Goal: Information Seeking & Learning: Compare options

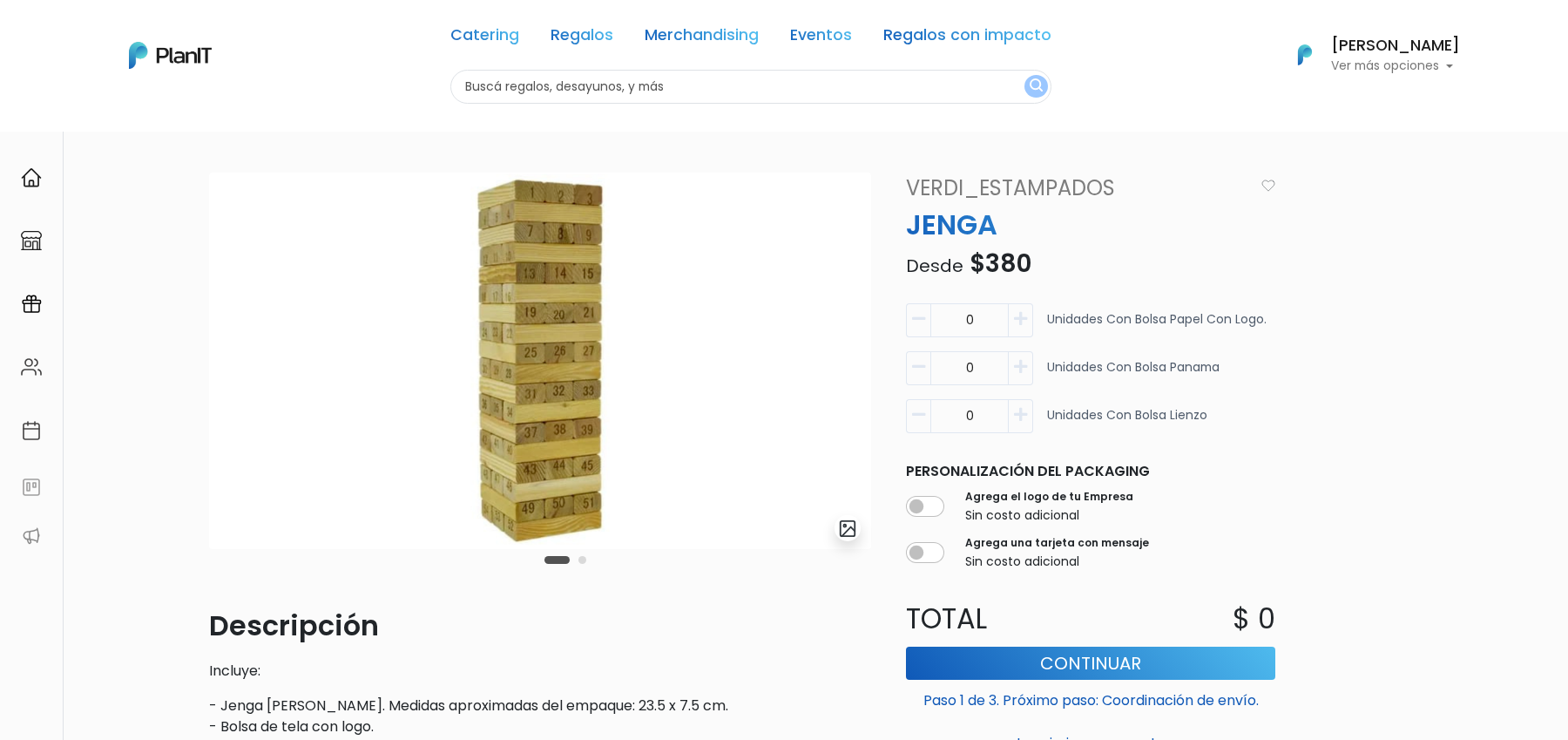
click at [1023, 413] on icon "button" at bounding box center [1020, 415] width 13 height 16
click at [921, 416] on icon "button" at bounding box center [919, 415] width 13 height 16
click at [845, 530] on img "submit" at bounding box center [848, 528] width 20 height 20
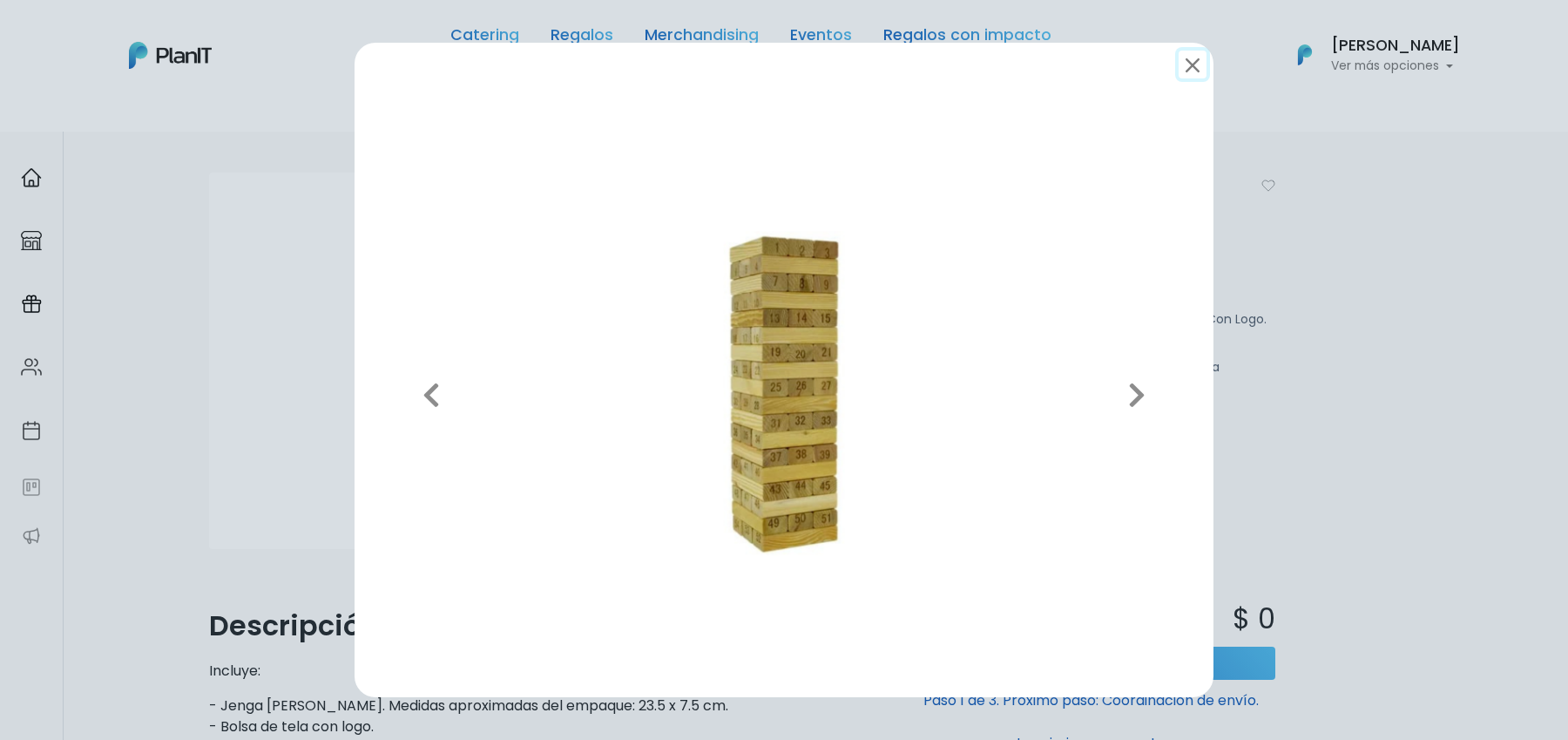
click at [1188, 68] on button "submit" at bounding box center [1193, 65] width 28 height 28
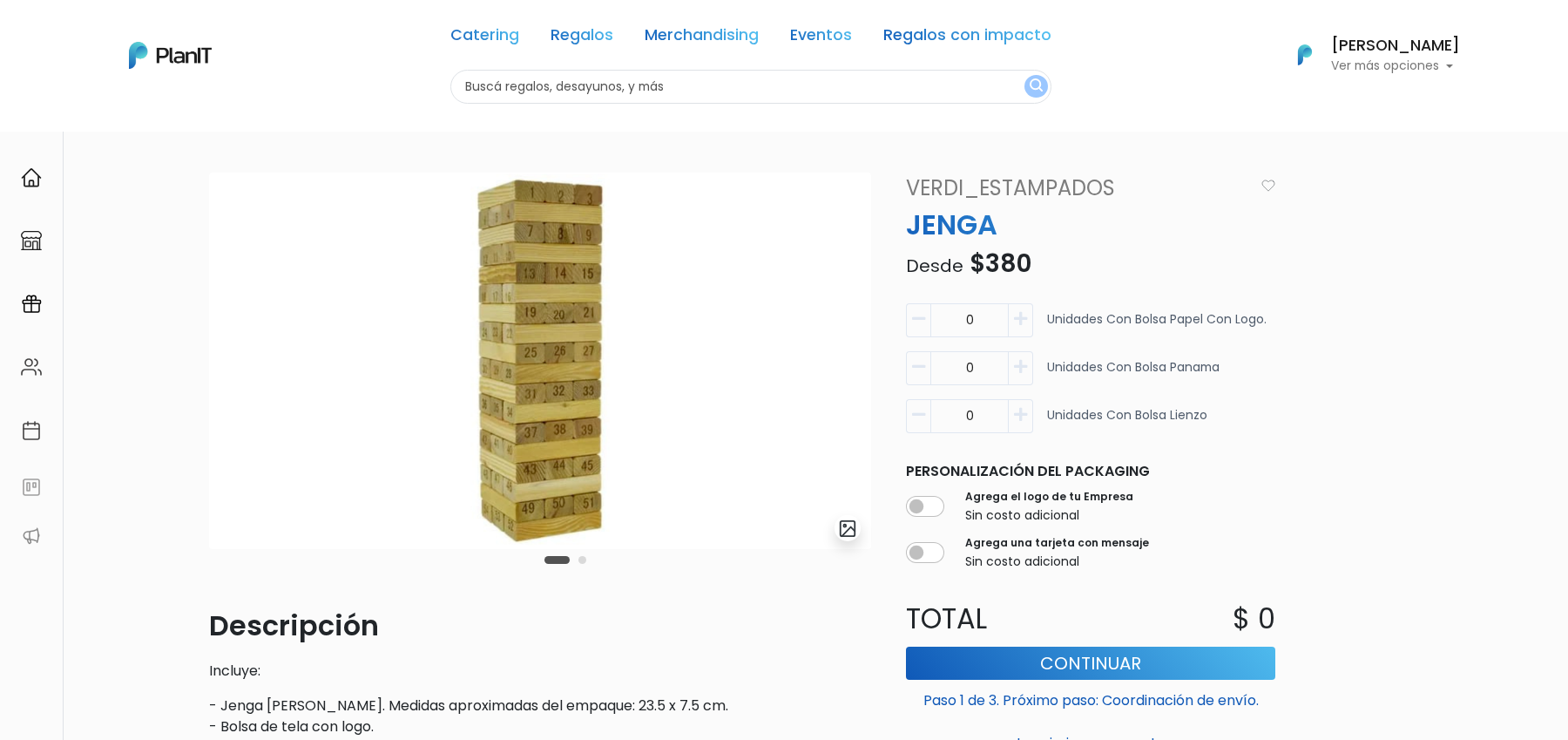
click at [1018, 415] on icon "button" at bounding box center [1020, 415] width 13 height 16
type input "1"
click at [1257, 615] on p "$ 420" at bounding box center [1238, 619] width 75 height 42
copy p "420"
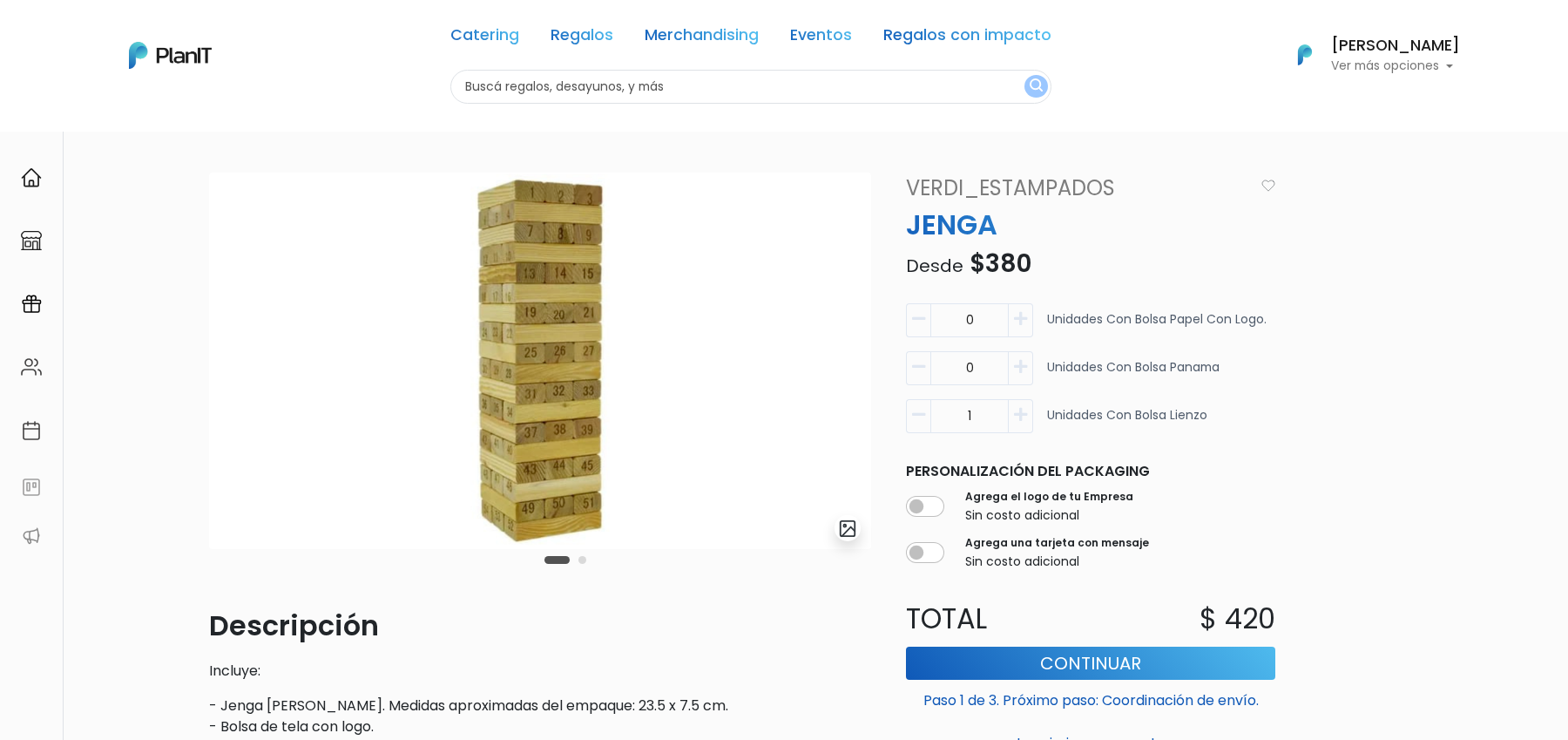
click at [931, 338] on input "1" at bounding box center [969, 320] width 78 height 34
click at [921, 410] on icon "button" at bounding box center [919, 415] width 13 height 16
type input "0"
click at [1017, 321] on icon "button" at bounding box center [1020, 319] width 13 height 16
type input "1"
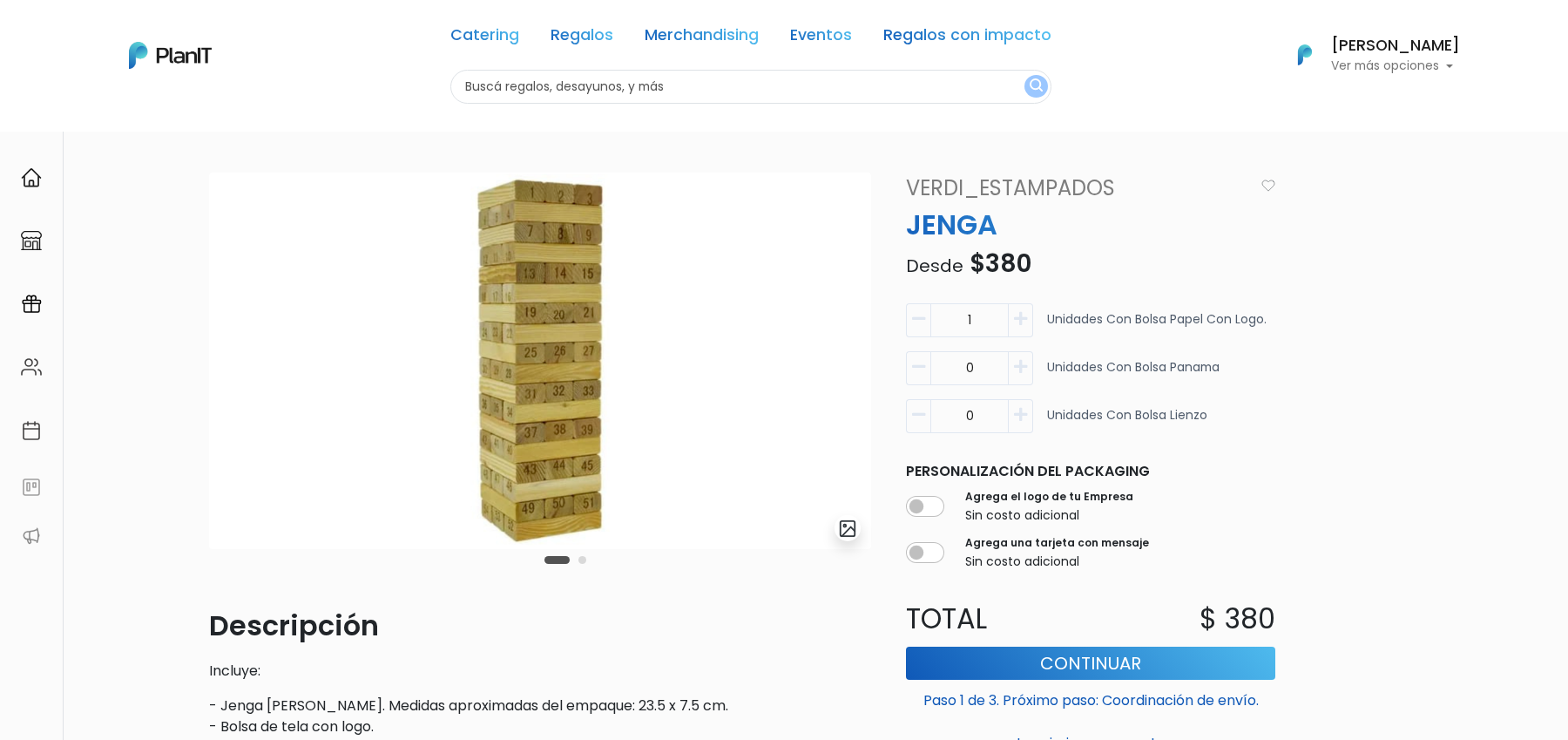
click at [909, 307] on button "button" at bounding box center [919, 320] width 25 height 34
type input "0"
click at [1023, 370] on icon "button" at bounding box center [1020, 367] width 13 height 16
type input "1"
click at [585, 41] on link "Regalos" at bounding box center [582, 39] width 63 height 21
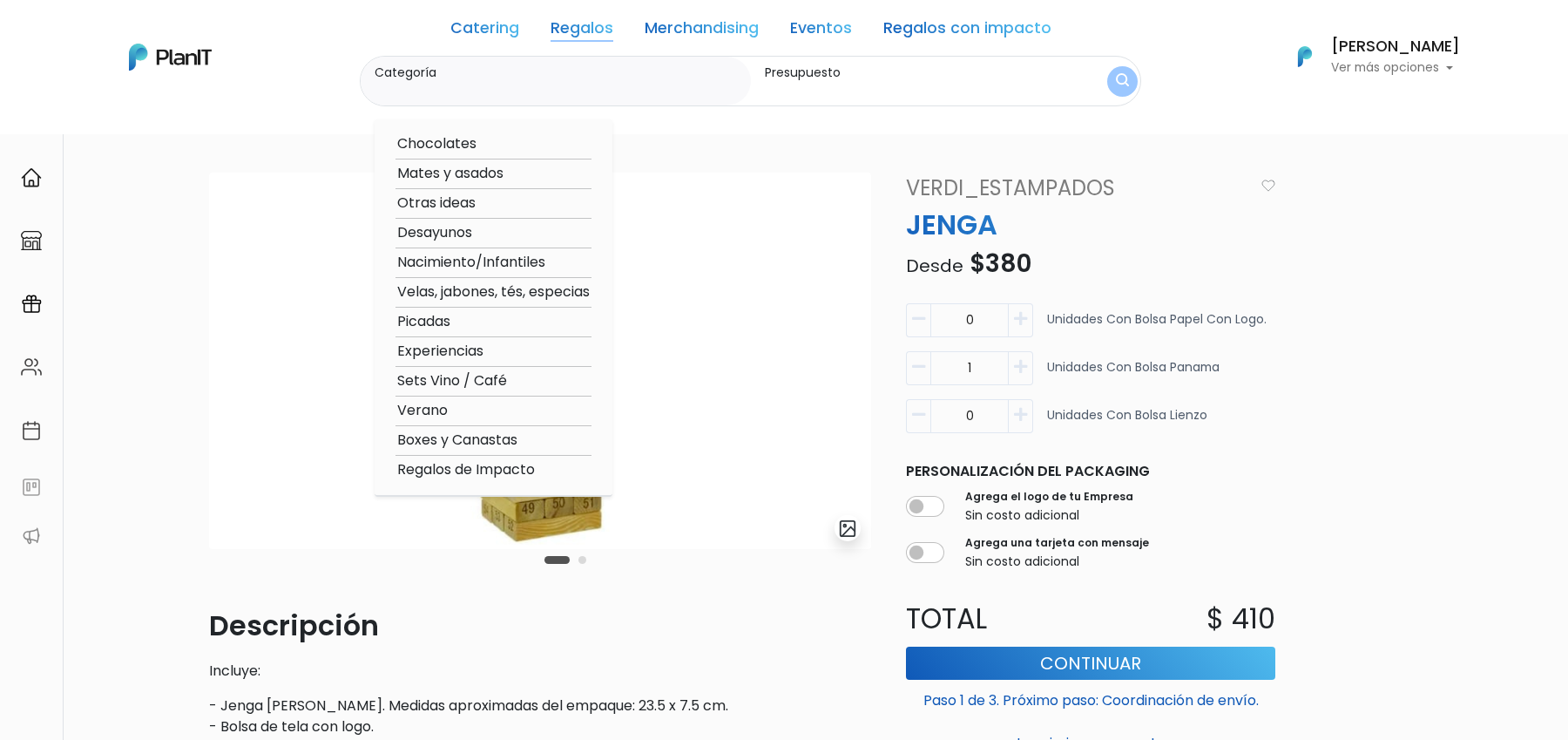
click at [458, 235] on option "Desayunos" at bounding box center [493, 232] width 196 height 22
type input "Desayunos"
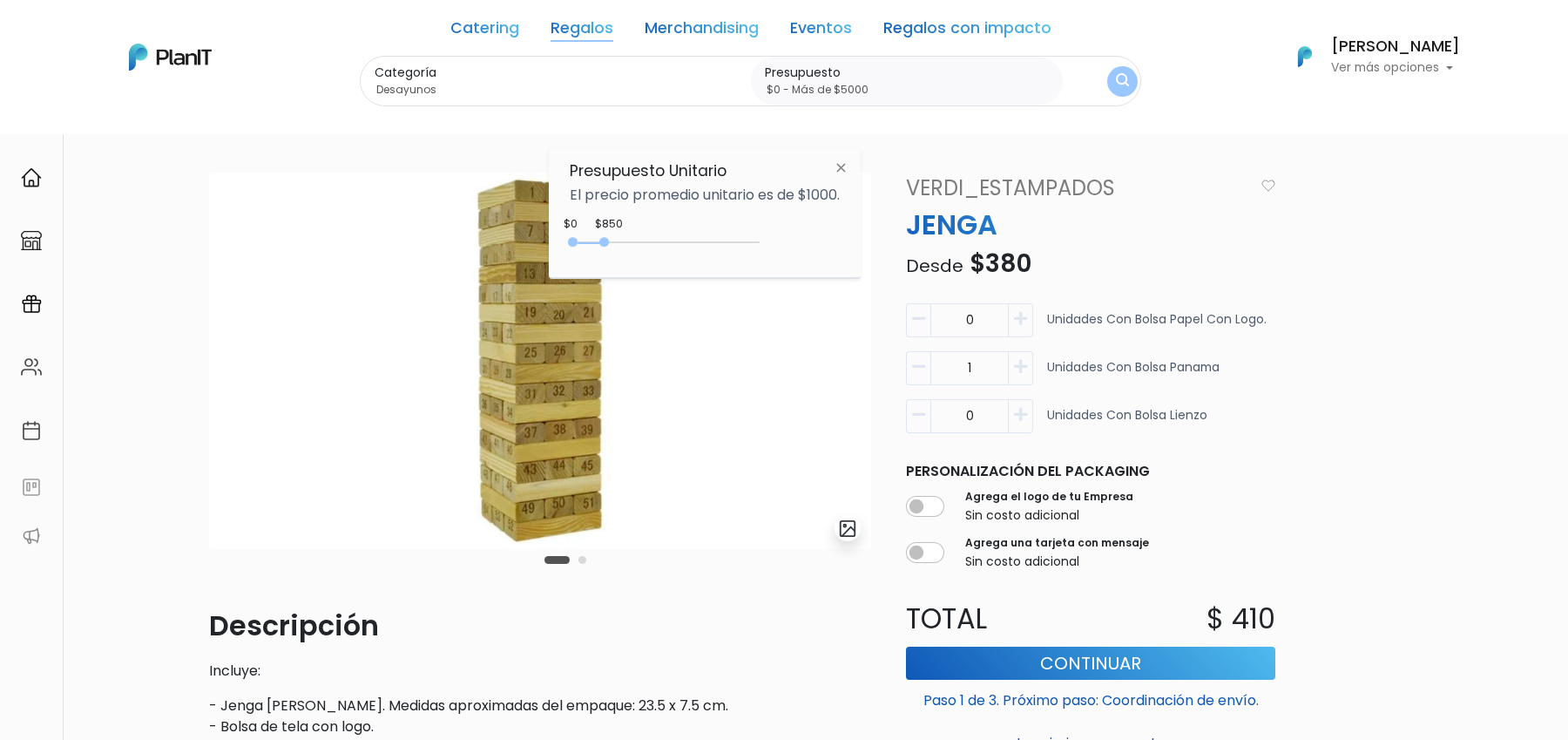
type input "$0 - Más de $5000"
drag, startPoint x: 608, startPoint y: 240, endPoint x: 796, endPoint y: 240, distance: 188.0
click at [796, 240] on div "$850 $0 0 : 850 0 850 0,5000" at bounding box center [705, 245] width 270 height 35
click at [1115, 79] on img "submit" at bounding box center [1122, 81] width 14 height 18
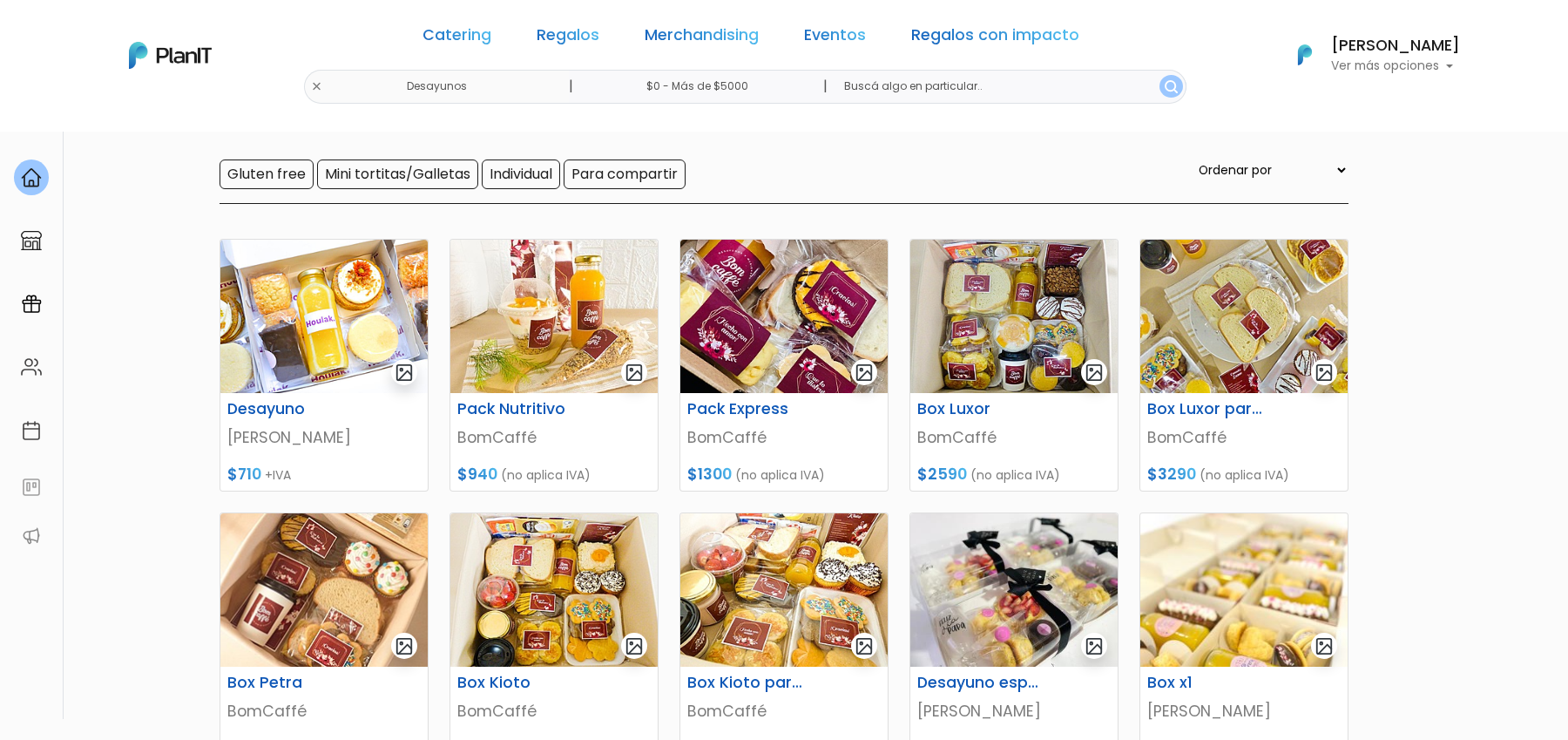
scroll to position [157, 0]
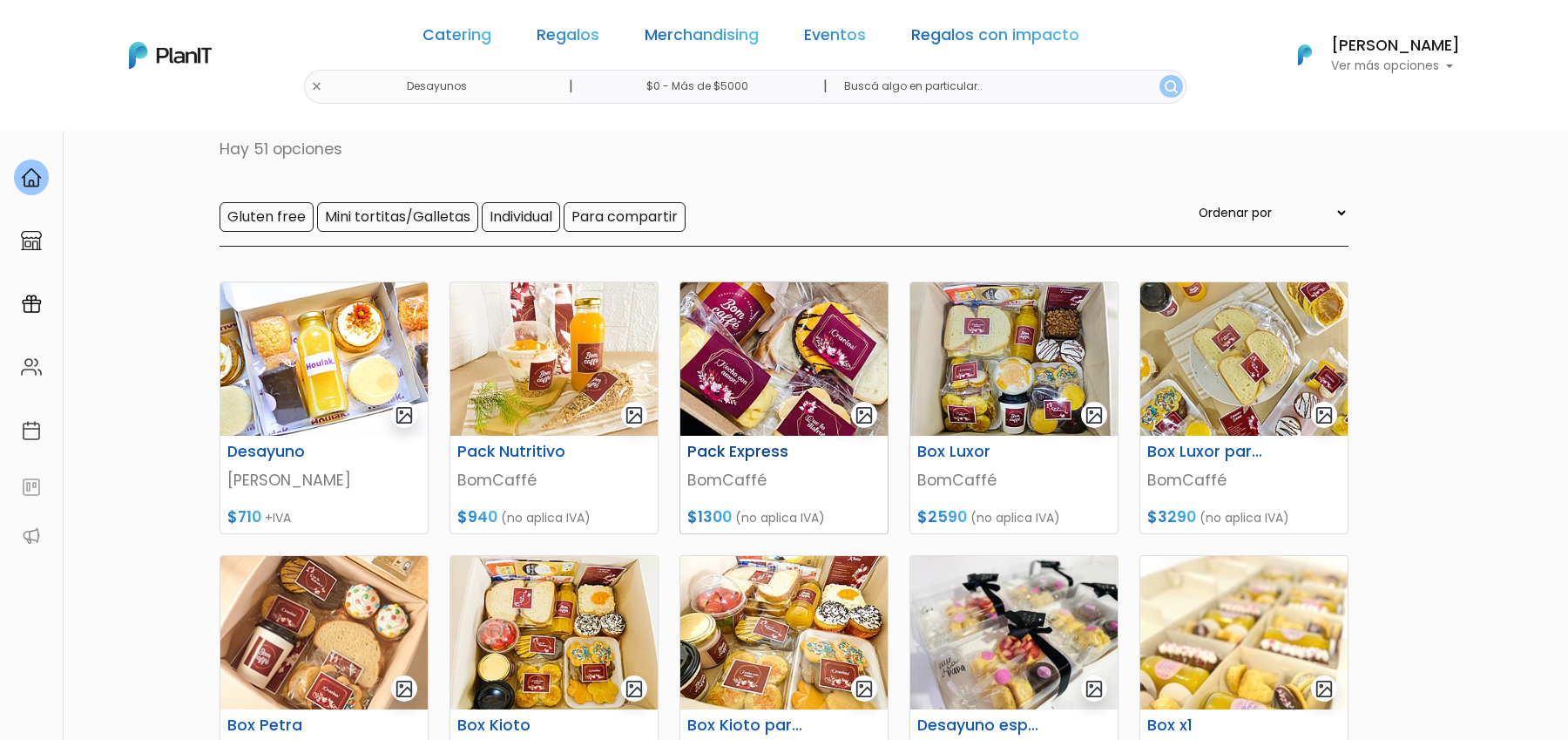
scroll to position [150, 0]
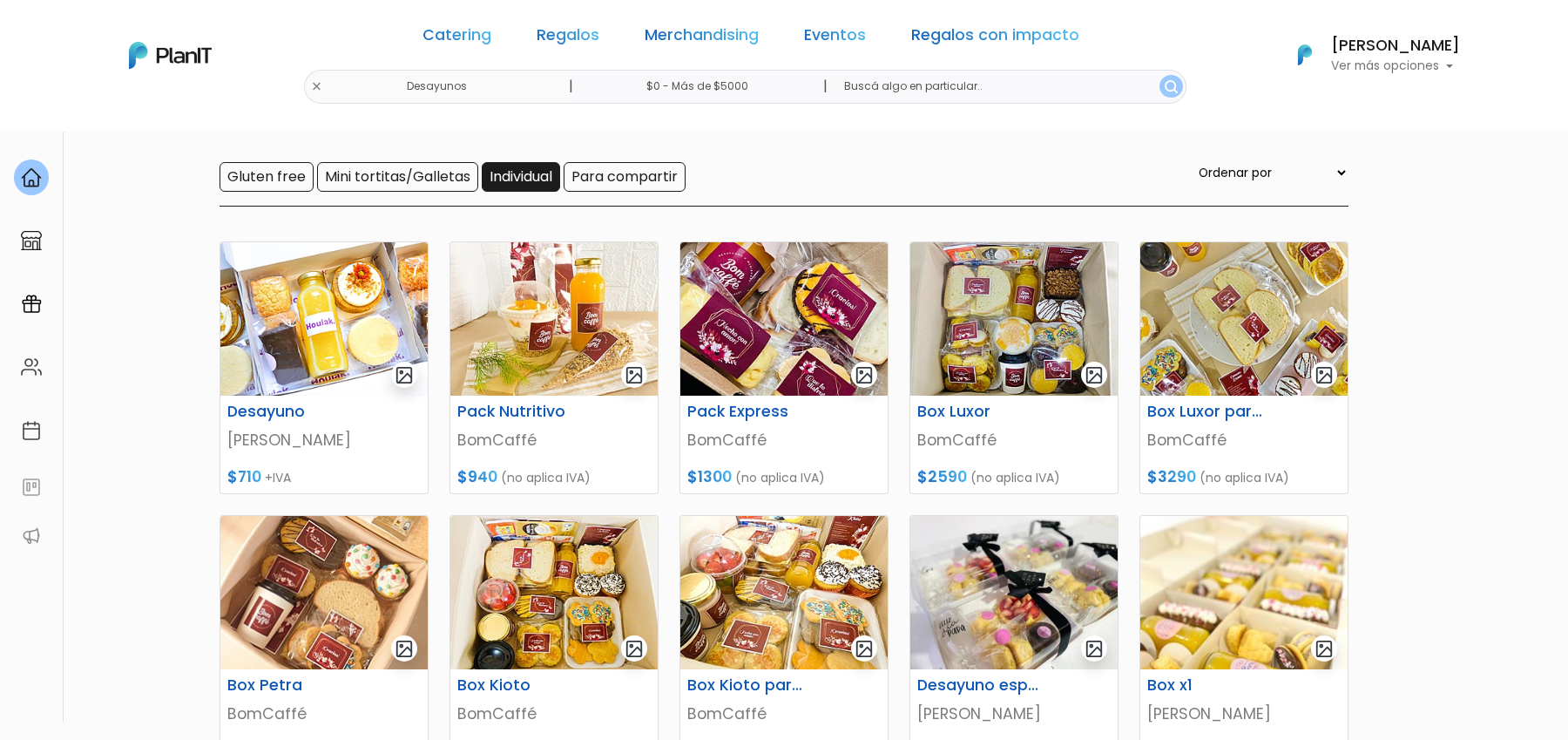
click at [508, 176] on input "Individual" at bounding box center [521, 177] width 78 height 30
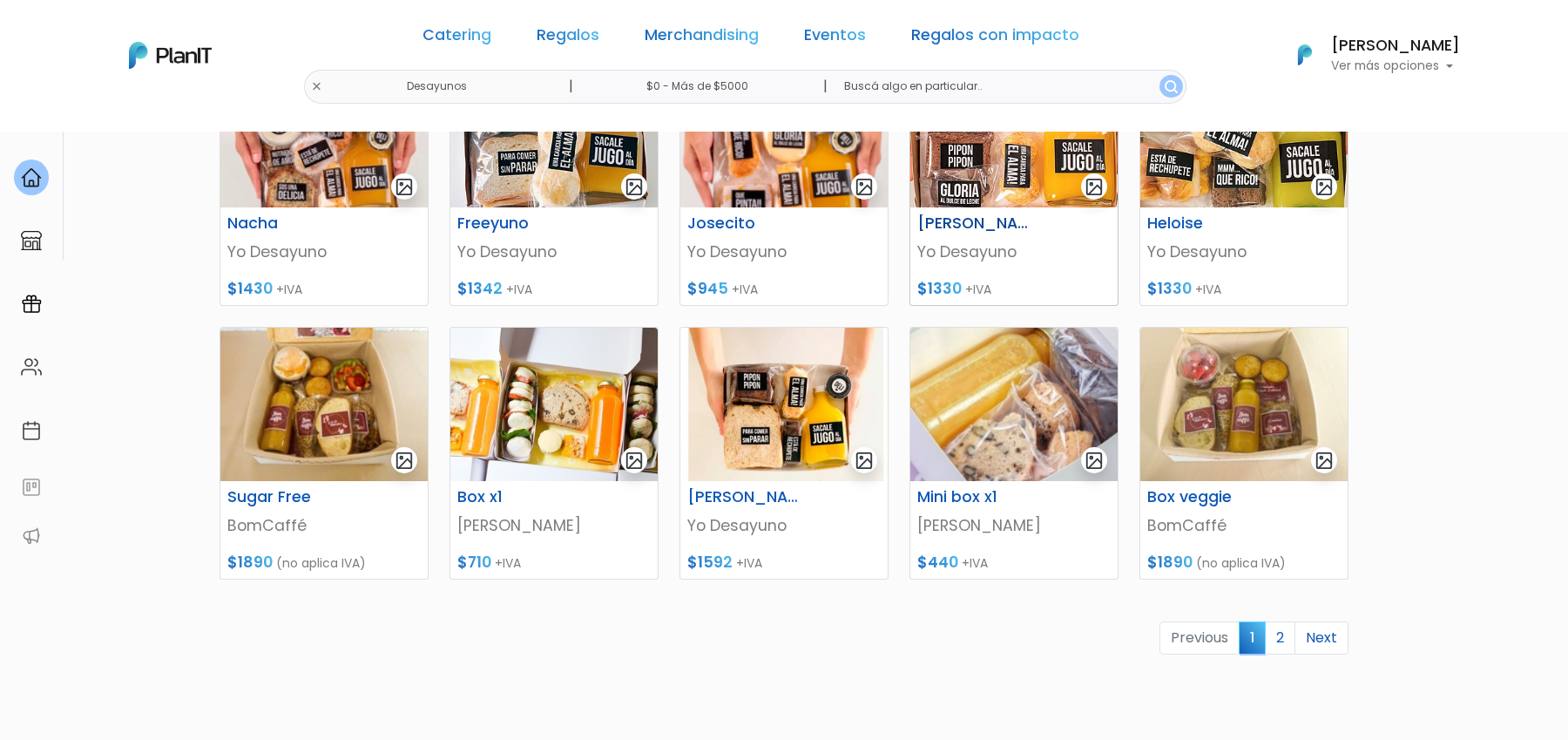
scroll to position [651, 0]
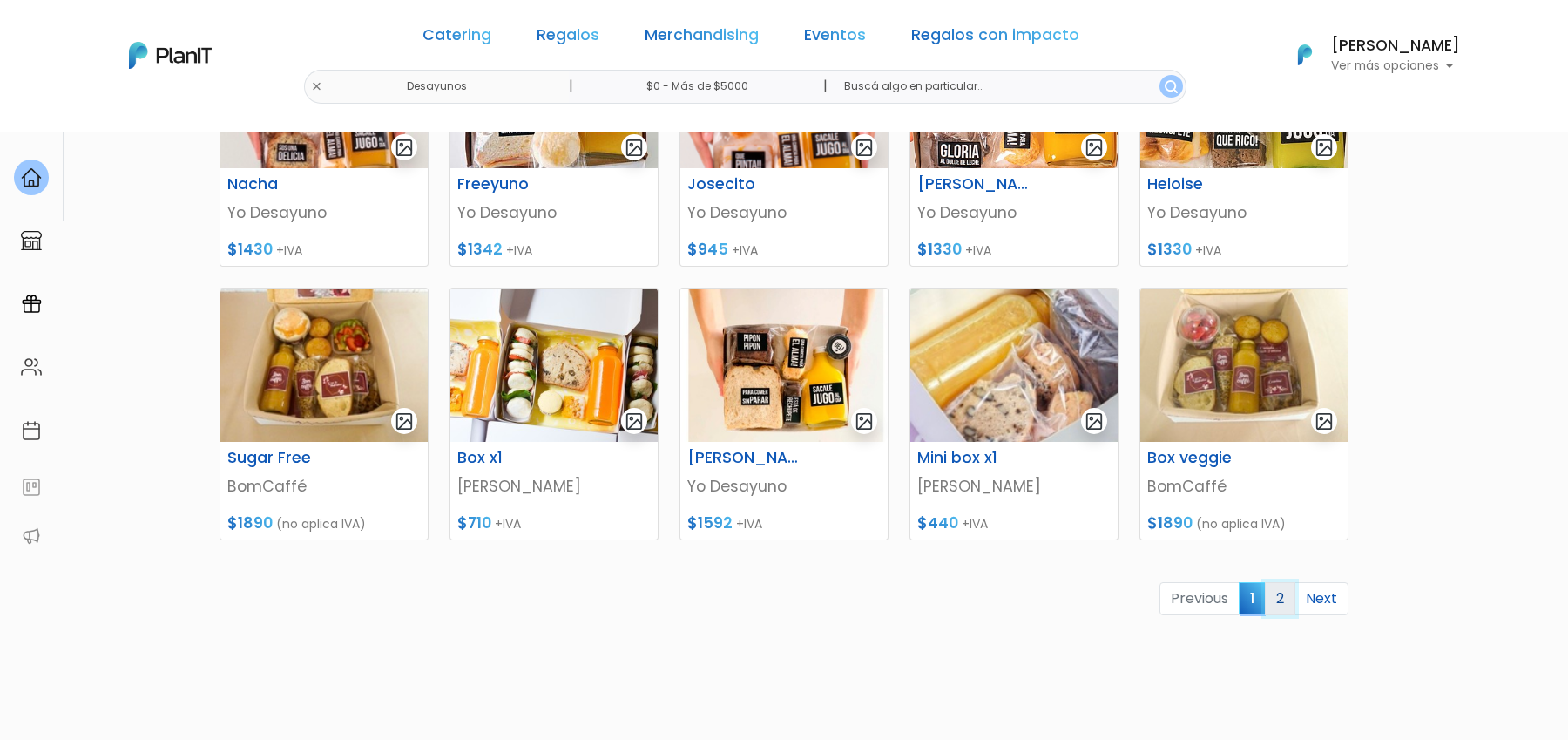
click at [1288, 598] on link "2" at bounding box center [1280, 599] width 31 height 33
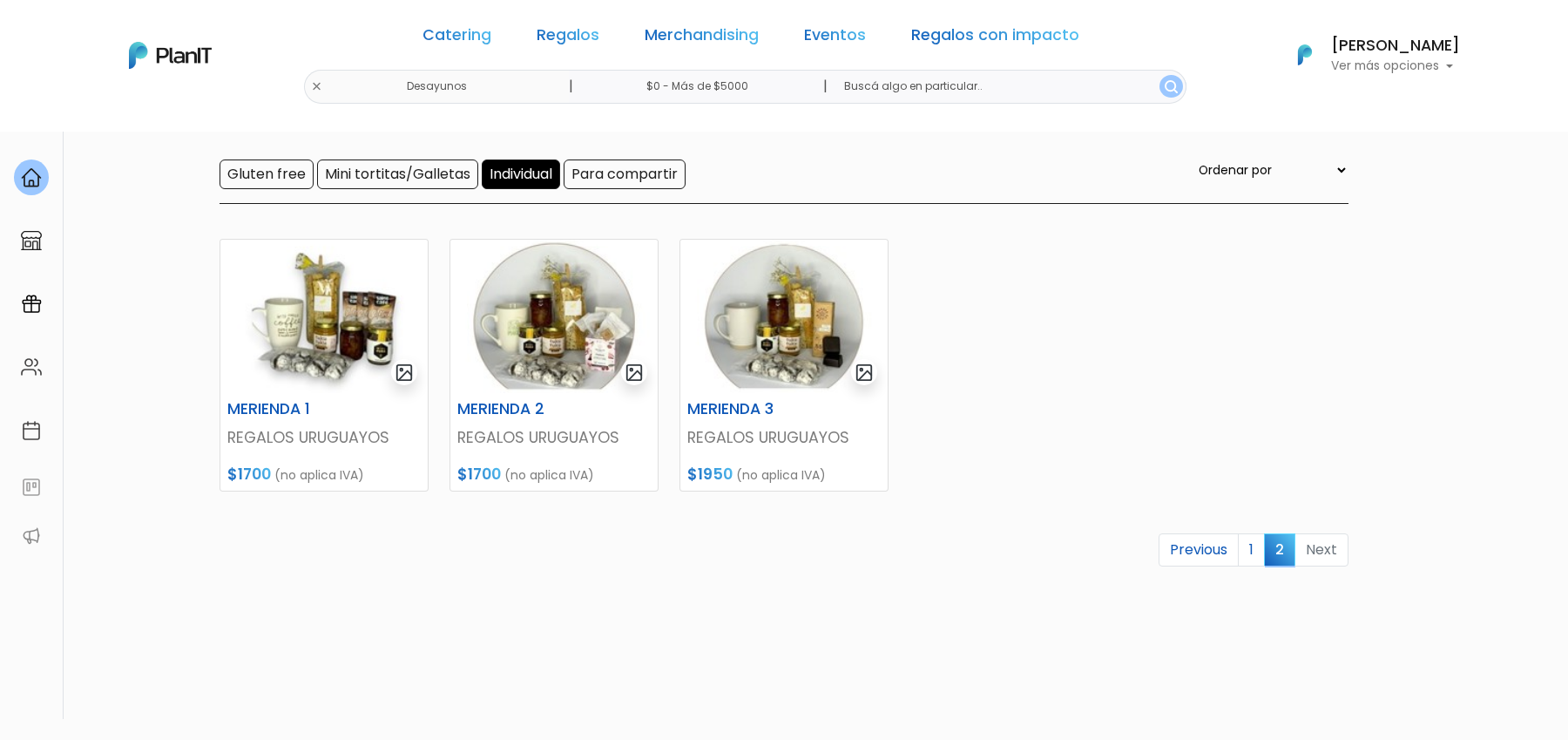
scroll to position [153, 0]
click at [509, 167] on input "Individual" at bounding box center [521, 174] width 78 height 30
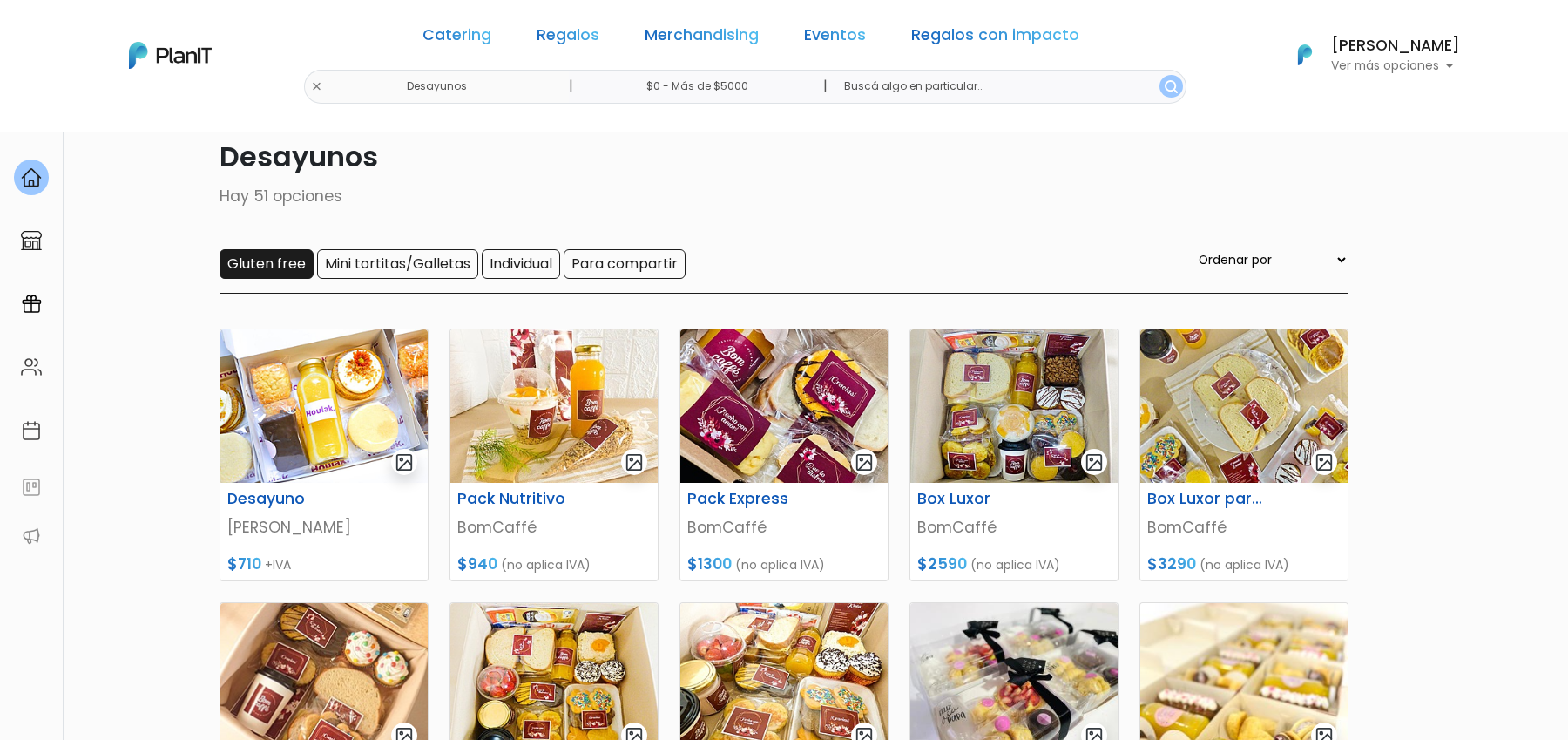
click at [287, 267] on input "Gluten free" at bounding box center [266, 264] width 94 height 30
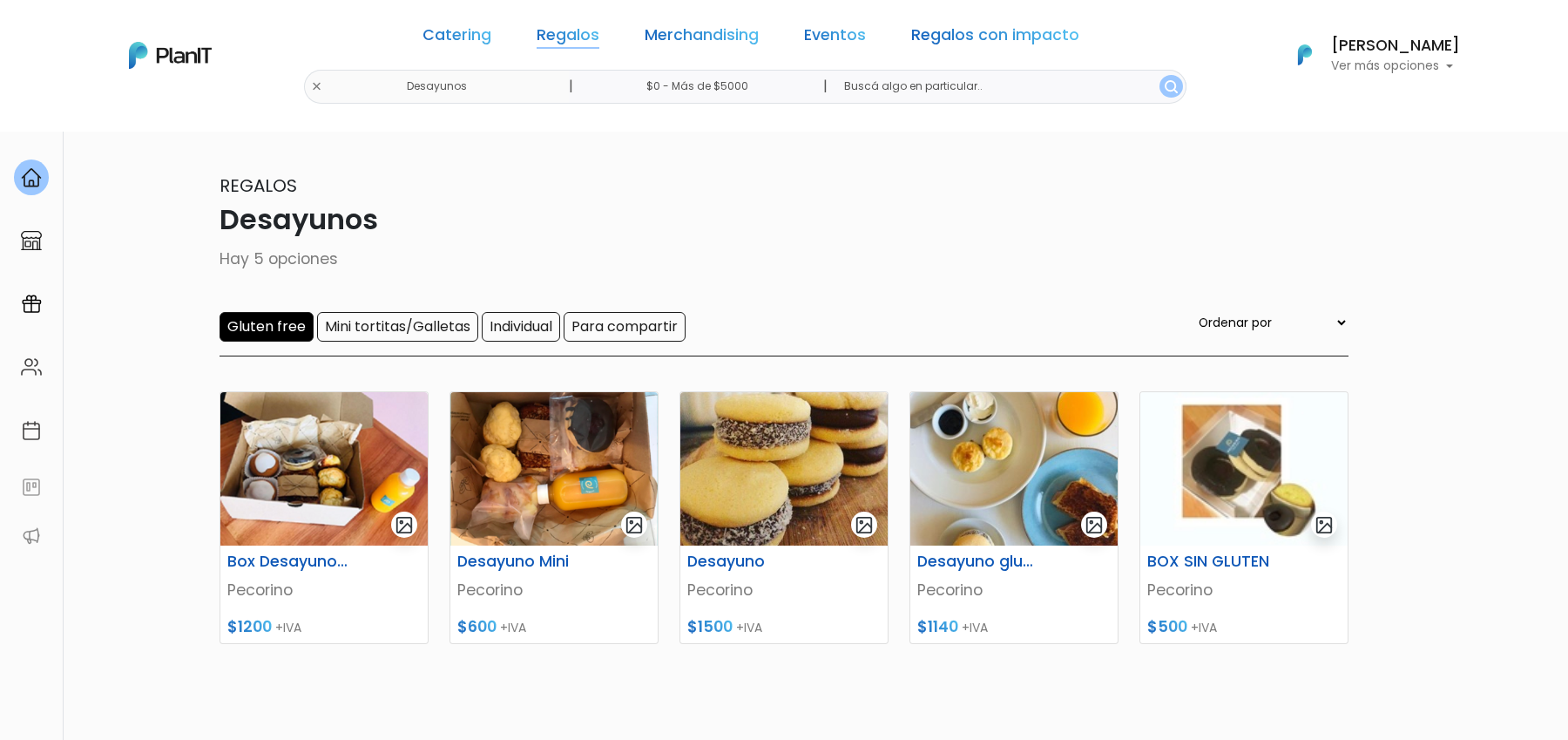
click at [582, 40] on link "Regalos" at bounding box center [568, 39] width 63 height 21
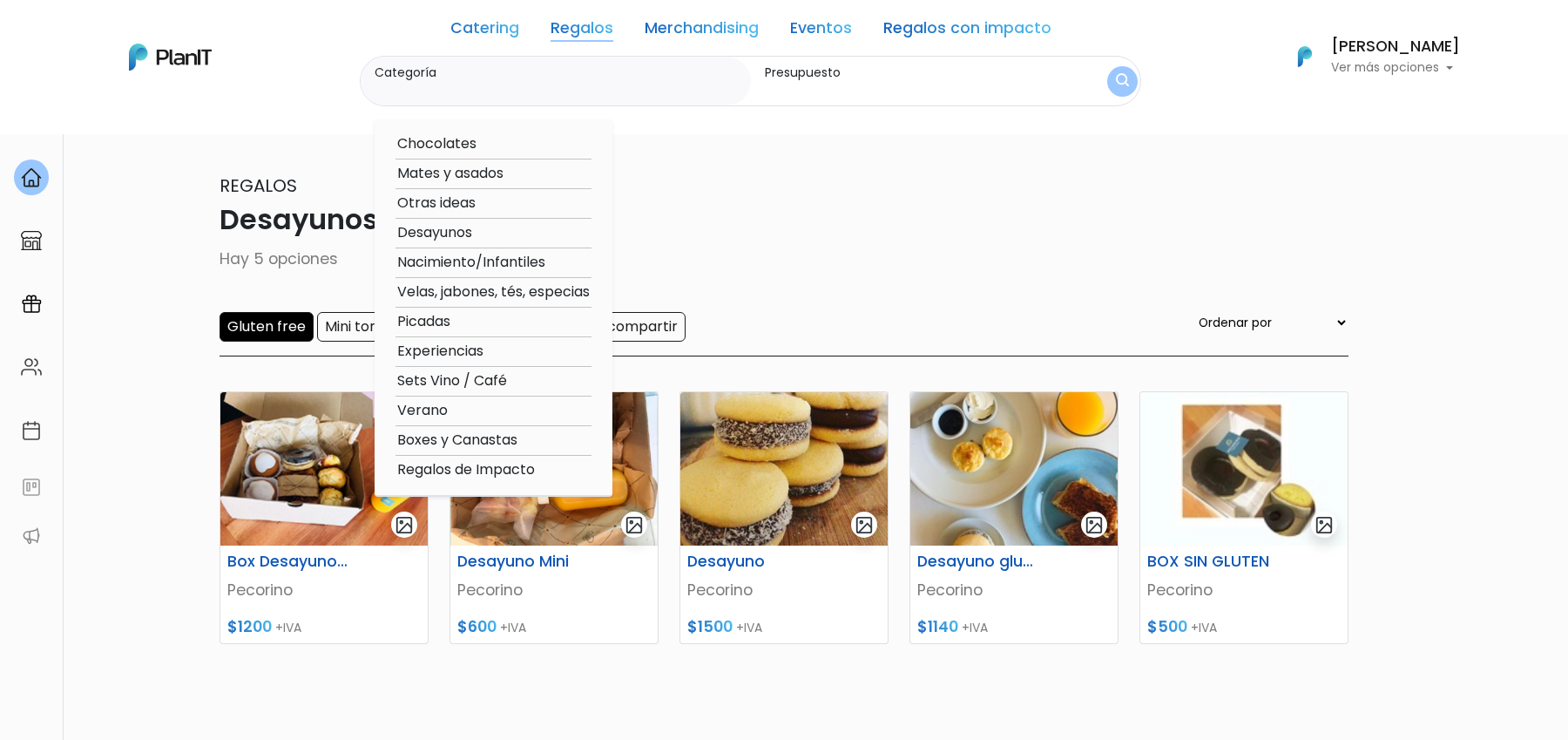
click at [462, 203] on option "Otras ideas" at bounding box center [493, 203] width 196 height 22
type input "Otras ideas"
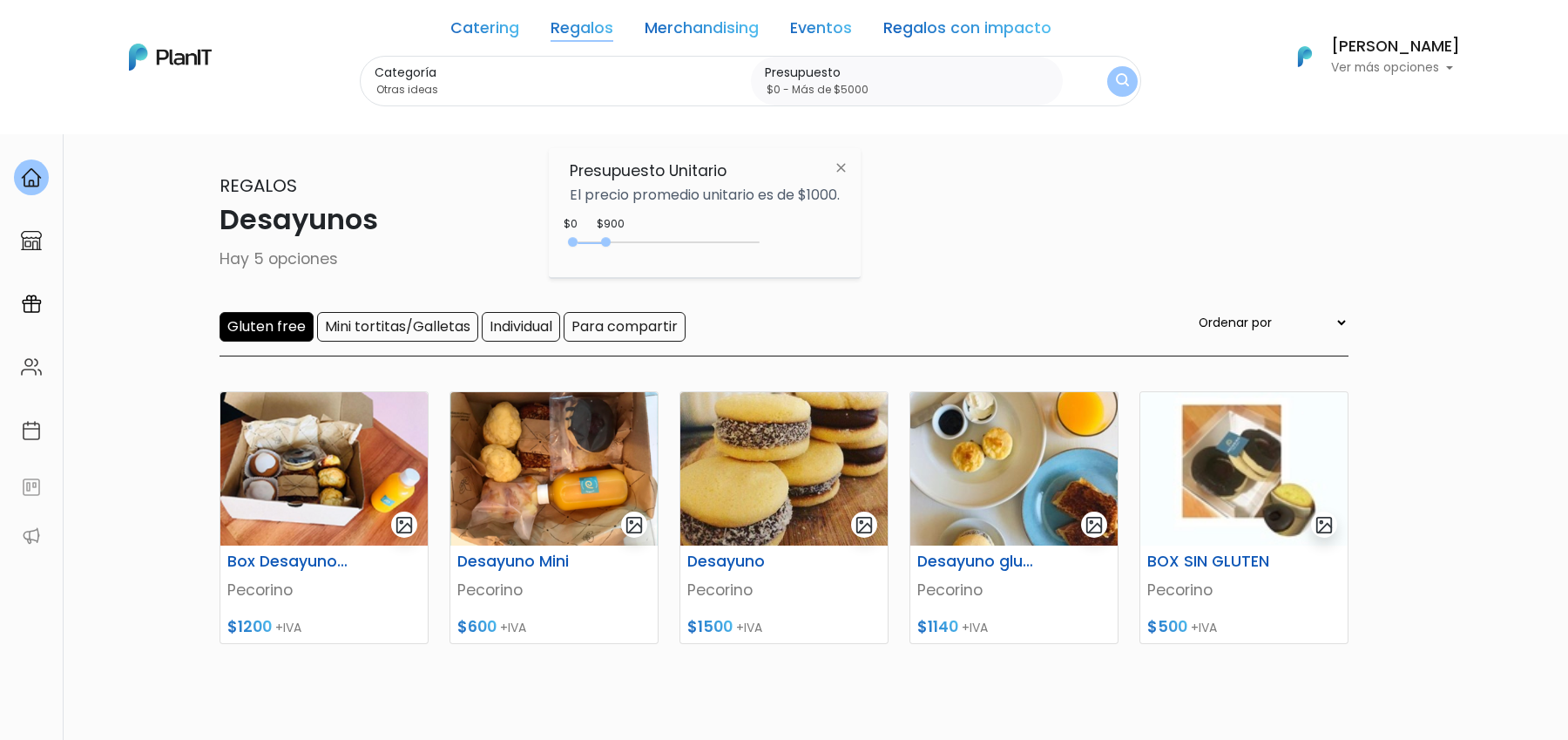
type input "$0 - Más de $5000"
drag, startPoint x: 608, startPoint y: 243, endPoint x: 952, endPoint y: 249, distance: 344.1
click at [952, 249] on body "Catering Regalos Merchandising Eventos Regalos con impacto Desayunos | $0 - Más…" at bounding box center [784, 370] width 1568 height 740
click at [1107, 81] on button "submit" at bounding box center [1122, 82] width 31 height 31
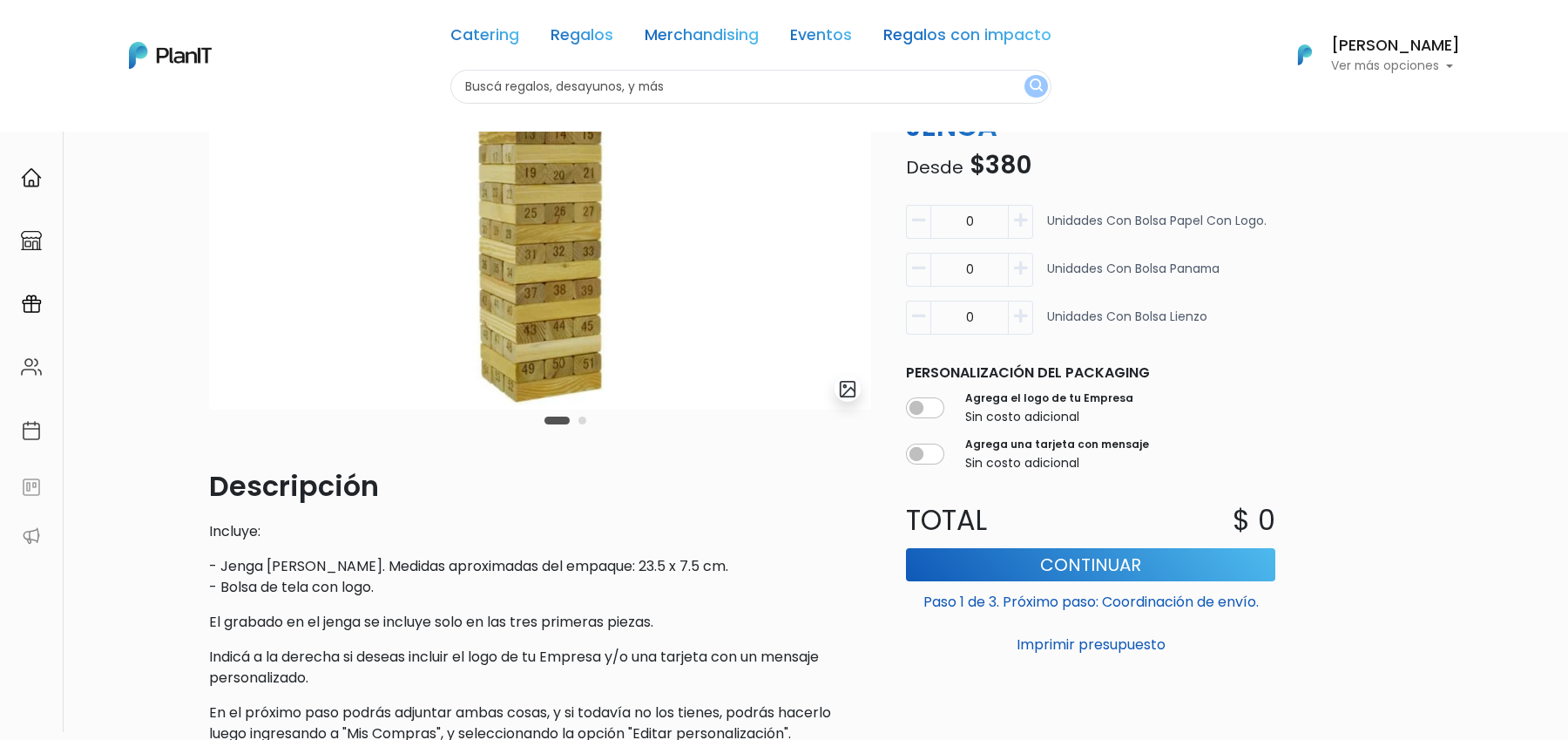
scroll to position [131, 0]
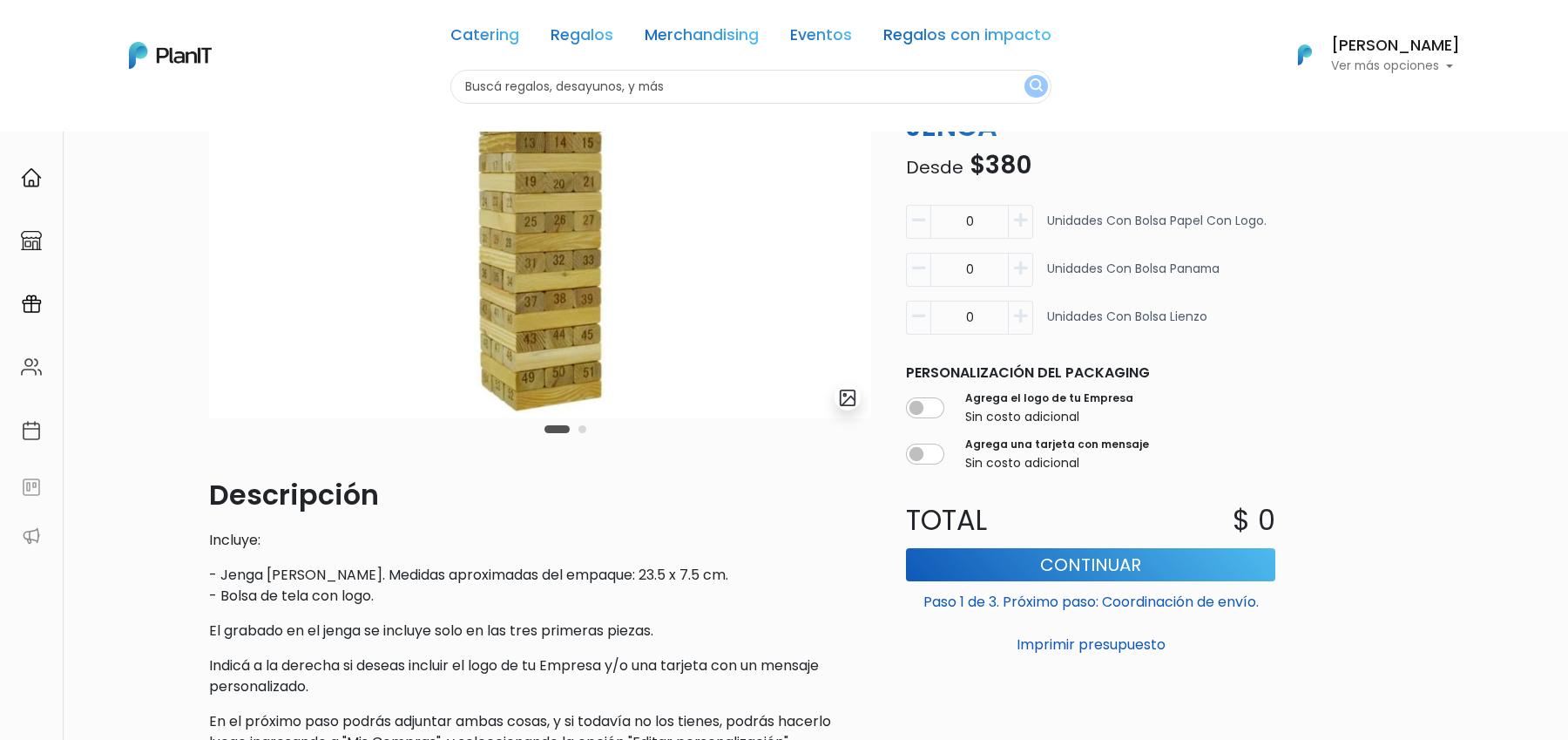
click at [222, 555] on div "Descripción Incluye: - Jenga [PERSON_NAME]. Medidas aproximadas del empaque: 23…" at bounding box center [540, 614] width 662 height 279
drag, startPoint x: 212, startPoint y: 551, endPoint x: 233, endPoint y: 551, distance: 21.0
click at [238, 551] on div "Descripción Incluye: - Jenga [PERSON_NAME]. Medidas aproximadas del empaque: 23…" at bounding box center [540, 614] width 662 height 279
drag, startPoint x: 194, startPoint y: 537, endPoint x: 255, endPoint y: 537, distance: 61.0
click at [257, 537] on div "slide 3 of 2 Descripción Incluye: - Jenga de madera. Medidas aproximadas del em…" at bounding box center [784, 477] width 1568 height 955
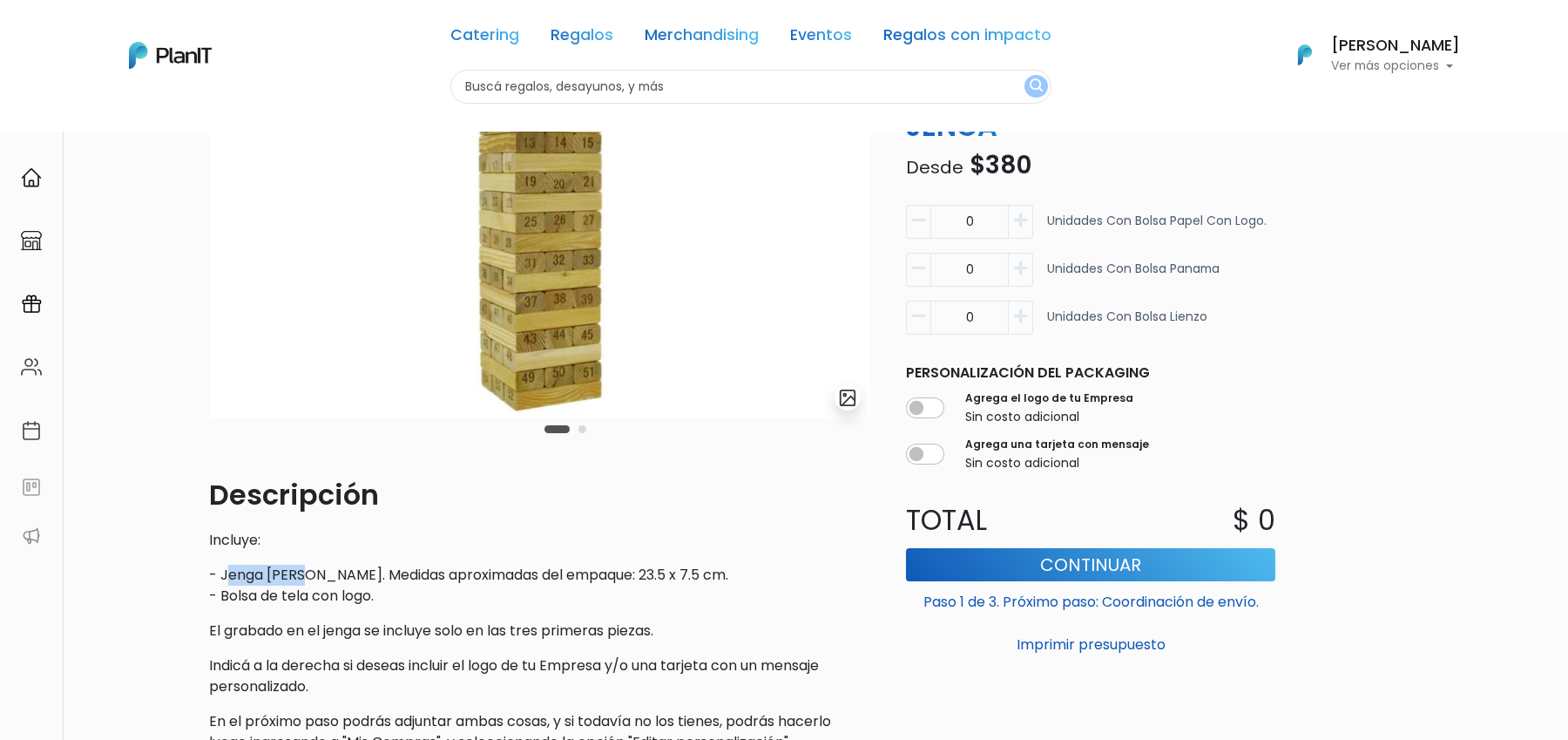
drag, startPoint x: 223, startPoint y: 580, endPoint x: 311, endPoint y: 577, distance: 88.1
click at [316, 577] on p "- Jenga de madera. Medidas aproximadas del empaque: 23.5 x 7.5 cm. - Bolsa de t…" at bounding box center [540, 586] width 662 height 42
drag, startPoint x: 369, startPoint y: 569, endPoint x: 685, endPoint y: 572, distance: 316.0
click at [685, 572] on p "- Jenga de madera. Medidas aproximadas del empaque: 23.5 x 7.5 cm. - Bolsa de t…" at bounding box center [540, 586] width 662 height 42
drag, startPoint x: 211, startPoint y: 592, endPoint x: 316, endPoint y: 580, distance: 105.7
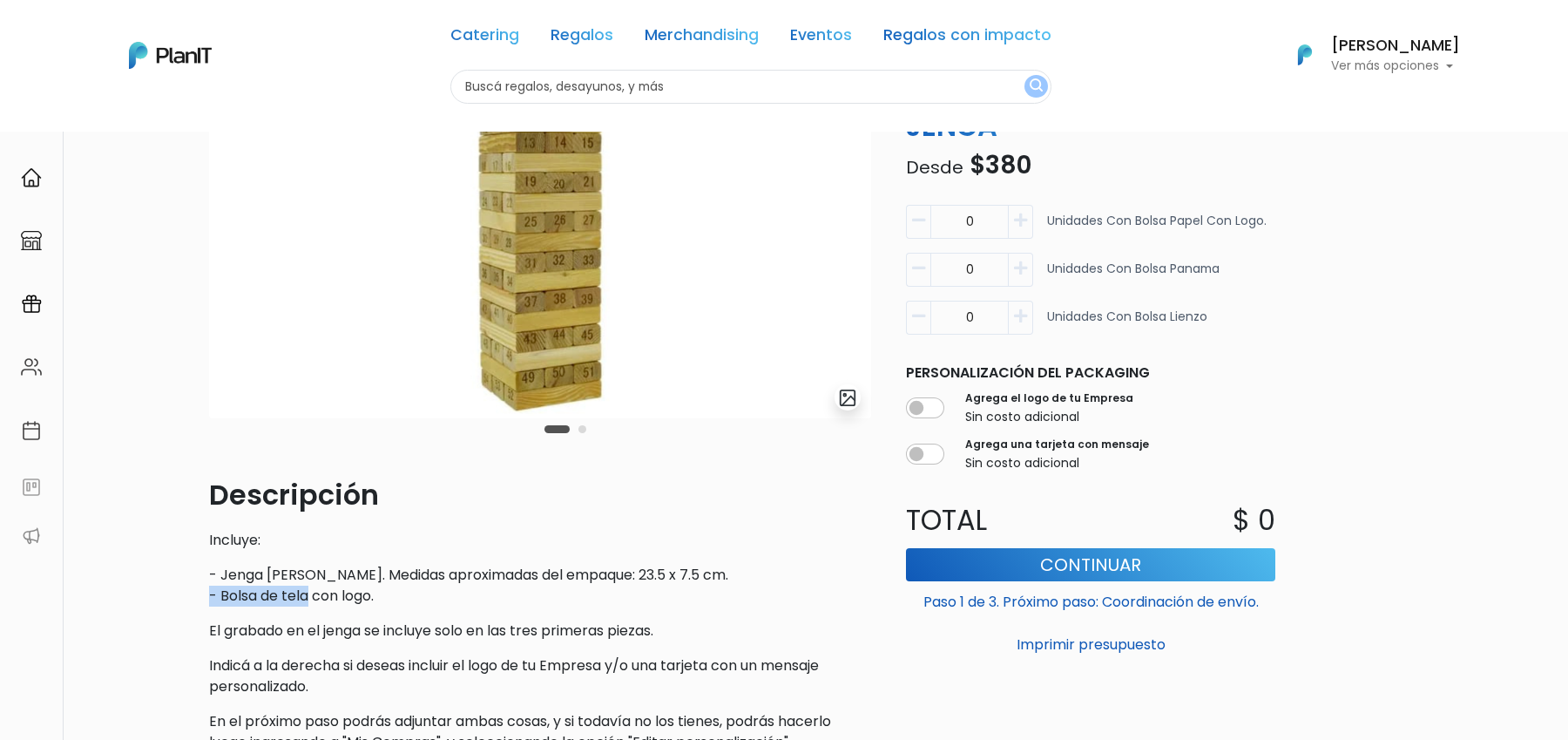
click at [316, 580] on p "- Jenga de madera. Medidas aproximadas del empaque: 23.5 x 7.5 cm. - Bolsa de t…" at bounding box center [540, 586] width 662 height 42
click at [339, 584] on p "- Jenga de madera. Medidas aproximadas del empaque: 23.5 x 7.5 cm. - Bolsa de t…" at bounding box center [540, 586] width 662 height 42
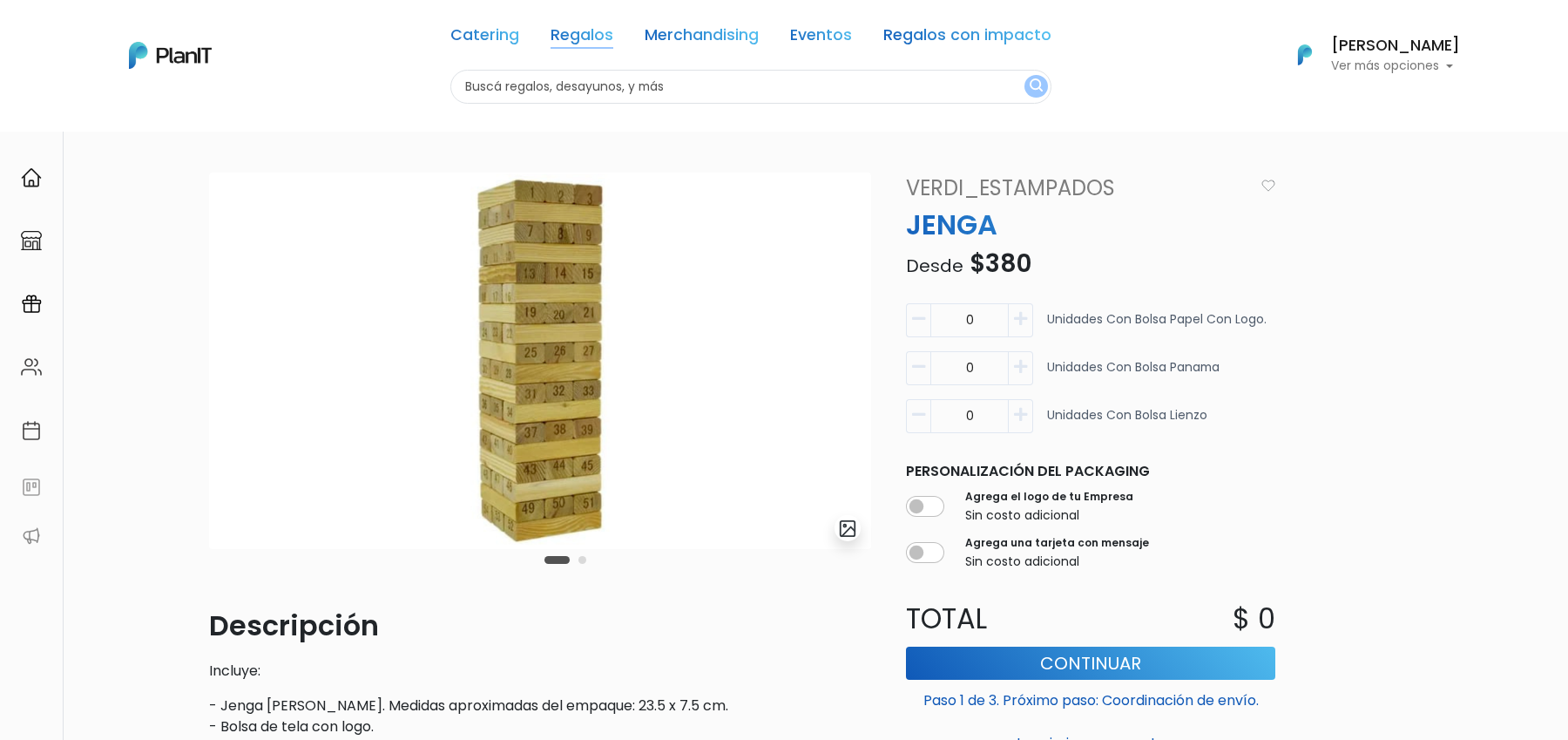
click at [585, 38] on link "Regalos" at bounding box center [582, 39] width 63 height 21
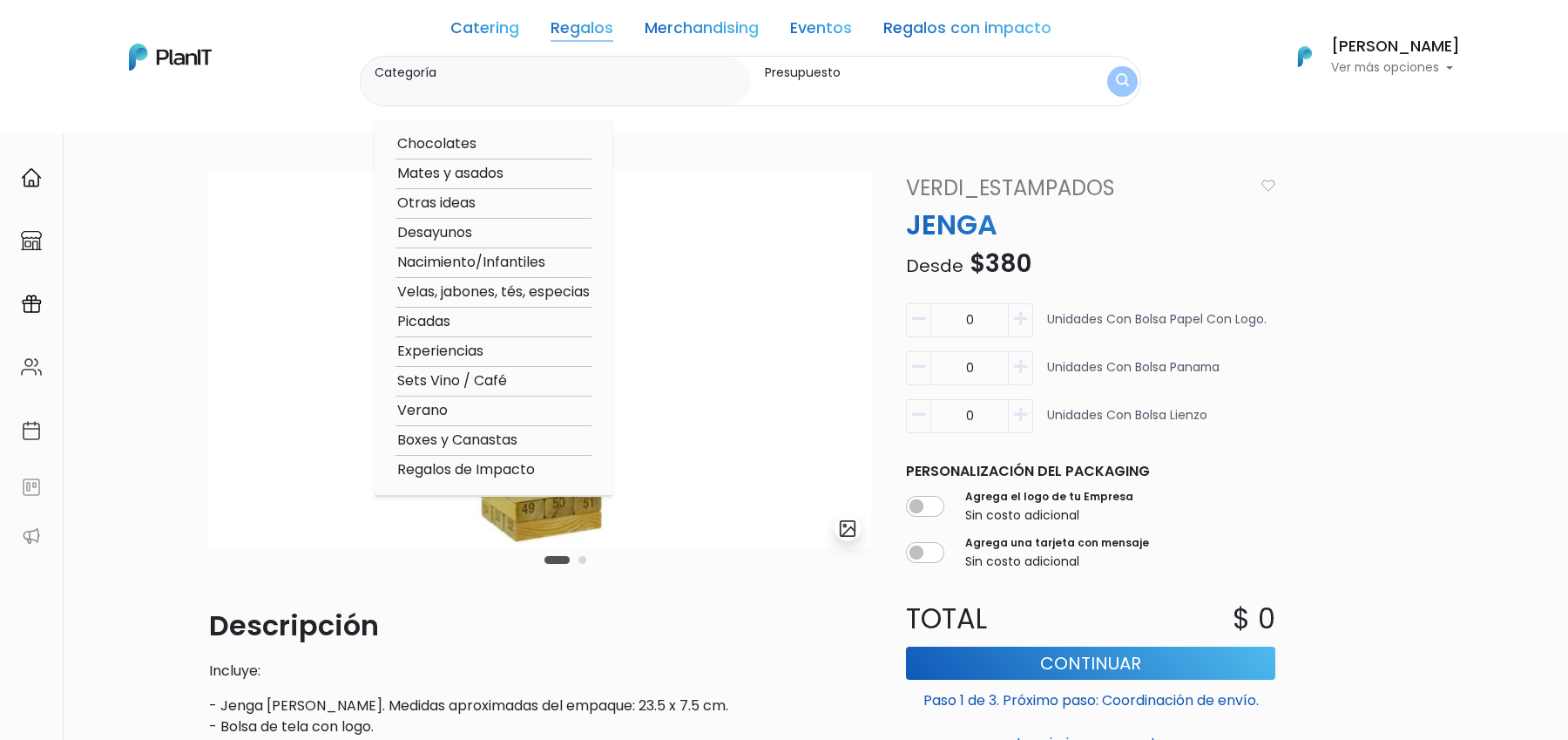
click at [454, 199] on option "Otras ideas" at bounding box center [493, 203] width 196 height 22
type input "Otras ideas"
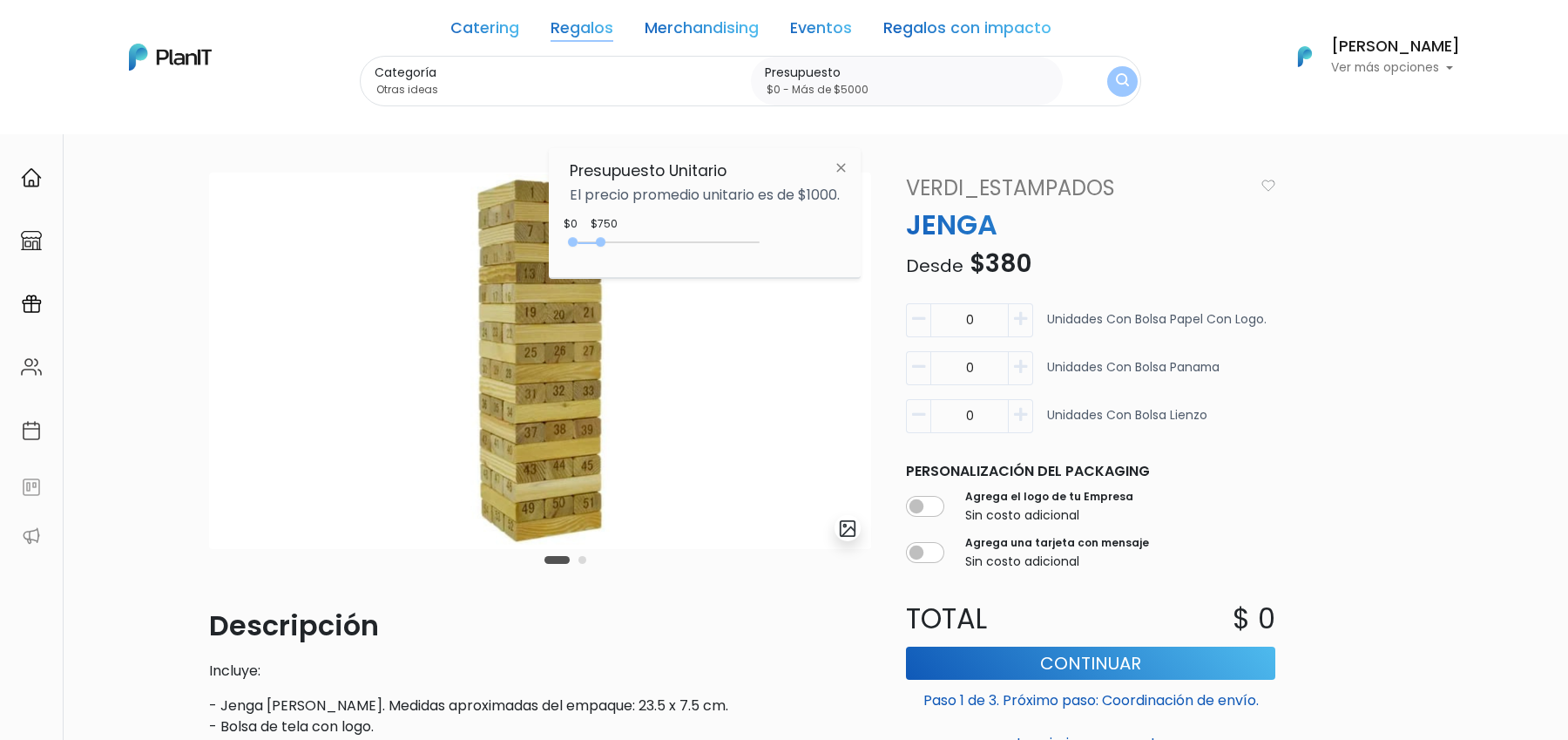
type input "$0 - Más de $5000"
drag, startPoint x: 603, startPoint y: 240, endPoint x: 834, endPoint y: 224, distance: 231.6
click at [834, 224] on div "Presupuesto Unitario El precio promedio unitario es de $1000. $750 $0 0 : 750 0…" at bounding box center [705, 213] width 312 height 130
click at [1129, 84] on button "submit" at bounding box center [1122, 82] width 31 height 31
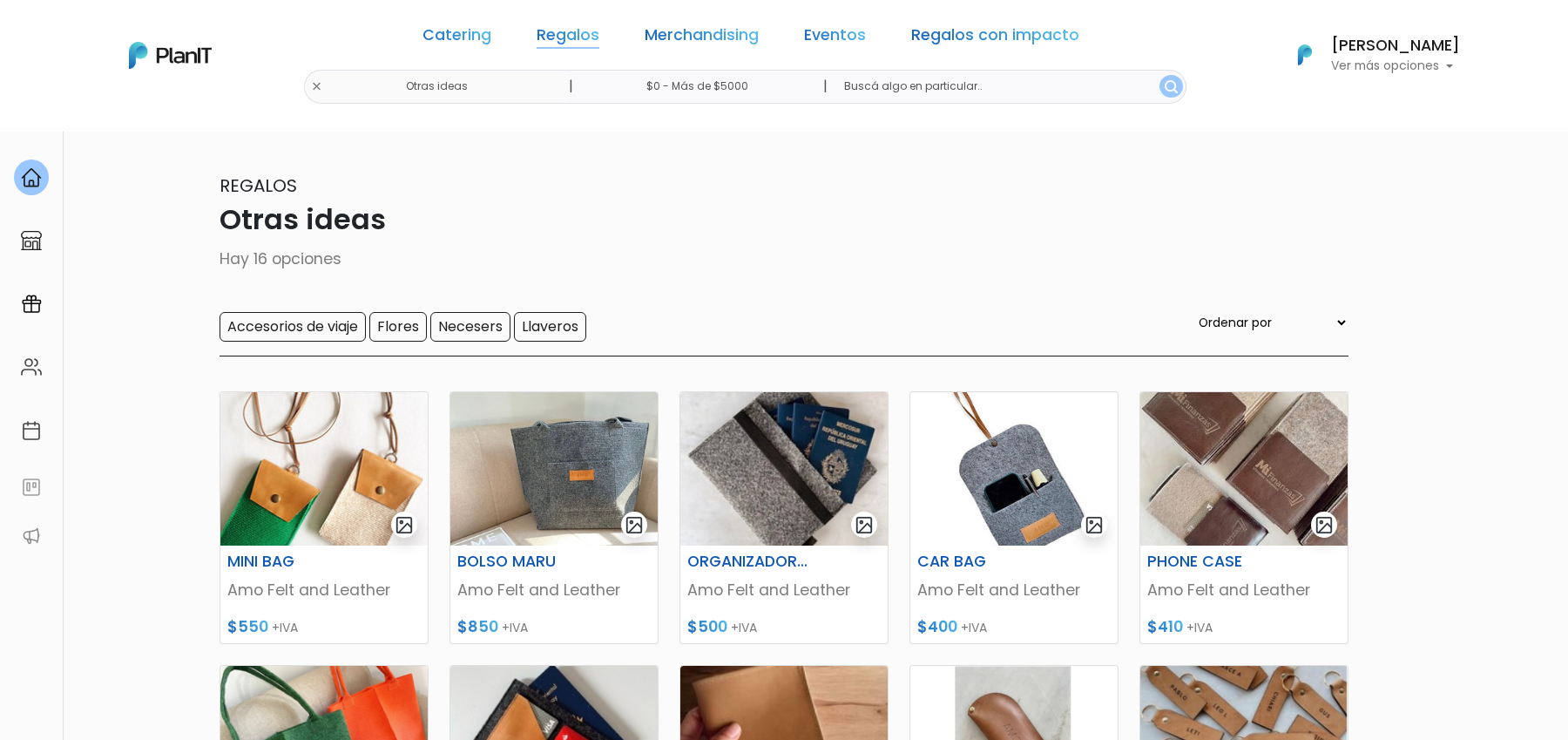
click at [573, 31] on link "Regalos" at bounding box center [568, 39] width 63 height 21
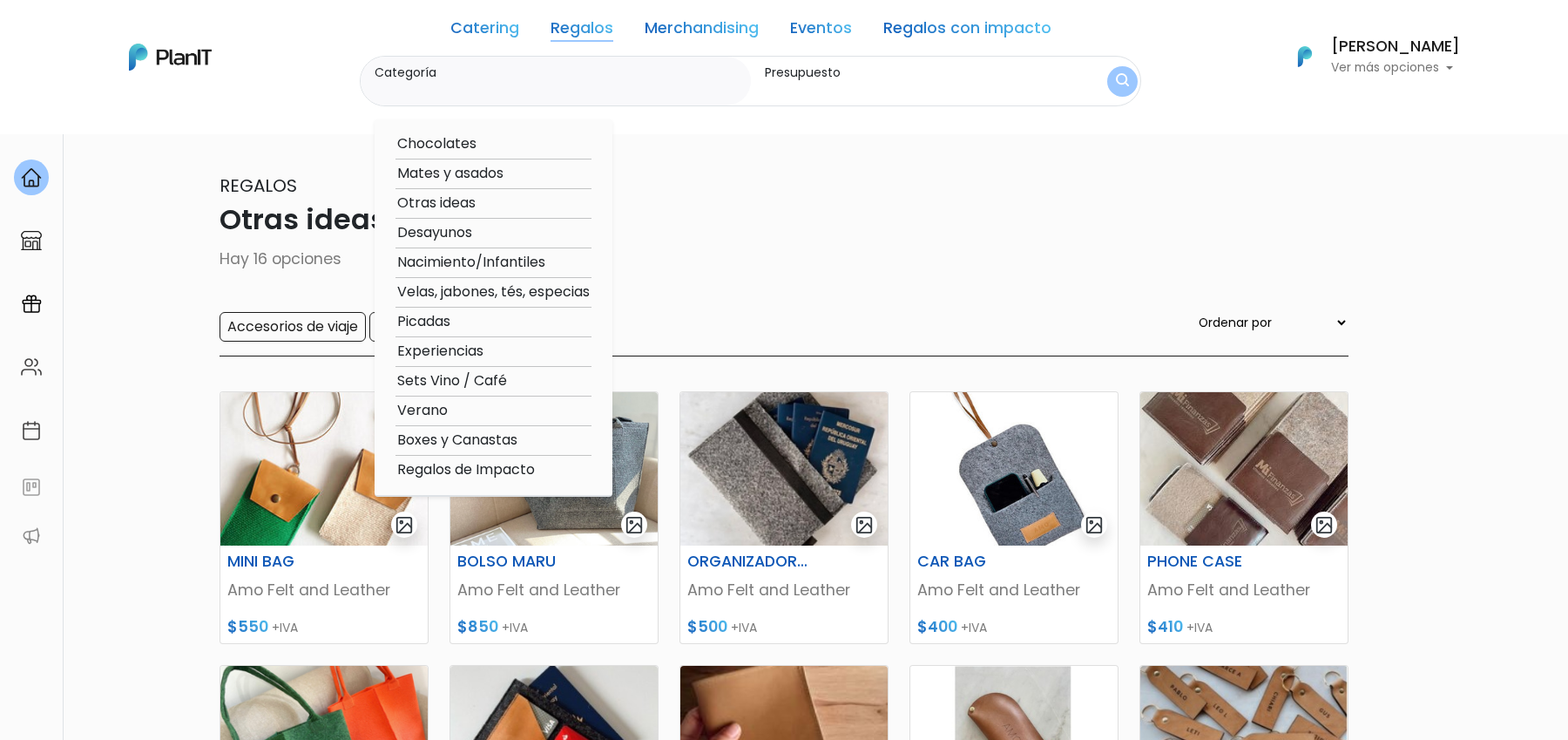
click at [435, 407] on option "Verano" at bounding box center [493, 410] width 196 height 22
type input "Verano"
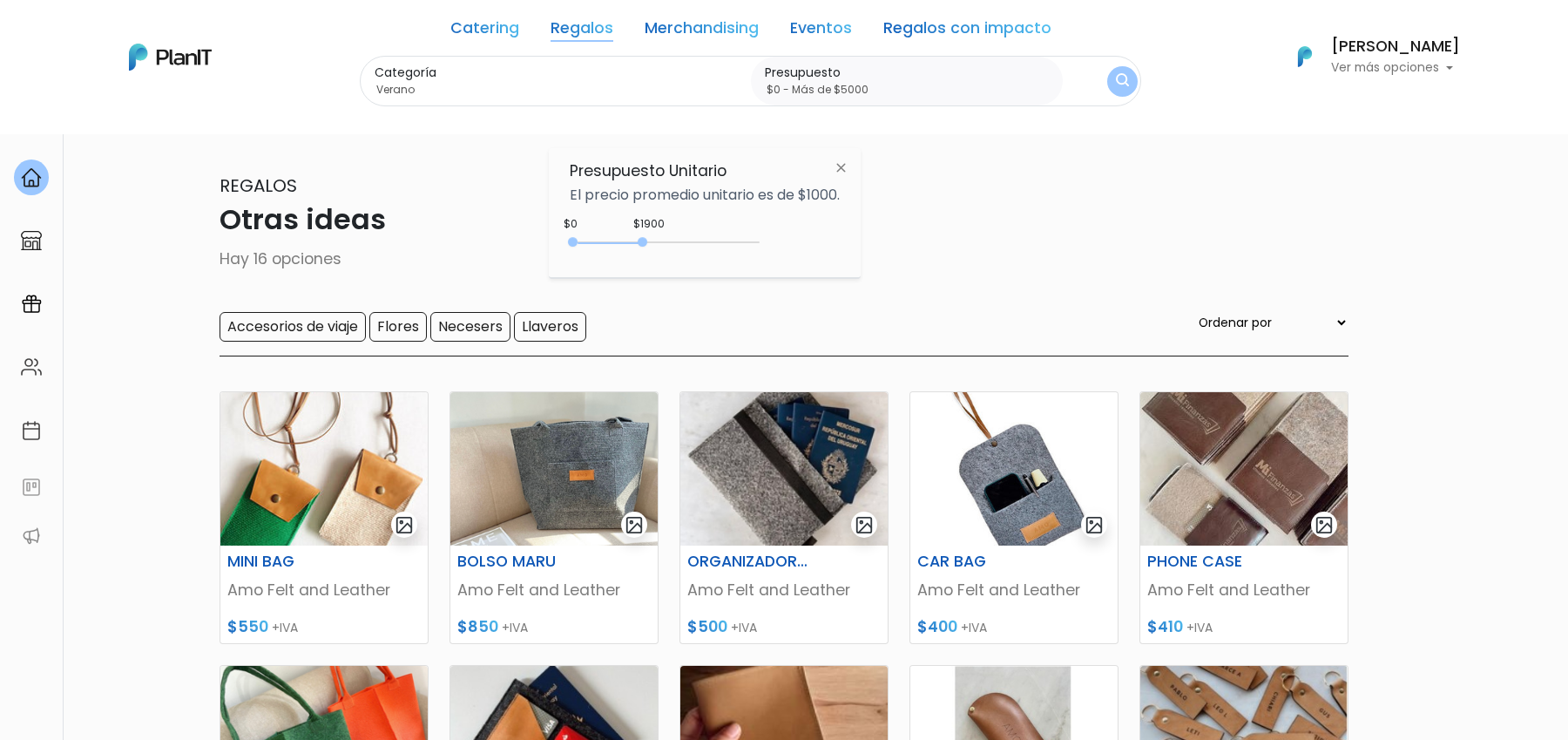
drag, startPoint x: 613, startPoint y: 245, endPoint x: 821, endPoint y: 247, distance: 208.0
click at [821, 247] on div "$1900 $0 0 : 1900 0 1900 0,5000" at bounding box center [705, 245] width 270 height 35
type input "$0 - Más de $5000"
click at [1115, 83] on img "submit" at bounding box center [1122, 82] width 15 height 19
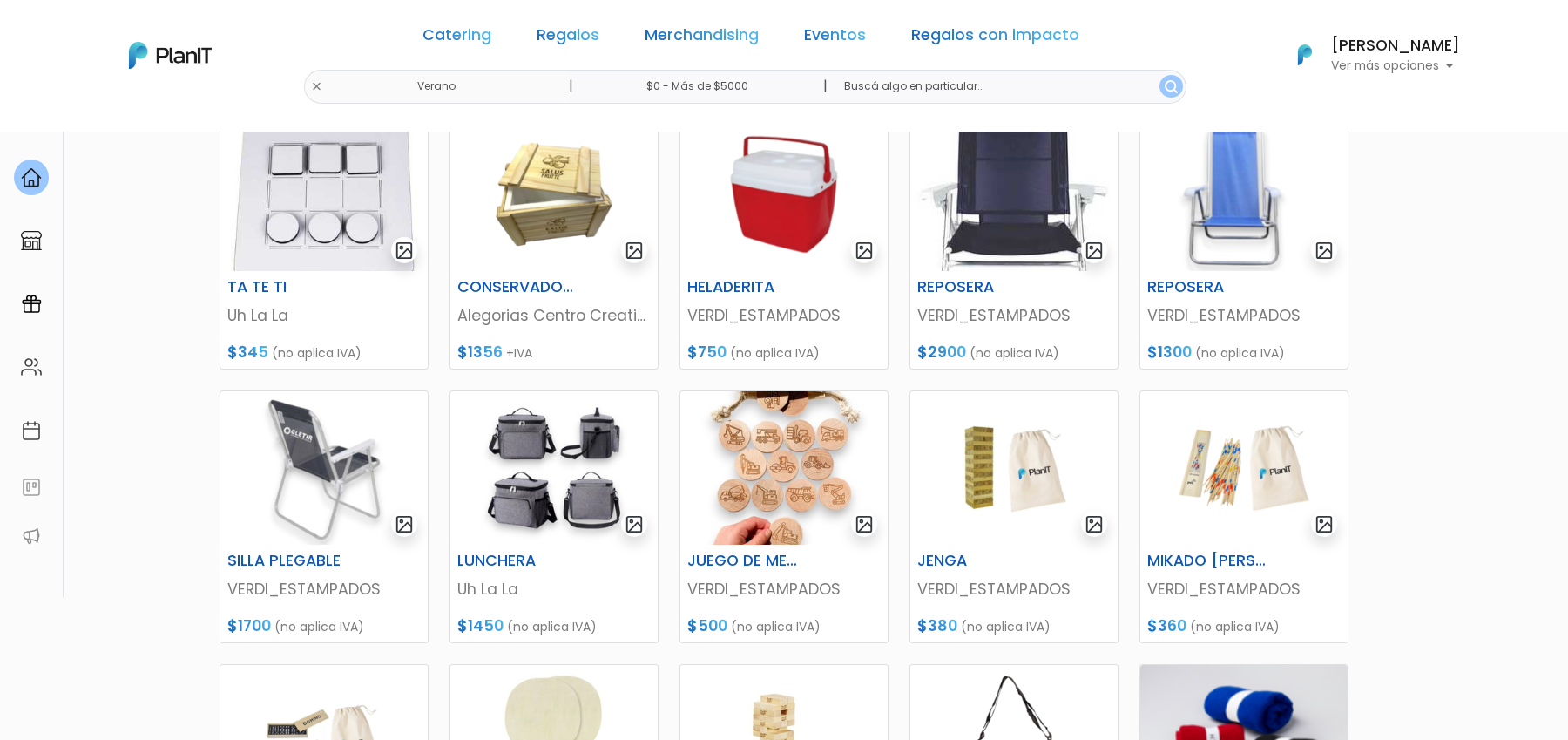
scroll to position [279, 0]
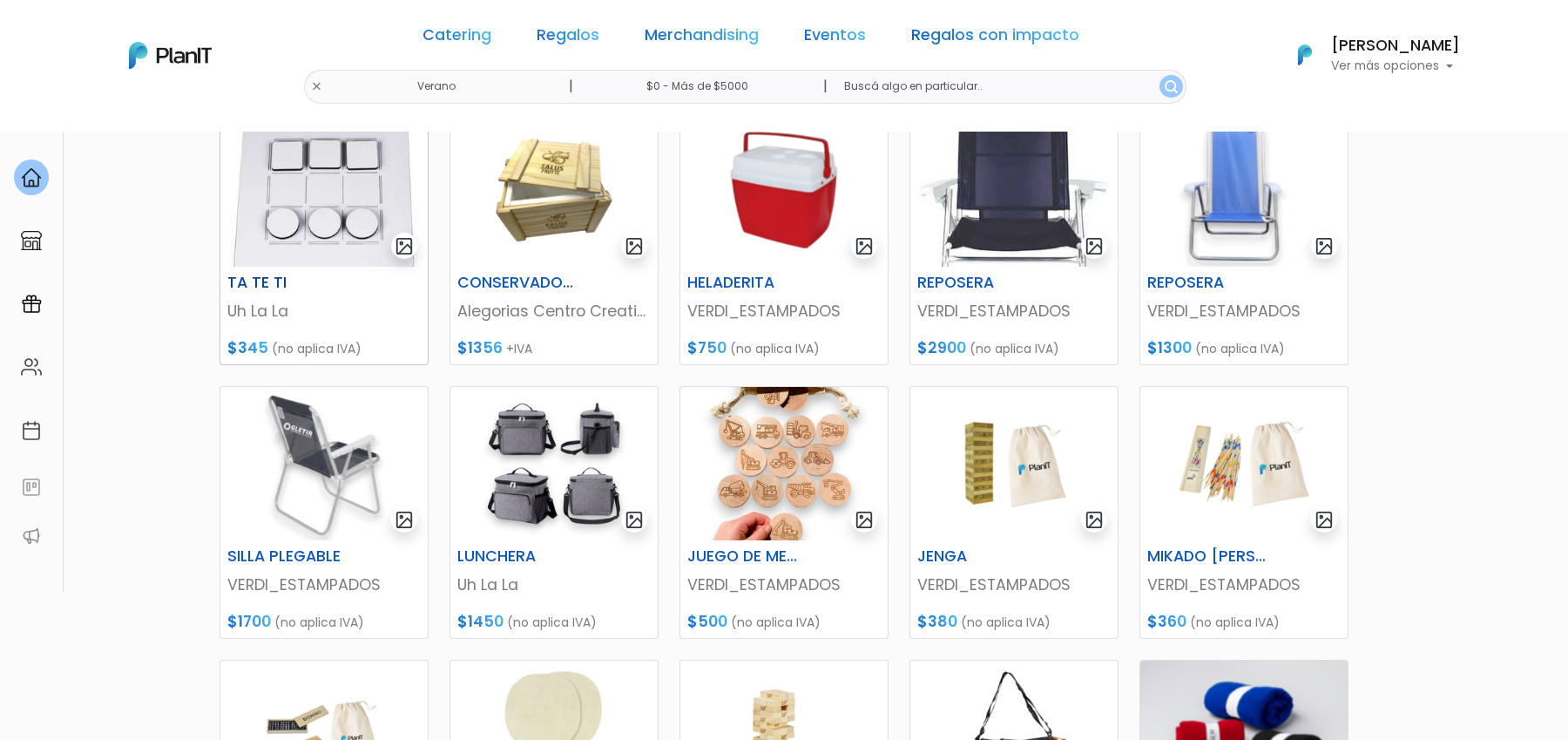
click at [339, 217] on img at bounding box center [323, 189] width 208 height 153
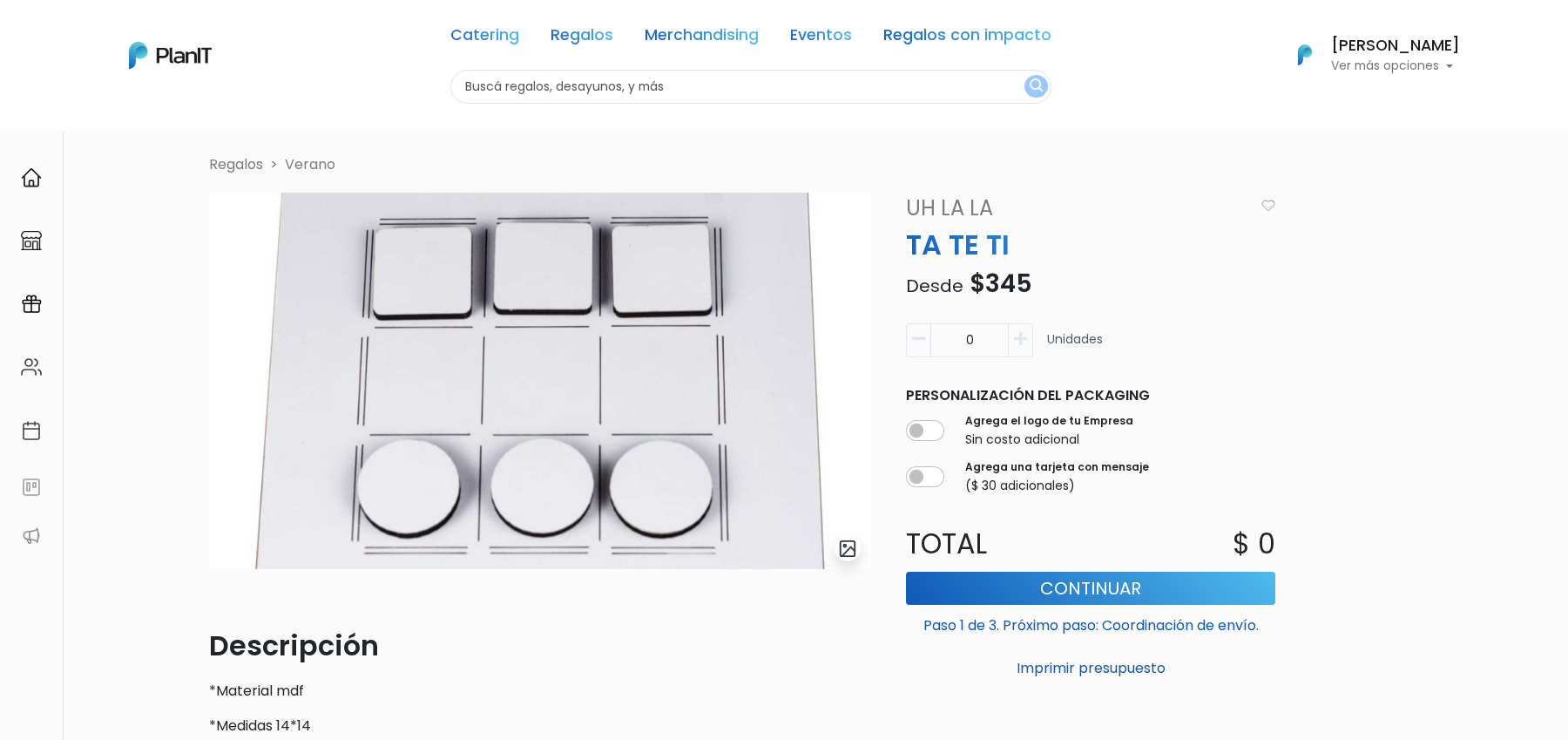
scroll to position [120, 0]
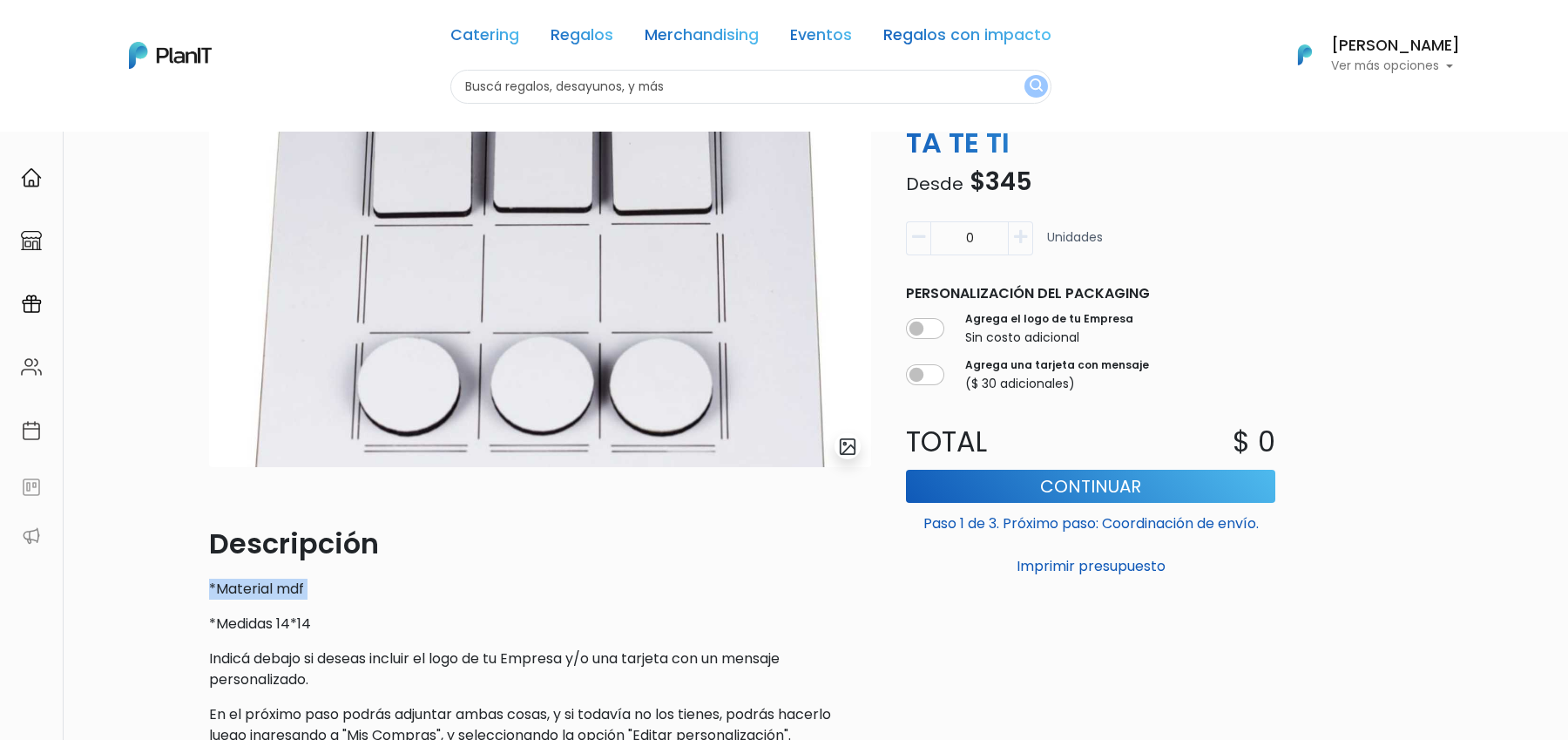
drag, startPoint x: 203, startPoint y: 585, endPoint x: 353, endPoint y: 606, distance: 151.5
click at [353, 606] on div "slide 1 of 1 Descripción *Material mdf *Medidas 14*14 Indicá debajo si deseas i…" at bounding box center [540, 424] width 683 height 669
click at [381, 609] on div "Descripción *Material mdf *Medidas 14*14 Indicá debajo si deseas incluir el log…" at bounding box center [540, 634] width 662 height 223
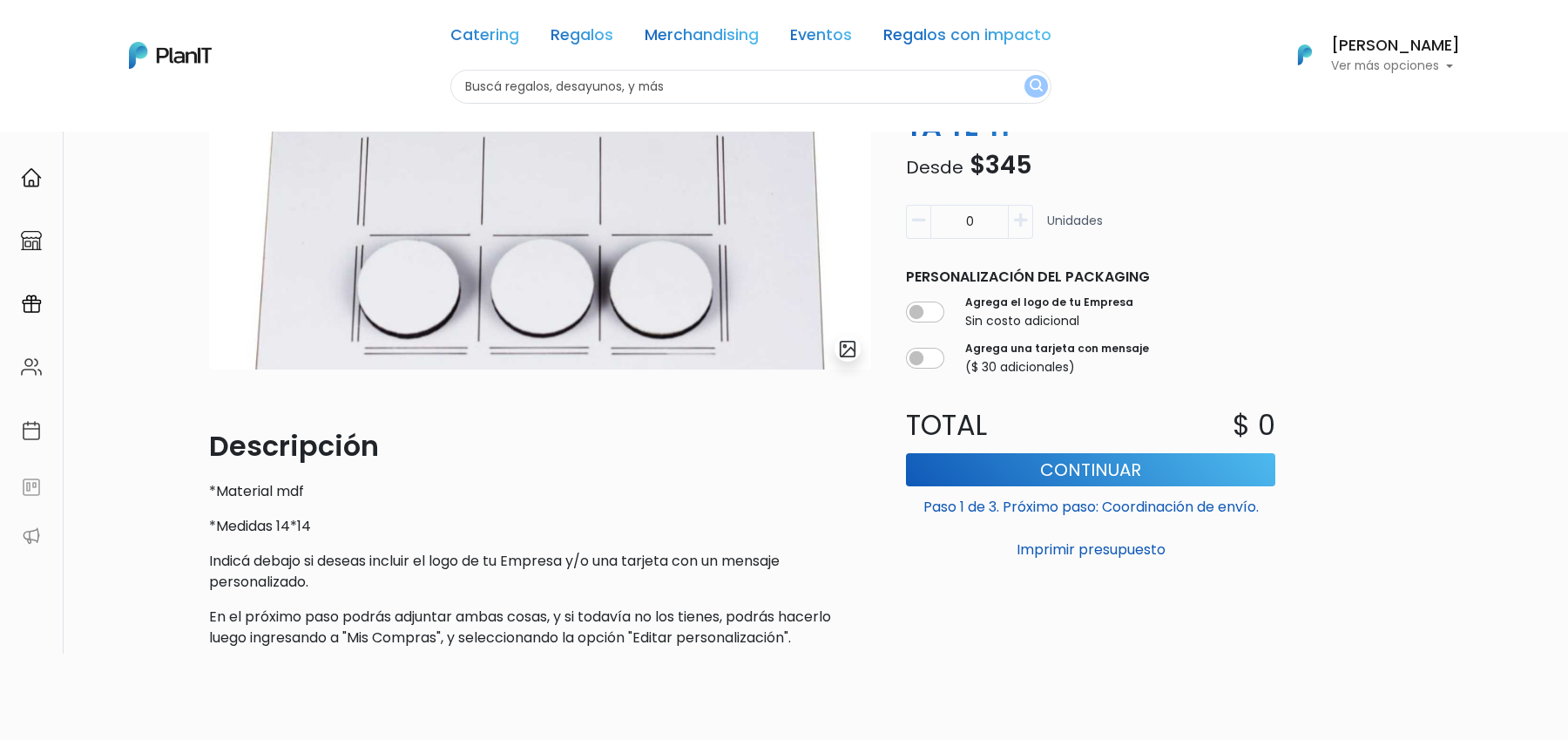
scroll to position [218, 0]
drag, startPoint x: 326, startPoint y: 529, endPoint x: 209, endPoint y: 490, distance: 123.3
click at [209, 490] on div "Descripción *Material mdf *Medidas 14*14 Indicá debajo si deseas incluir el log…" at bounding box center [540, 536] width 662 height 223
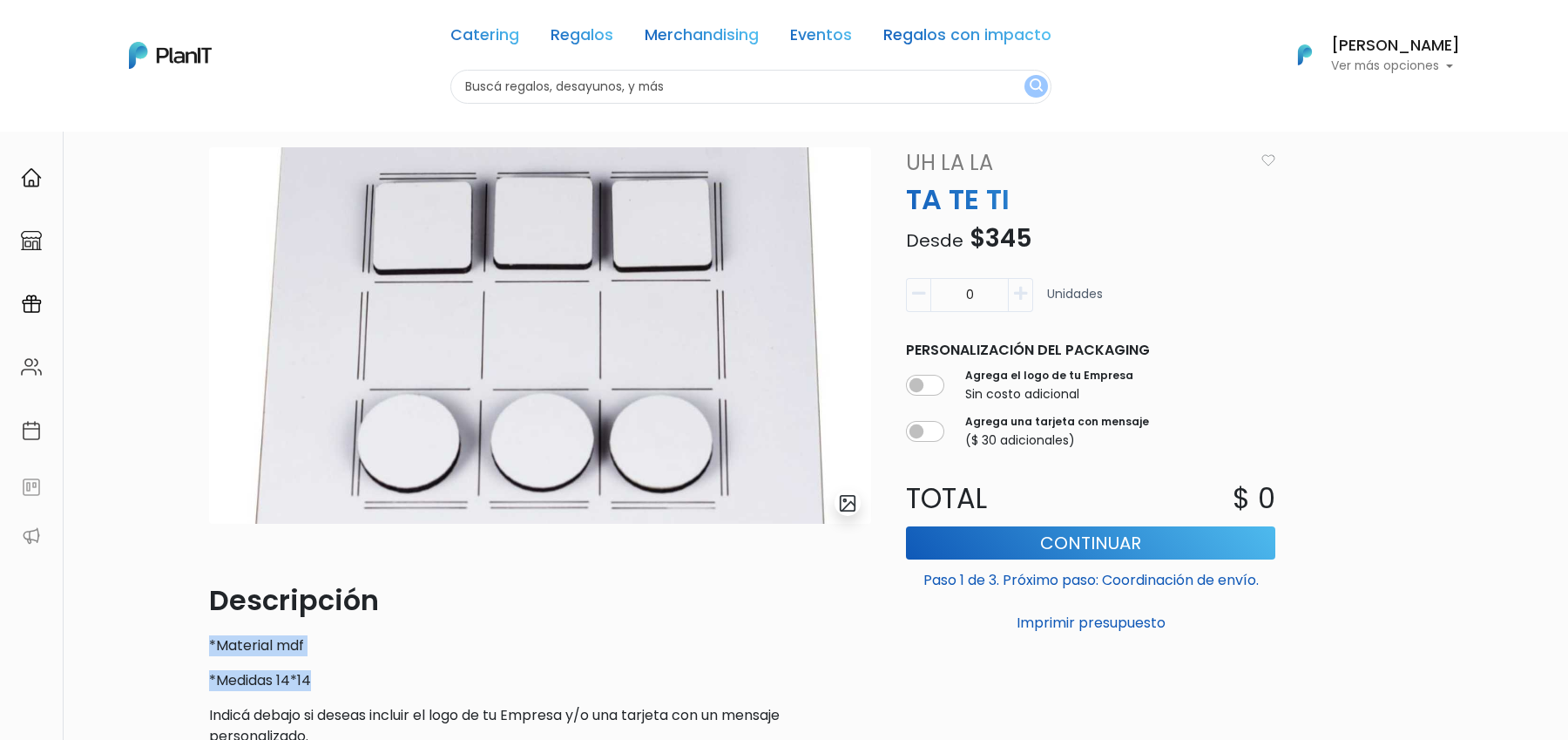
scroll to position [60, 0]
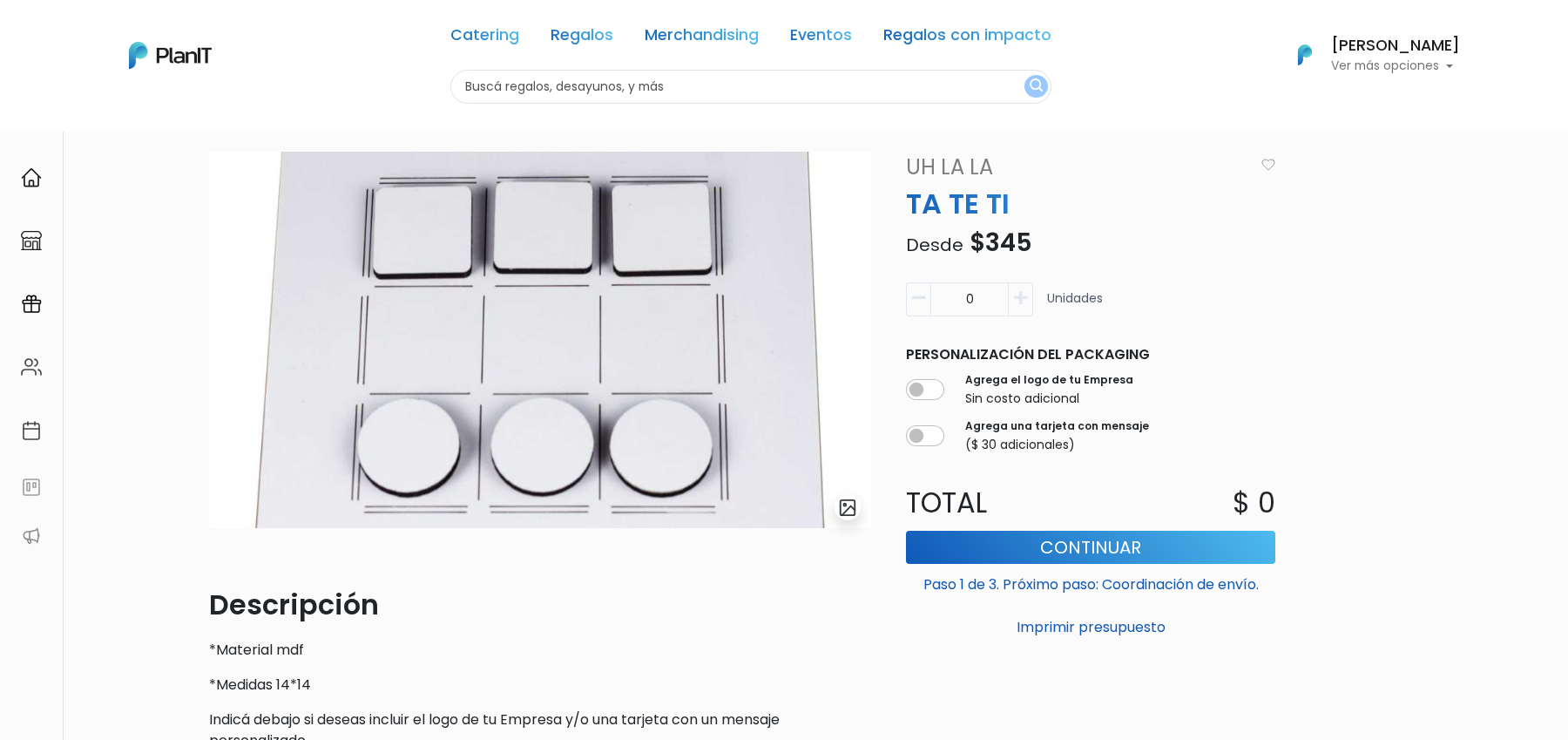
click at [425, 640] on p "*Material mdf" at bounding box center [540, 651] width 662 height 21
click at [858, 508] on button "submit" at bounding box center [848, 508] width 26 height 26
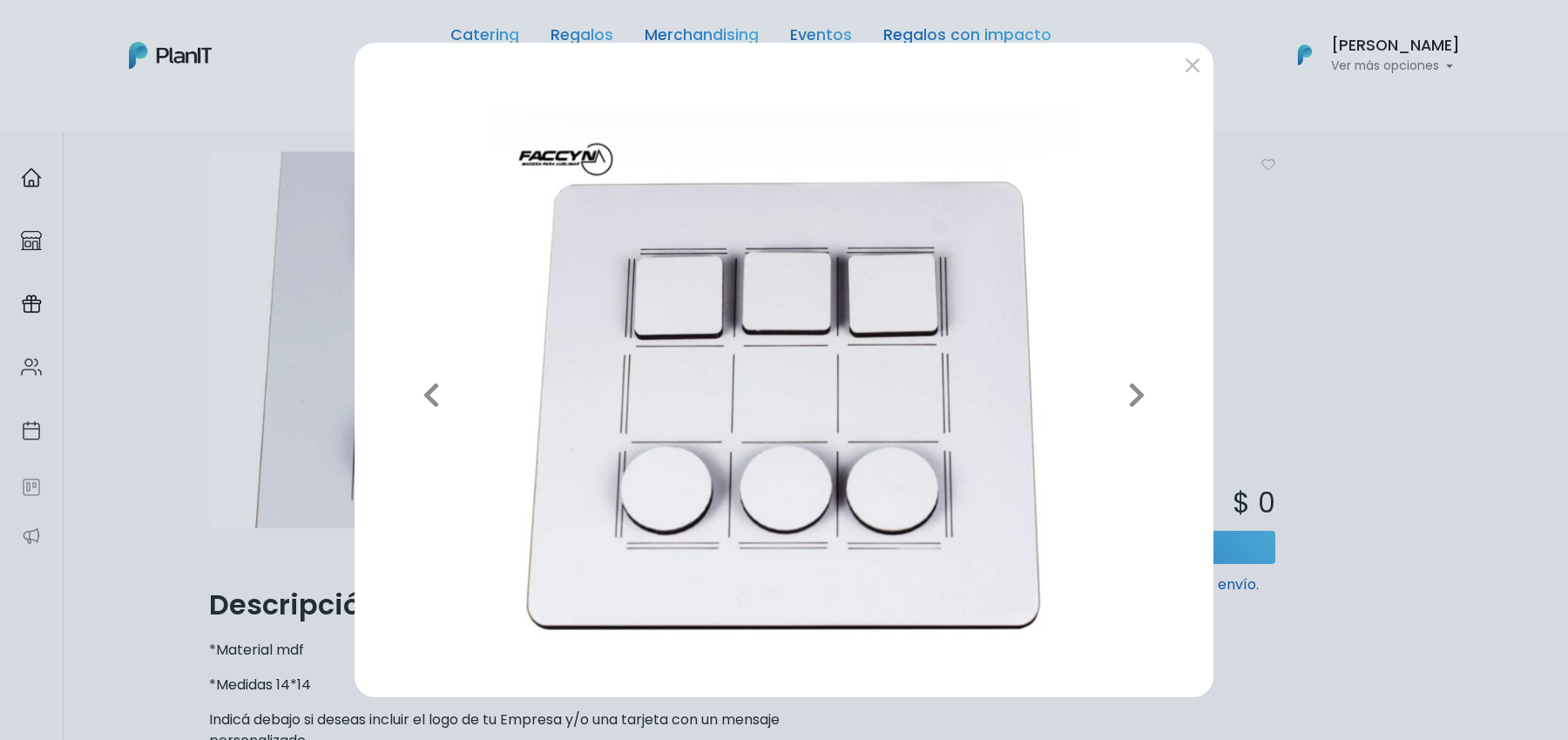
click at [1308, 338] on div "Previous Next" at bounding box center [784, 370] width 1568 height 740
click at [1199, 68] on button "submit" at bounding box center [1193, 65] width 28 height 28
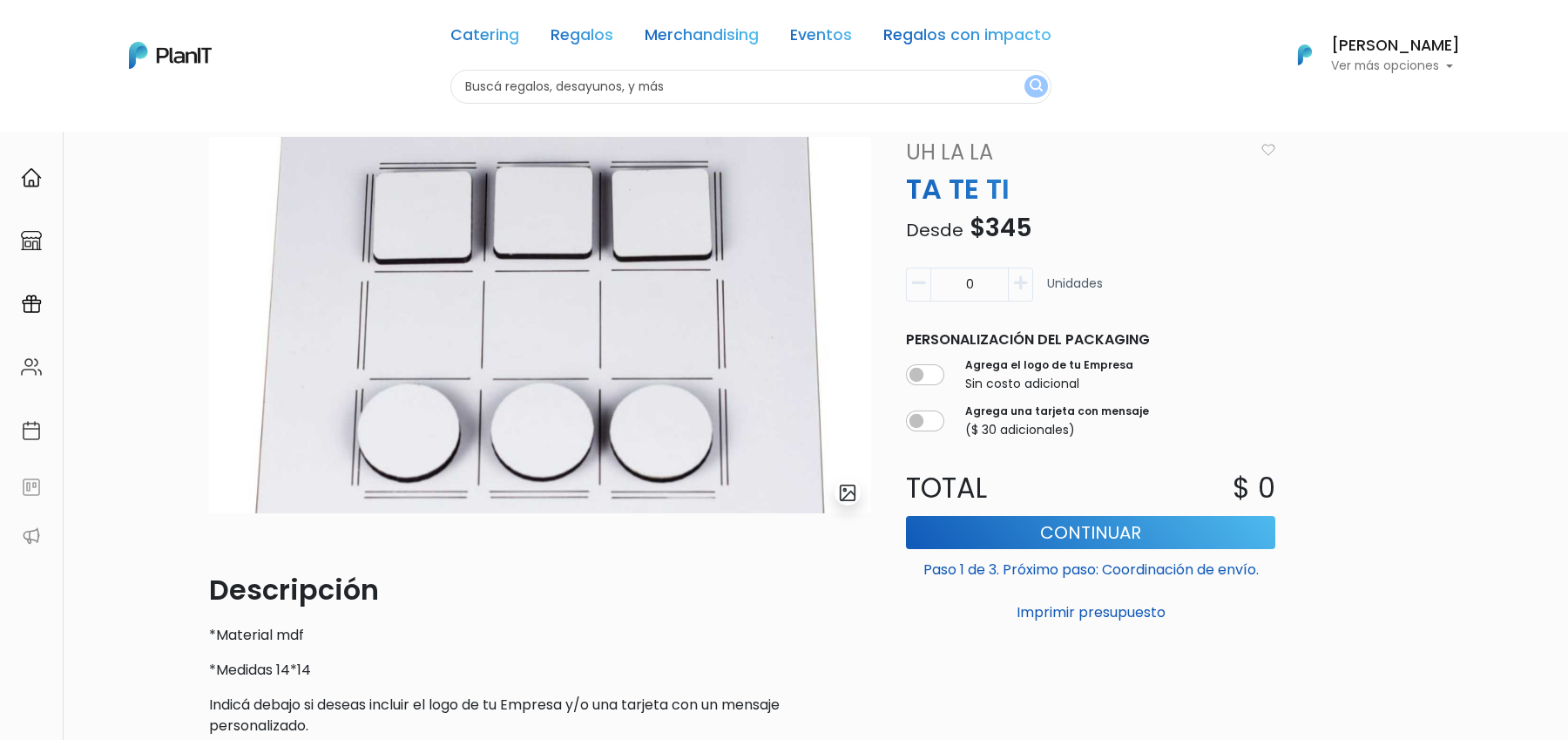
scroll to position [110, 0]
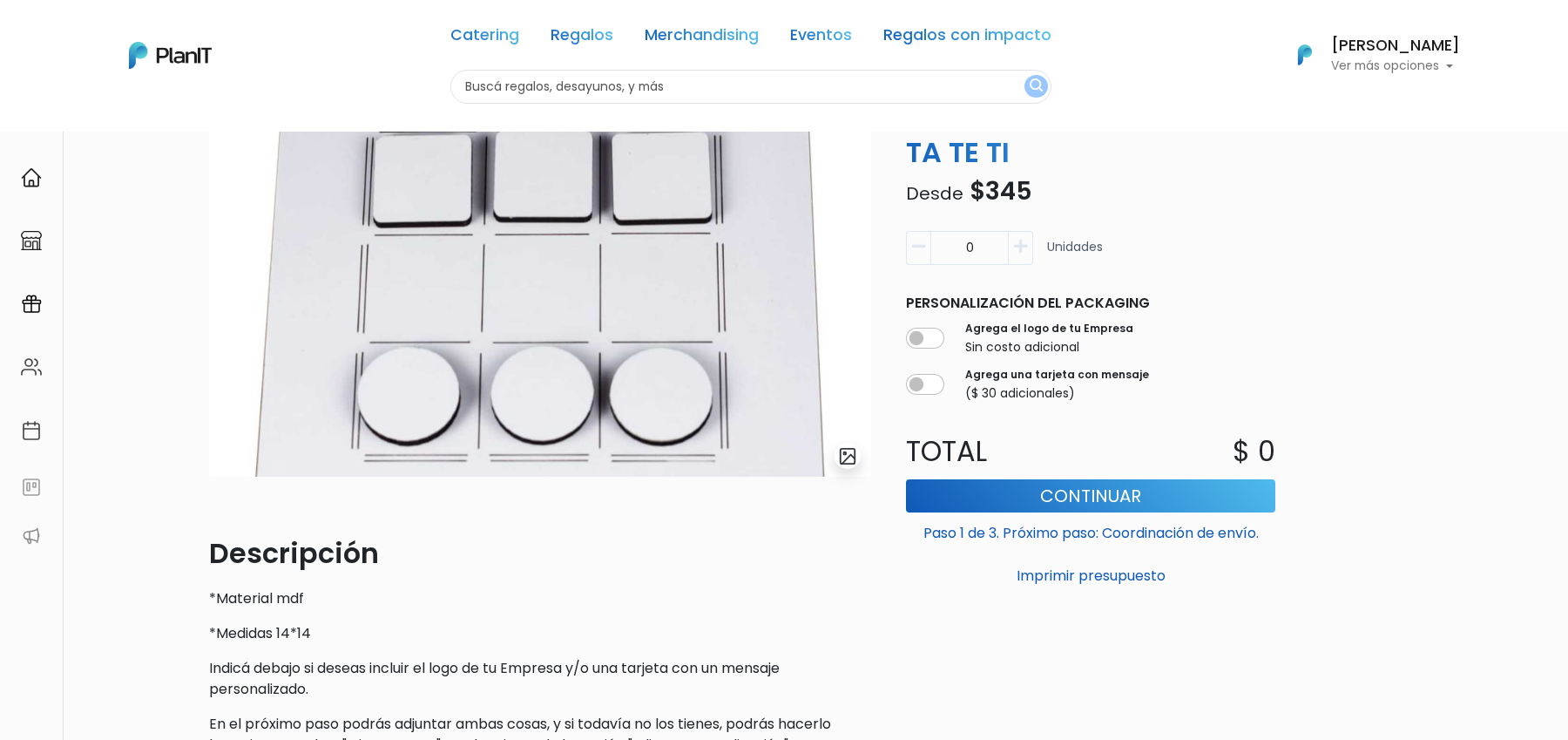
drag, startPoint x: 214, startPoint y: 584, endPoint x: 274, endPoint y: 584, distance: 60.0
click at [274, 584] on div "Descripción *Material mdf *Medidas 14*14 Indicá debajo si deseas incluir el log…" at bounding box center [540, 644] width 662 height 223
drag, startPoint x: 204, startPoint y: 600, endPoint x: 235, endPoint y: 600, distance: 31.0
click at [235, 600] on div "slide 1 of 1 Descripción *Material mdf *Medidas 14*14 Indicá debajo si deseas i…" at bounding box center [540, 434] width 683 height 669
click at [347, 599] on p "*Material mdf" at bounding box center [540, 599] width 662 height 21
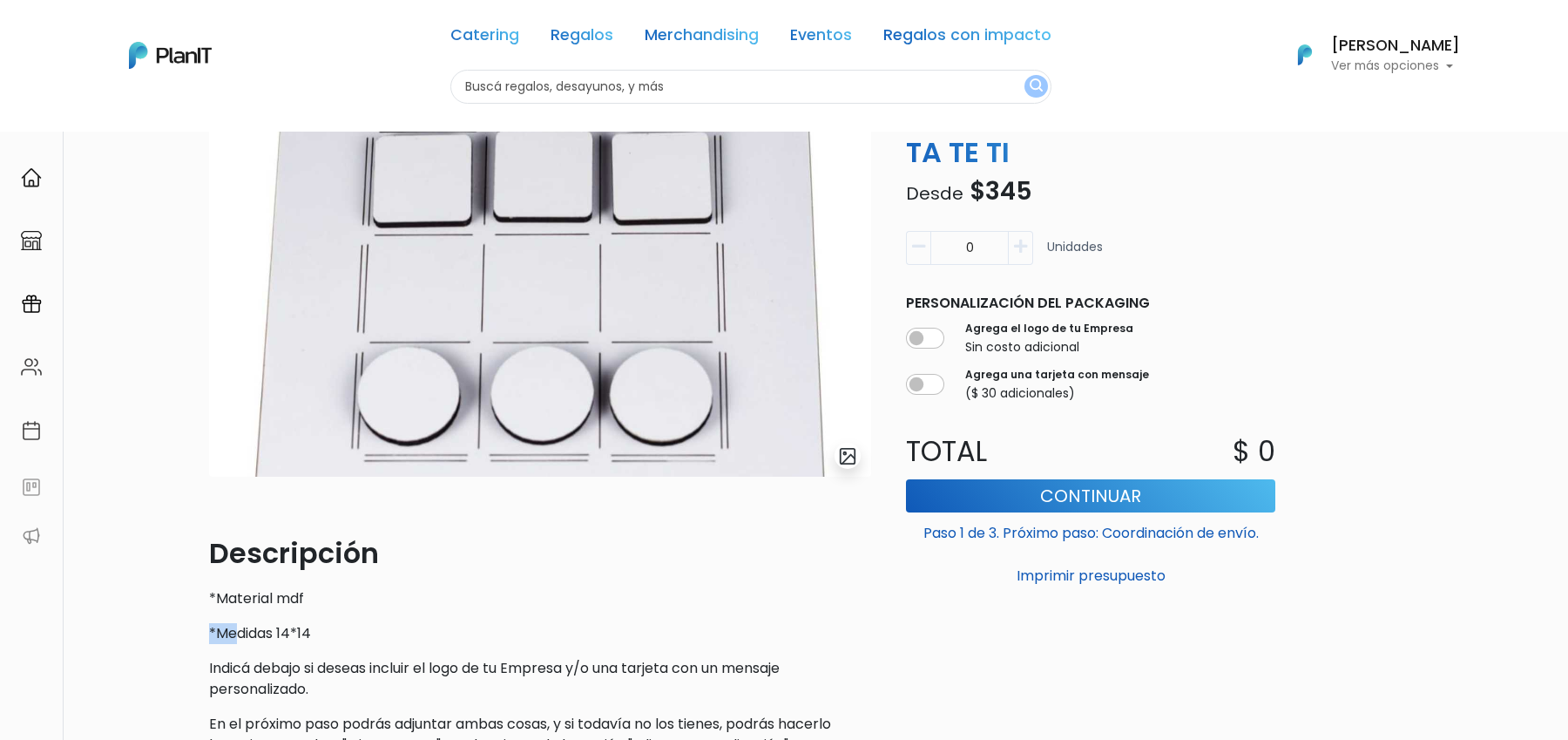
drag, startPoint x: 200, startPoint y: 637, endPoint x: 240, endPoint y: 637, distance: 40.0
click at [240, 637] on div "slide 1 of 1 Descripción *Material mdf *Medidas 14*14 Indicá debajo si deseas i…" at bounding box center [540, 434] width 683 height 669
click at [358, 637] on p "*Medidas 14*14" at bounding box center [540, 634] width 662 height 21
drag, startPoint x: 292, startPoint y: 633, endPoint x: 406, endPoint y: 633, distance: 114.0
click at [408, 633] on p "*Medidas 14*14" at bounding box center [540, 634] width 662 height 21
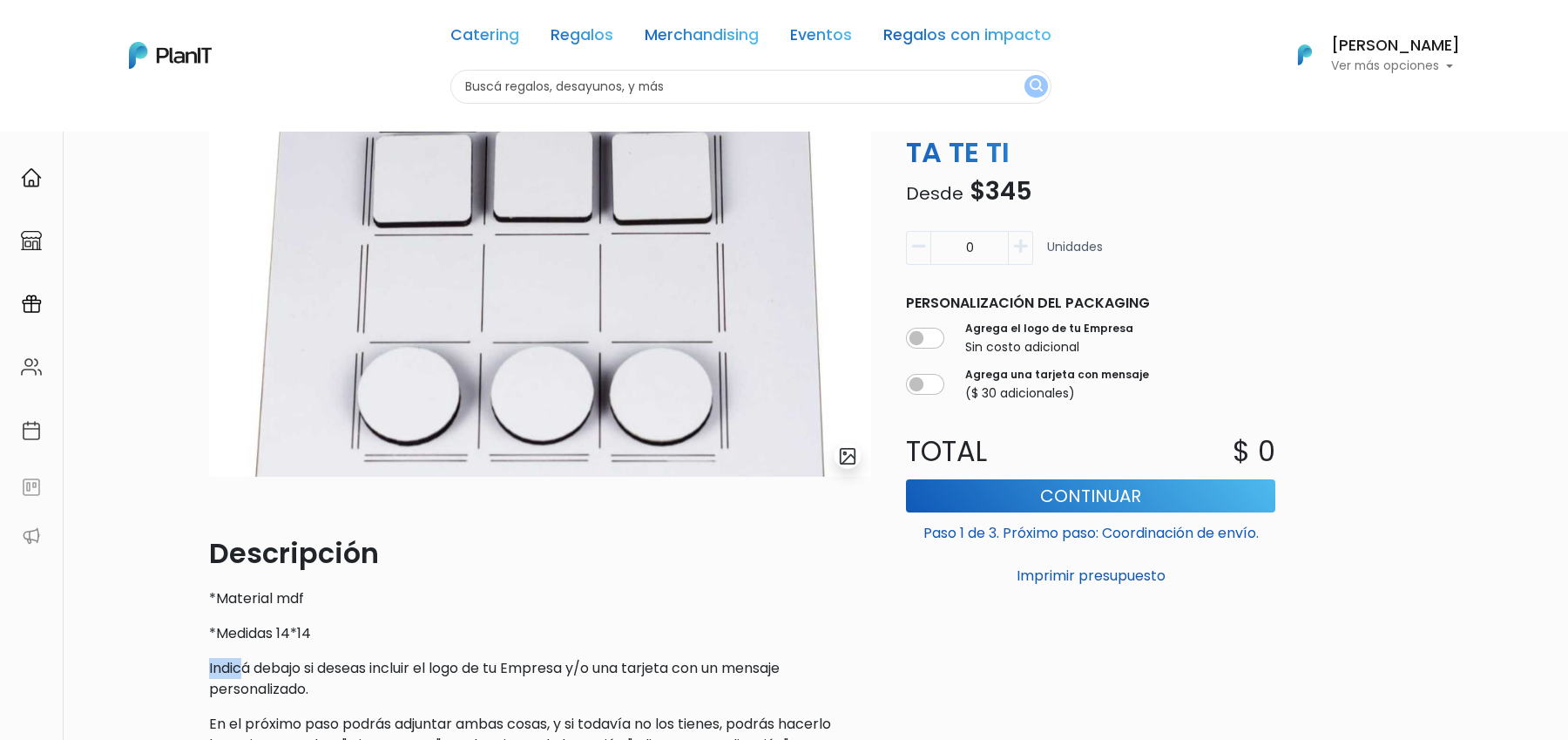
drag, startPoint x: 198, startPoint y: 678, endPoint x: 245, endPoint y: 677, distance: 47.0
click at [246, 678] on div "slide 1 of 1 Descripción *Material mdf *Medidas 14*14 Indicá debajo si deseas i…" at bounding box center [540, 434] width 683 height 669
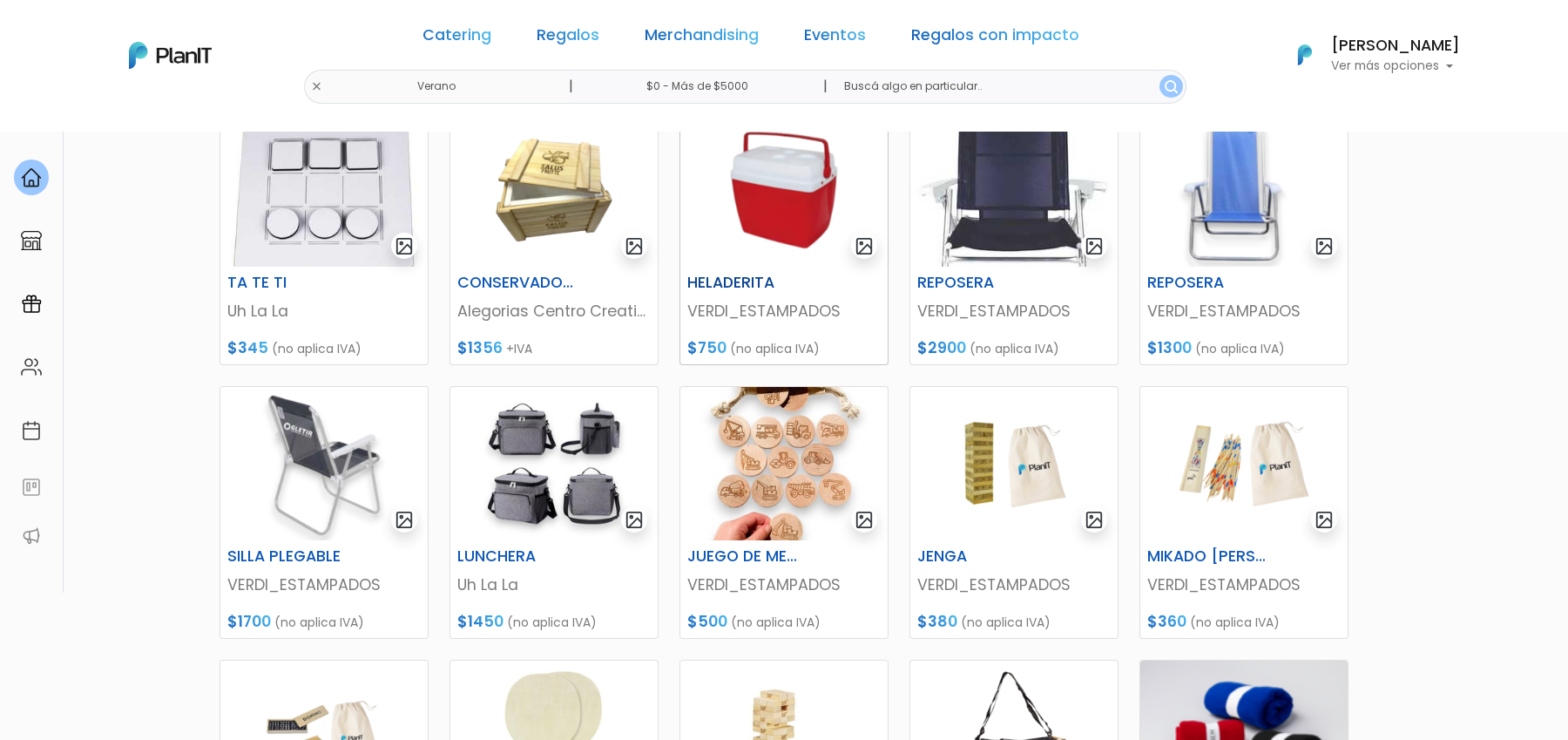
click at [805, 207] on img at bounding box center [784, 189] width 208 height 153
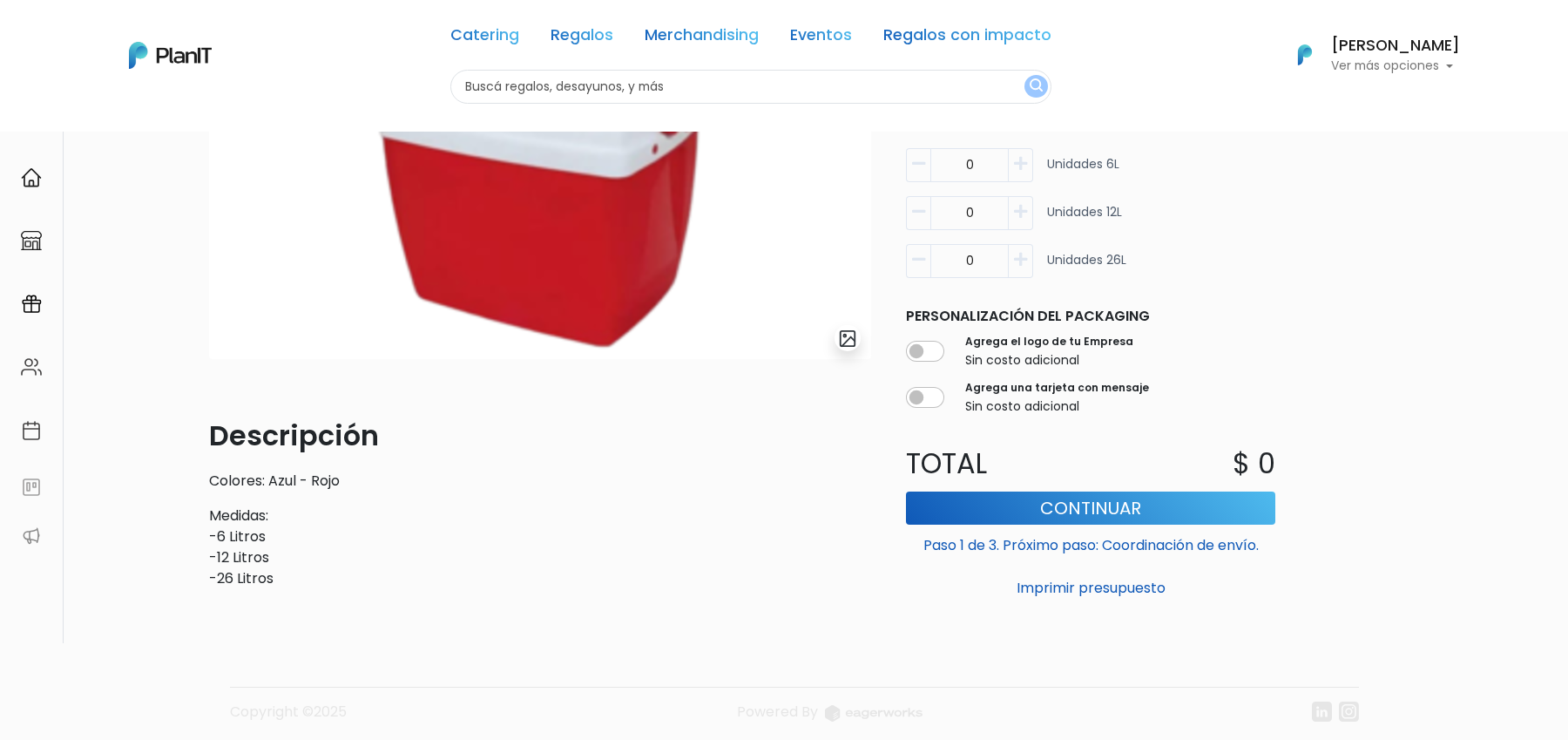
scroll to position [241, 0]
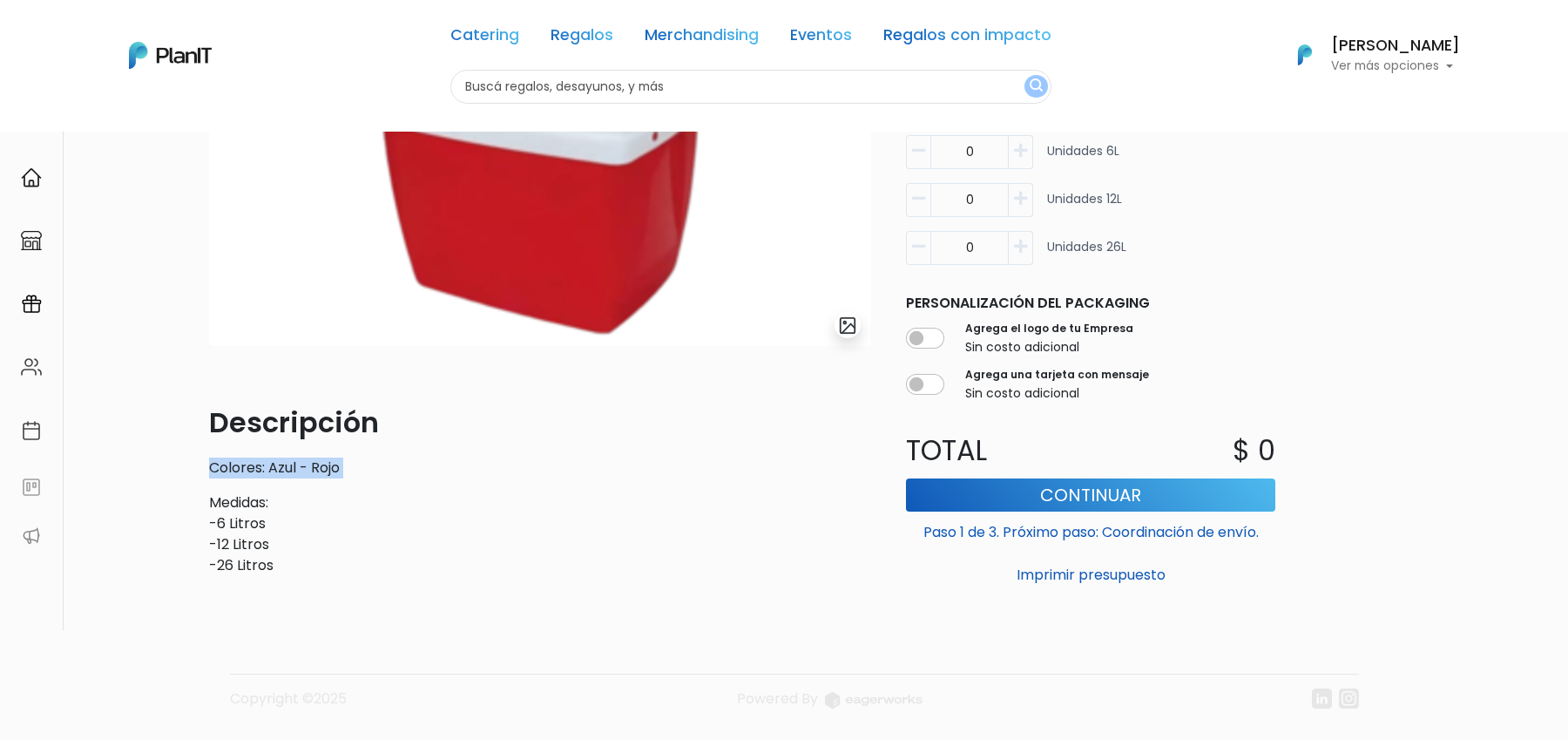
drag, startPoint x: 202, startPoint y: 498, endPoint x: 294, endPoint y: 587, distance: 128.0
click at [294, 587] on div "slide 1 of 1 Descripción Colores: Azul - Rojo Medidas: -6 Litros -12 Litros -26…" at bounding box center [540, 280] width 683 height 621
click at [293, 555] on p "Medidas: -6 Litros -12 Litros -26 Litros" at bounding box center [540, 534] width 662 height 83
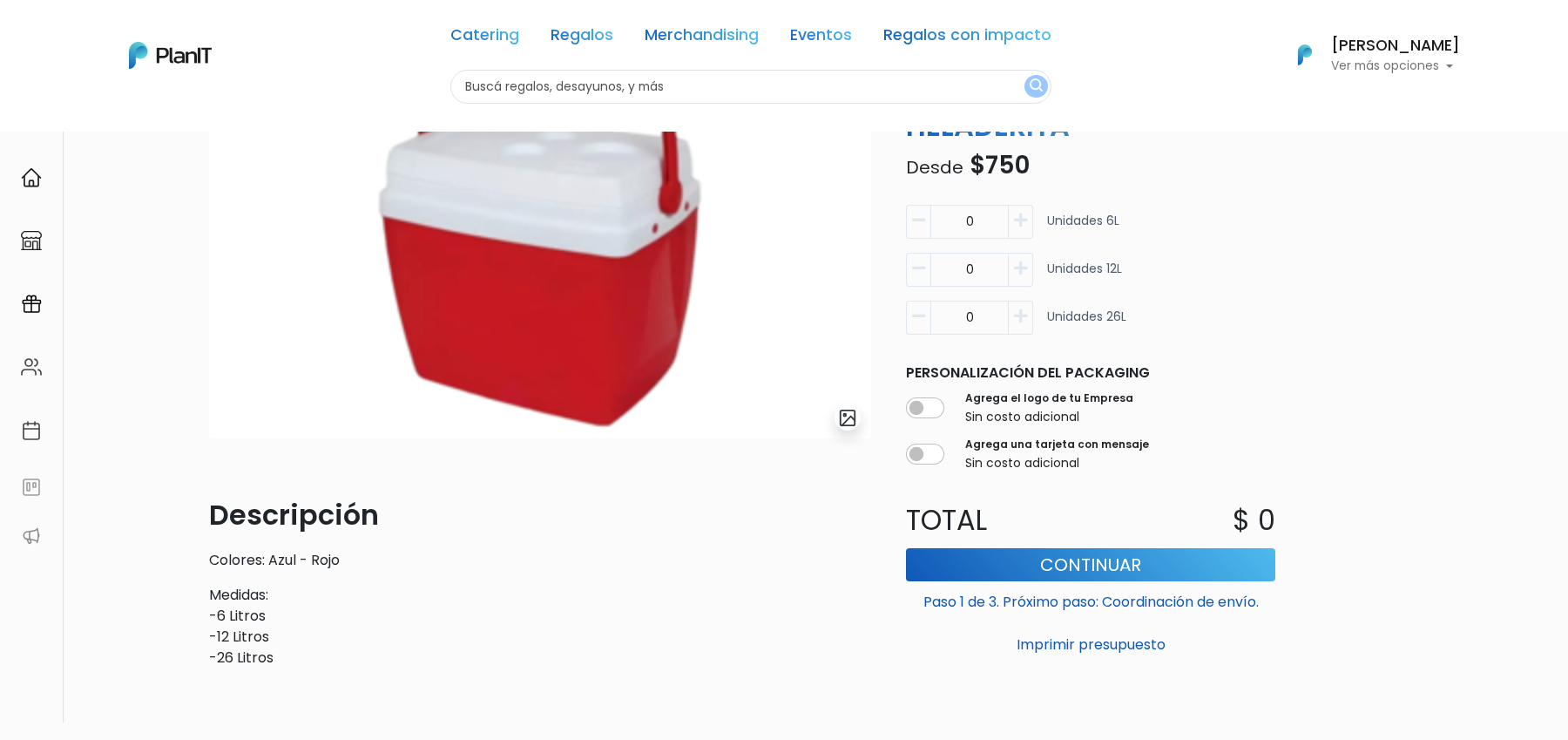
scroll to position [150, 0]
drag, startPoint x: 209, startPoint y: 623, endPoint x: 290, endPoint y: 648, distance: 84.8
click at [290, 648] on p "Medidas: -6 Litros -12 Litros -26 Litros" at bounding box center [540, 625] width 662 height 83
click at [285, 648] on p "Medidas: -6 Litros -12 Litros -26 Litros" at bounding box center [540, 625] width 662 height 83
drag, startPoint x: 209, startPoint y: 615, endPoint x: 262, endPoint y: 615, distance: 53.0
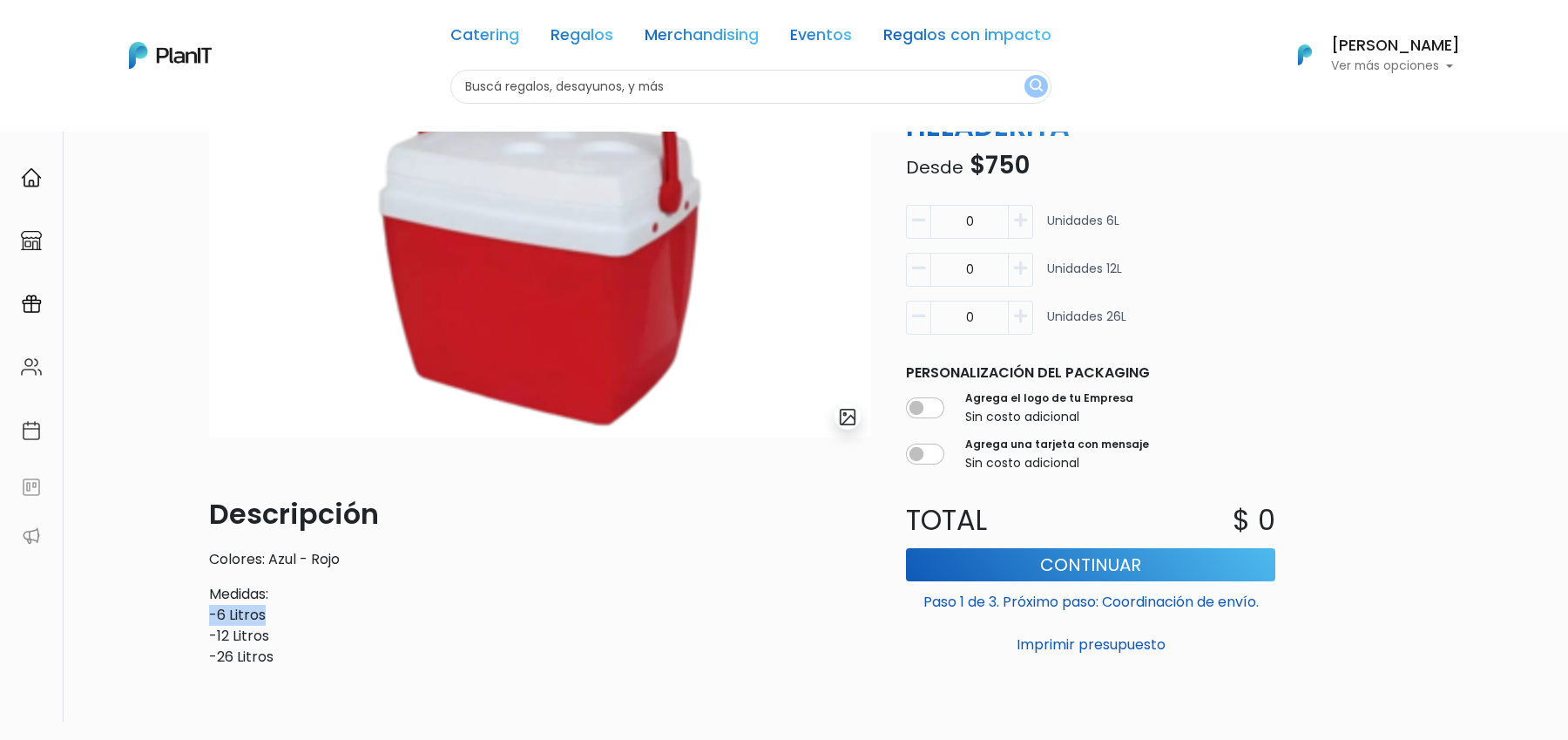
click at [262, 615] on p "Medidas: -6 Litros -12 Litros -26 Litros" at bounding box center [540, 625] width 662 height 83
drag, startPoint x: 222, startPoint y: 638, endPoint x: 260, endPoint y: 638, distance: 38.0
click at [261, 638] on p "Medidas: -6 Litros -12 Litros -26 Litros" at bounding box center [540, 625] width 662 height 83
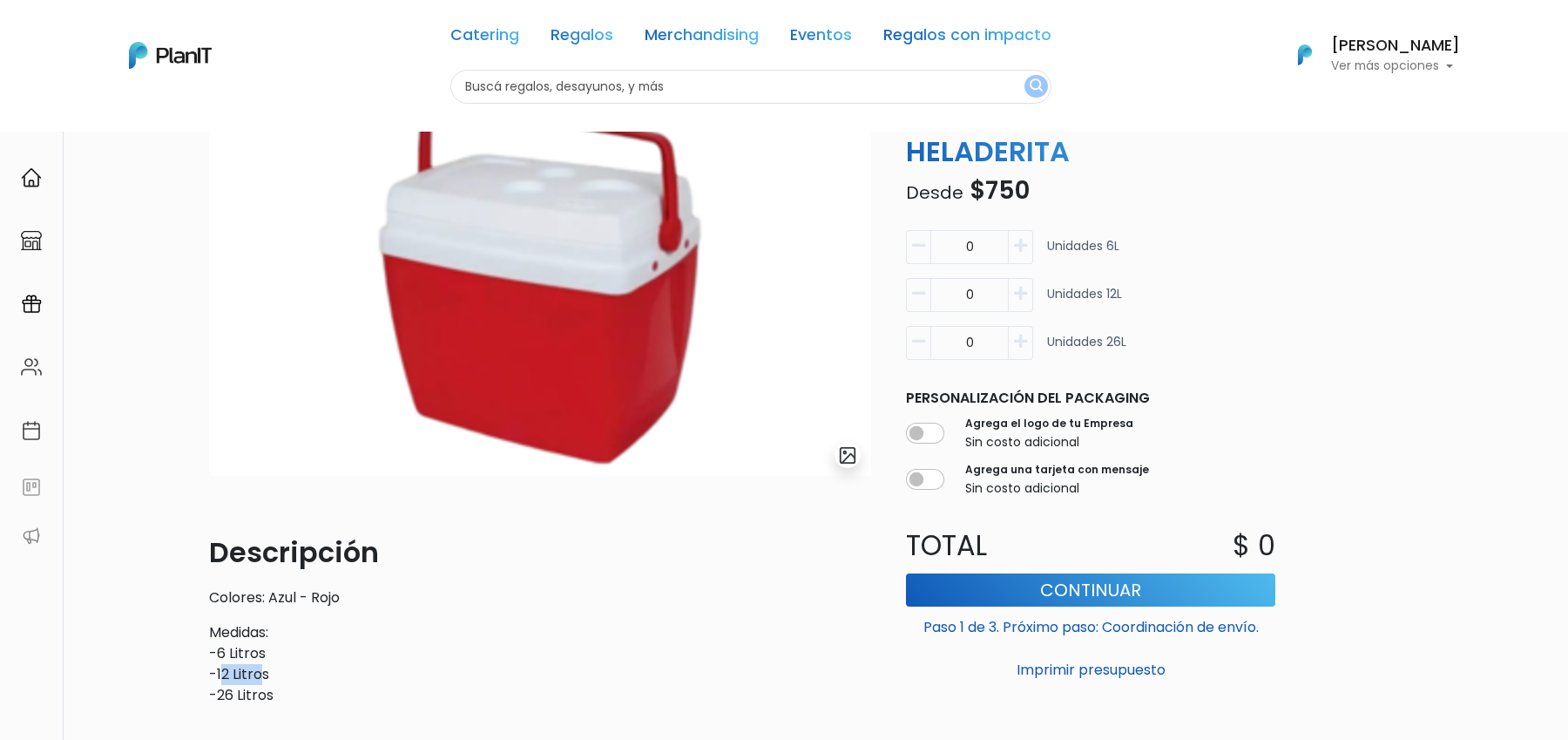
scroll to position [109, 0]
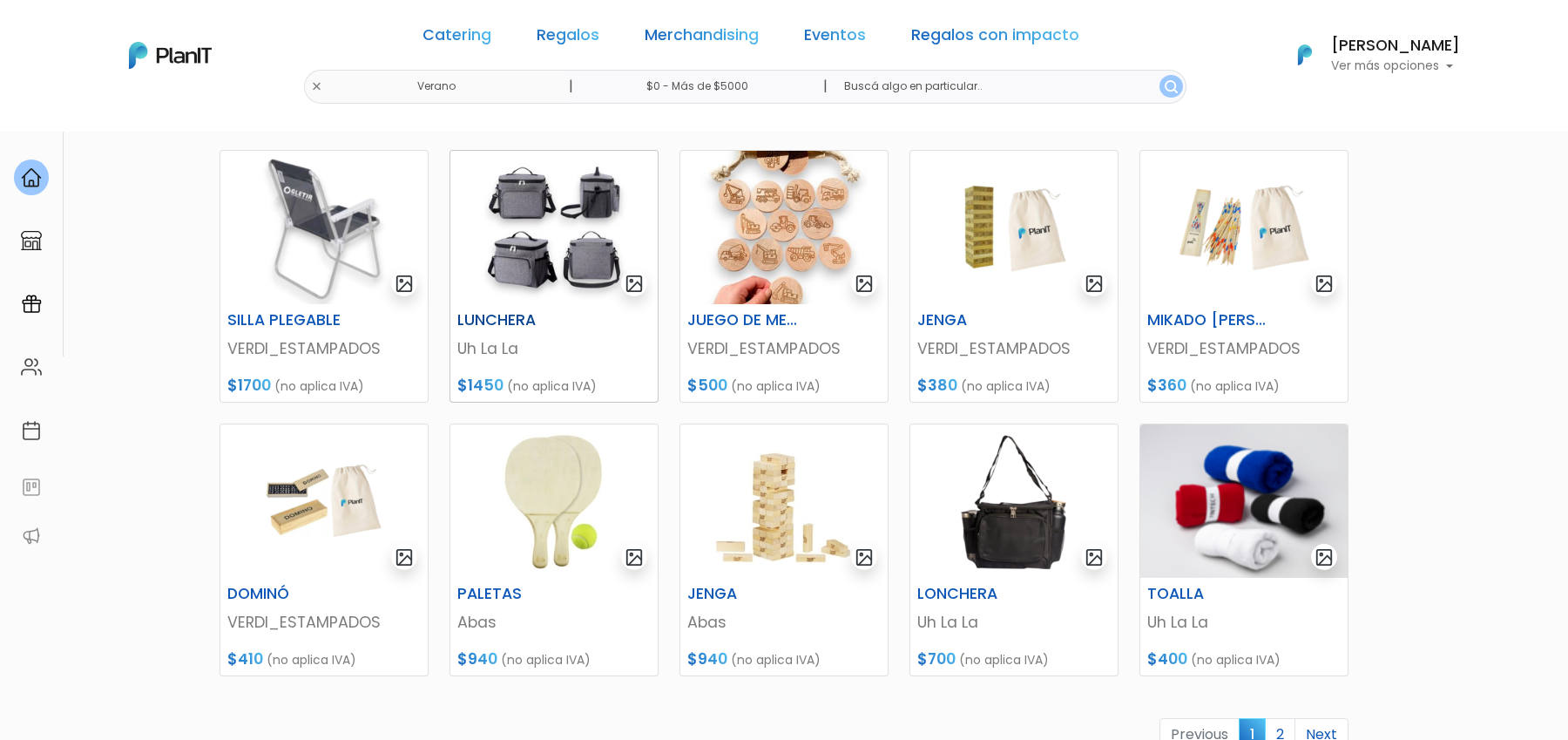
scroll to position [518, 0]
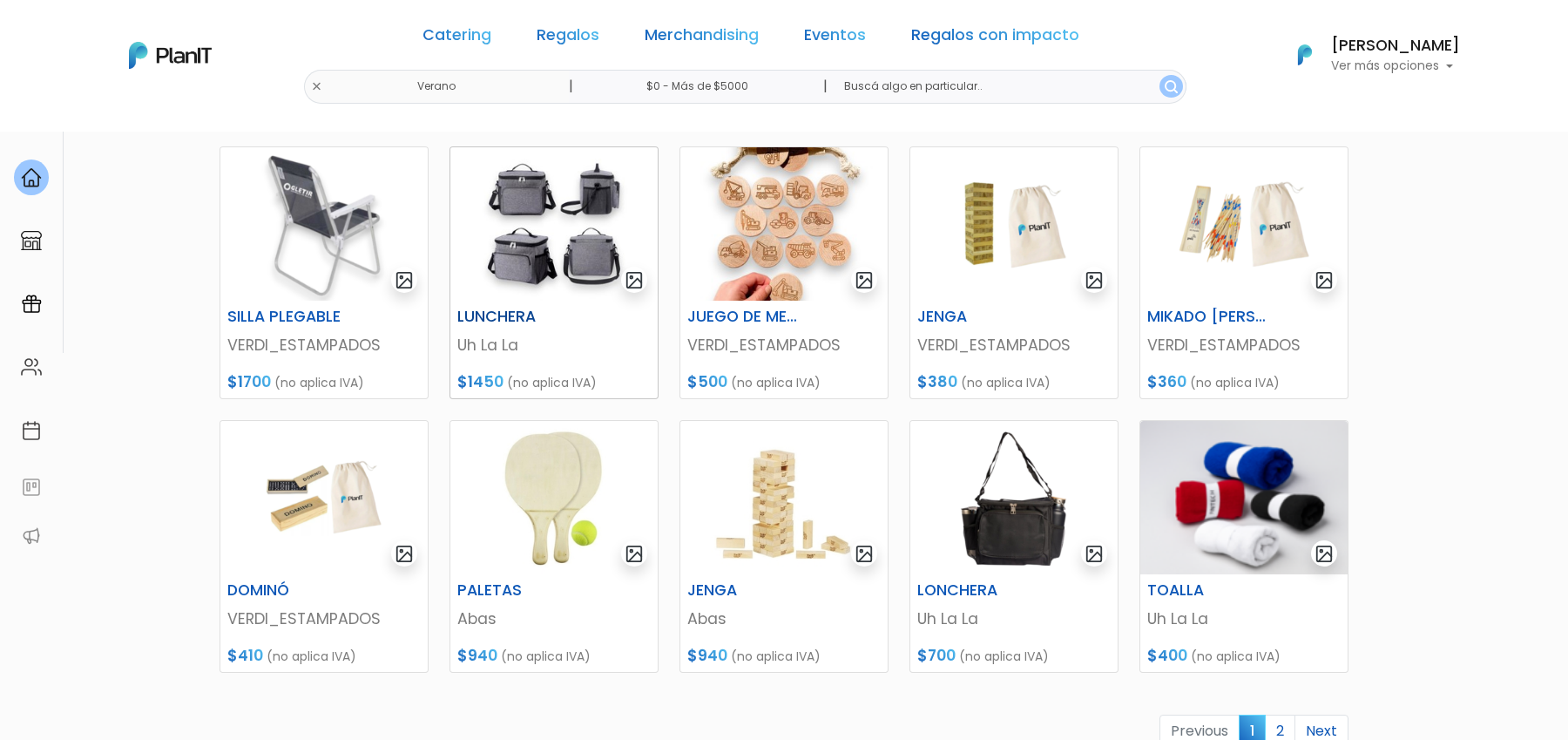
click at [605, 276] on img at bounding box center [554, 224] width 208 height 153
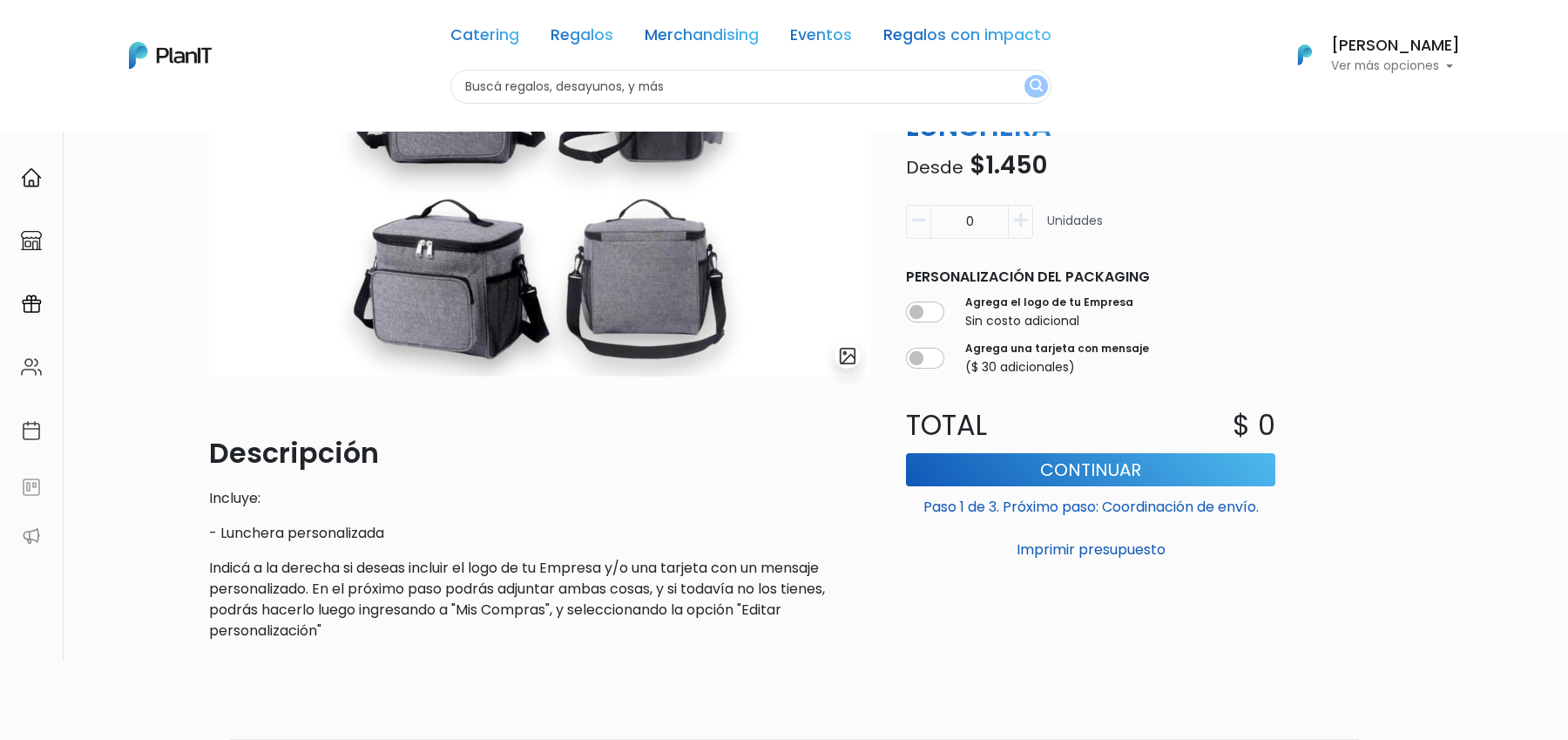
scroll to position [179, 0]
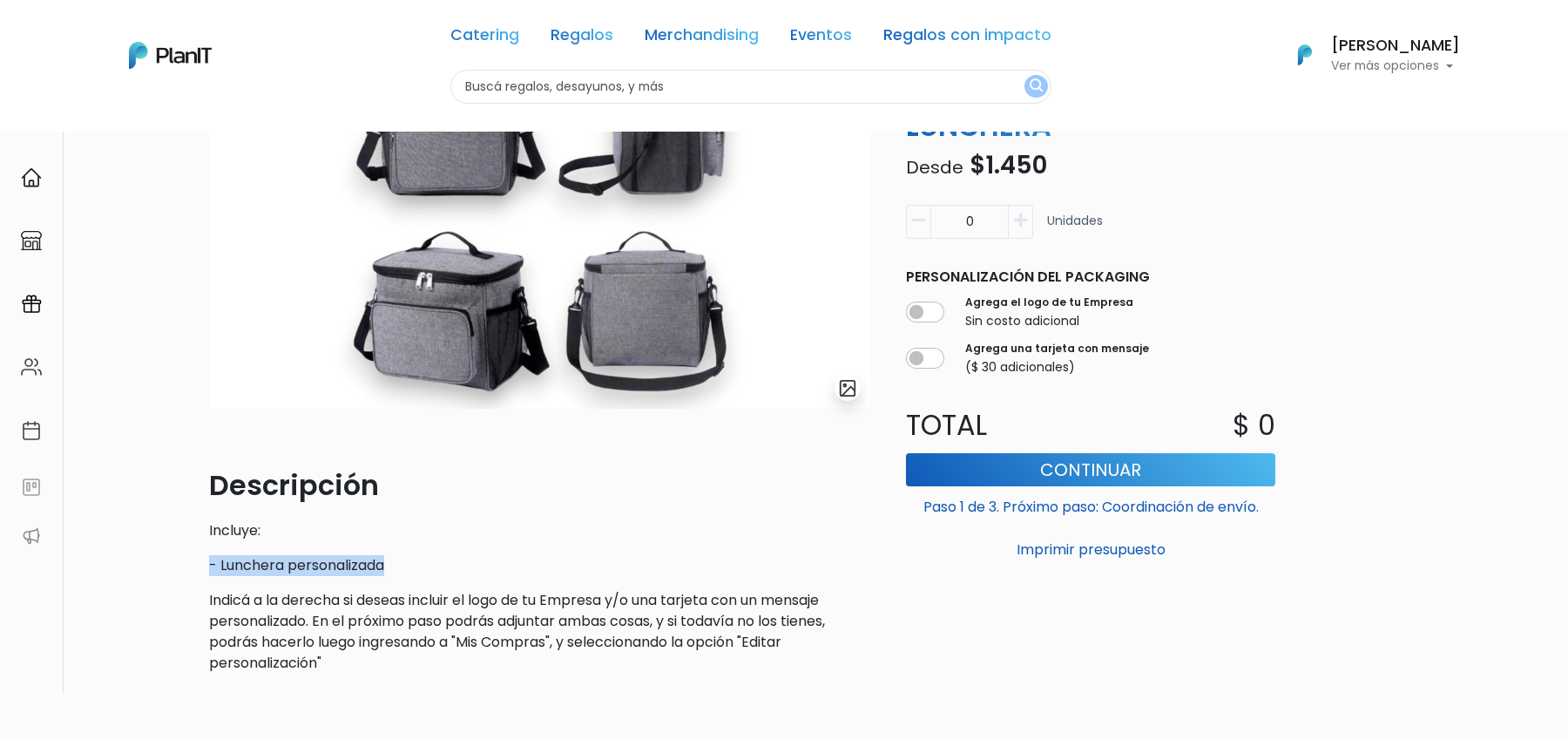
drag, startPoint x: 212, startPoint y: 567, endPoint x: 415, endPoint y: 567, distance: 203.0
click at [415, 567] on p "- Lunchera personalizada" at bounding box center [540, 566] width 662 height 21
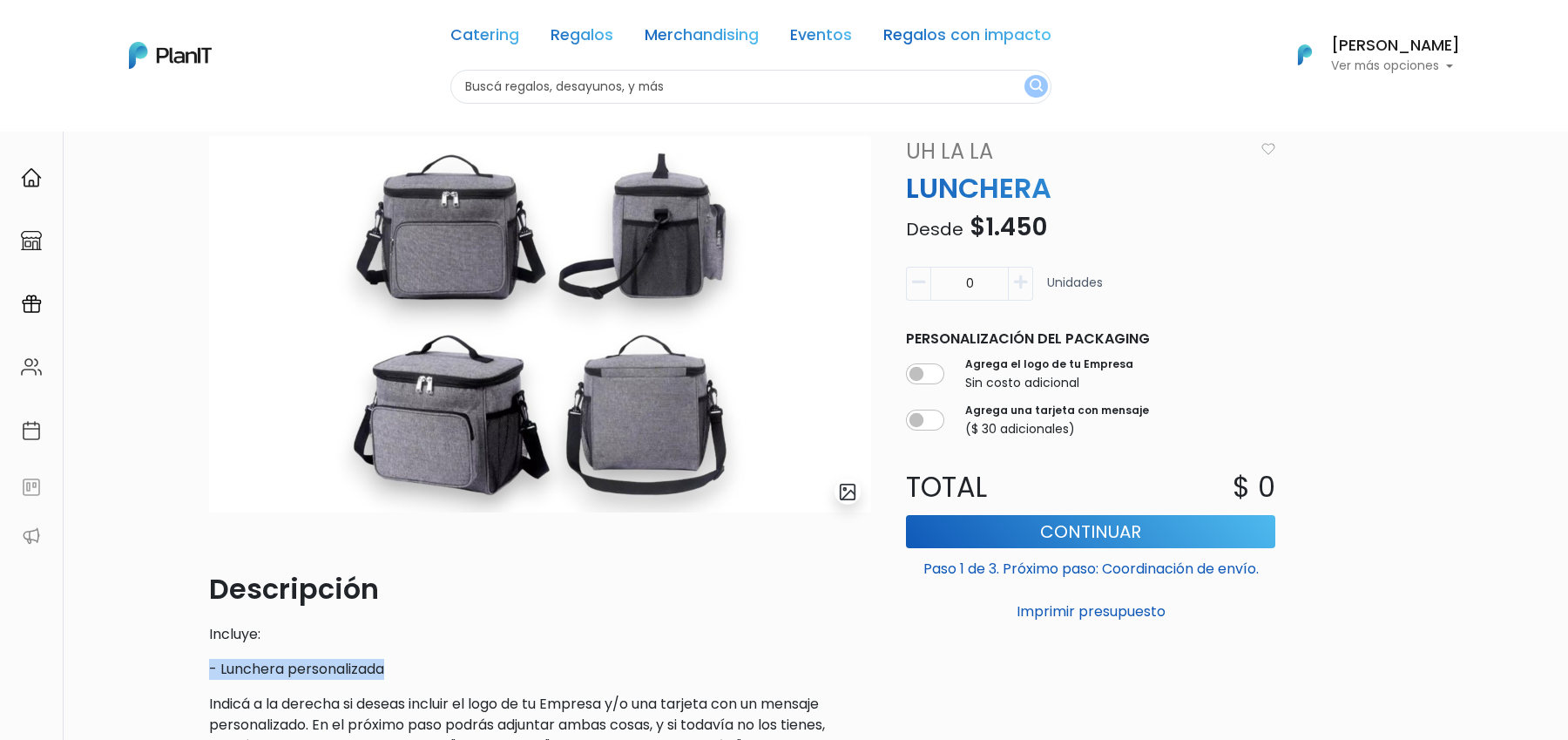
scroll to position [0, 0]
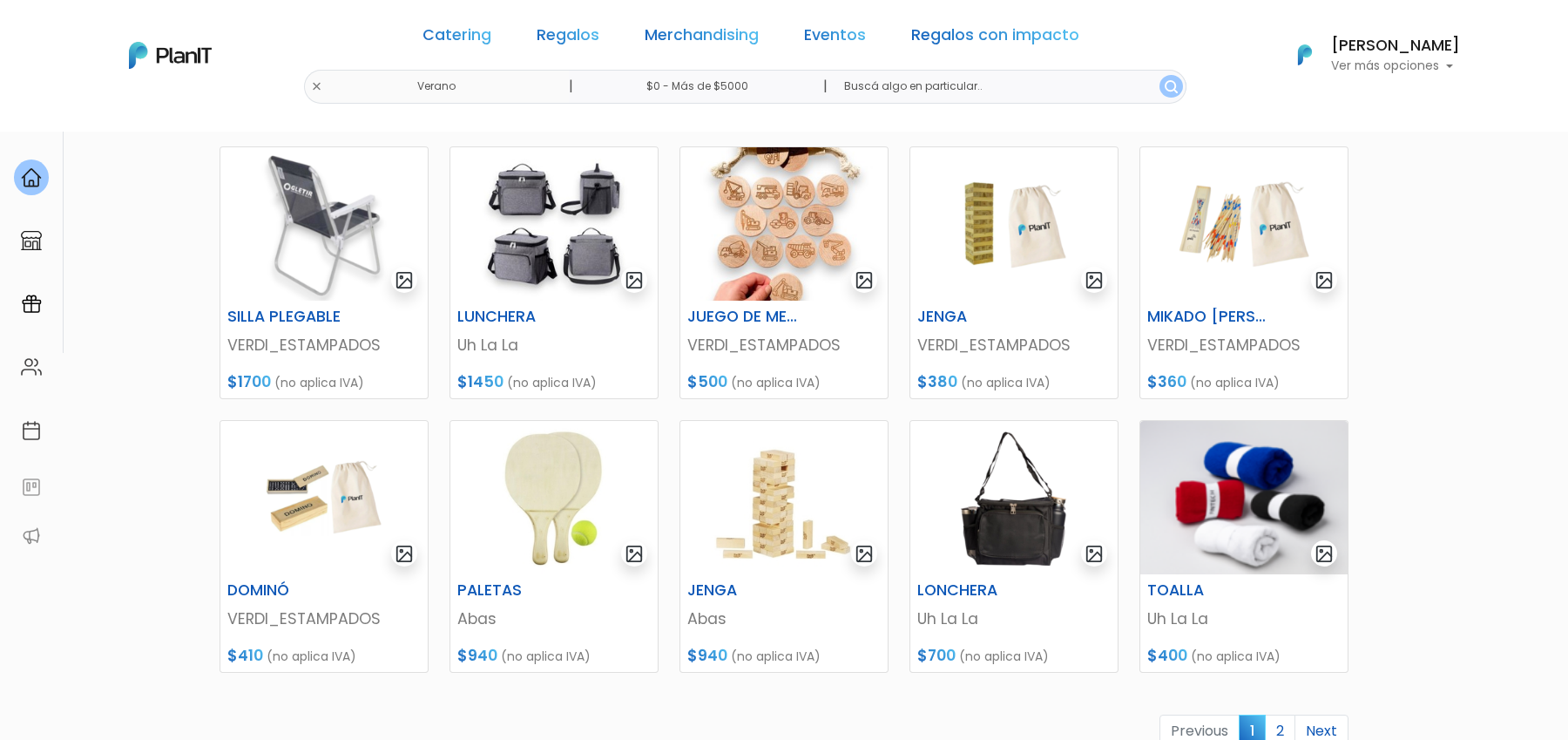
click at [363, 87] on div "Catering Regalos Merchandising Eventos Regalos con impacto Verano | $0 - Más de…" at bounding box center [784, 55] width 1394 height 96
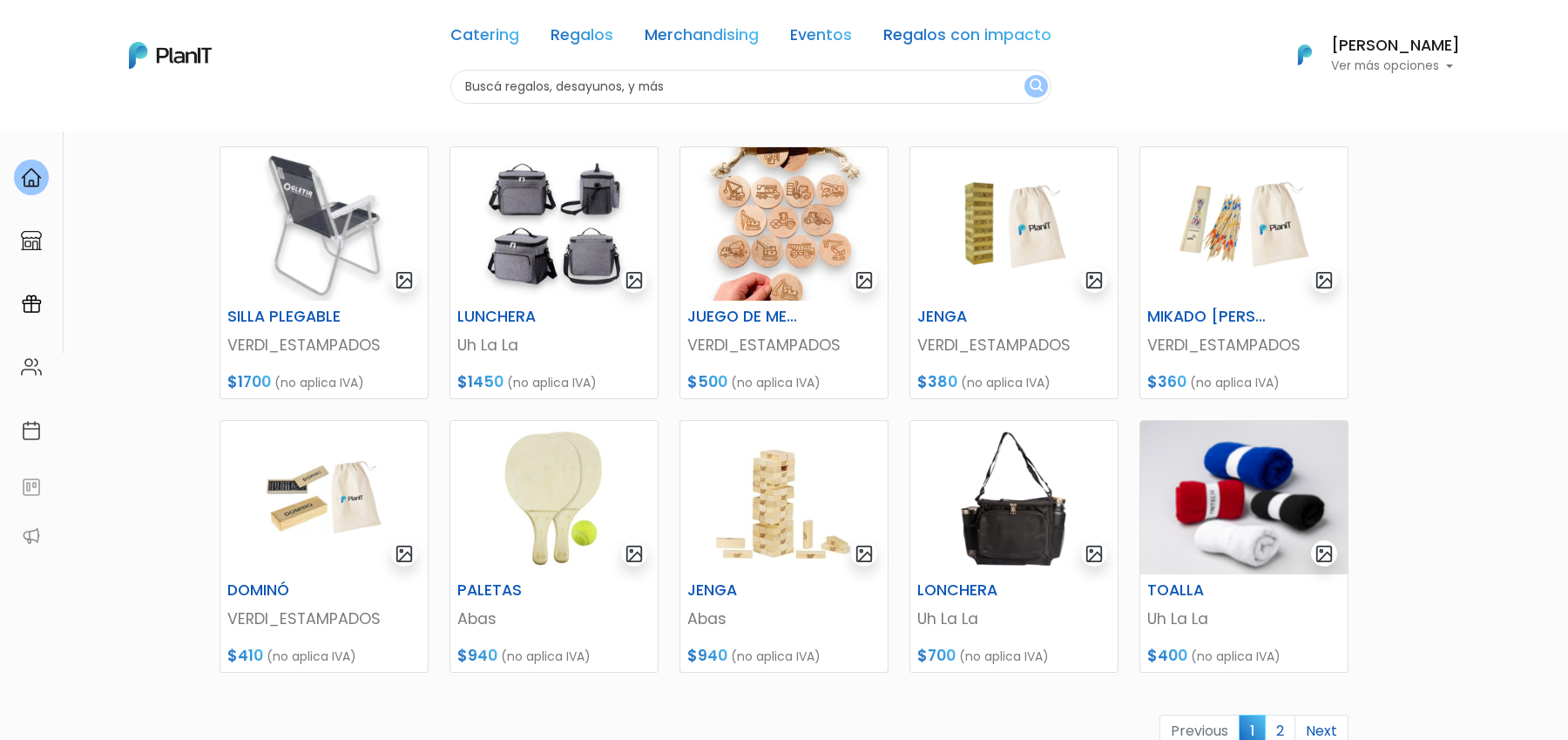
click at [578, 23] on div "Catering Regalos Merchandising Eventos Regalos con impacto" at bounding box center [751, 39] width 601 height 63
click at [578, 32] on link "Regalos" at bounding box center [582, 39] width 63 height 21
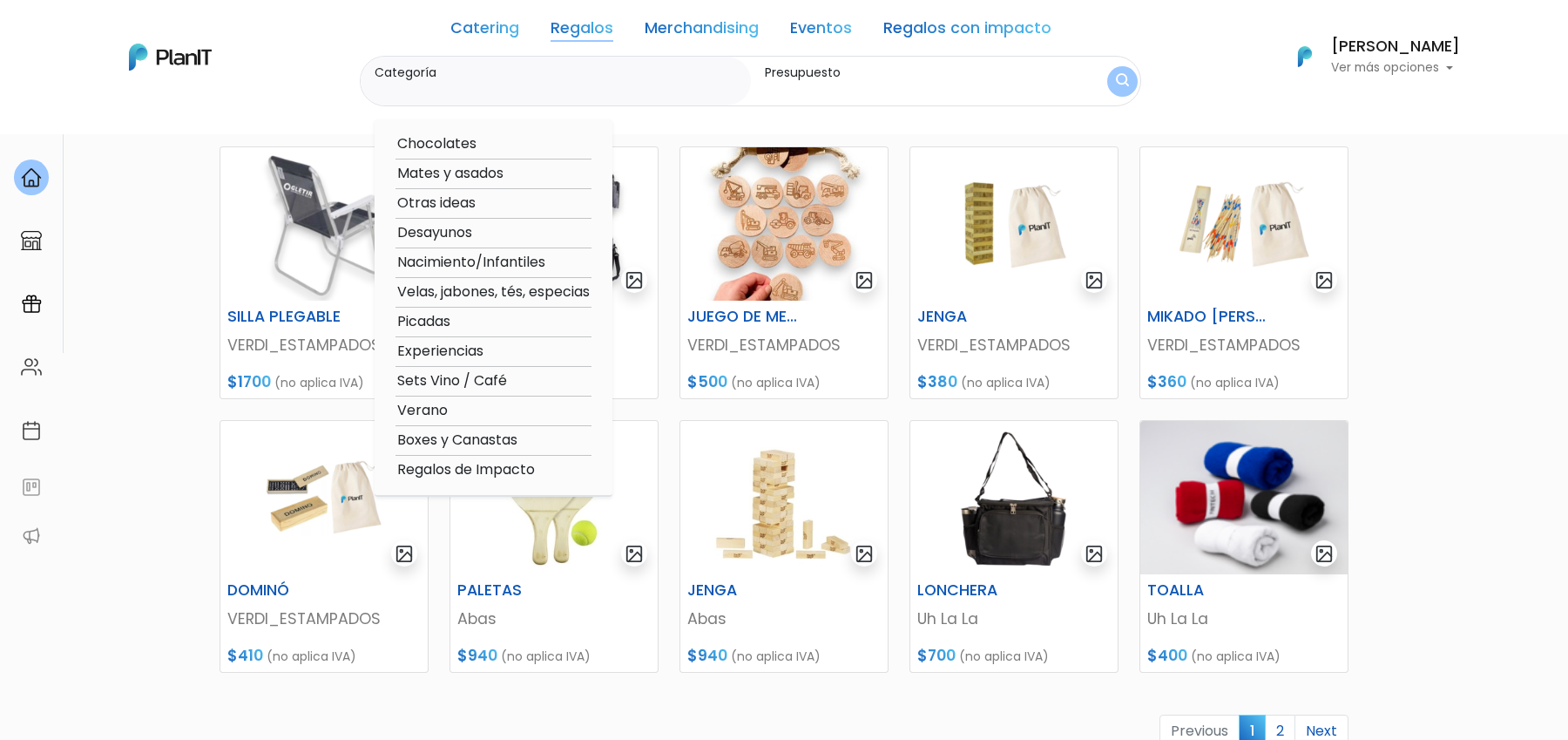
click at [458, 202] on option "Otras ideas" at bounding box center [493, 203] width 196 height 22
type input "Otras ideas"
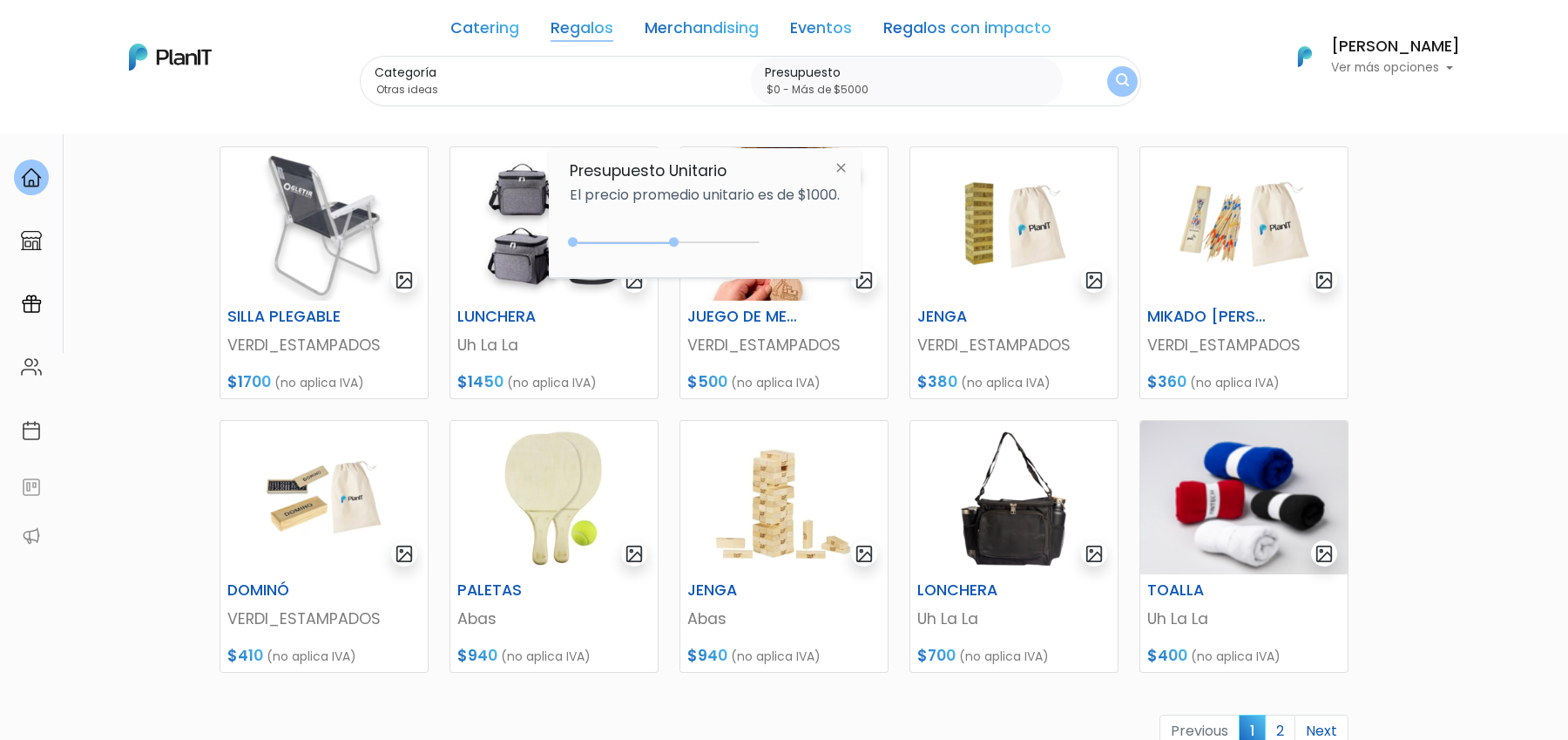
type input "$0 - Más de $5000"
drag, startPoint x: 609, startPoint y: 243, endPoint x: 777, endPoint y: 243, distance: 168.0
click at [777, 243] on div "$2750 $0 0 : 2750 0 2750 0,5000" at bounding box center [705, 245] width 270 height 35
click at [1119, 83] on img "submit" at bounding box center [1122, 81] width 13 height 17
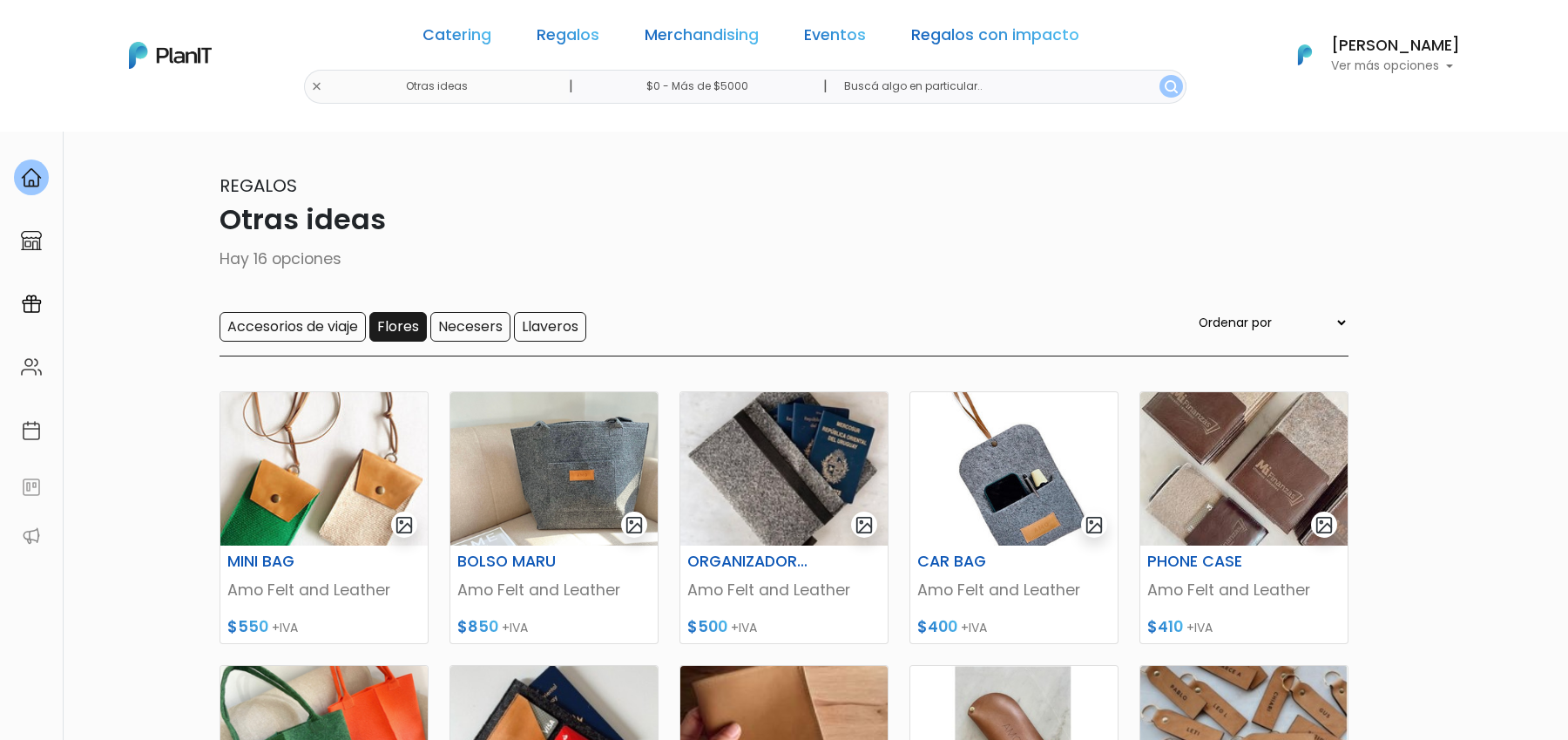
click at [401, 320] on input "Flores" at bounding box center [398, 327] width 58 height 30
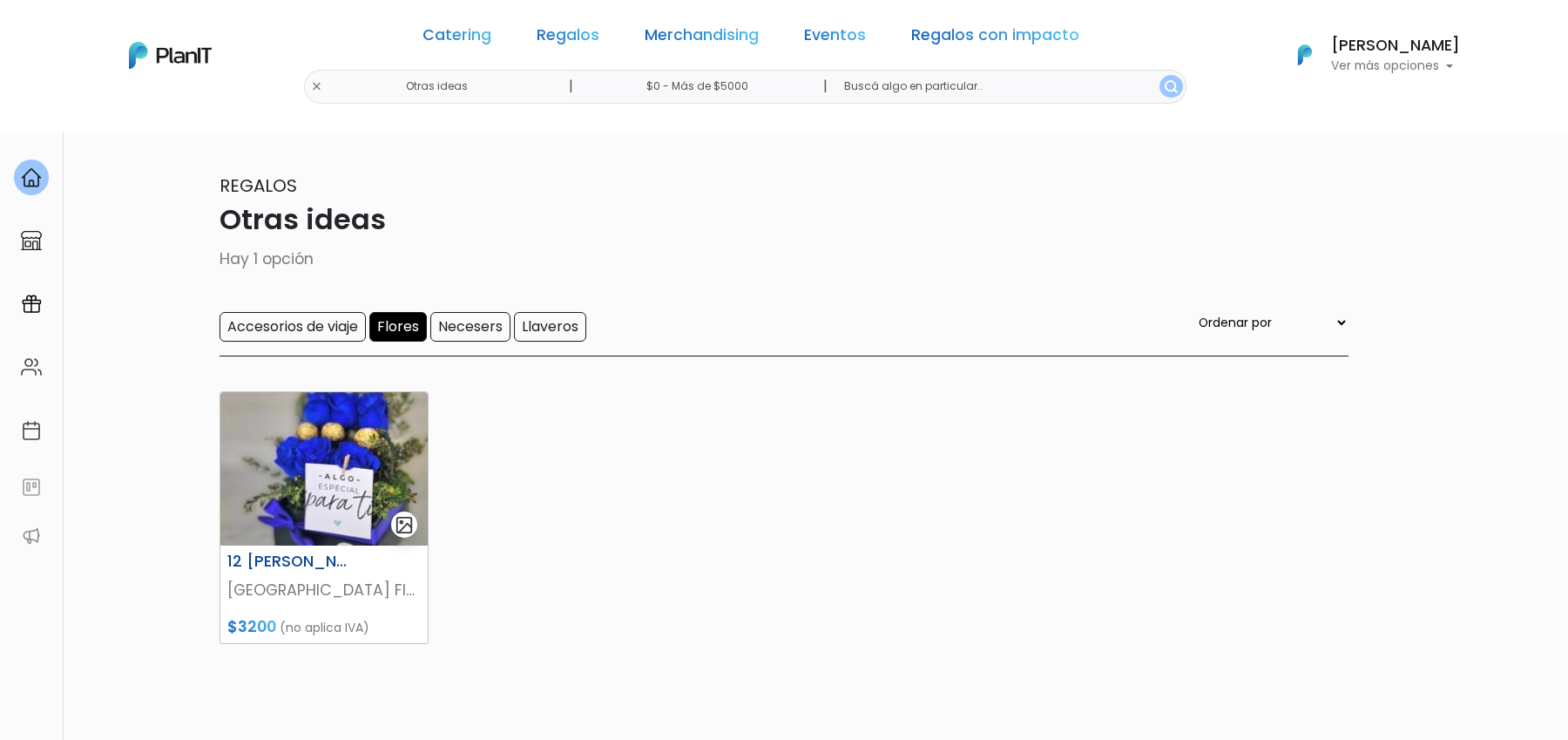
click at [317, 463] on img at bounding box center [323, 468] width 208 height 153
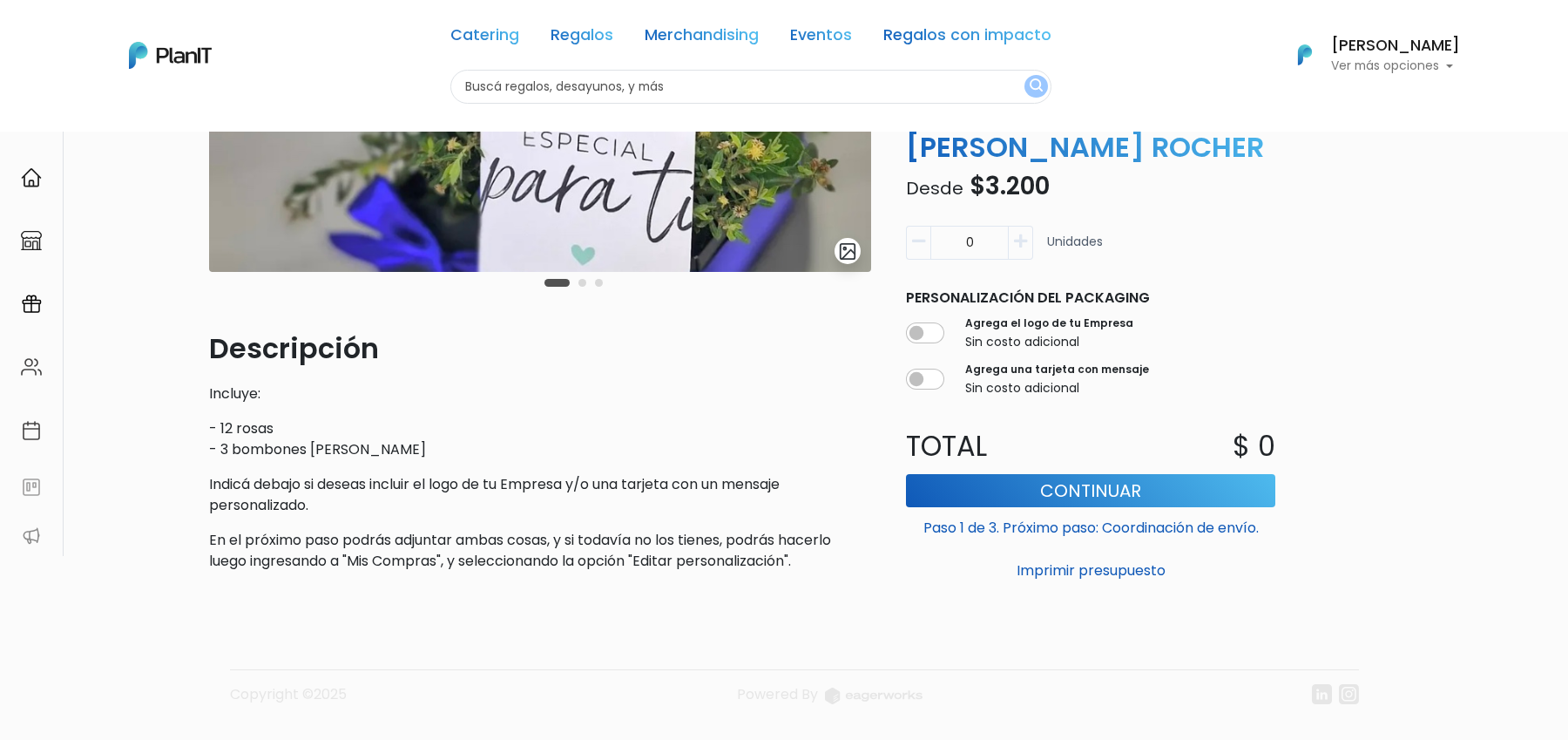
scroll to position [349, 0]
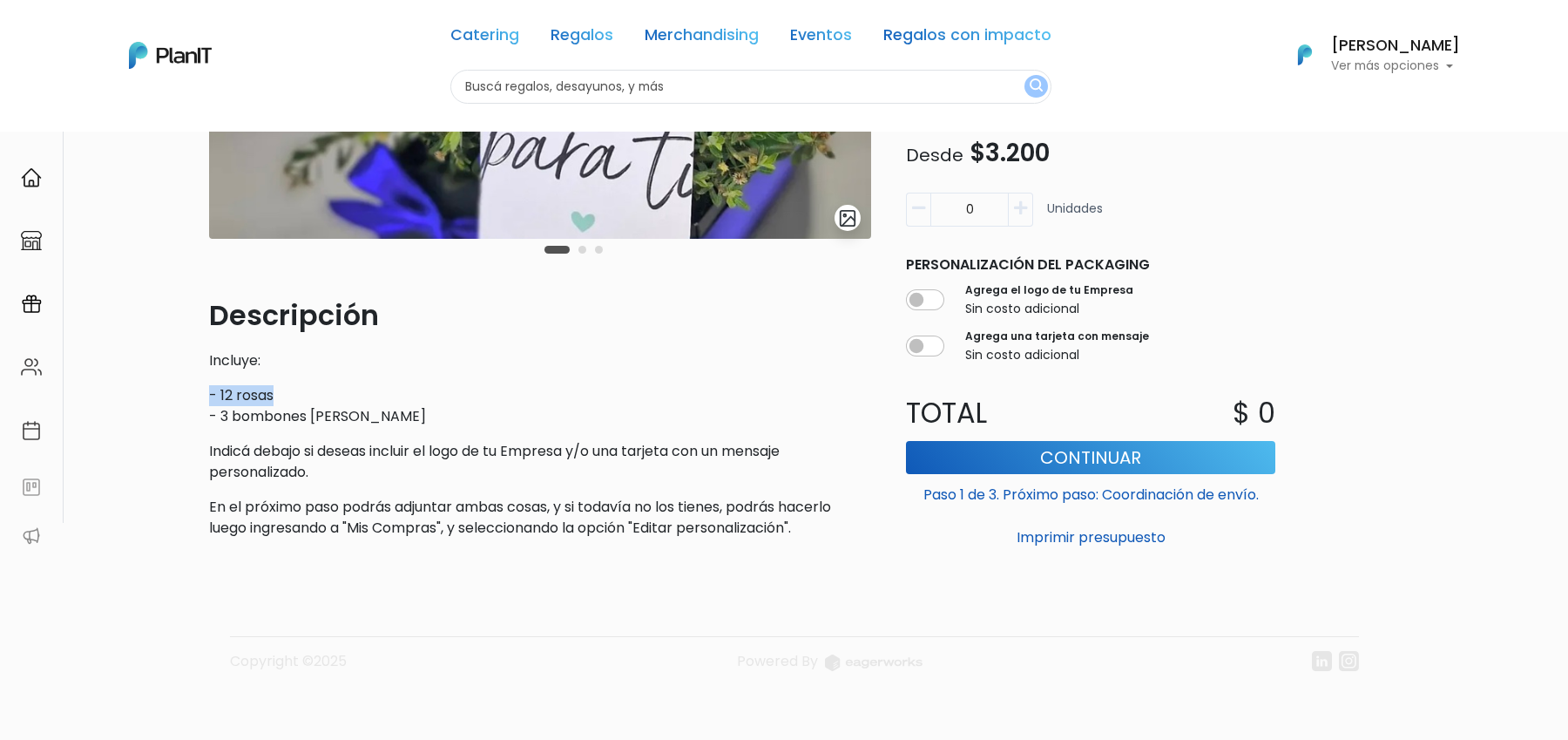
drag, startPoint x: 212, startPoint y: 401, endPoint x: 298, endPoint y: 401, distance: 86.0
click at [299, 401] on p "- 12 rosas - 3 bombones [PERSON_NAME] Rocher" at bounding box center [540, 406] width 662 height 42
click at [257, 380] on div "Descripción Incluye: - 12 rosas - 3 bombones [PERSON_NAME] Rocher Indicá debajo…" at bounding box center [540, 416] width 662 height 244
drag, startPoint x: 233, startPoint y: 403, endPoint x: 398, endPoint y: 402, distance: 165.0
click at [398, 402] on p "- 12 rosas - 3 bombones [PERSON_NAME] Rocher" at bounding box center [540, 406] width 662 height 42
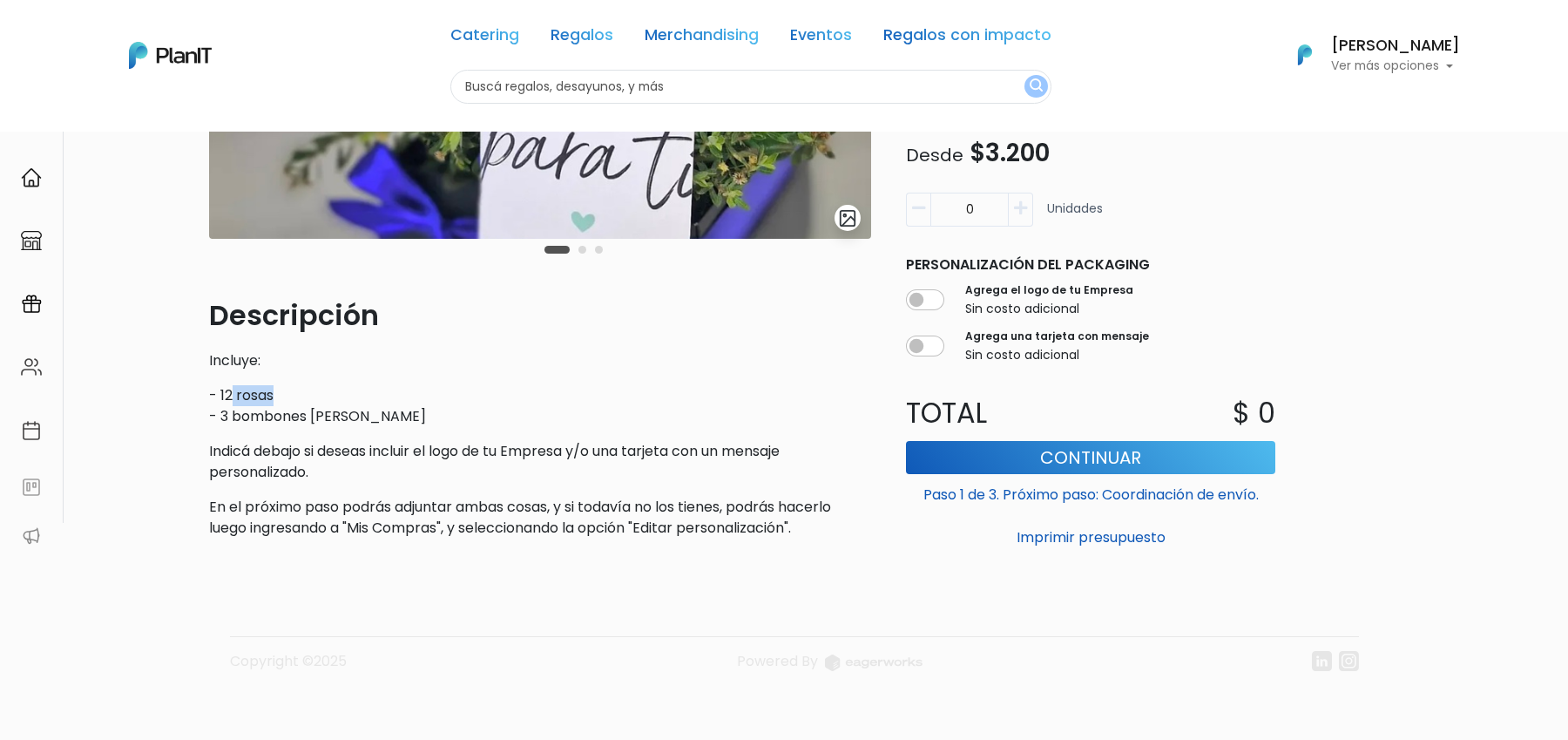
scroll to position [0, 0]
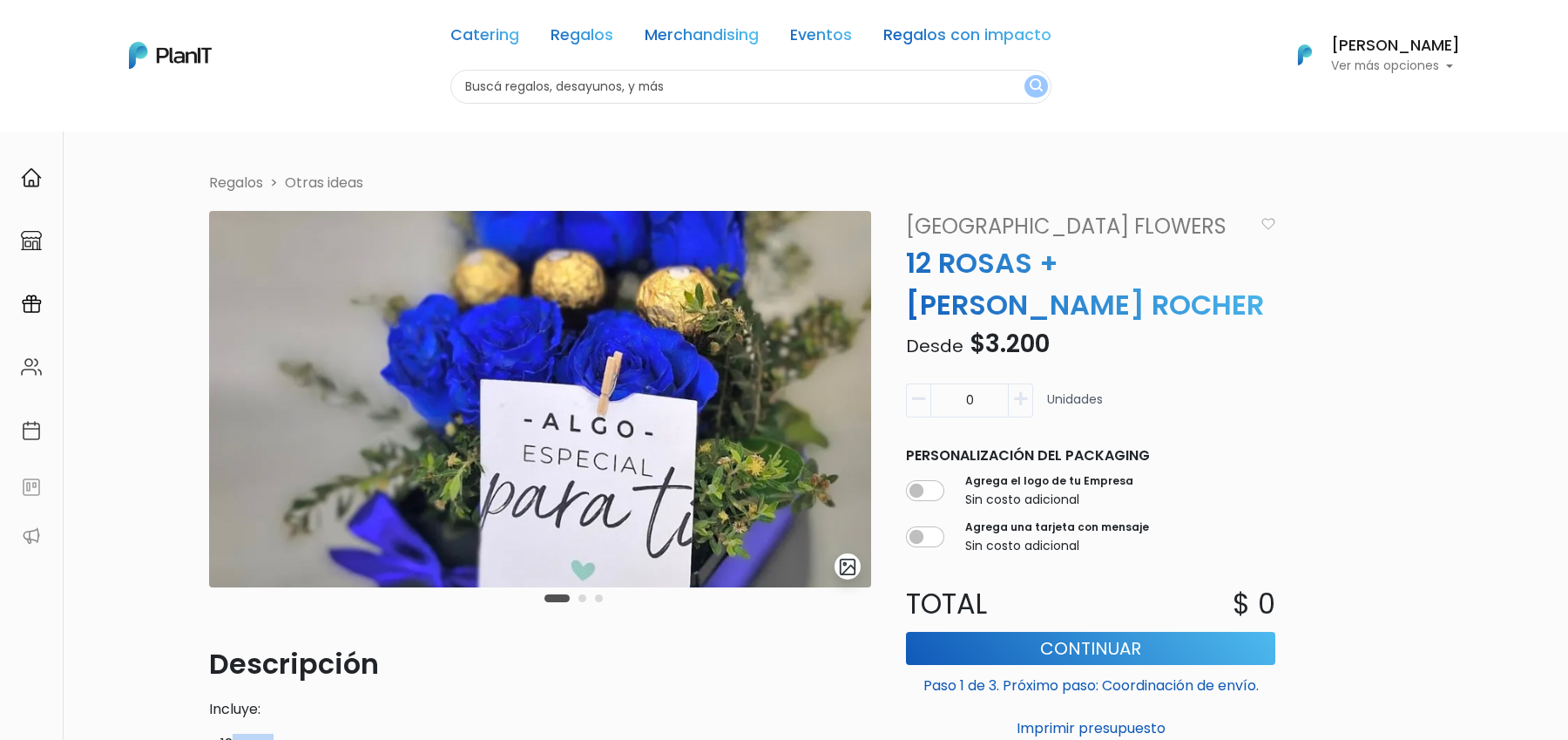
click at [1025, 398] on icon "button" at bounding box center [1020, 399] width 13 height 16
type input "1"
click at [846, 560] on img "submit" at bounding box center [848, 566] width 20 height 20
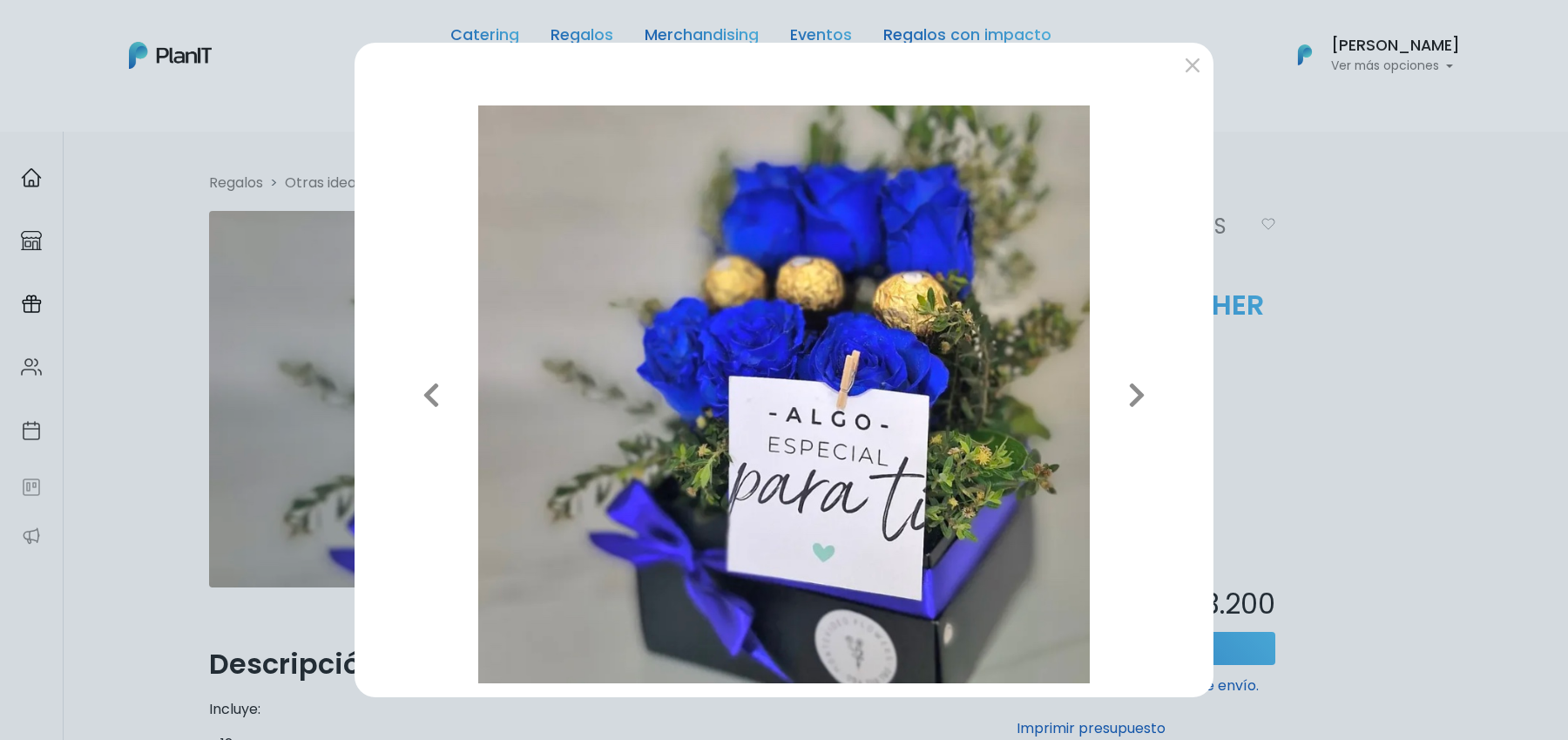
click at [1246, 378] on div "Previous Next" at bounding box center [784, 370] width 1568 height 740
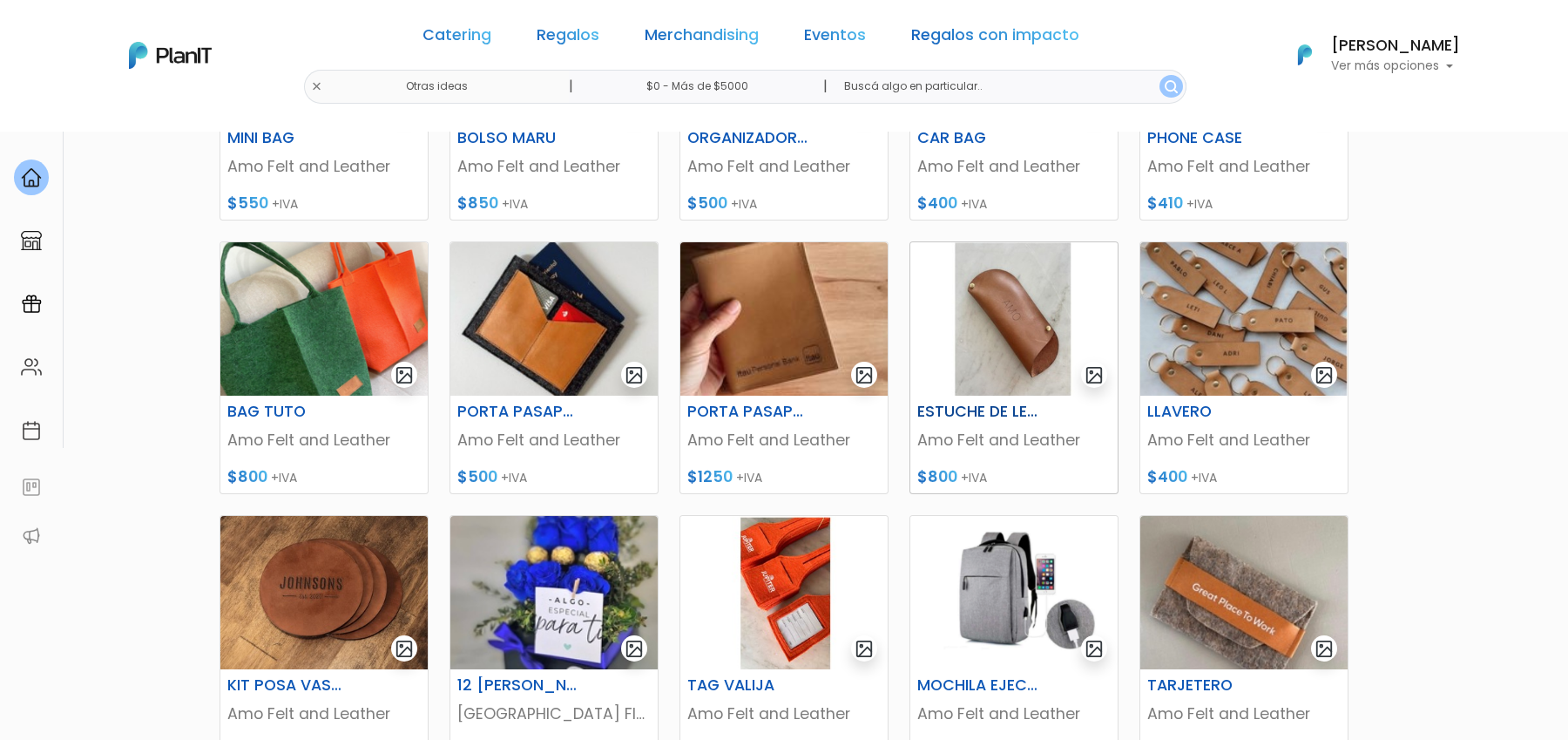
scroll to position [438, 0]
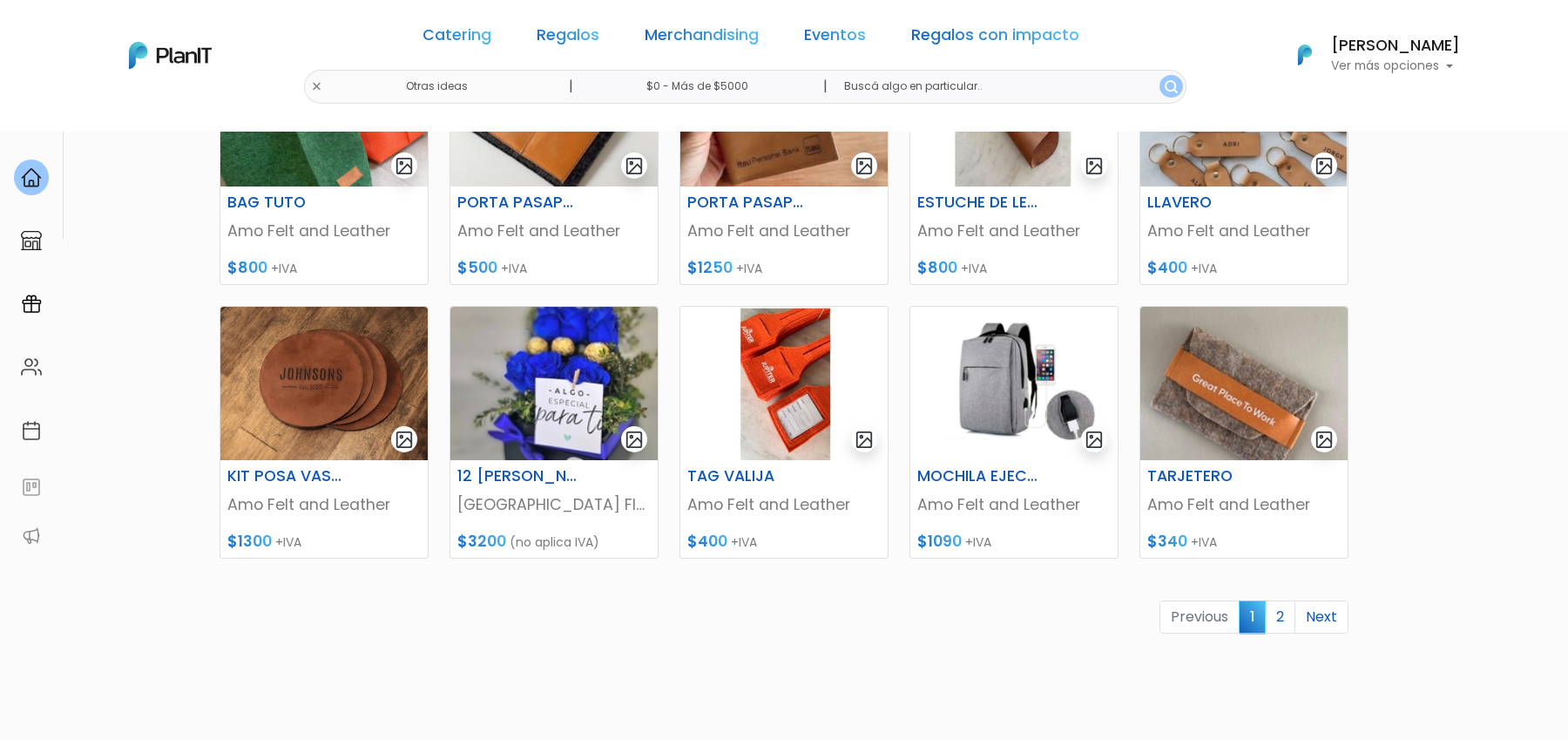
scroll to position [697, 0]
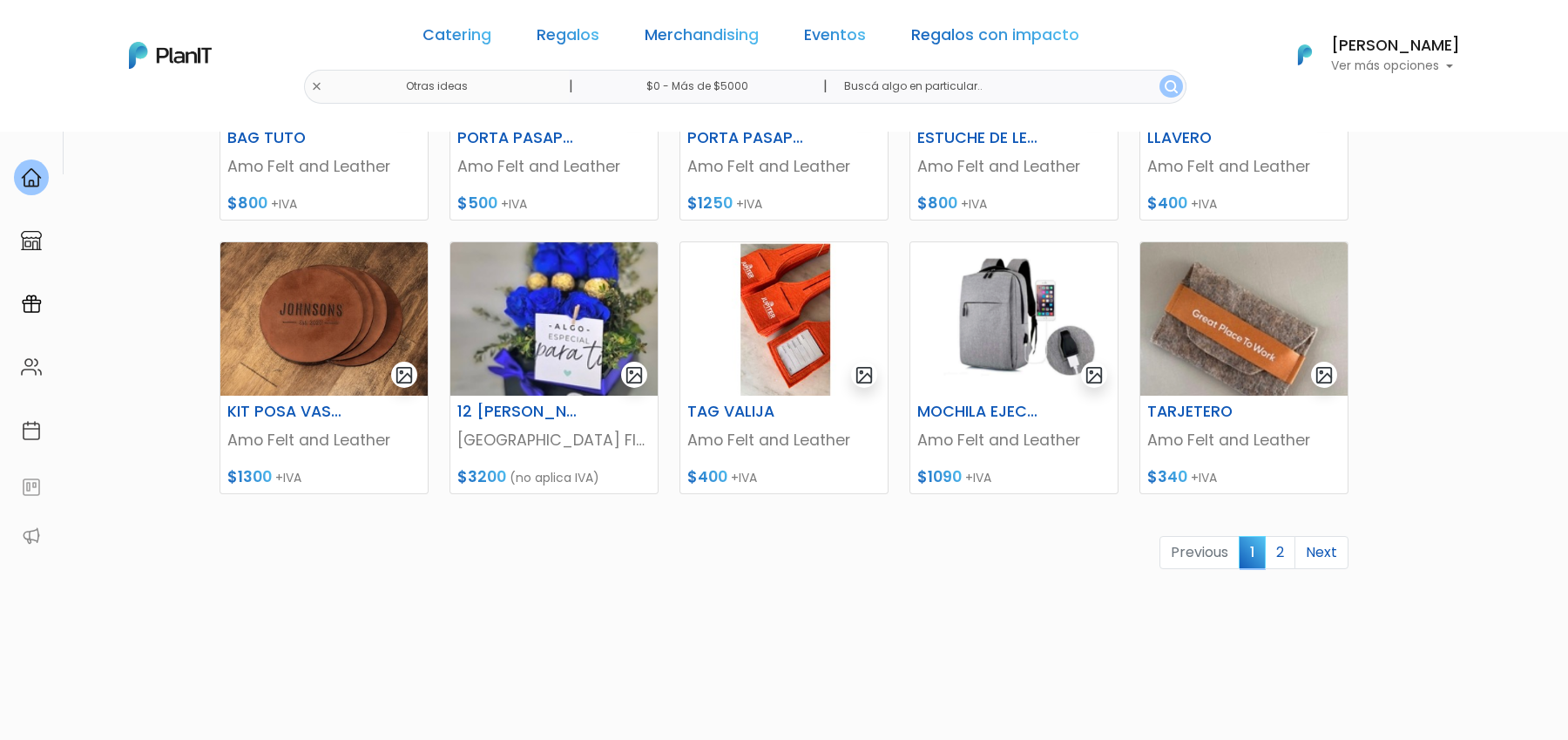
click at [1277, 552] on link "2" at bounding box center [1280, 552] width 31 height 33
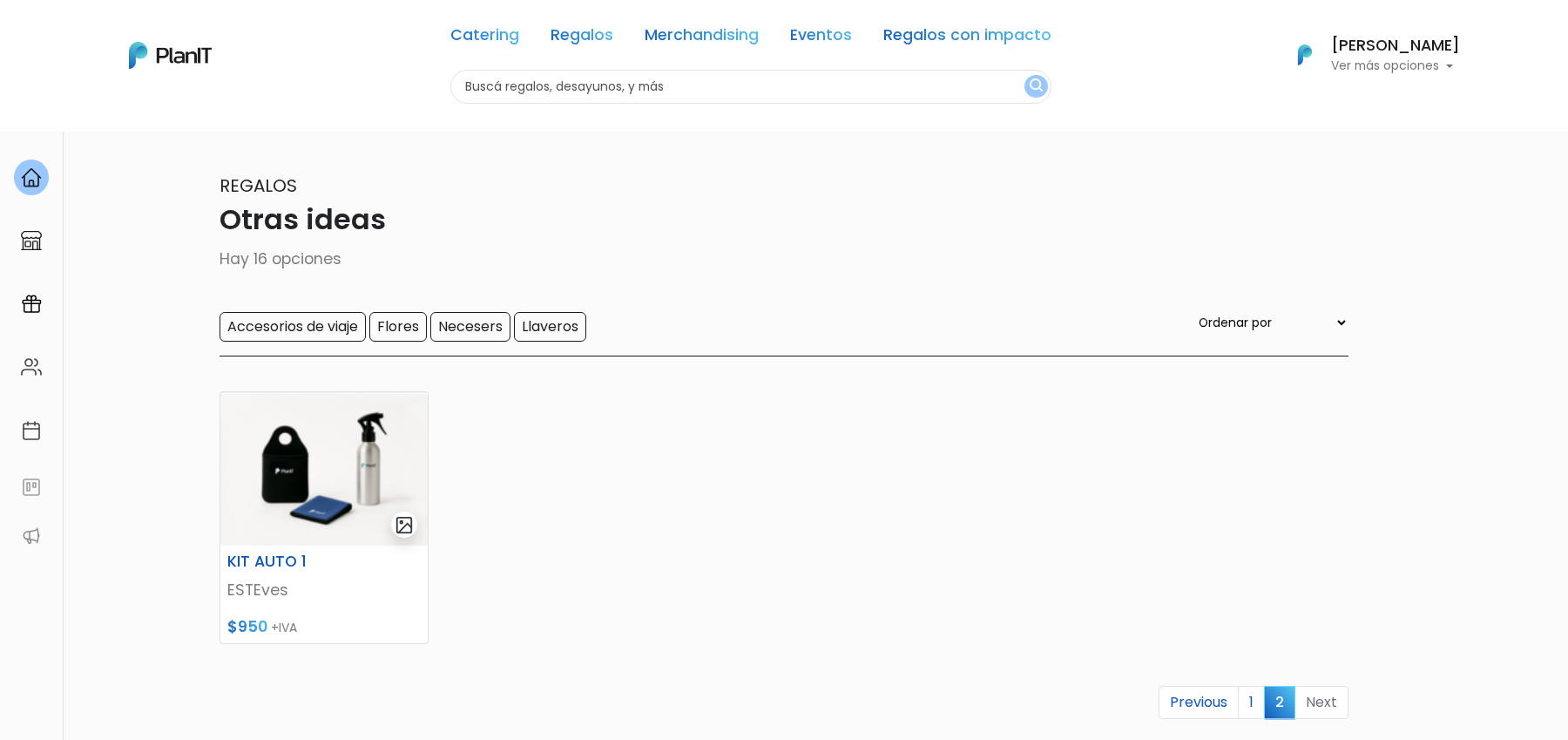
click at [362, 88] on div "Catering Regalos Merchandising Eventos Regalos con impacto Otras ideas | $0 - M…" at bounding box center [784, 55] width 1394 height 96
click at [515, 91] on input "text" at bounding box center [751, 87] width 601 height 34
type input "v"
click at [568, 38] on link "Regalos" at bounding box center [582, 39] width 63 height 21
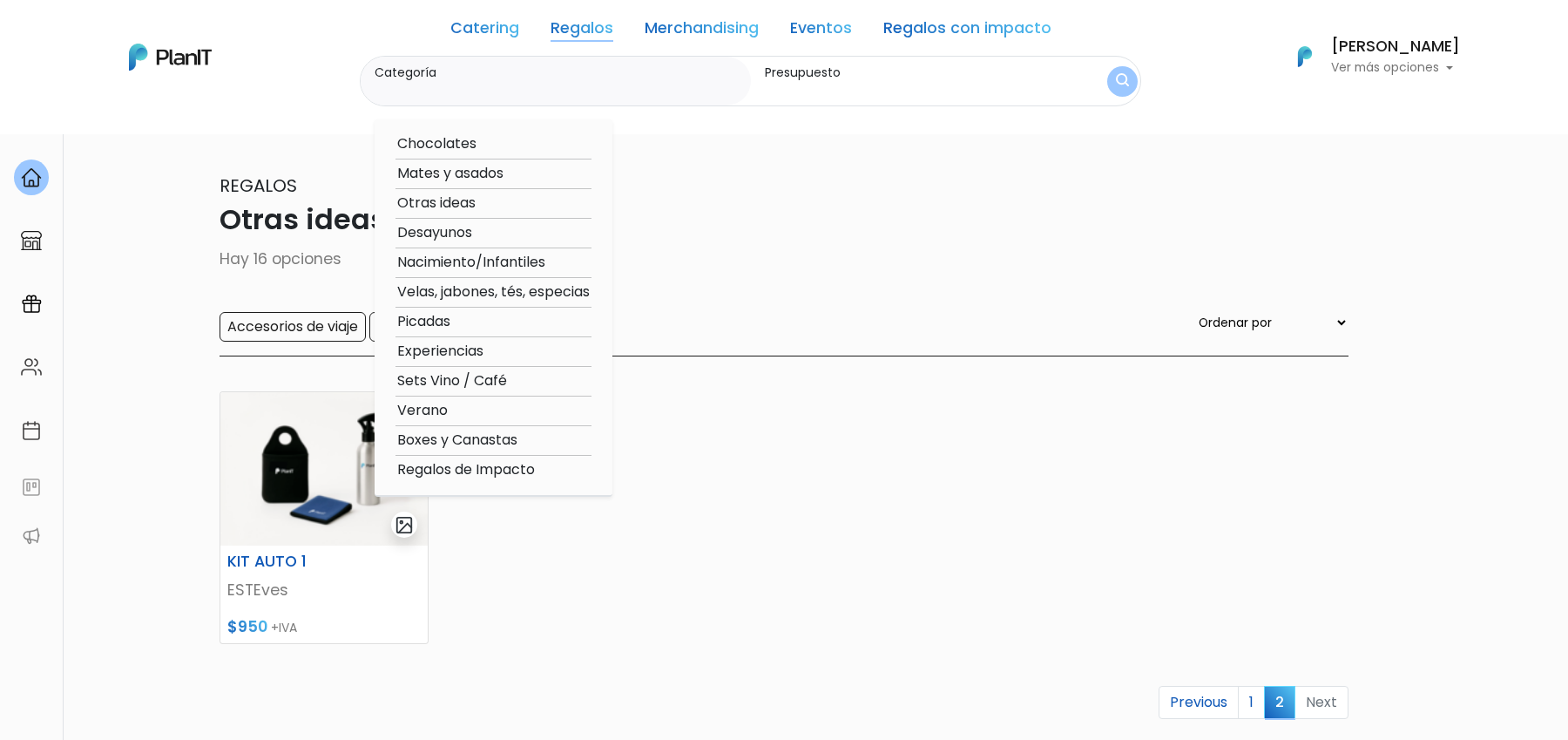
click at [446, 410] on option "Verano" at bounding box center [493, 410] width 196 height 22
type input "Verano"
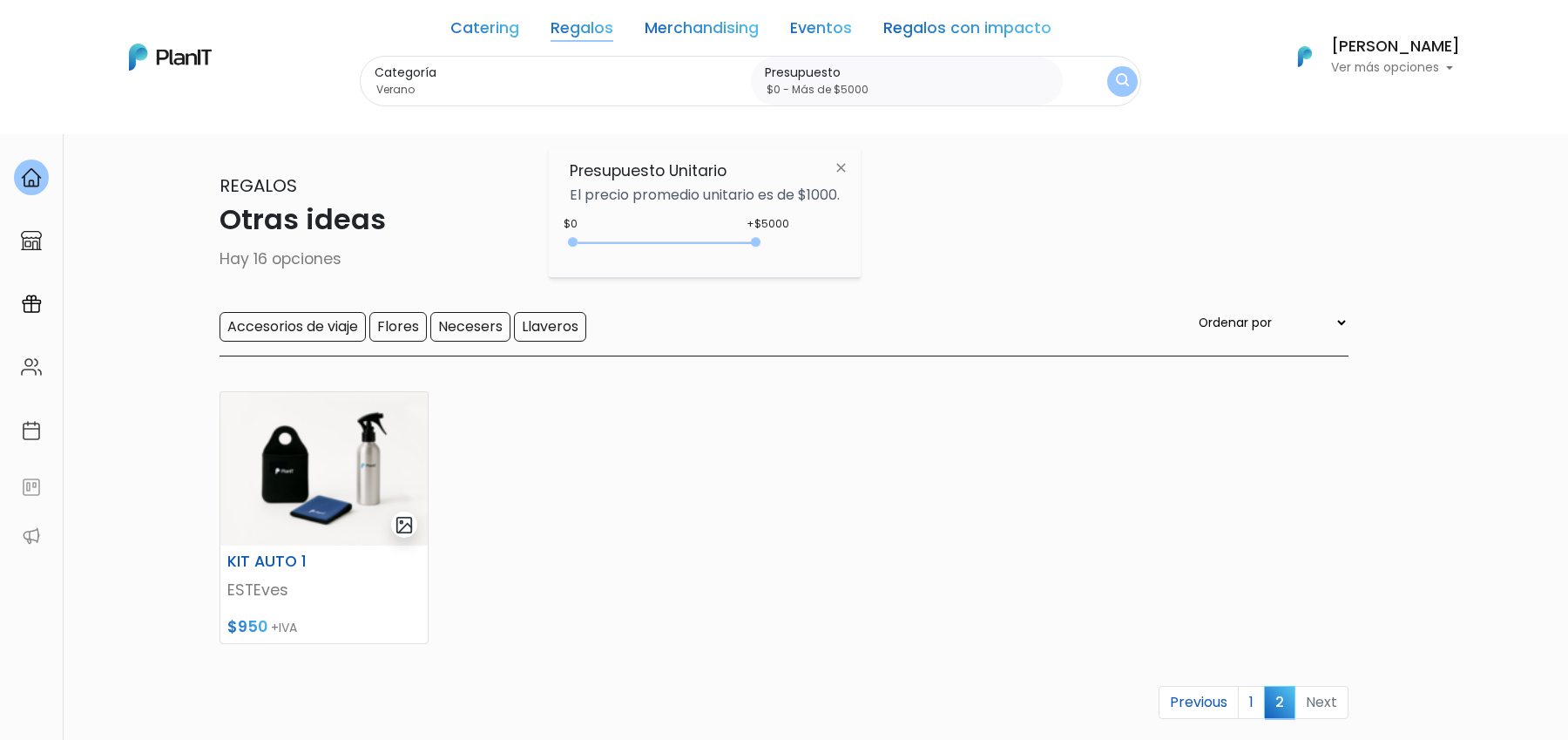
drag, startPoint x: 613, startPoint y: 241, endPoint x: 816, endPoint y: 241, distance: 203.0
click at [816, 241] on div "+$5000 $0 0 : 5000 0 5000 0,5000" at bounding box center [705, 245] width 270 height 35
type input "$0 - Más de $5000"
click at [1107, 84] on button "submit" at bounding box center [1122, 82] width 31 height 31
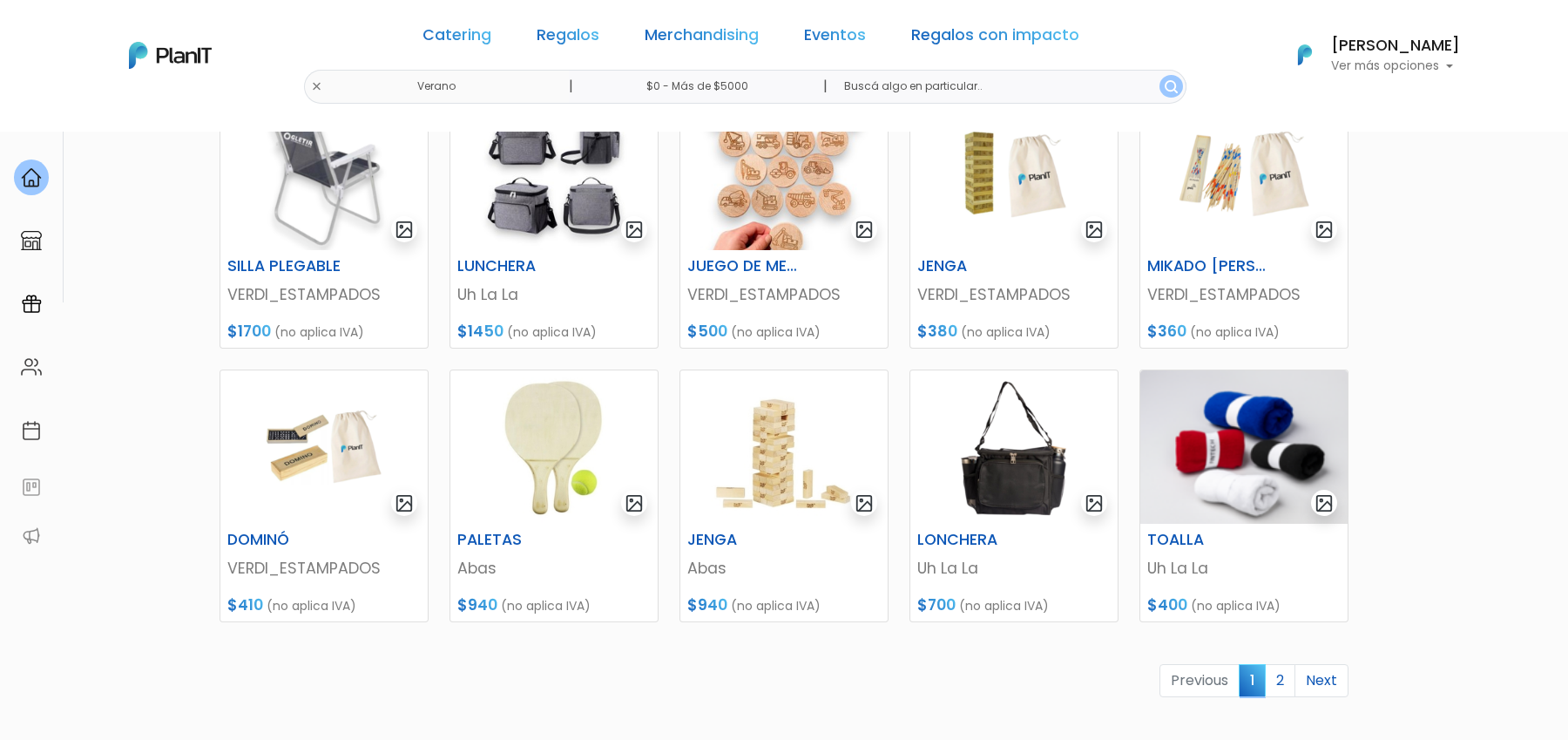
scroll to position [571, 0]
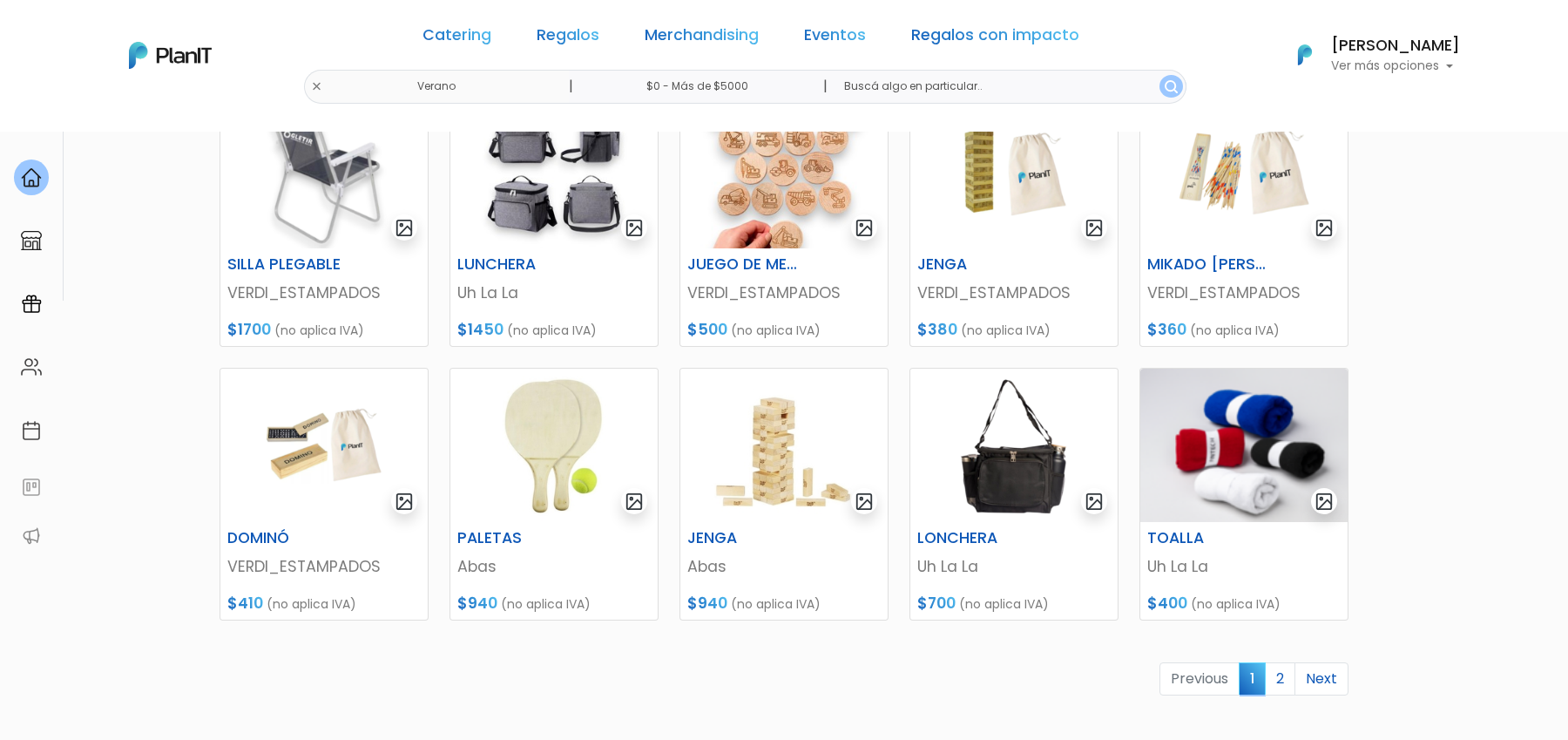
drag, startPoint x: 1279, startPoint y: 1537, endPoint x: 2453, endPoint y: 2188, distance: 1342.4
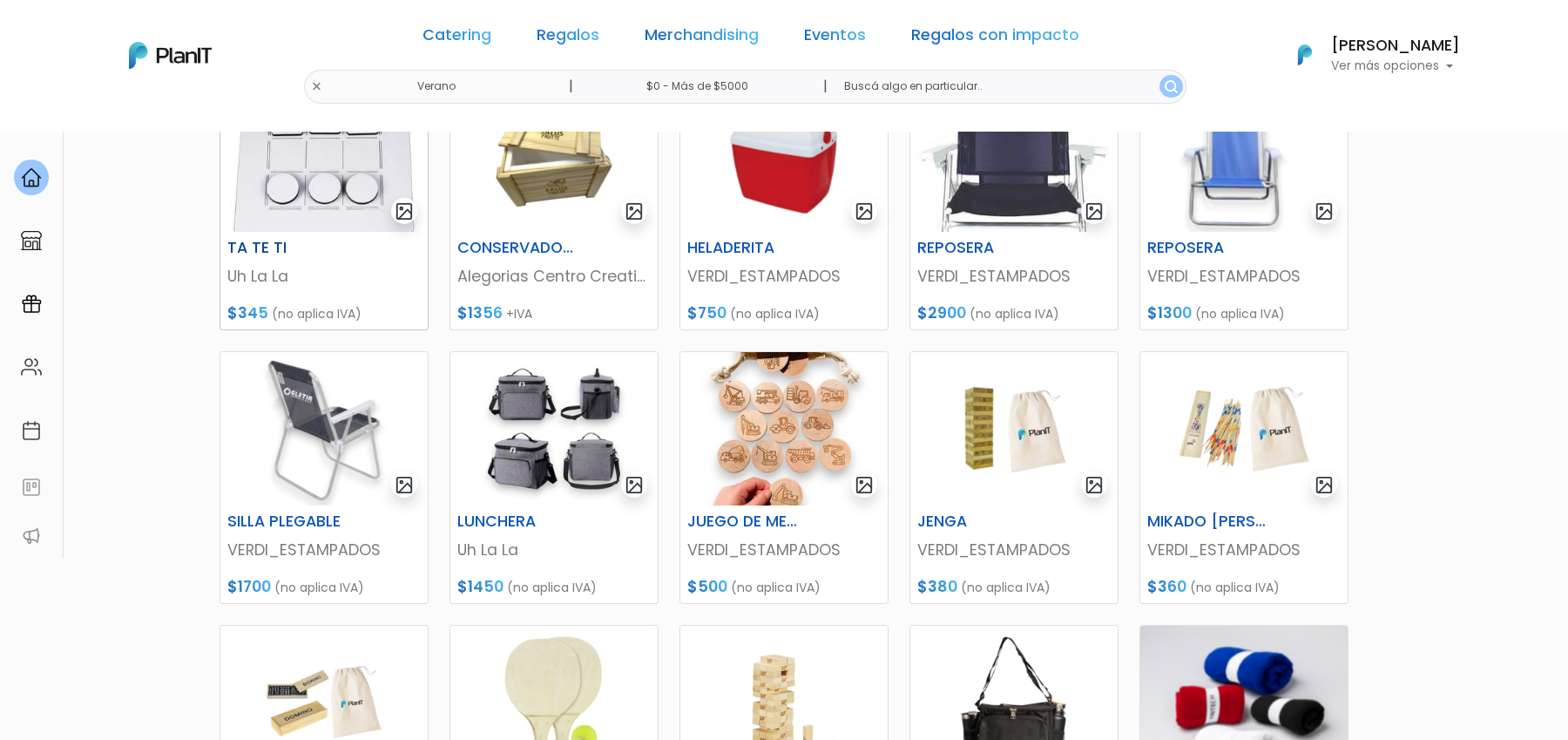
scroll to position [0, 0]
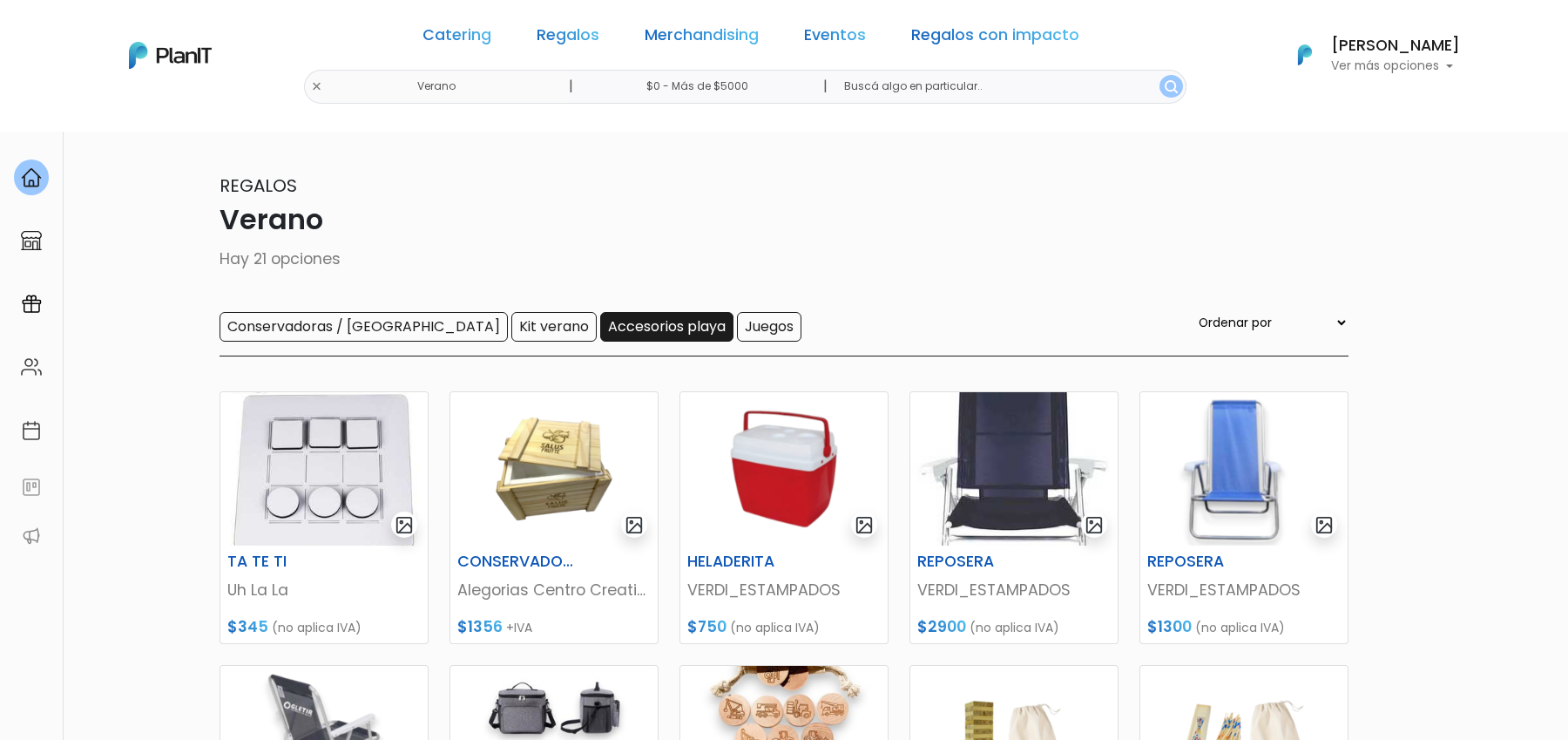
click at [600, 331] on input "Accesorios playa" at bounding box center [667, 327] width 133 height 30
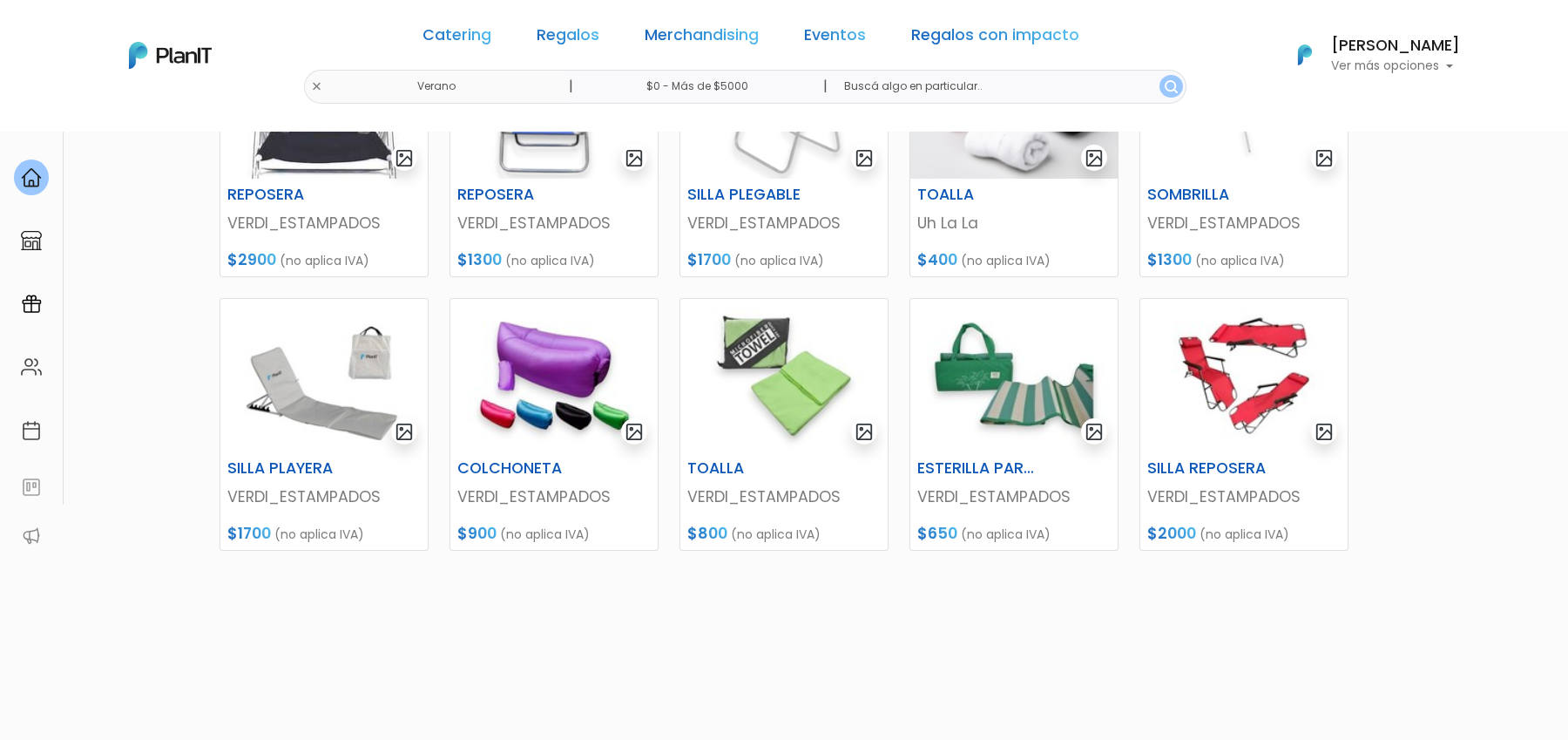
scroll to position [398, 0]
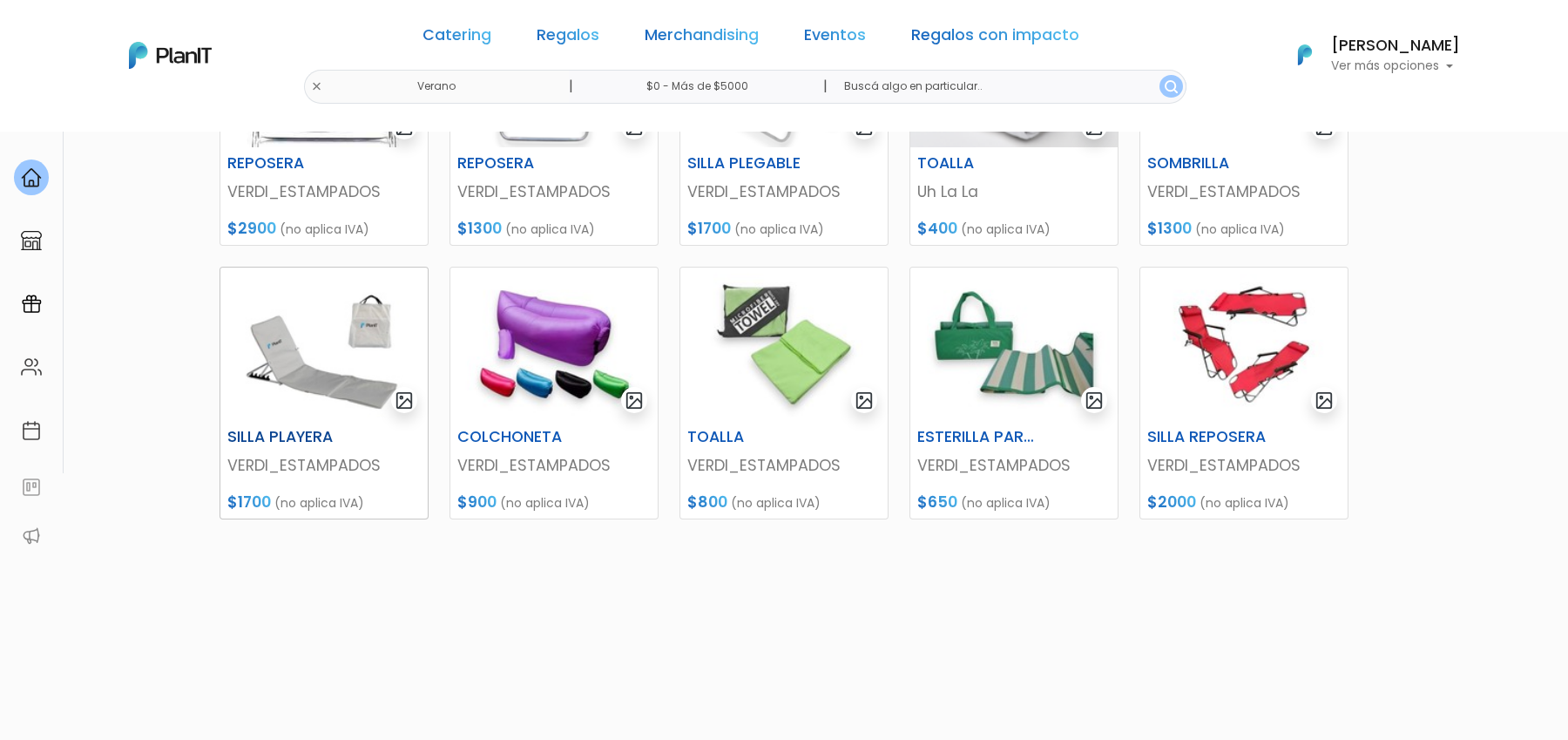
click at [350, 360] on img at bounding box center [323, 344] width 208 height 153
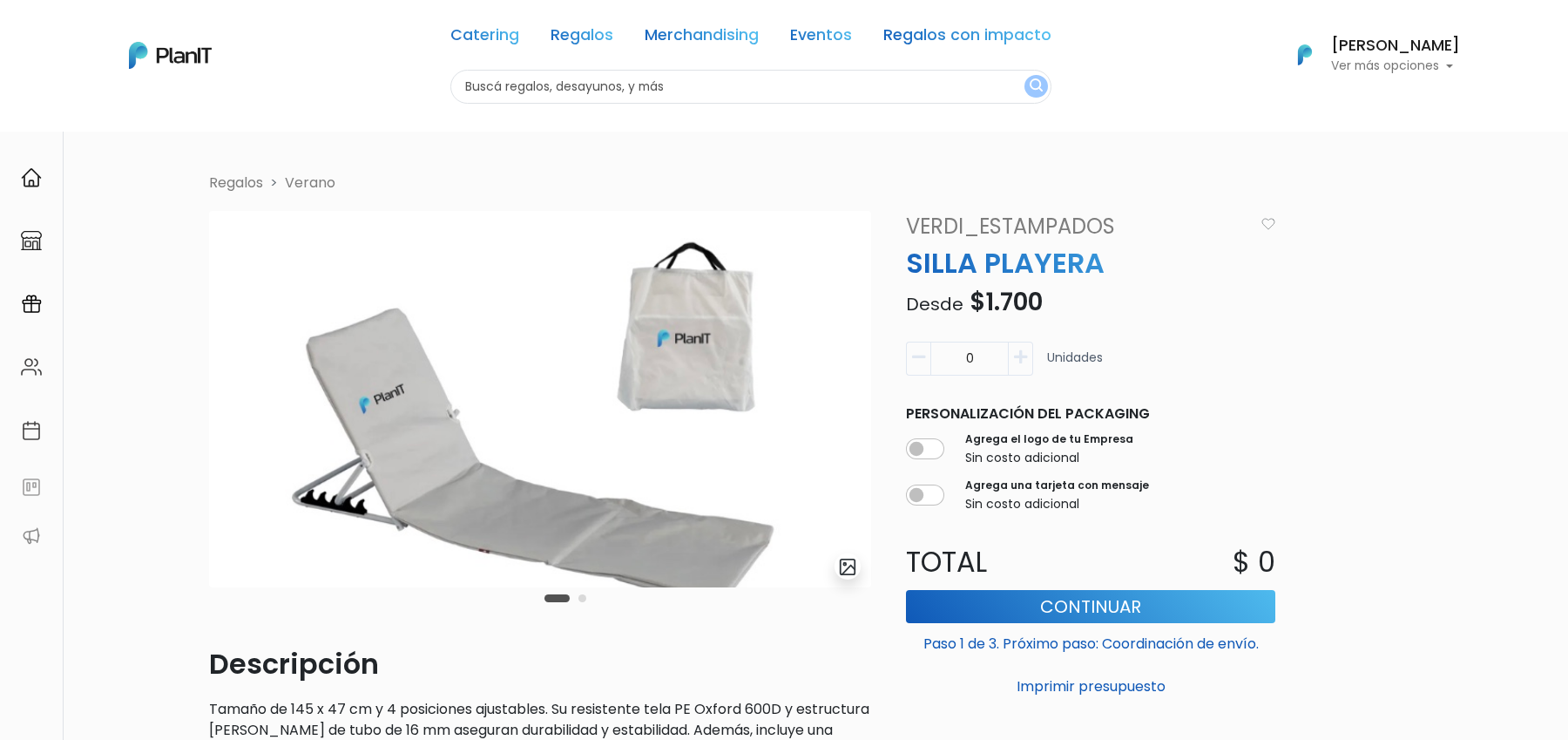
click at [582, 600] on button "Carousel Page 2" at bounding box center [582, 598] width 8 height 8
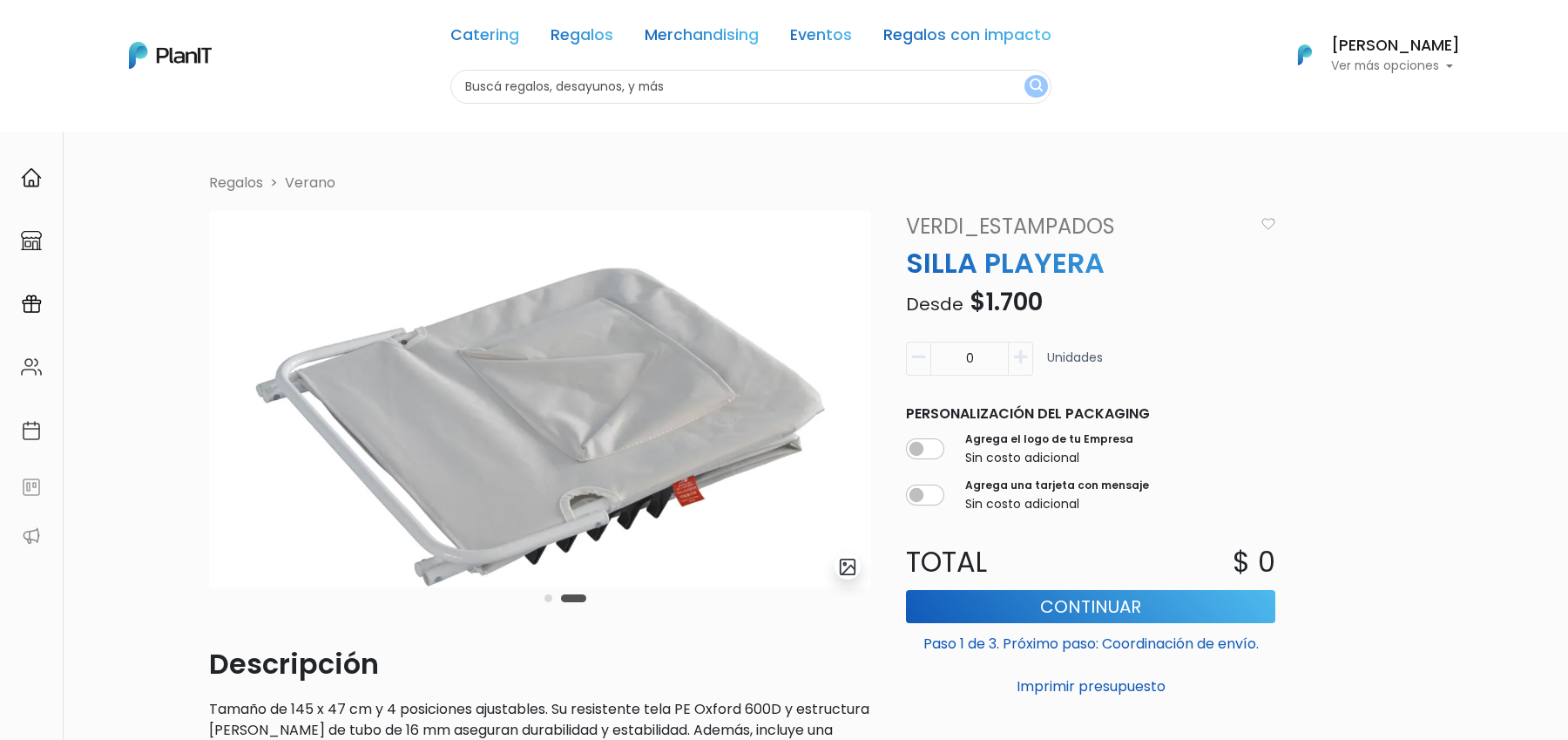
click at [548, 600] on button "Carousel Page 1" at bounding box center [548, 598] width 8 height 8
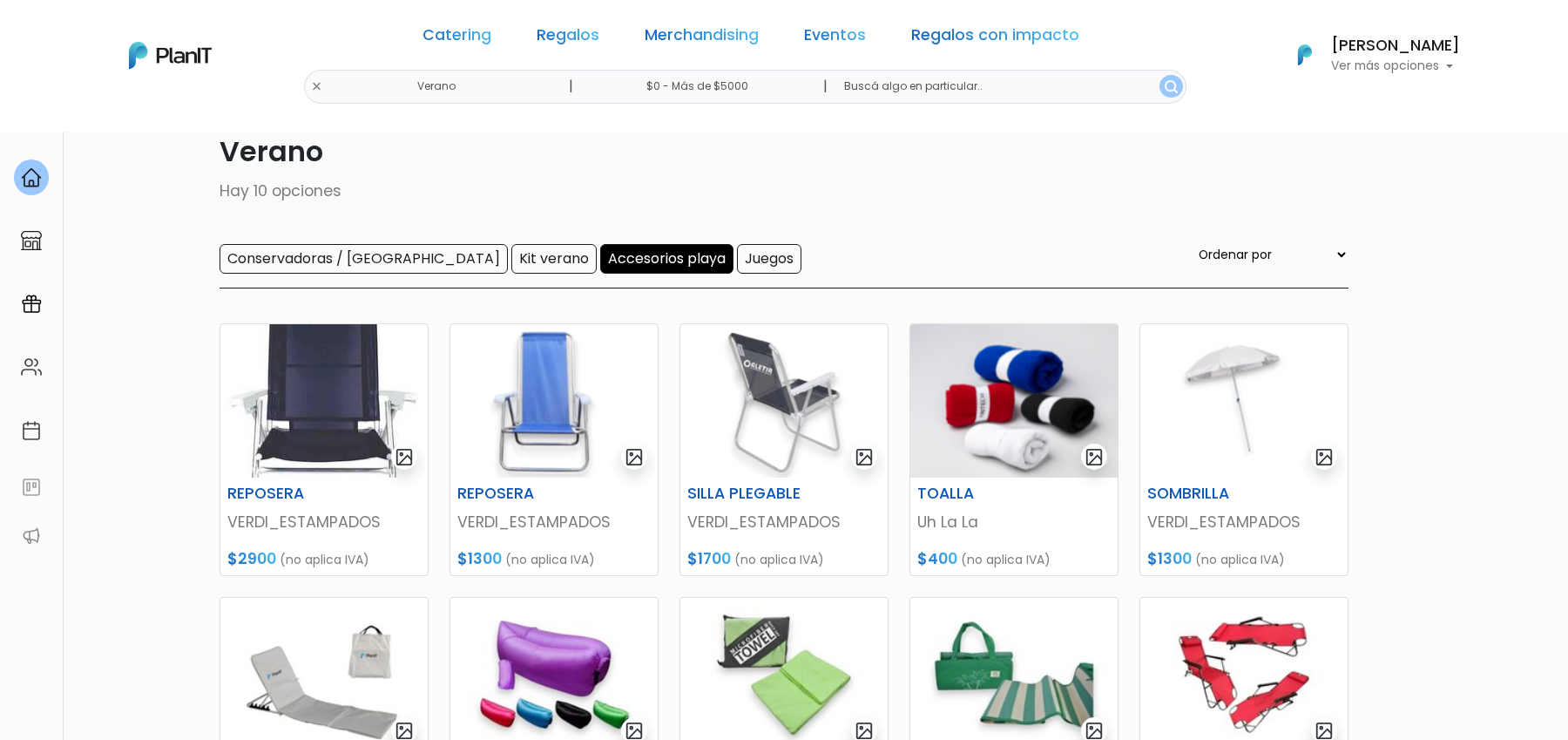
scroll to position [61, 0]
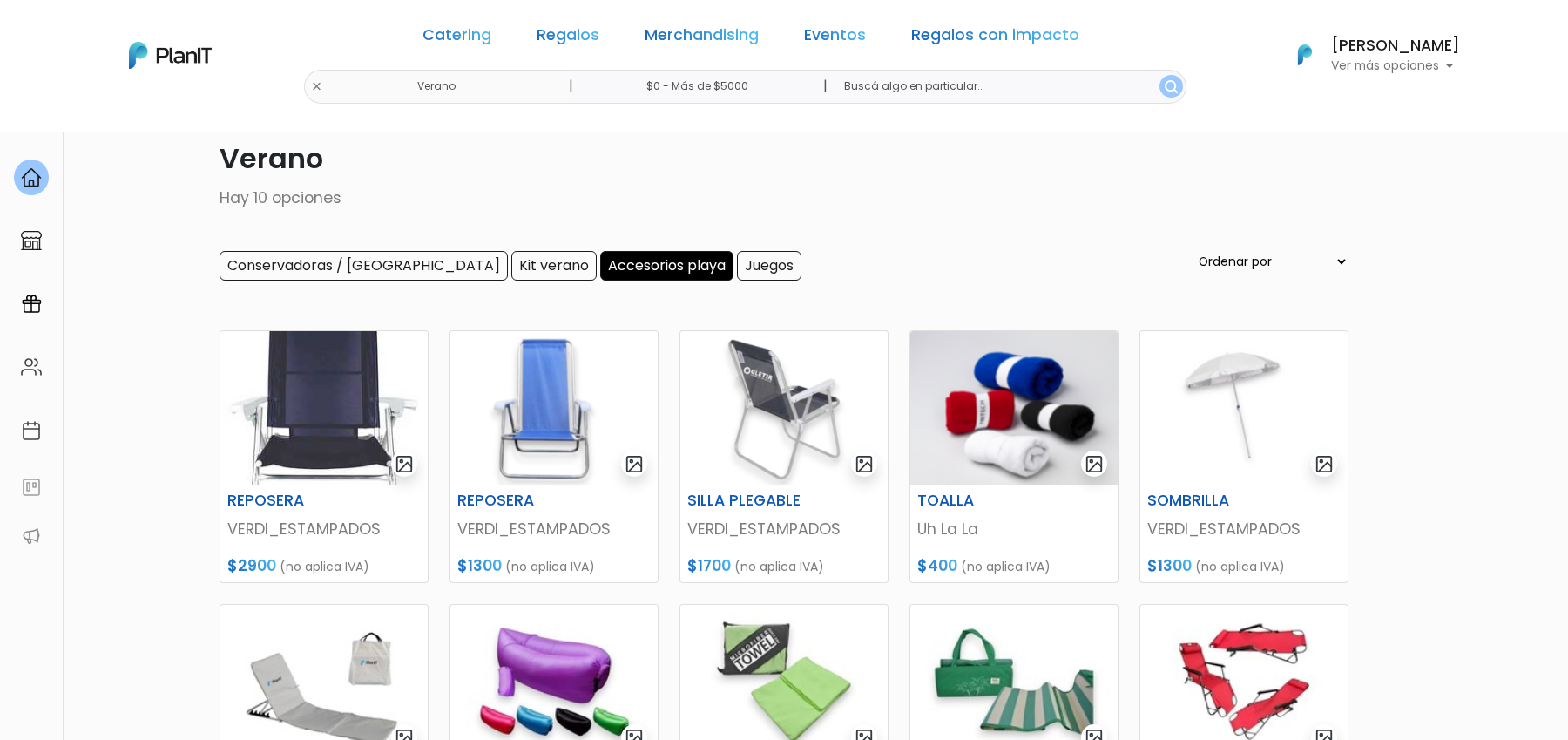
click at [600, 267] on input "Accesorios playa" at bounding box center [667, 266] width 133 height 30
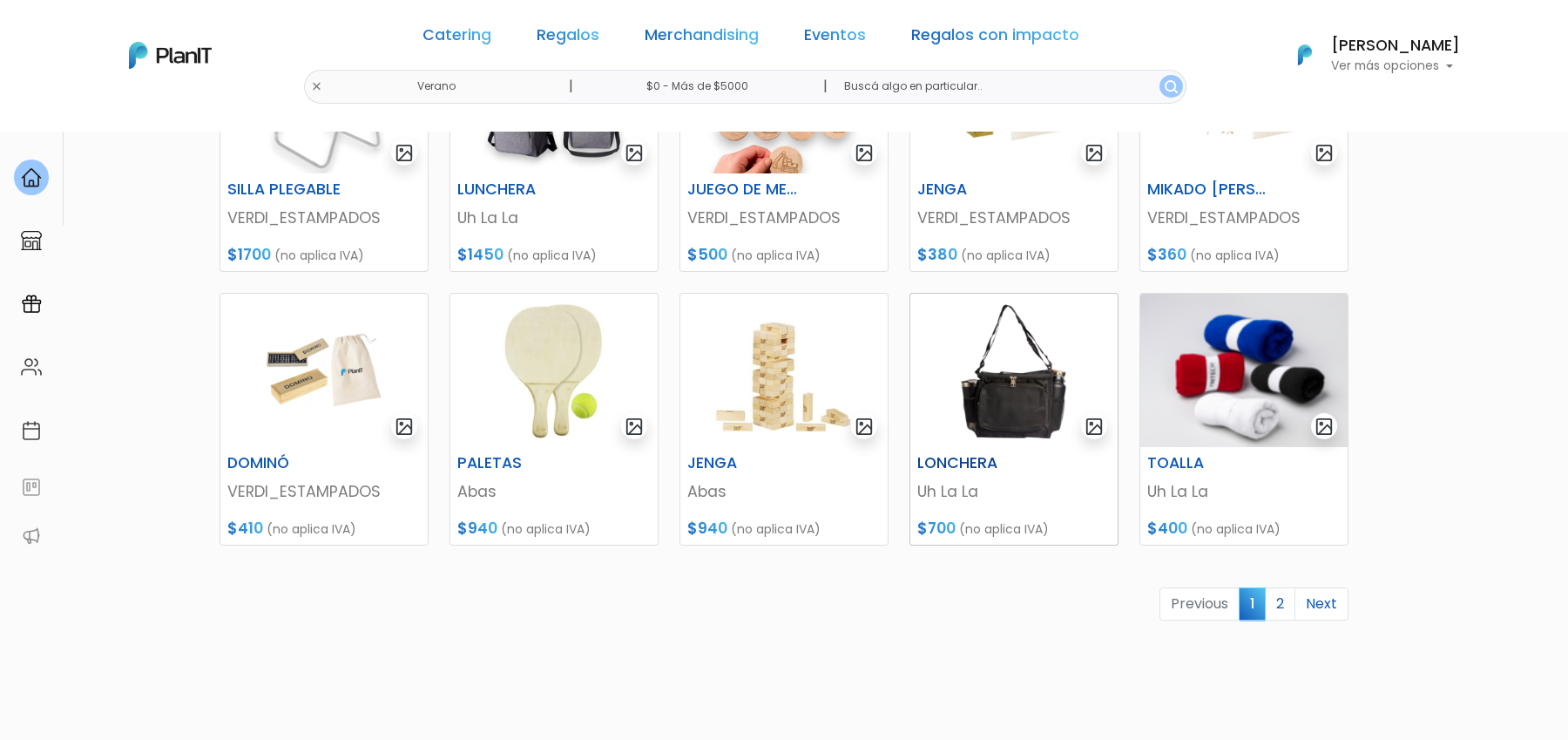
scroll to position [765, 0]
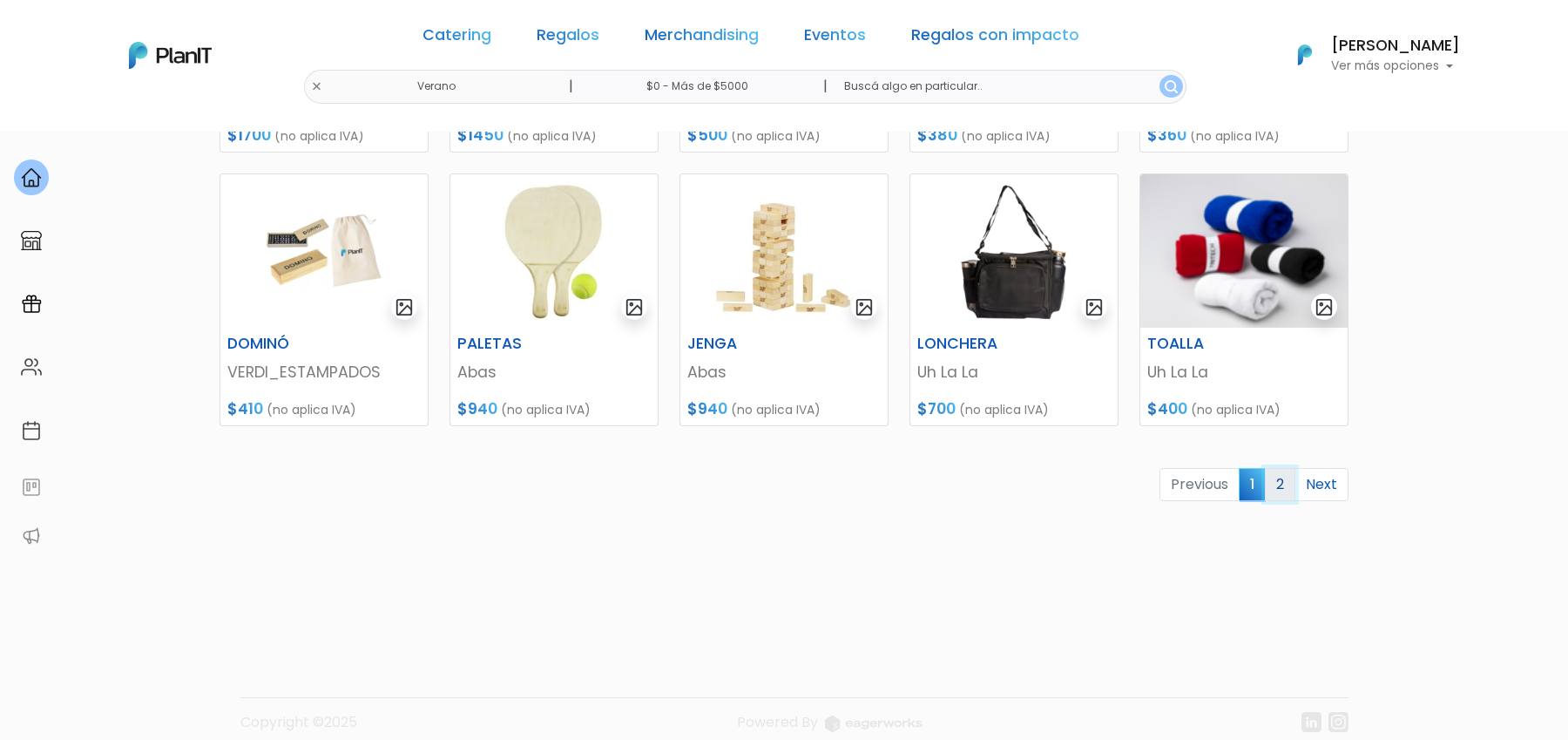
click at [1288, 483] on link "2" at bounding box center [1280, 485] width 31 height 33
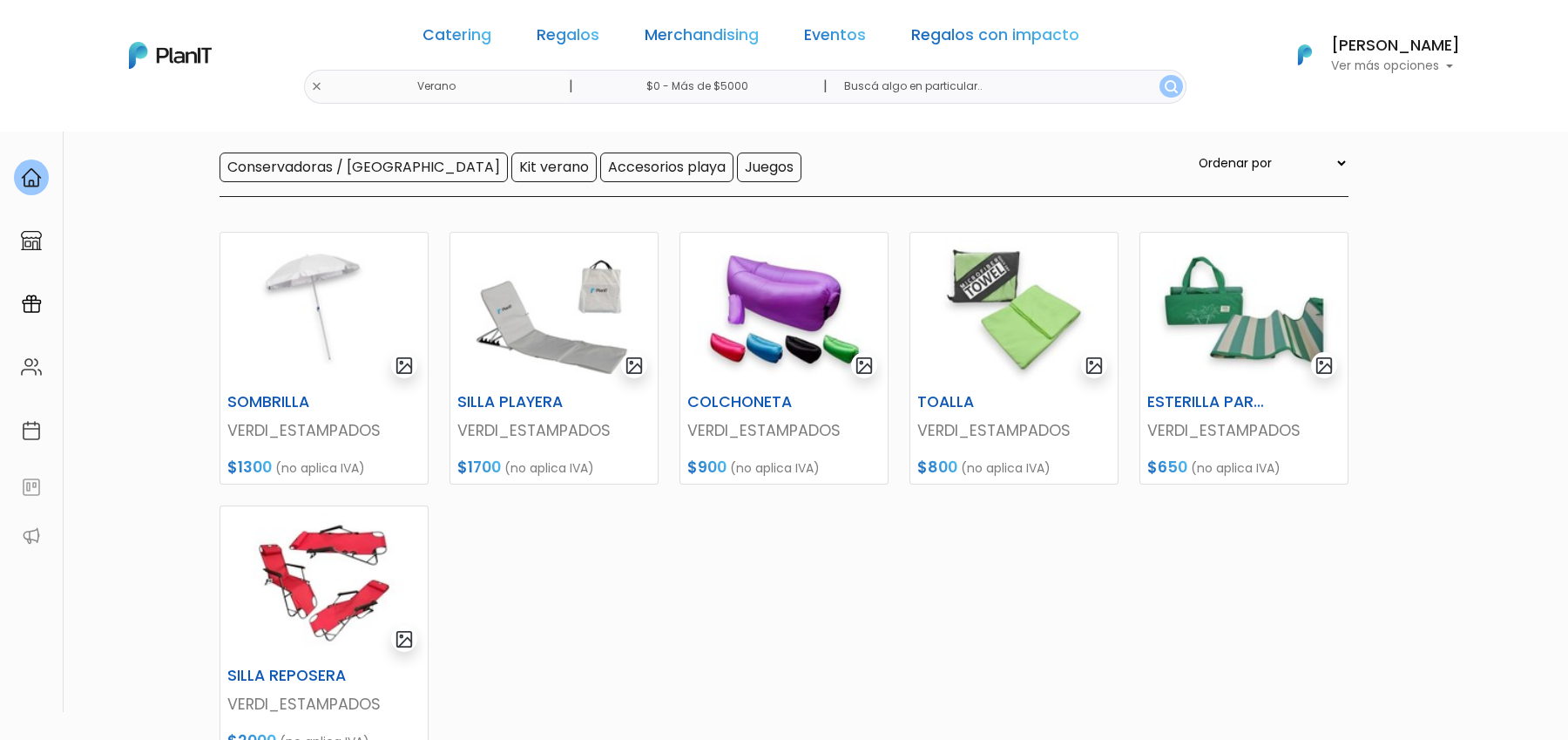
scroll to position [155, 0]
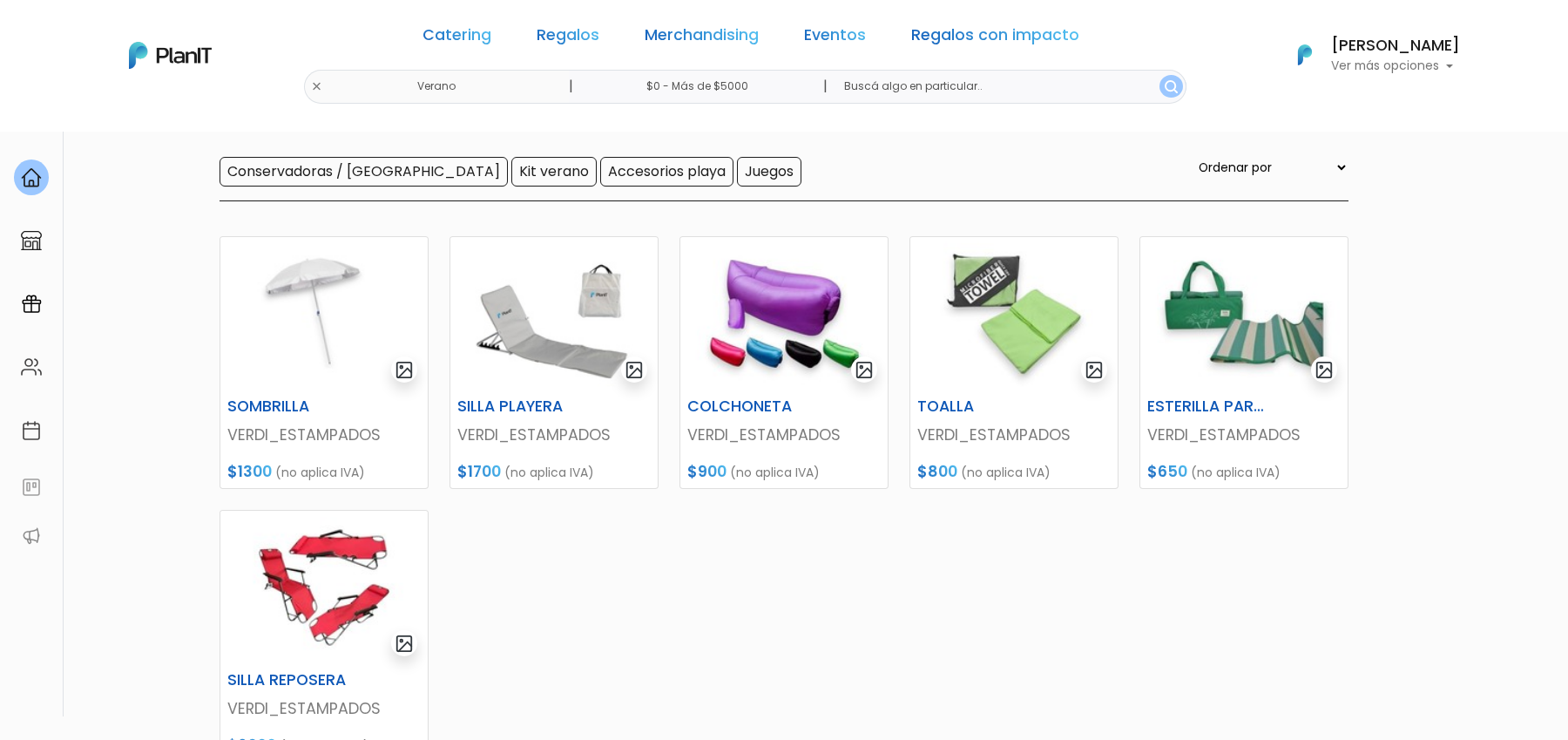
click at [361, 89] on div "Catering Regalos Merchandising Eventos Regalos con impacto [GEOGRAPHIC_DATA] | …" at bounding box center [784, 55] width 1394 height 96
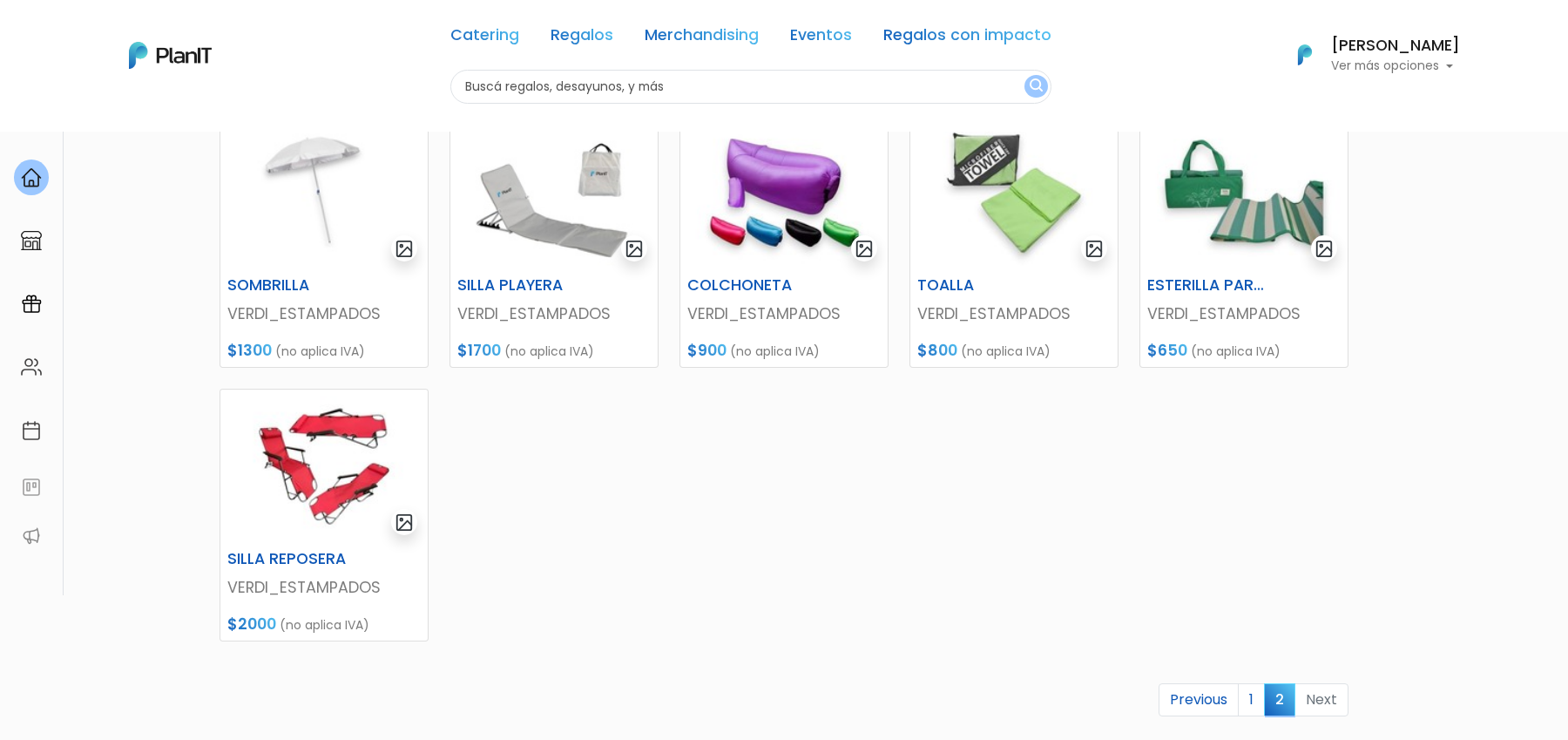
scroll to position [307, 0]
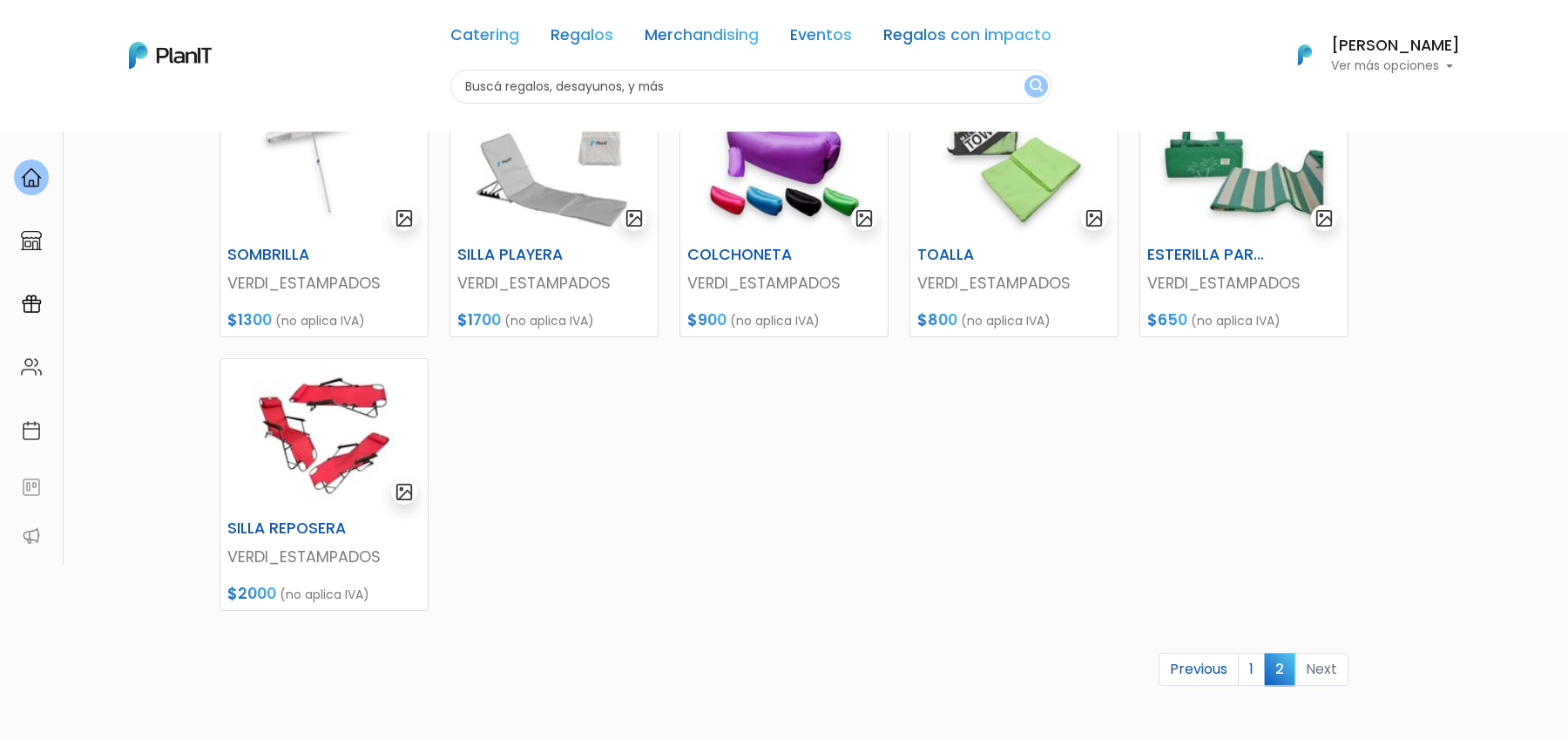
click at [1248, 661] on link "1" at bounding box center [1251, 669] width 27 height 33
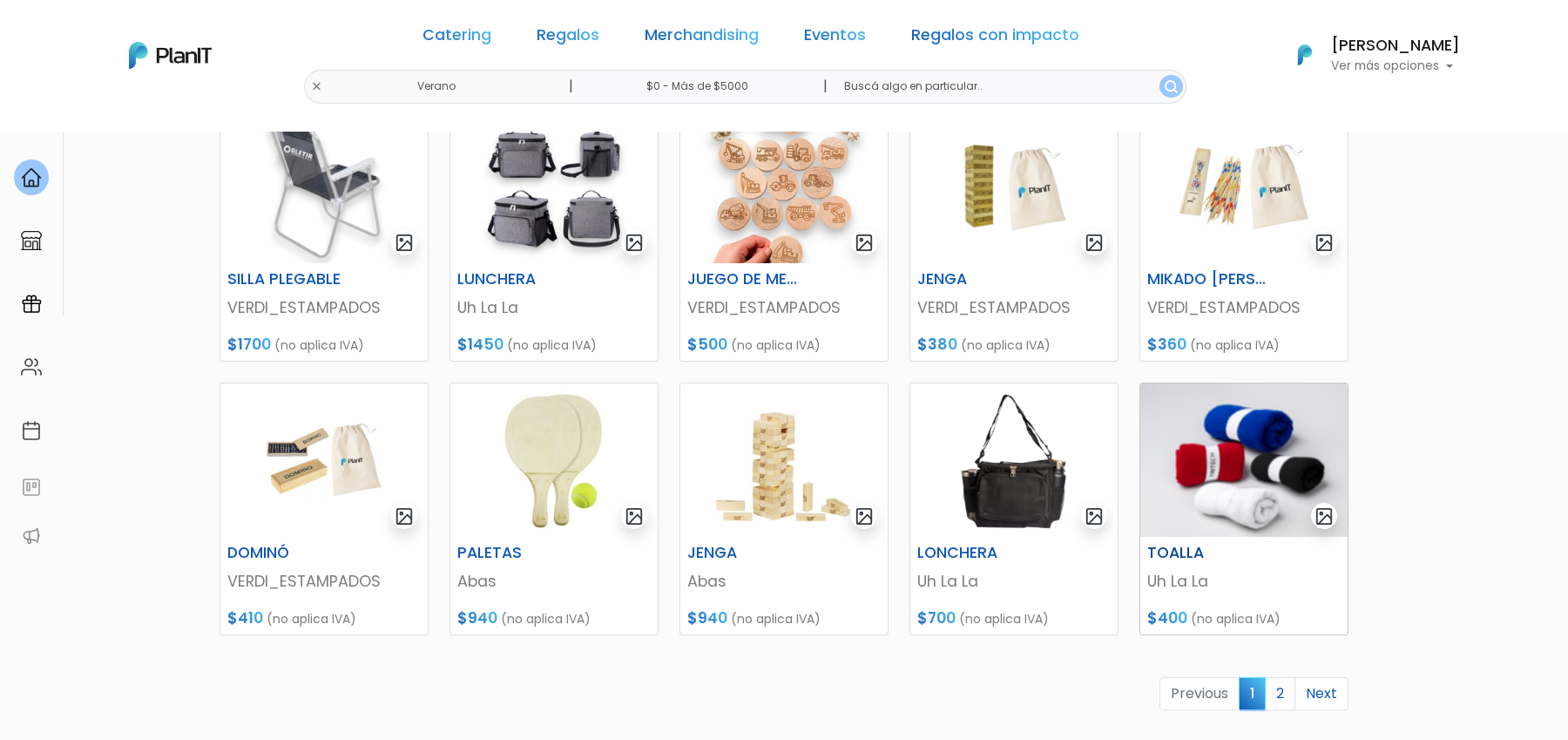
scroll to position [573, 0]
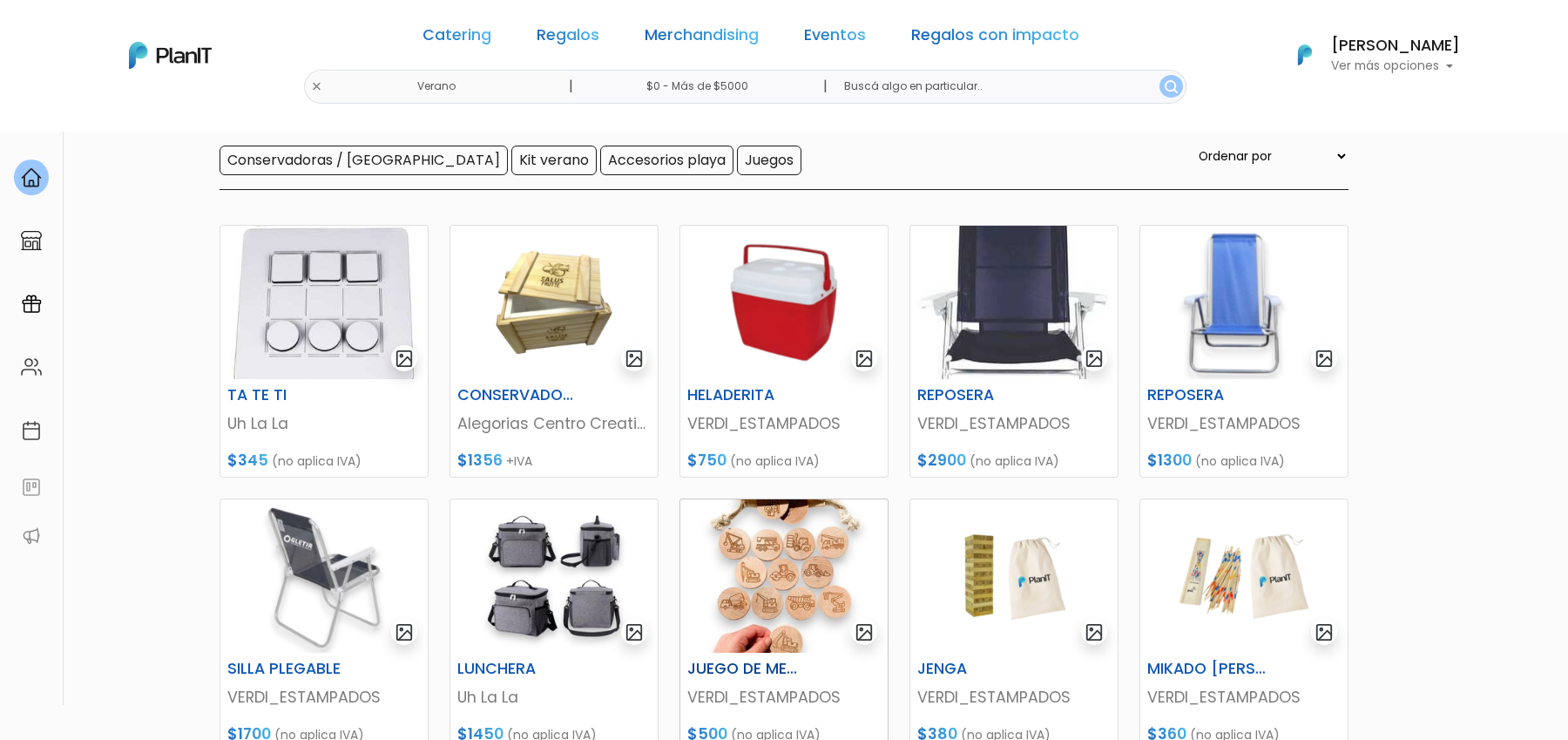
scroll to position [186, 0]
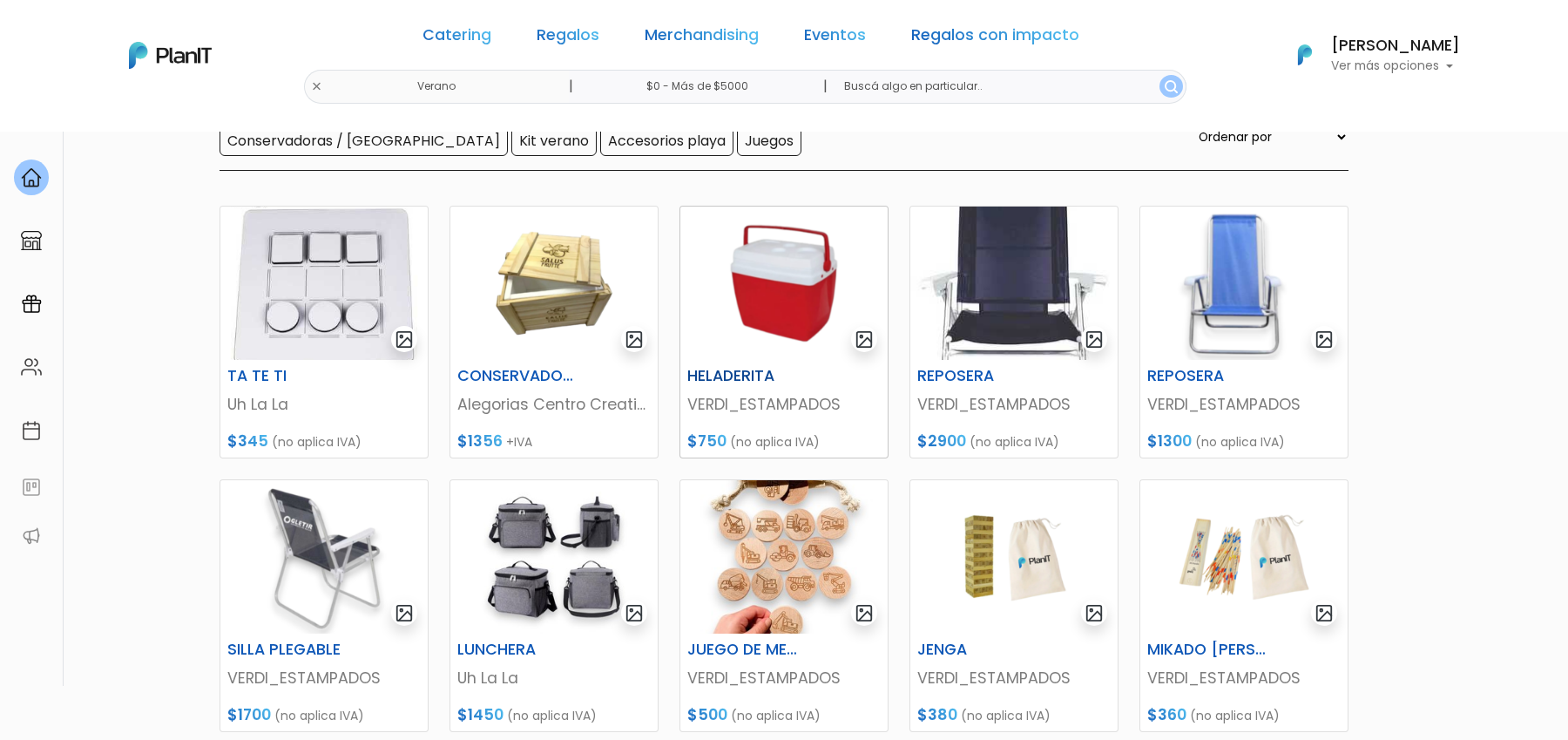
click at [787, 259] on img at bounding box center [784, 283] width 208 height 153
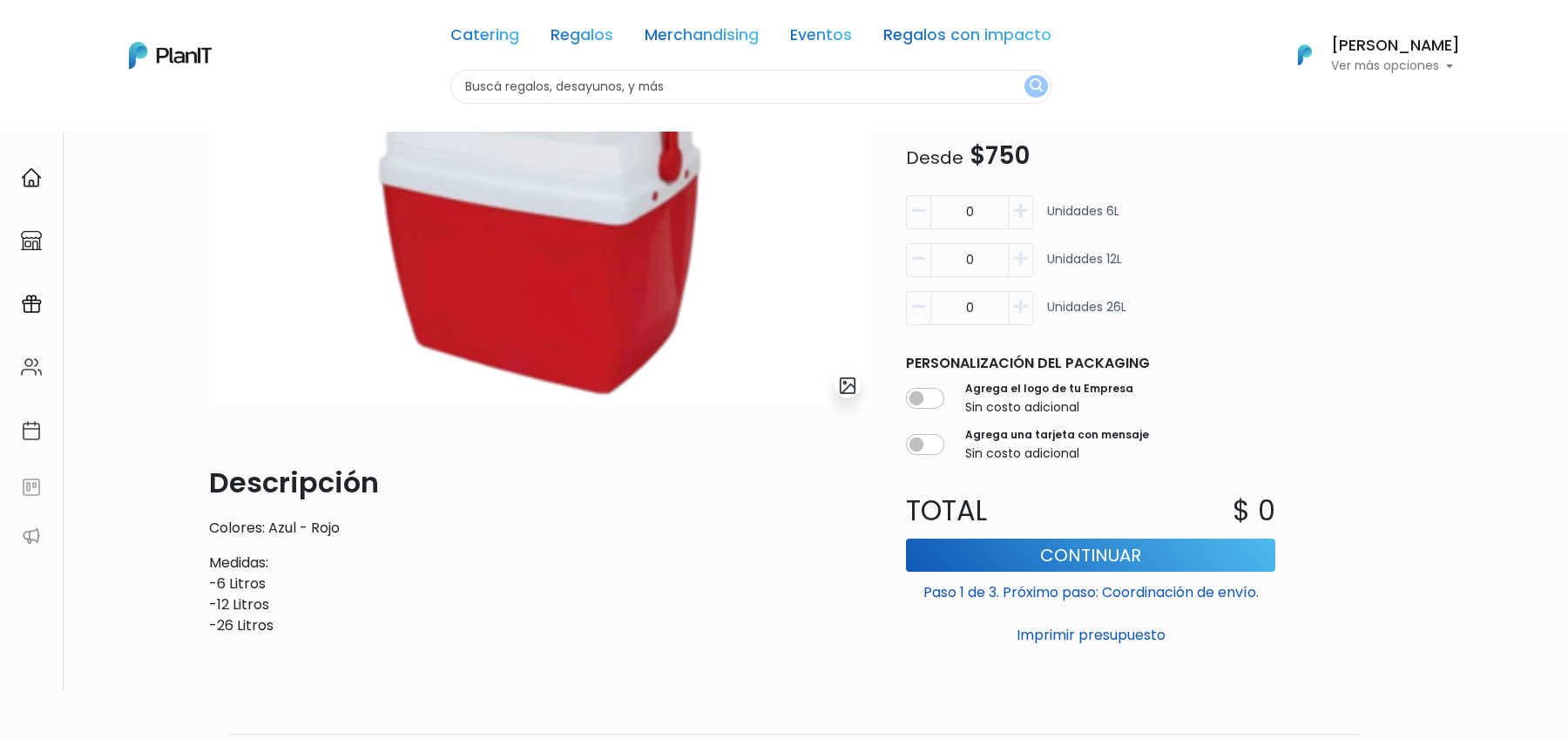
scroll to position [214, 0]
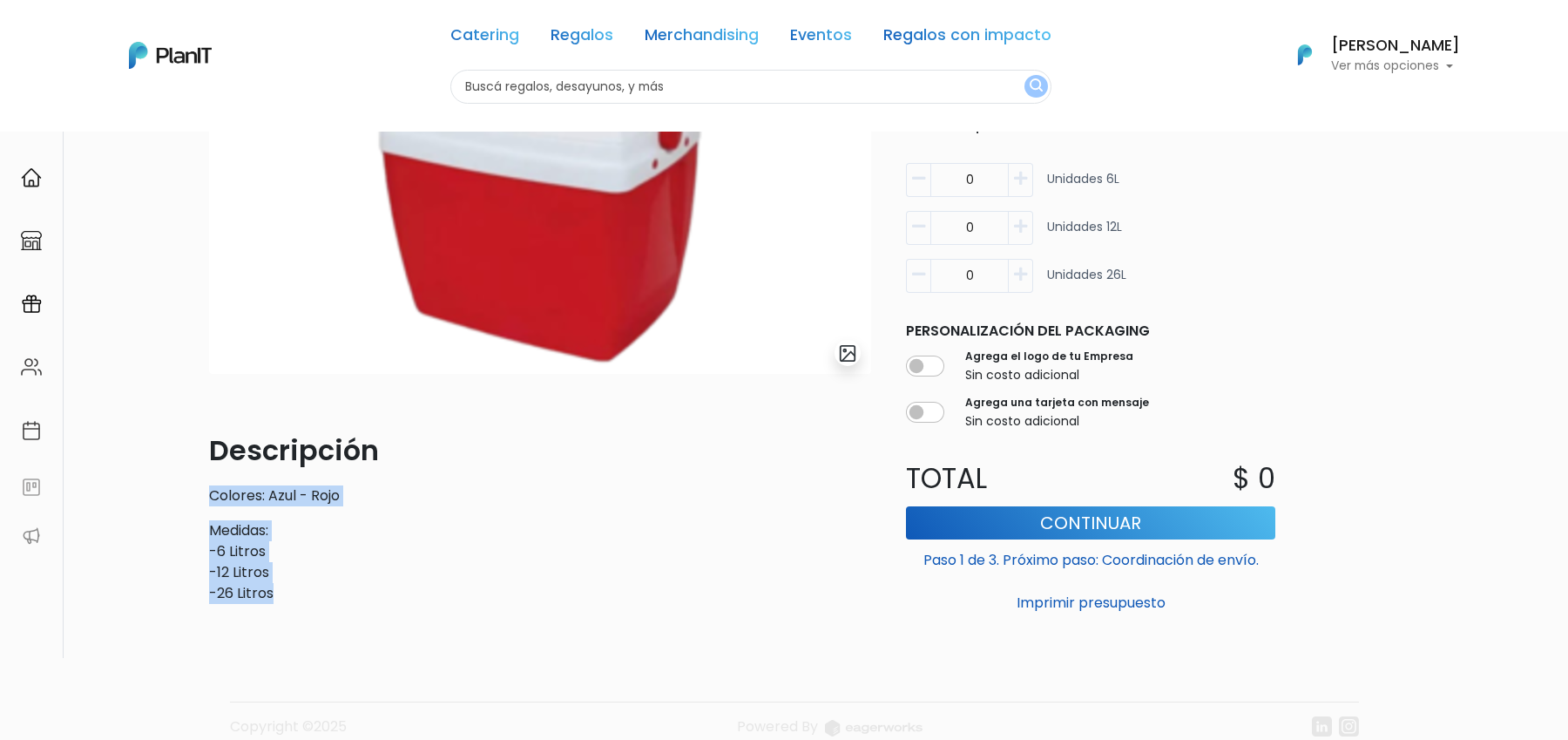
drag, startPoint x: 204, startPoint y: 480, endPoint x: 293, endPoint y: 584, distance: 136.9
click at [293, 584] on div "slide 1 of 1 Descripción Colores: Azul - Rojo Medidas: -6 Litros -12 Litros -26…" at bounding box center [540, 308] width 683 height 621
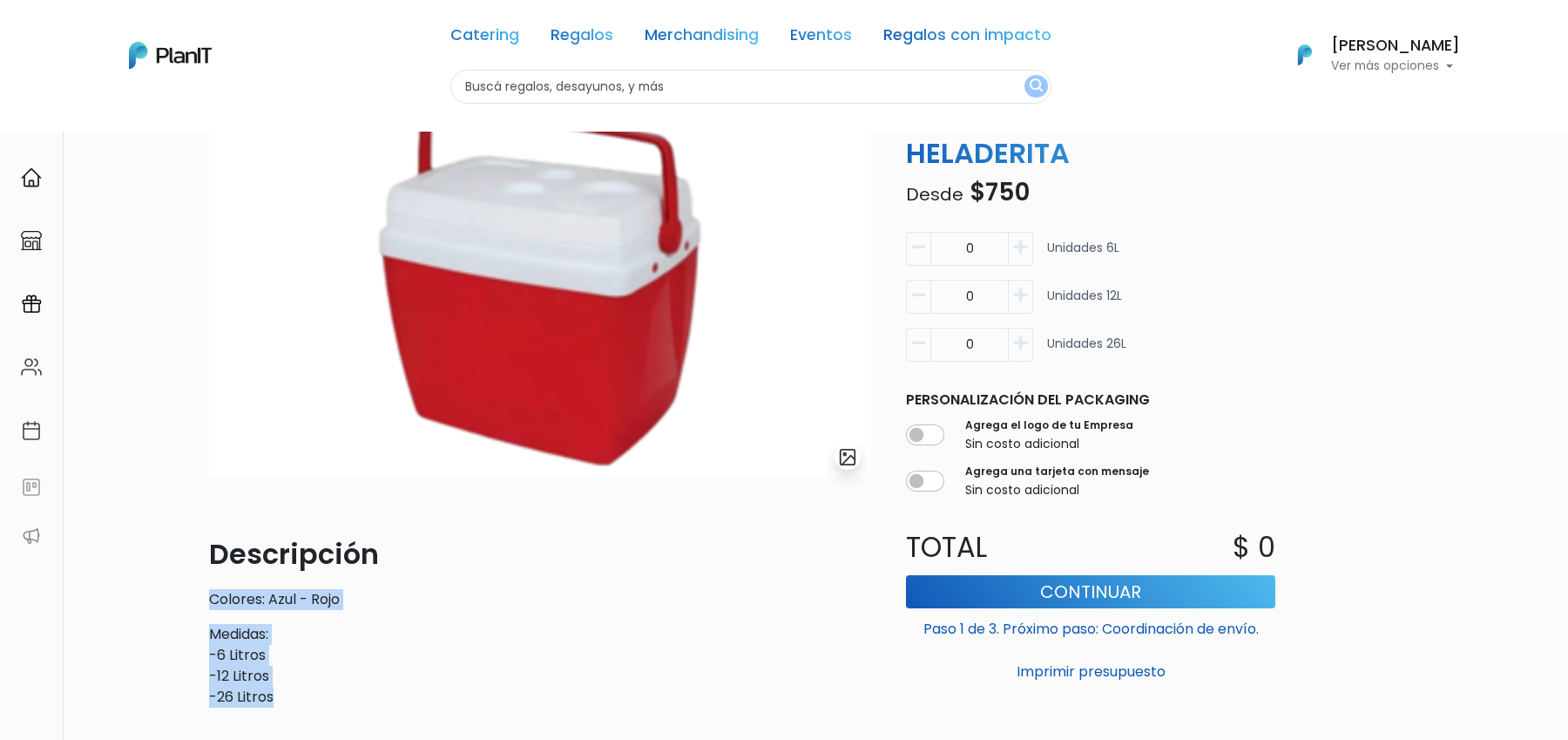
scroll to position [0, 0]
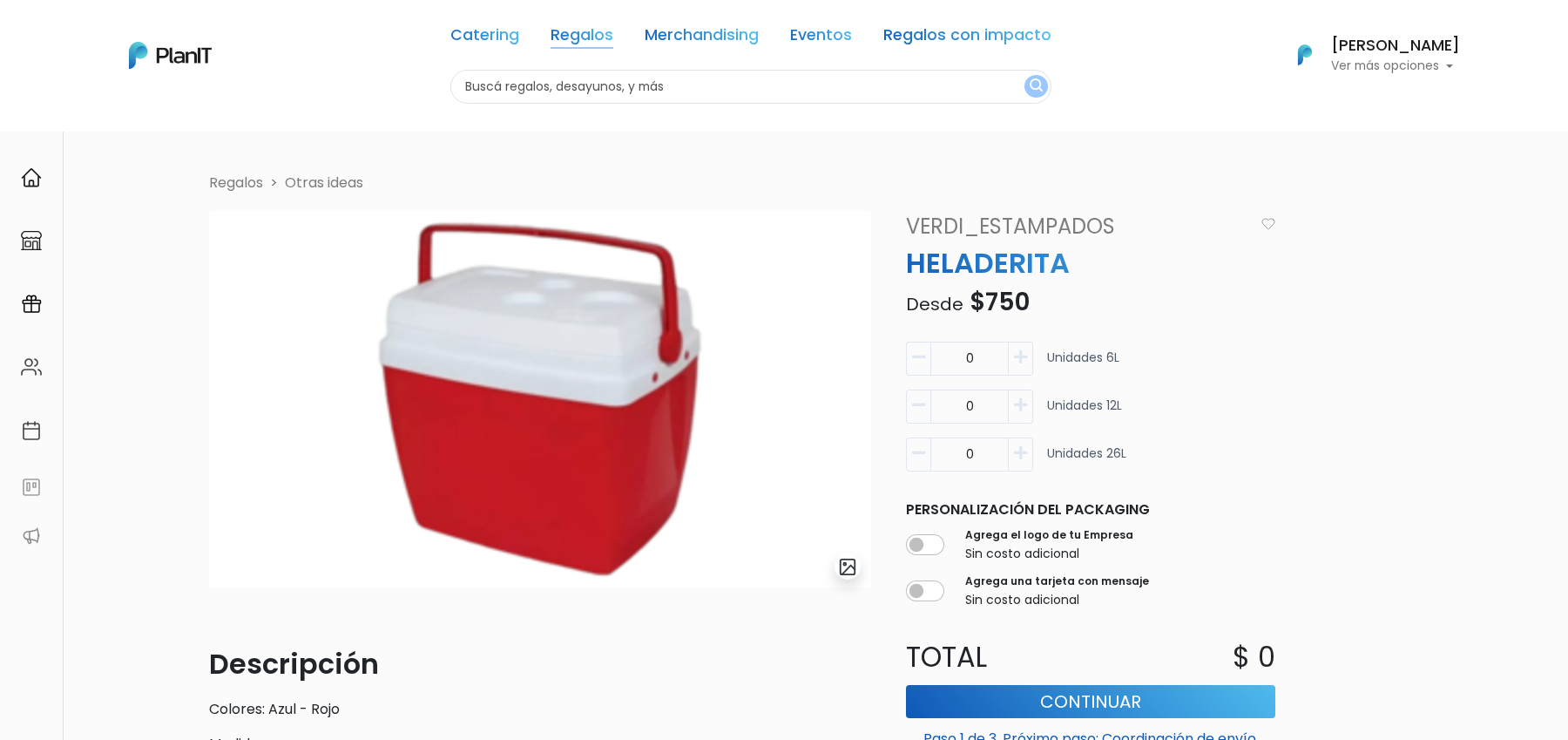
click at [595, 29] on link "Regalos" at bounding box center [582, 39] width 63 height 21
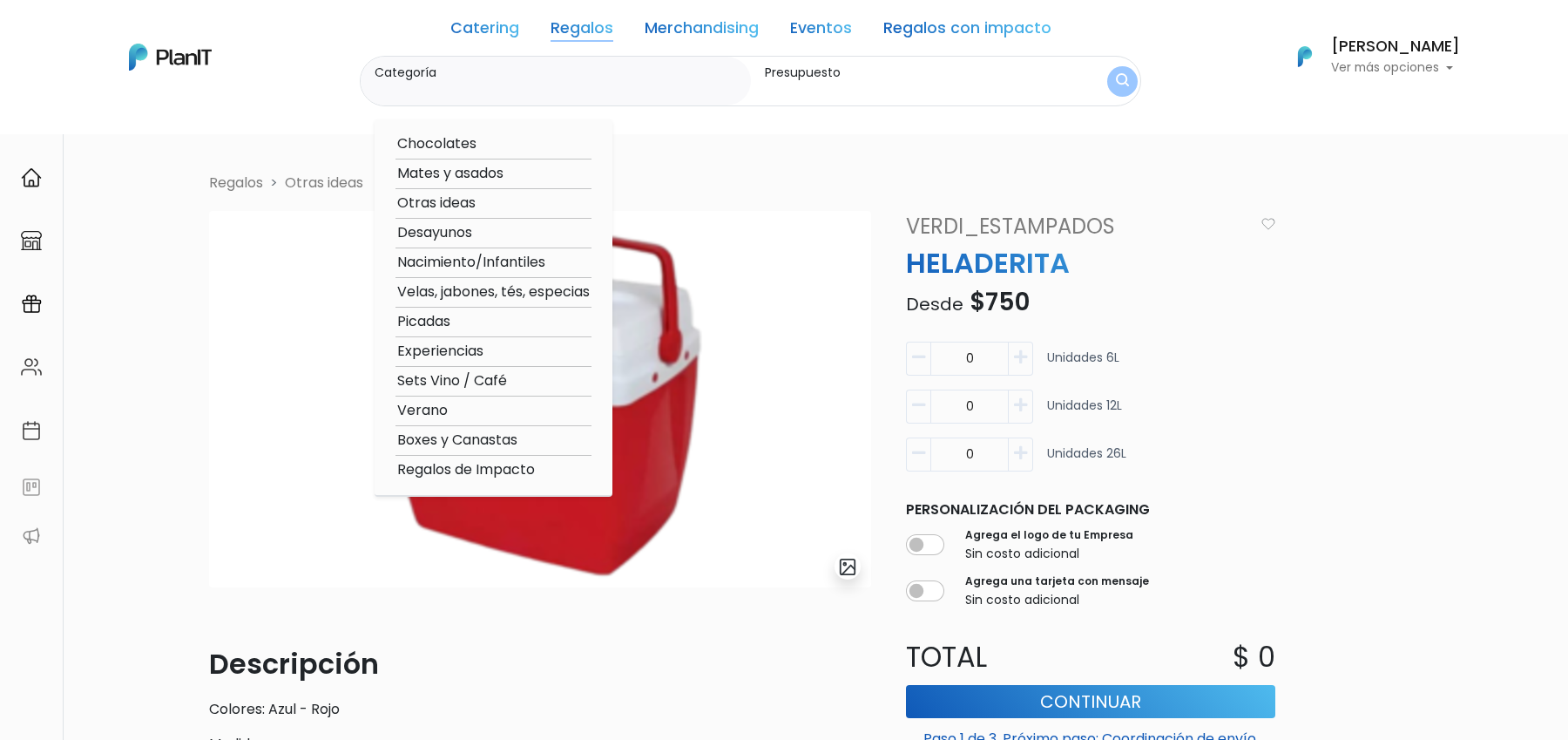
click at [479, 385] on option "Sets Vino / Café" at bounding box center [493, 381] width 196 height 22
type input "Sets Vino / Café"
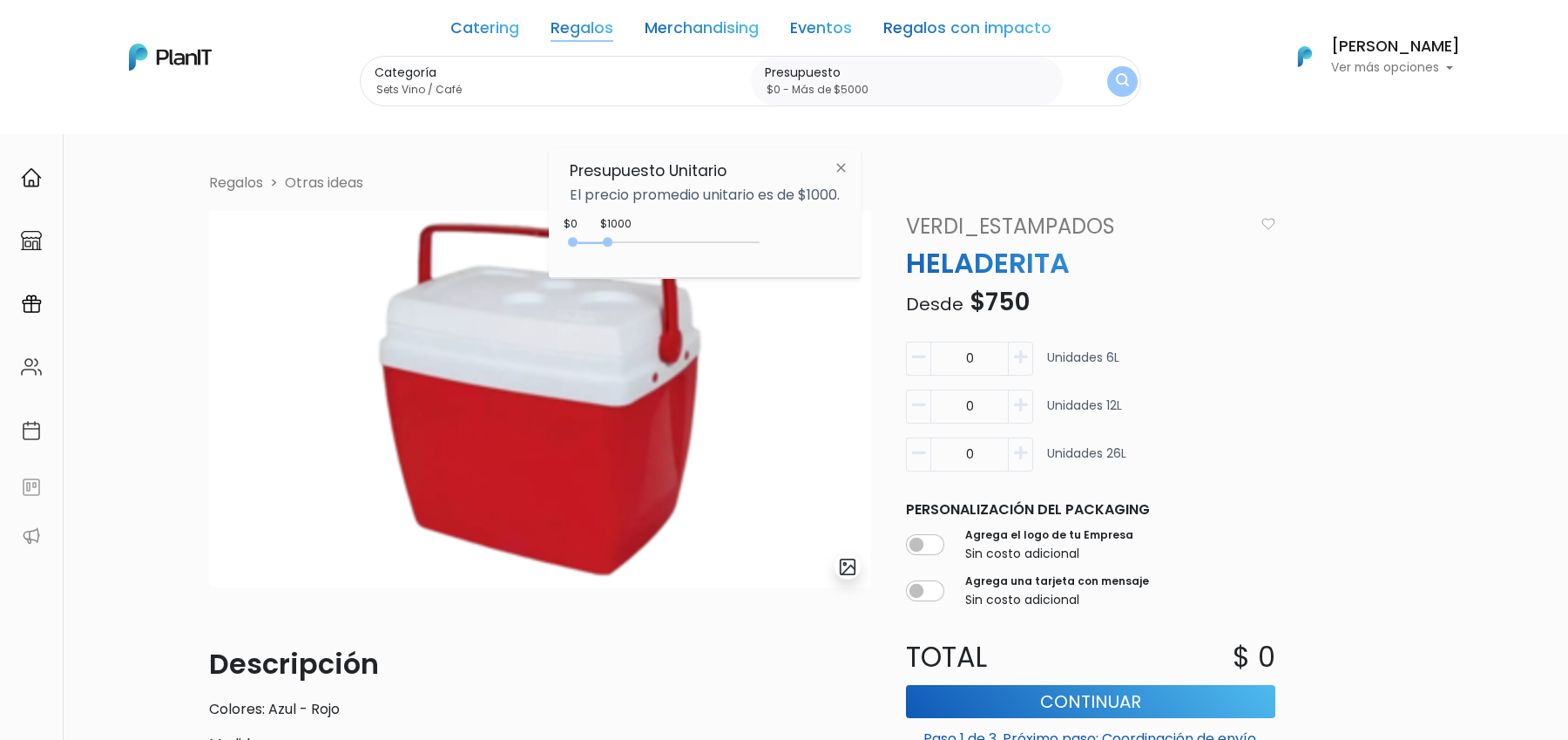
type input "$0 - Más de $5000"
drag, startPoint x: 612, startPoint y: 243, endPoint x: 812, endPoint y: 243, distance: 200.0
click at [812, 243] on div "$1000 $0 0 : 950 0 950 0,5000" at bounding box center [705, 245] width 270 height 35
click at [1116, 79] on img "submit" at bounding box center [1122, 81] width 13 height 17
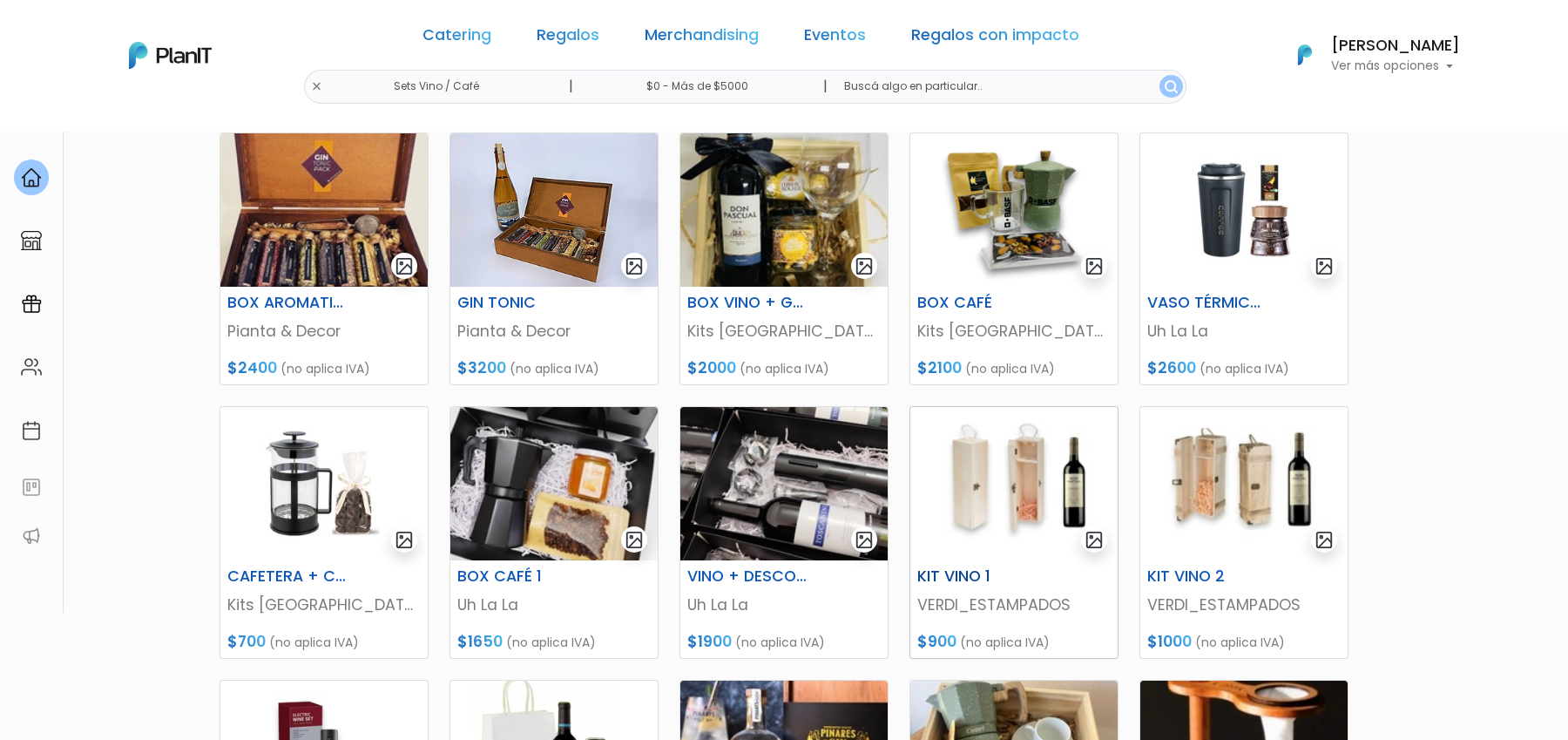
click at [1001, 479] on img at bounding box center [1014, 483] width 208 height 153
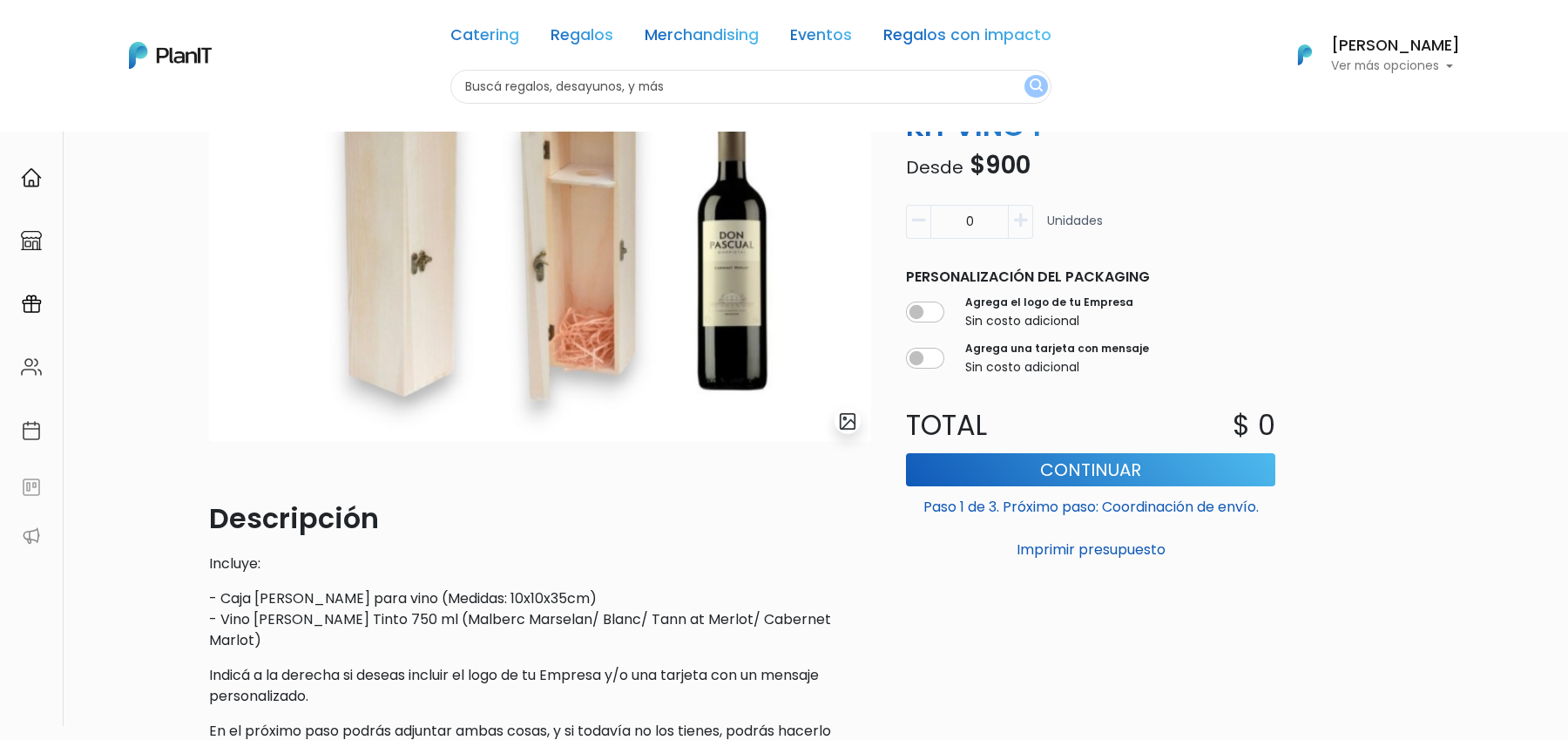
scroll to position [172, 0]
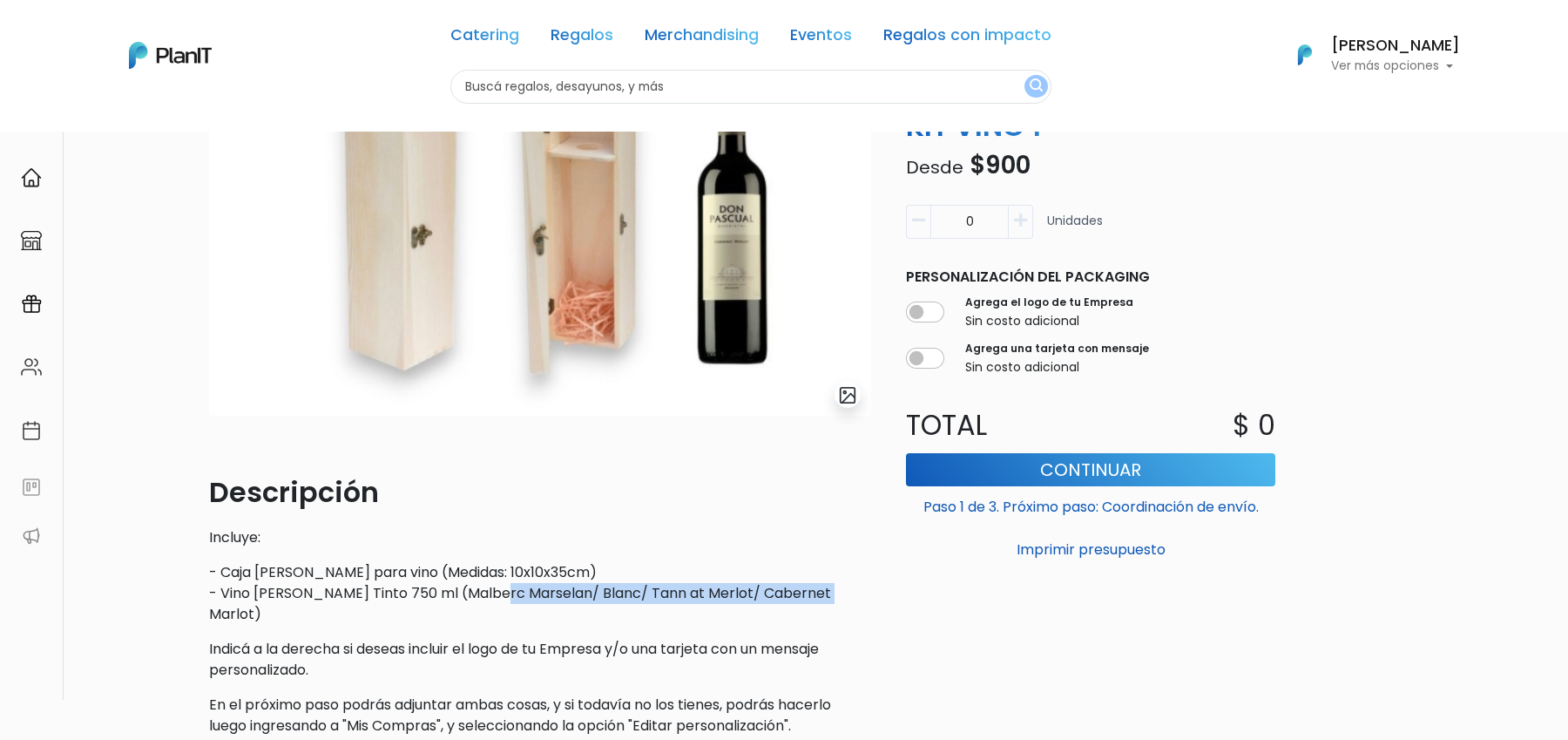
drag, startPoint x: 202, startPoint y: 604, endPoint x: 503, endPoint y: 591, distance: 301.3
click at [503, 591] on div "slide 1 of 1 Descripción Incluye: - Caja [PERSON_NAME] para vino (Medidas: 10x1…" at bounding box center [540, 395] width 683 height 711
click at [522, 591] on p "- Caja de pino para vino (Medidas: 10x10x35cm) - Vino DON PASCUAL Bivarietal Ti…" at bounding box center [540, 594] width 662 height 63
drag, startPoint x: 518, startPoint y: 594, endPoint x: 326, endPoint y: 598, distance: 192.0
click at [326, 598] on p "- Caja de pino para vino (Medidas: 10x10x35cm) - Vino DON PASCUAL Bivarietal Ti…" at bounding box center [540, 594] width 662 height 63
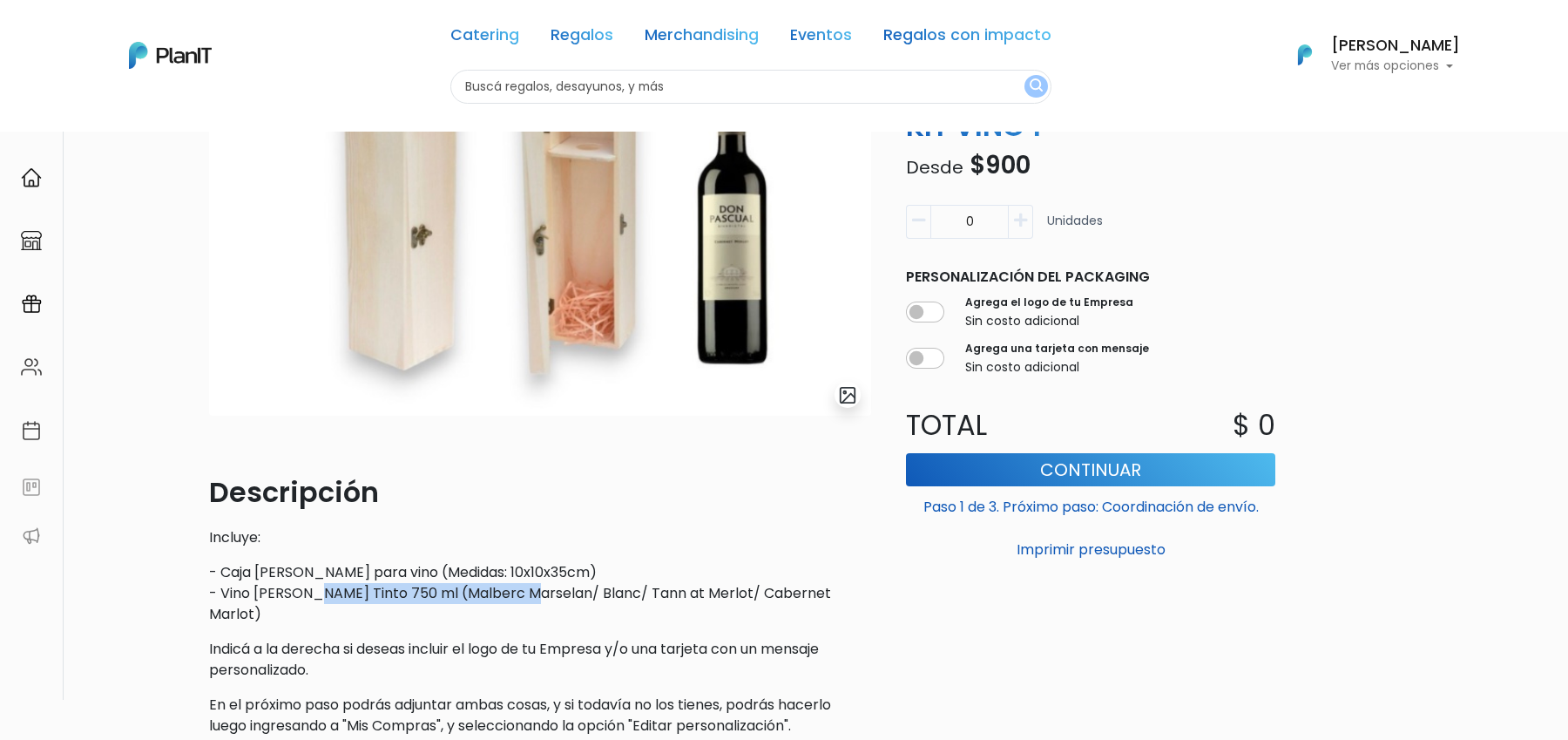
click at [514, 254] on img at bounding box center [540, 227] width 662 height 376
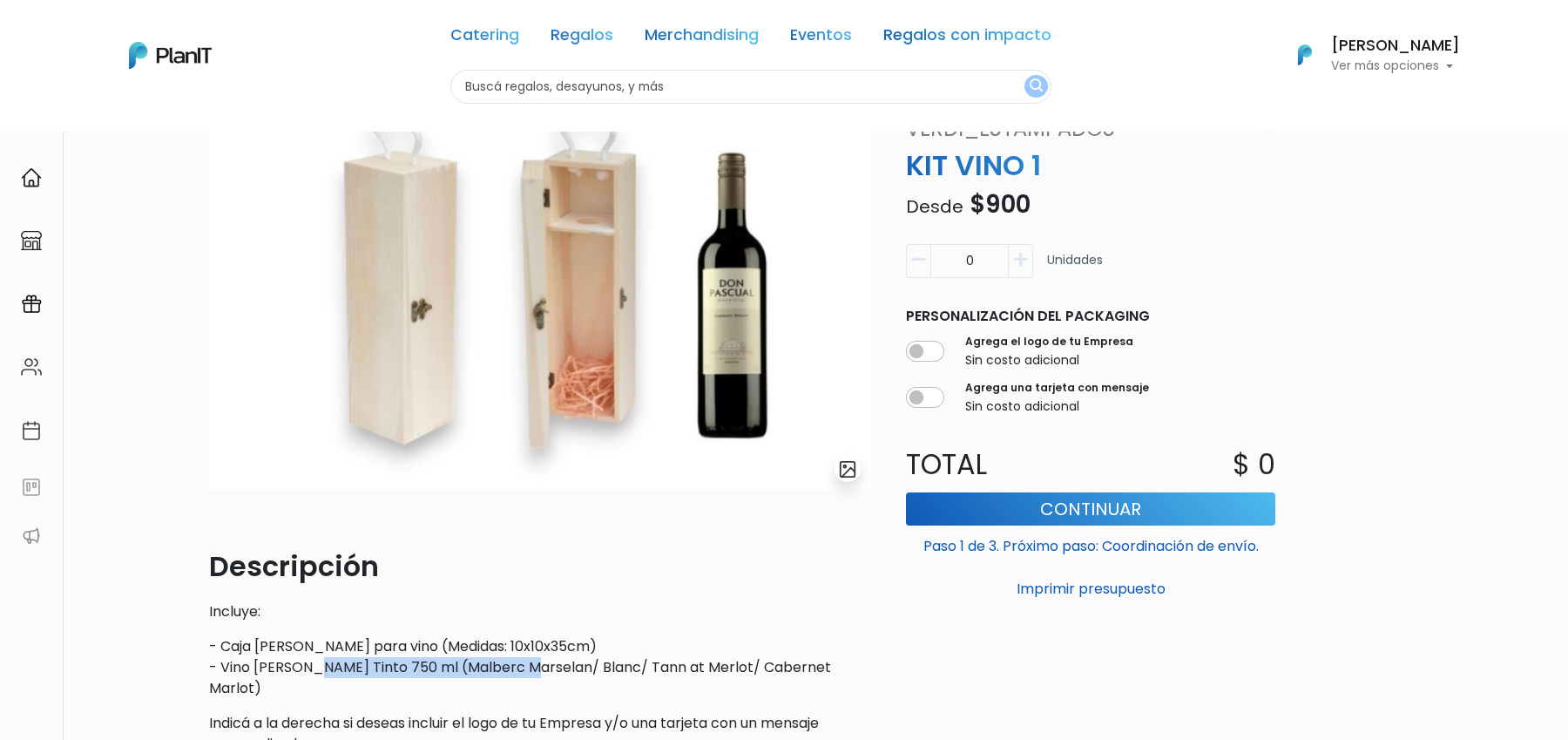
scroll to position [82, 0]
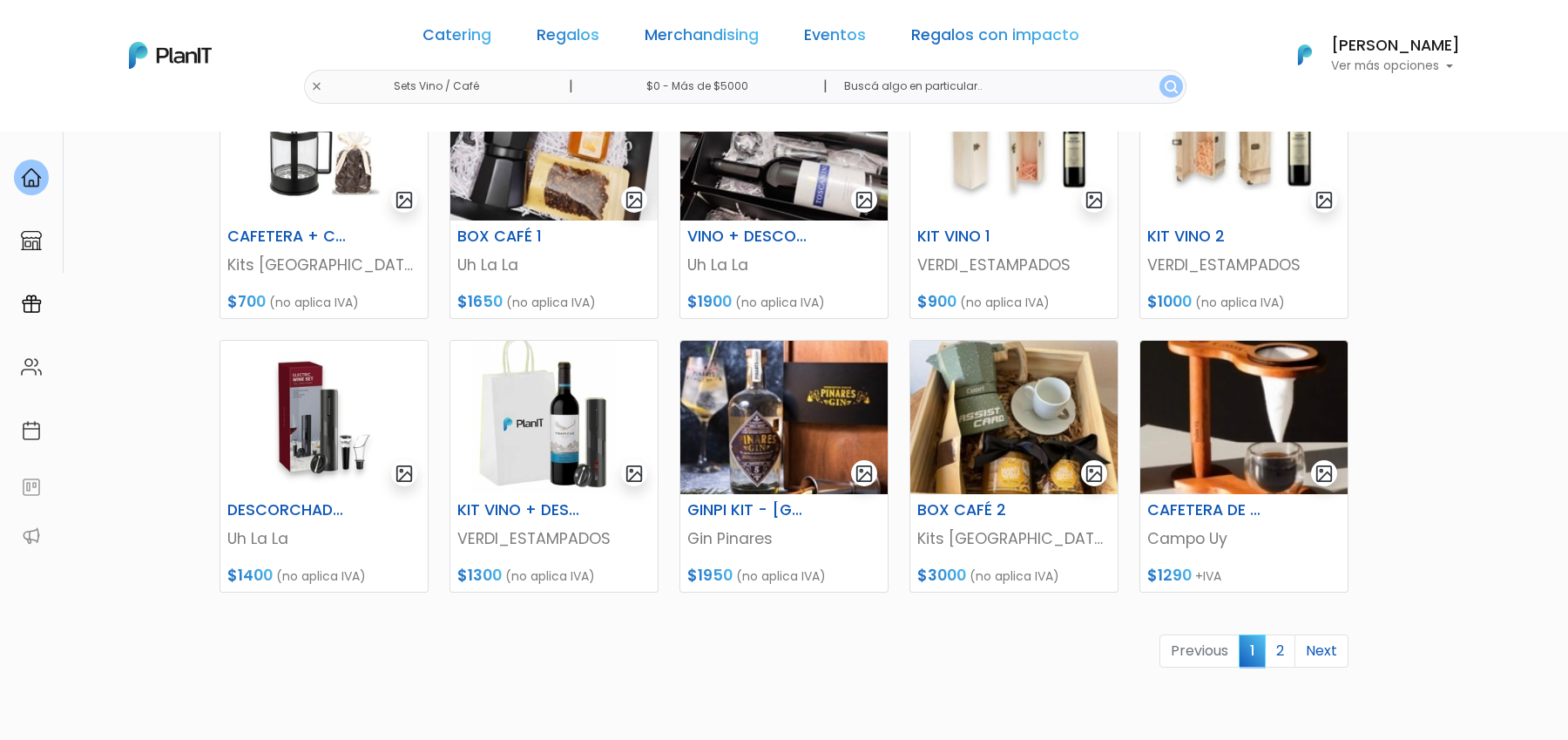
scroll to position [600, 0]
click at [1281, 649] on link "2" at bounding box center [1280, 651] width 31 height 33
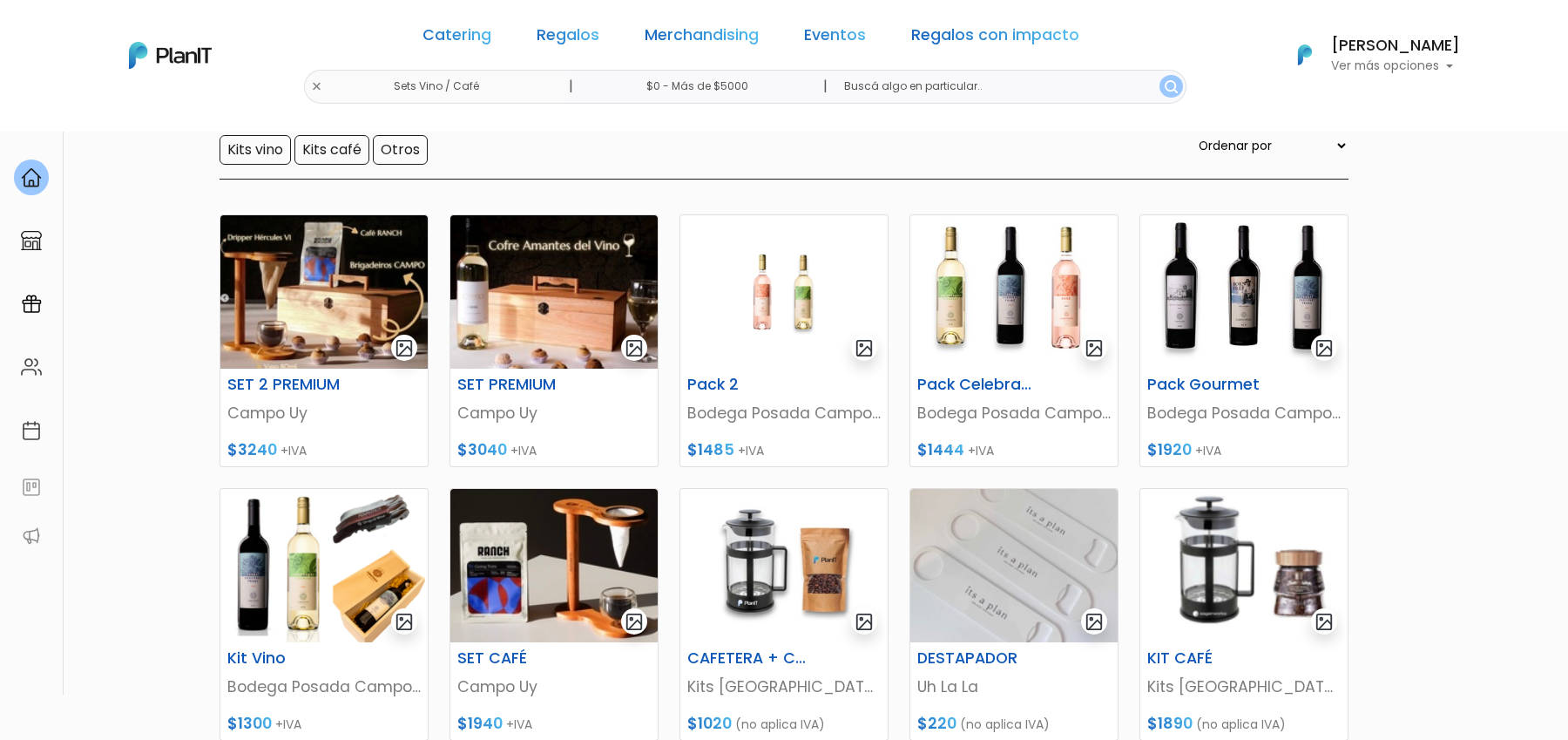
scroll to position [180, 0]
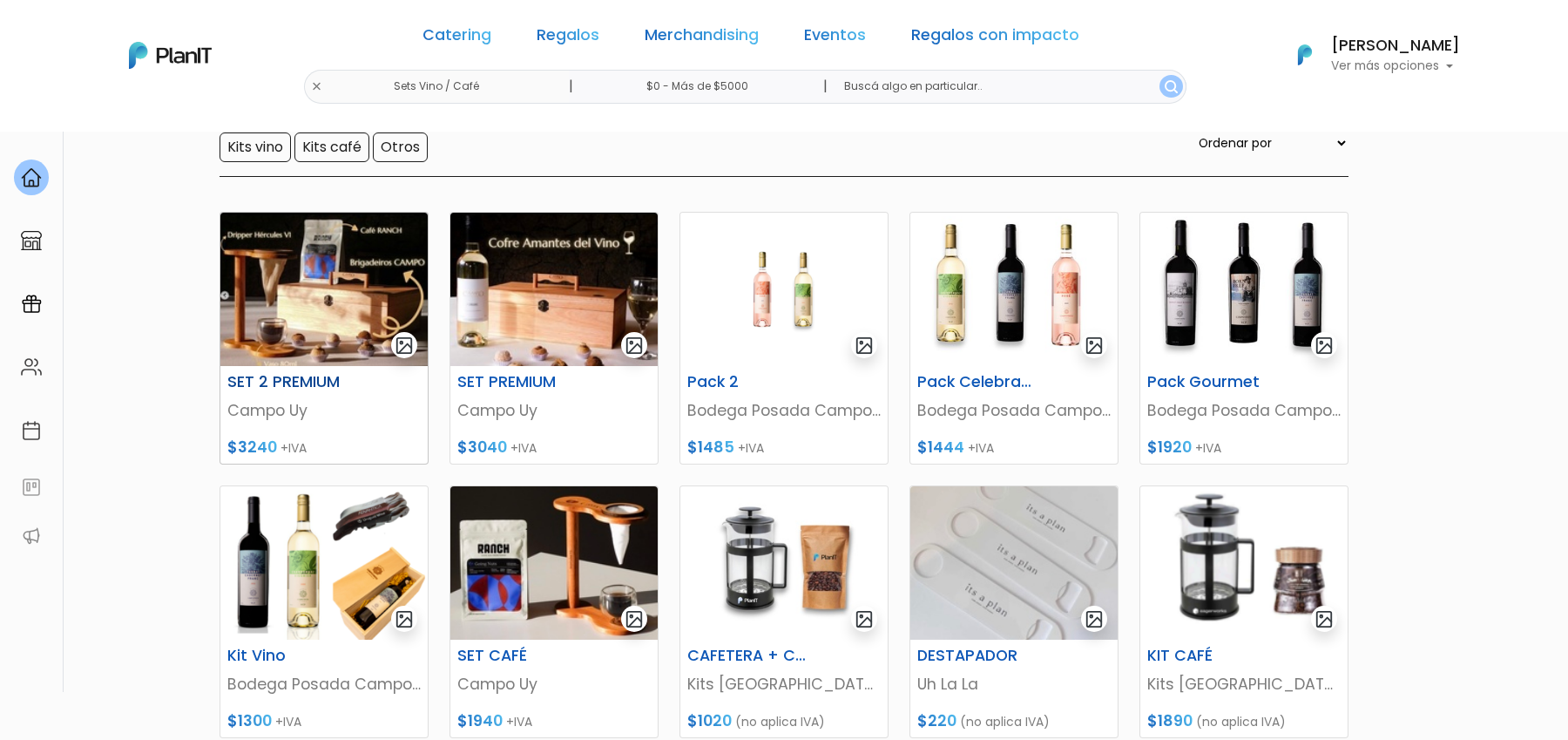
click at [399, 349] on img "submit" at bounding box center [404, 345] width 20 height 20
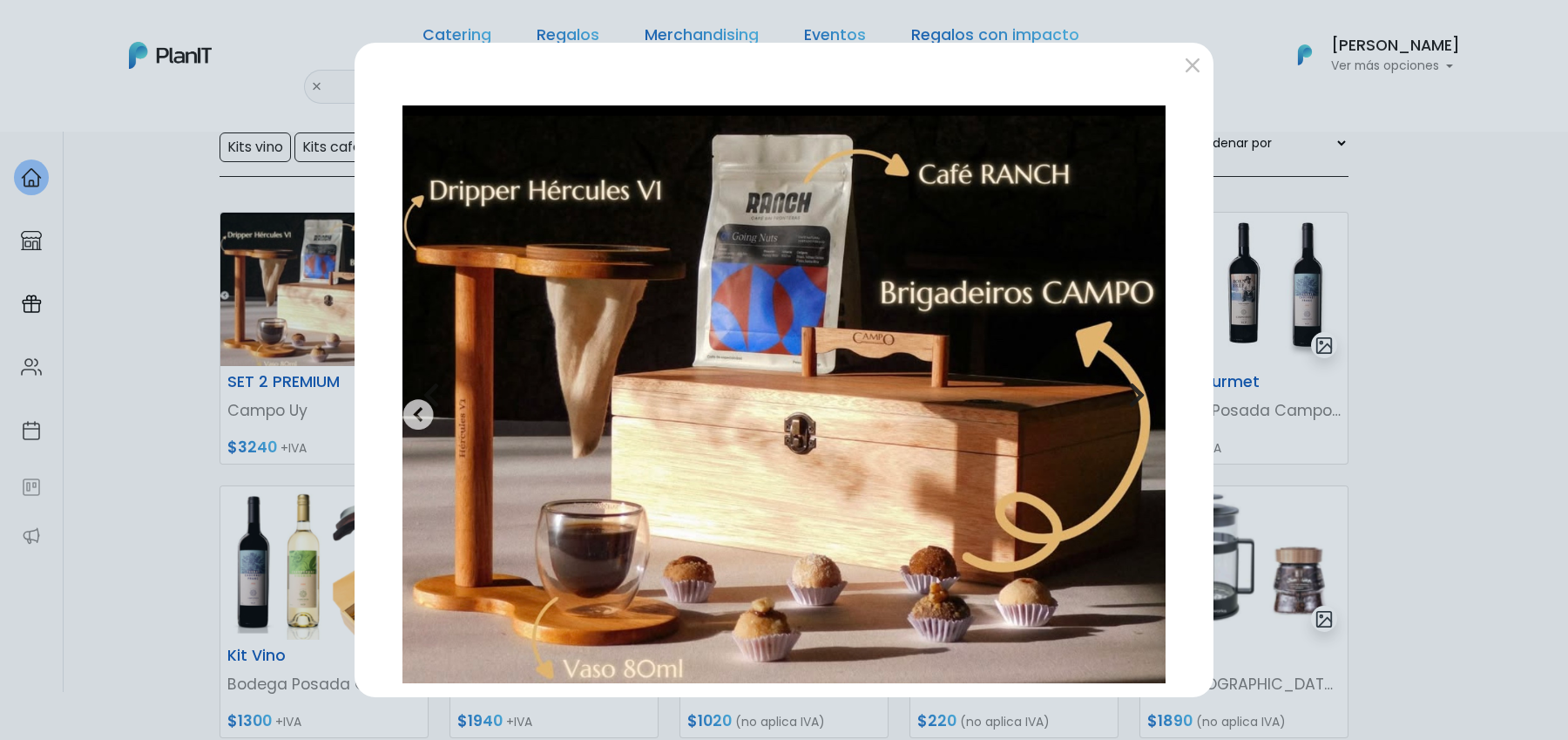
click at [1139, 387] on icon "button" at bounding box center [1137, 395] width 18 height 28
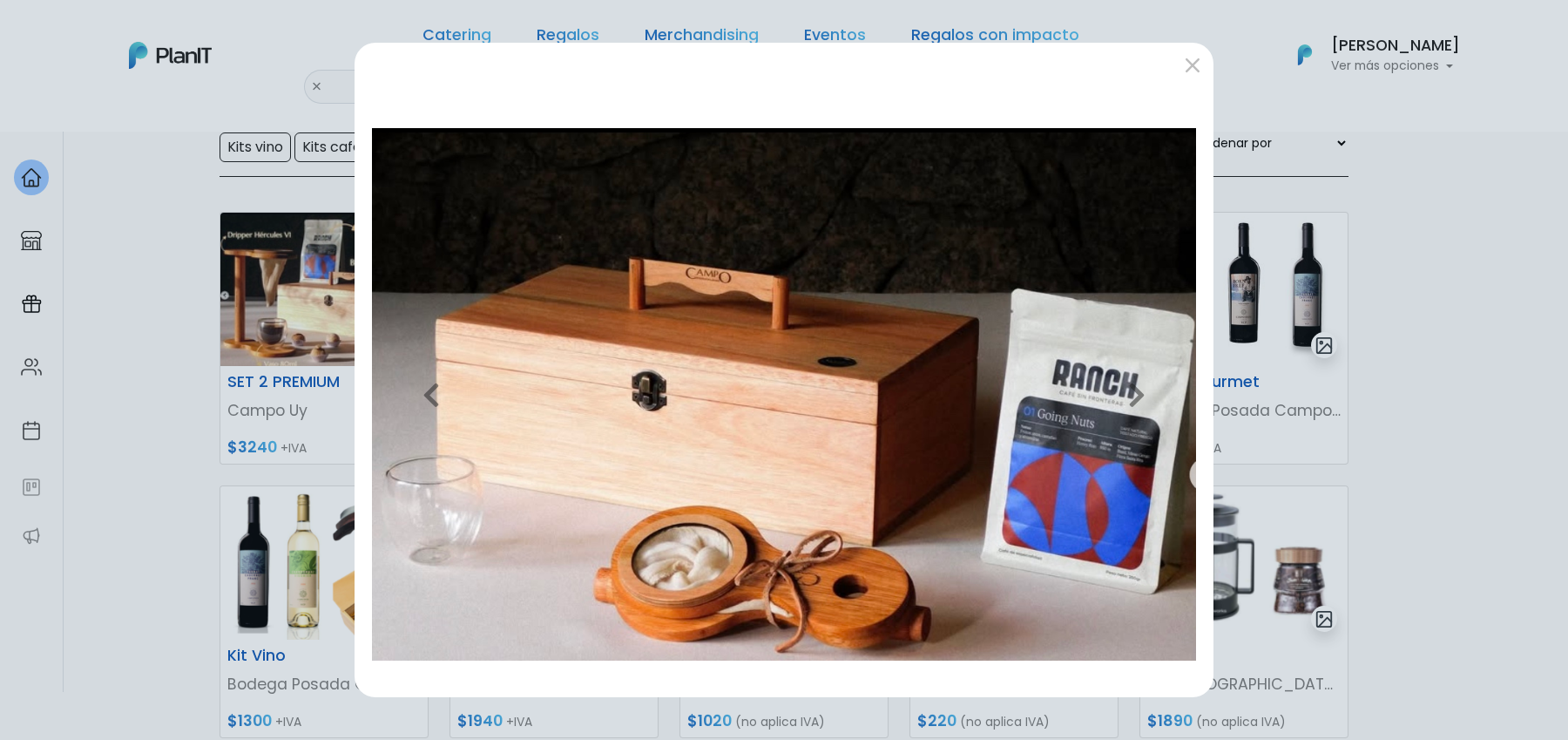
click at [1400, 354] on div "Previous Next" at bounding box center [784, 370] width 1568 height 740
click at [1190, 59] on button "submit" at bounding box center [1193, 65] width 28 height 28
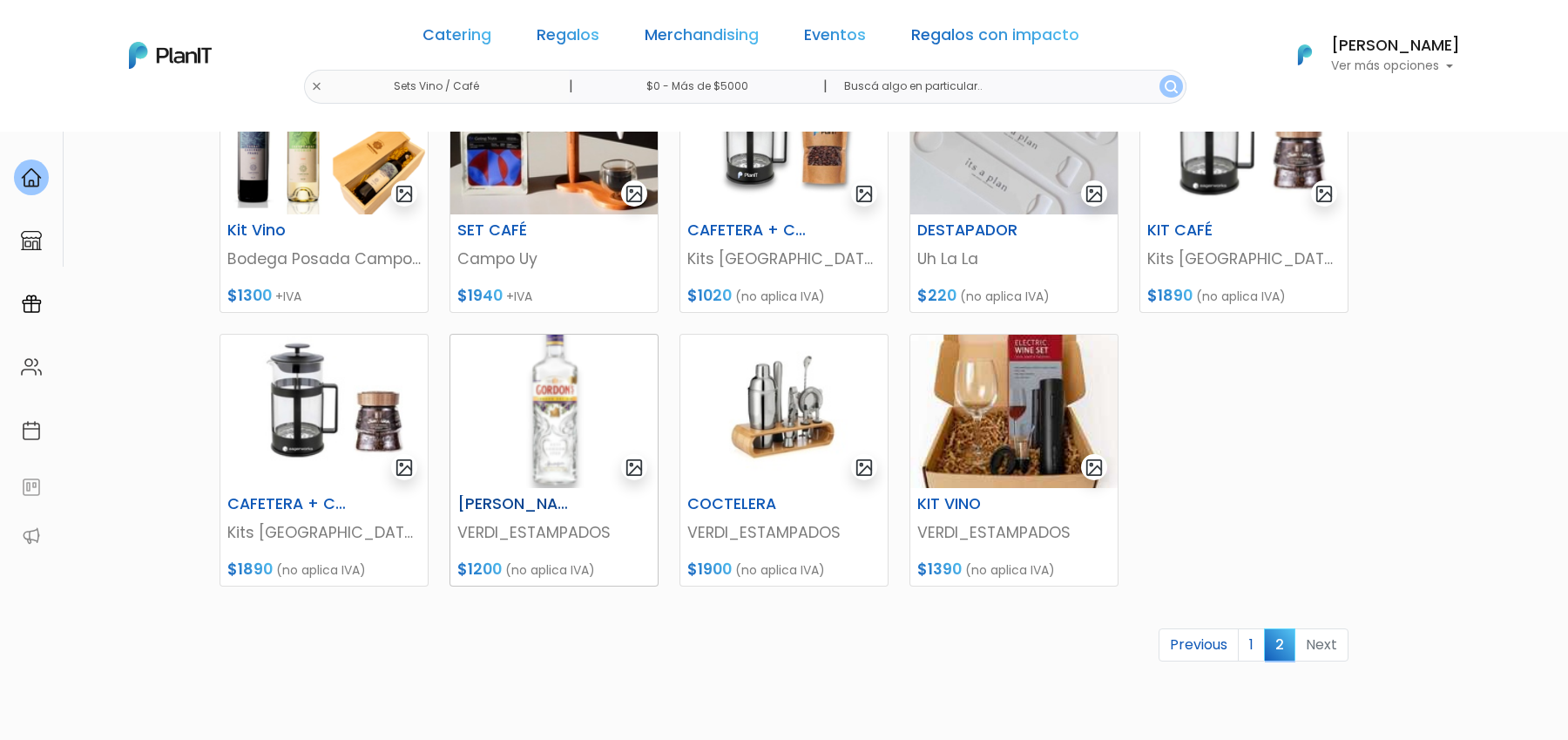
scroll to position [613, 0]
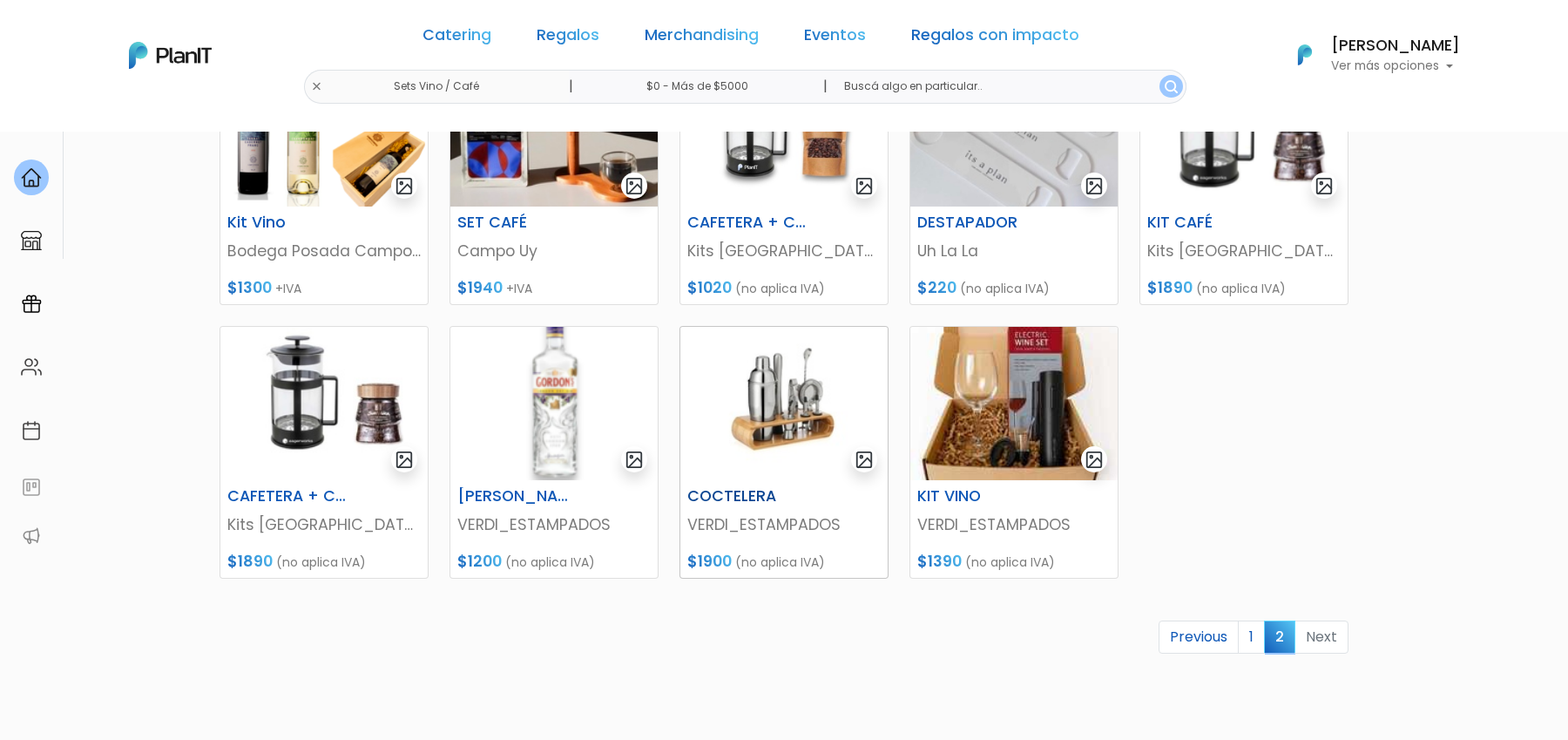
click at [783, 412] on img at bounding box center [784, 403] width 208 height 153
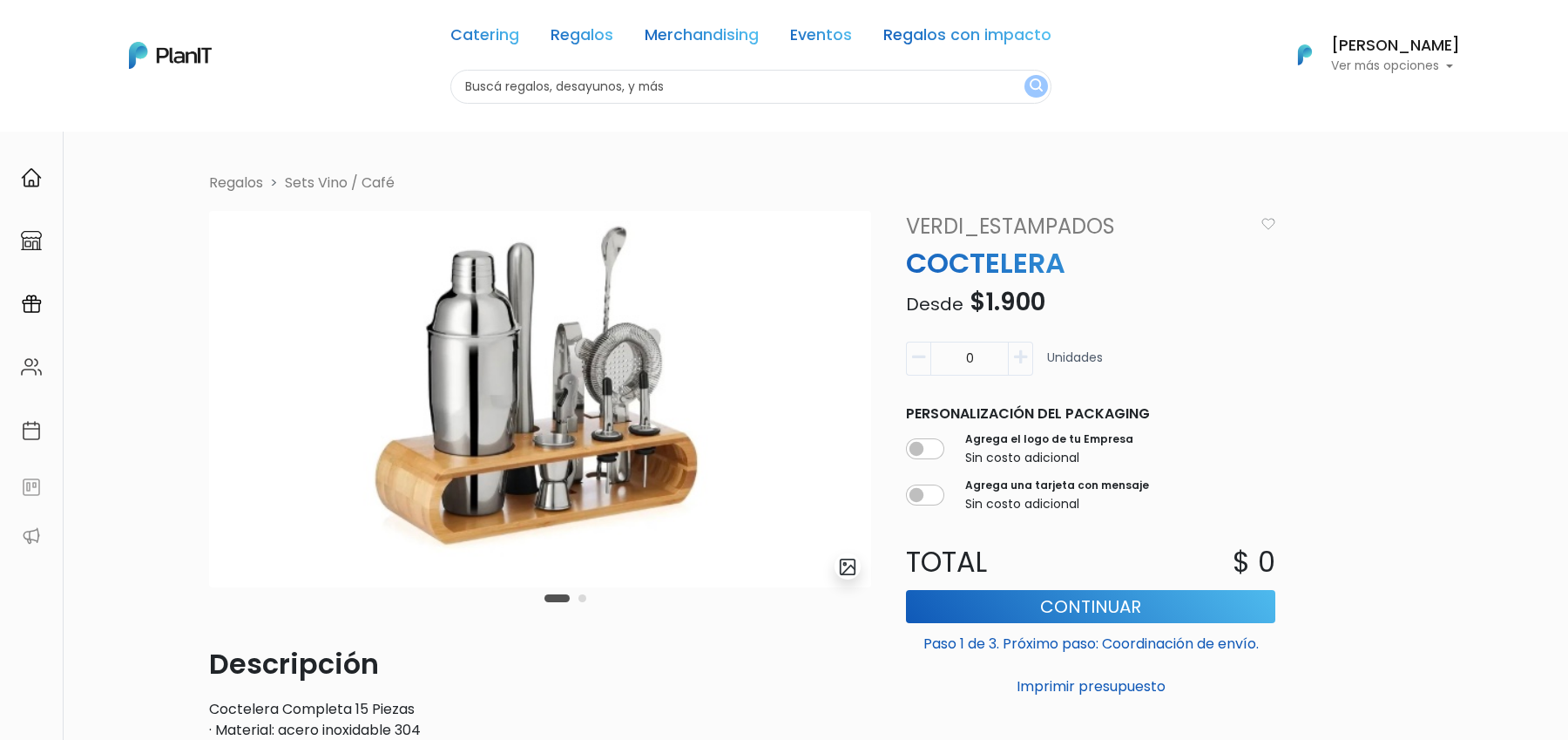
click at [582, 601] on button "Carousel Page 2" at bounding box center [582, 598] width 8 height 8
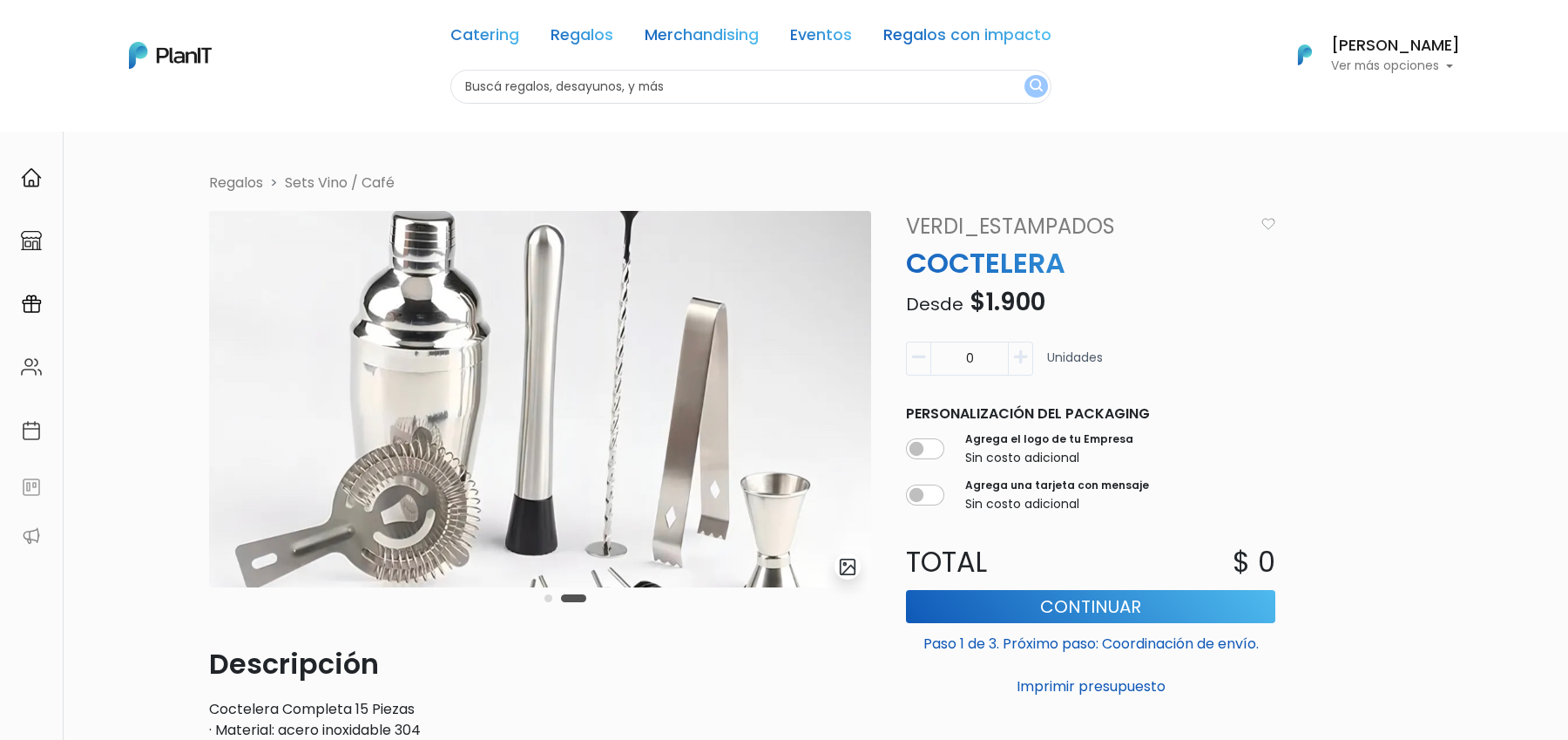
click at [846, 568] on img "submit" at bounding box center [848, 566] width 20 height 20
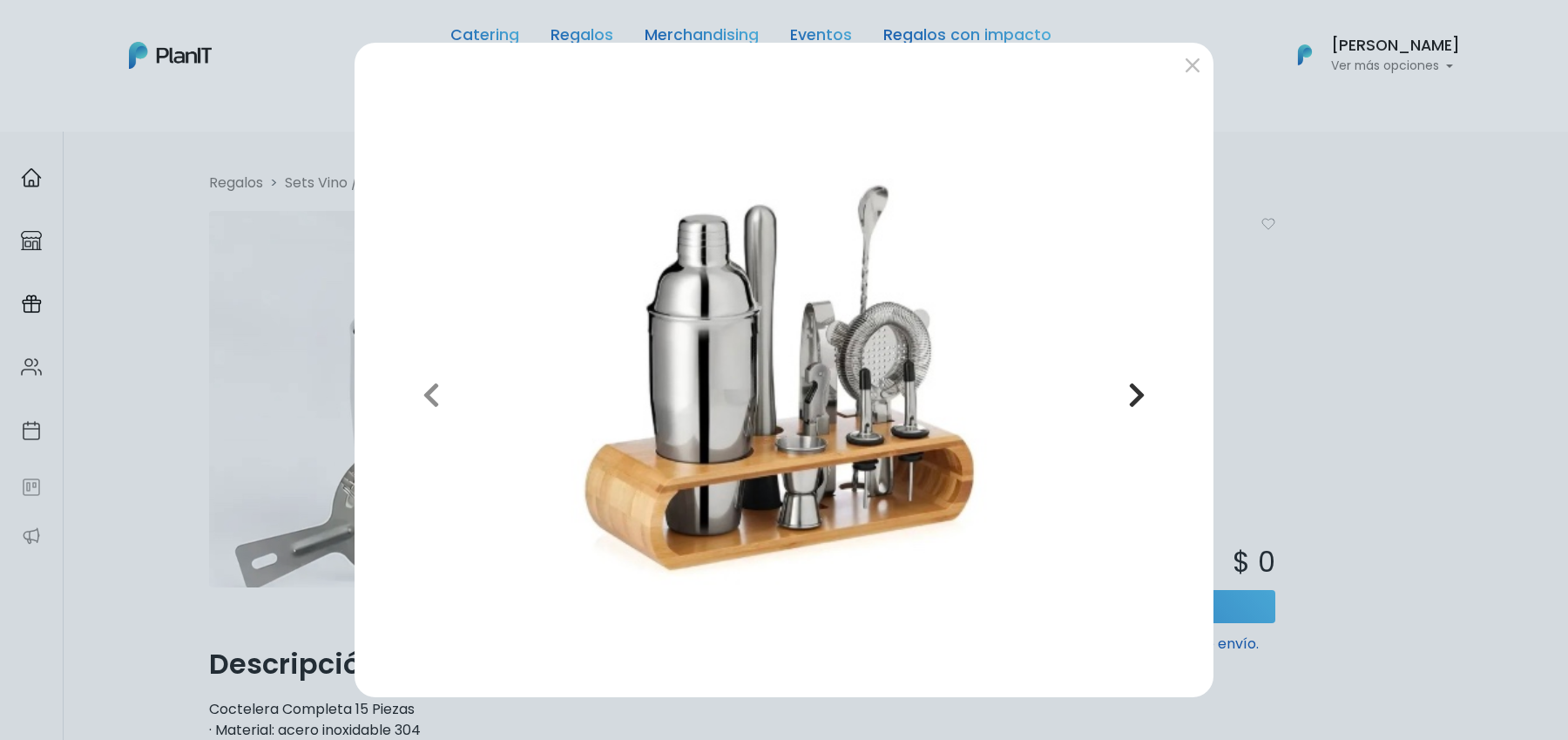
click at [1142, 399] on icon "button" at bounding box center [1137, 395] width 18 height 28
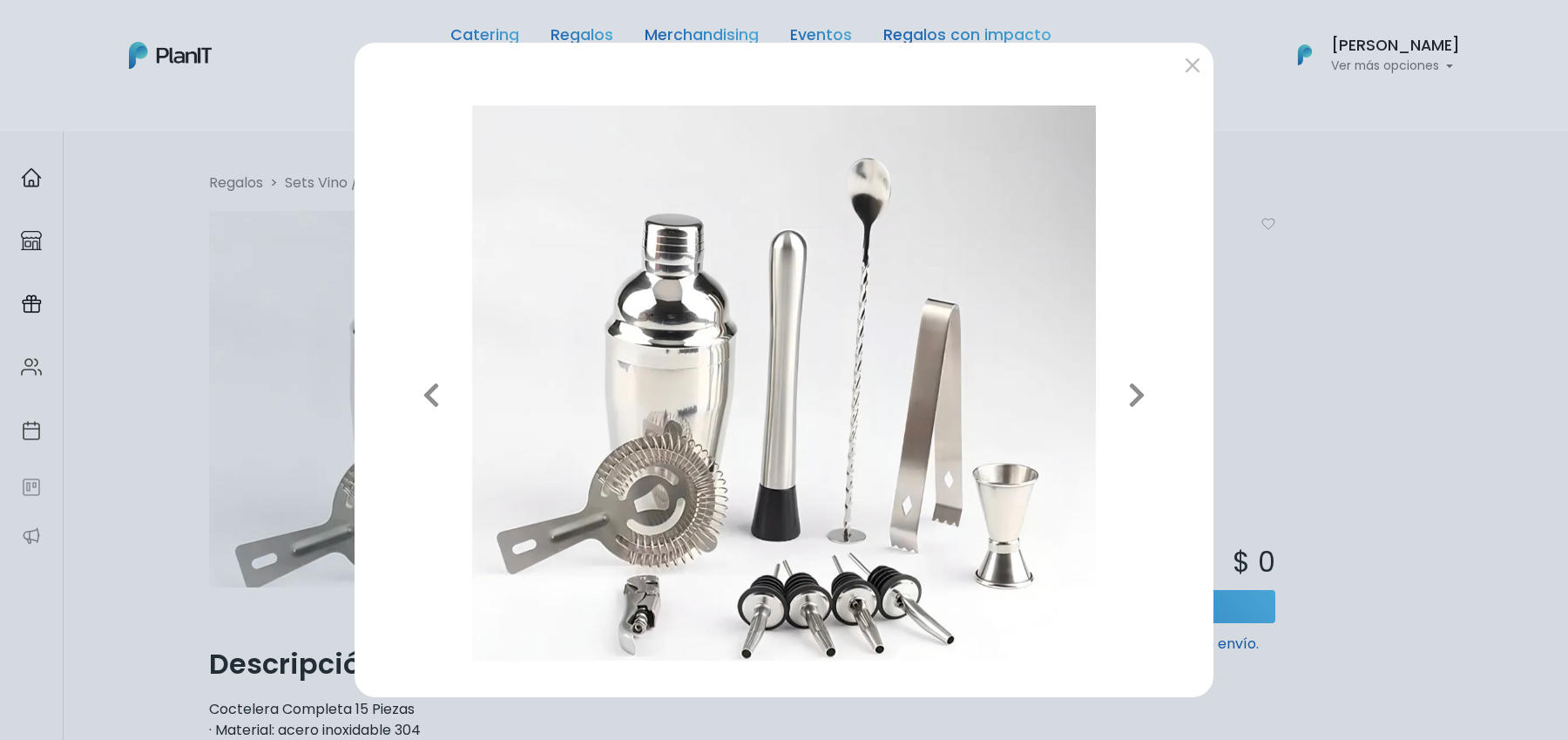
click at [1437, 87] on div "Previous Next" at bounding box center [784, 370] width 1568 height 740
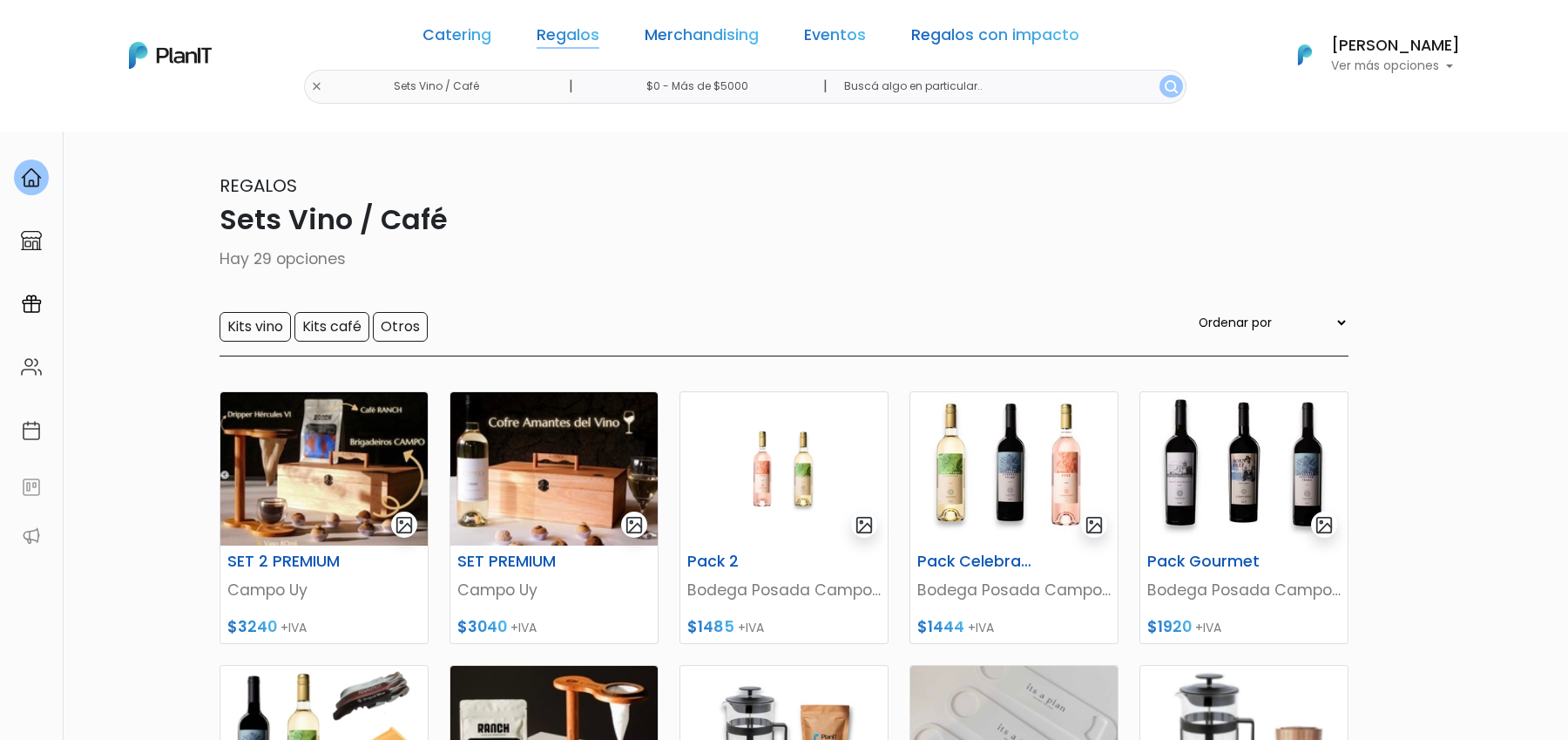
click at [585, 36] on link "Regalos" at bounding box center [568, 39] width 63 height 21
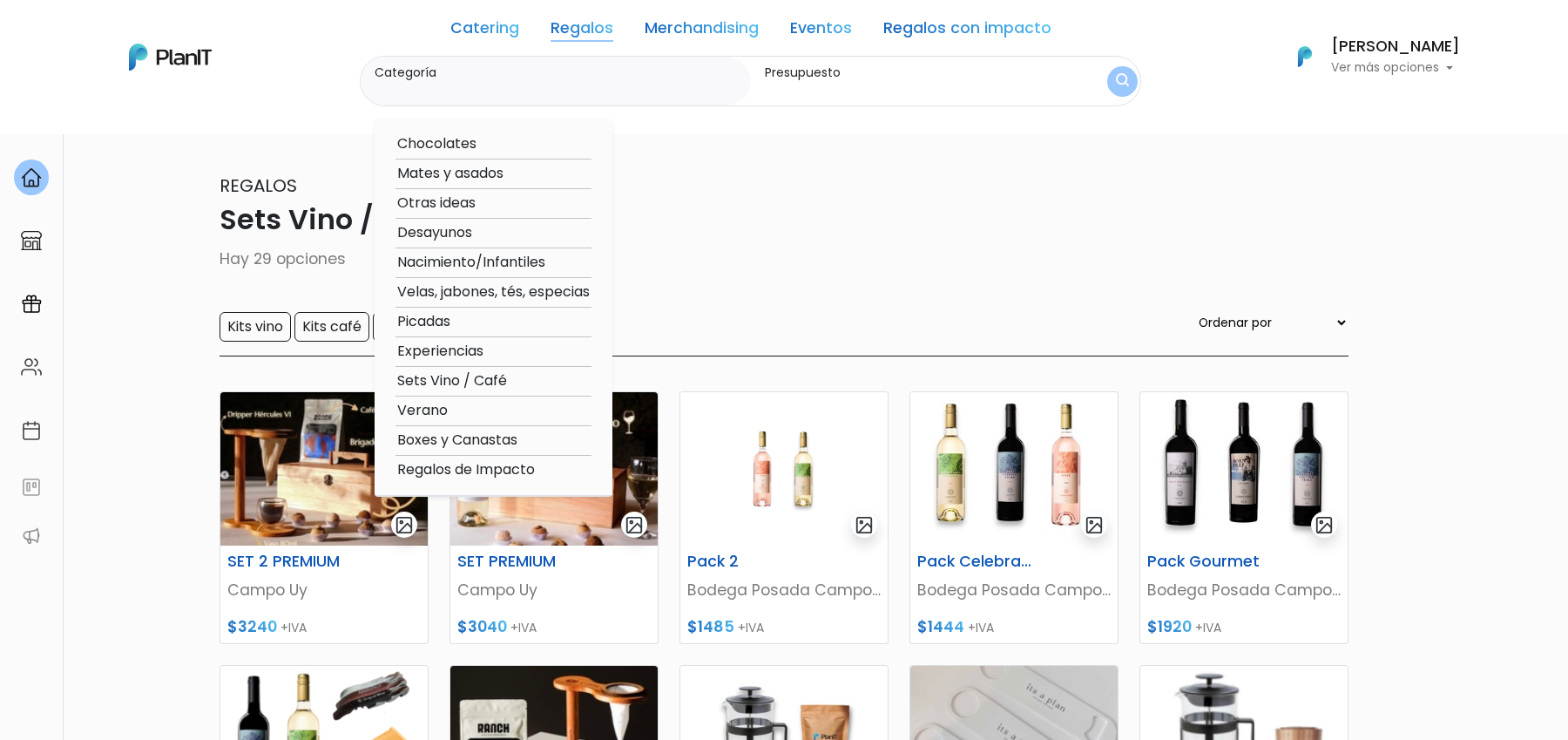
click at [456, 139] on option "Chocolates" at bounding box center [493, 144] width 196 height 22
type input "Chocolates"
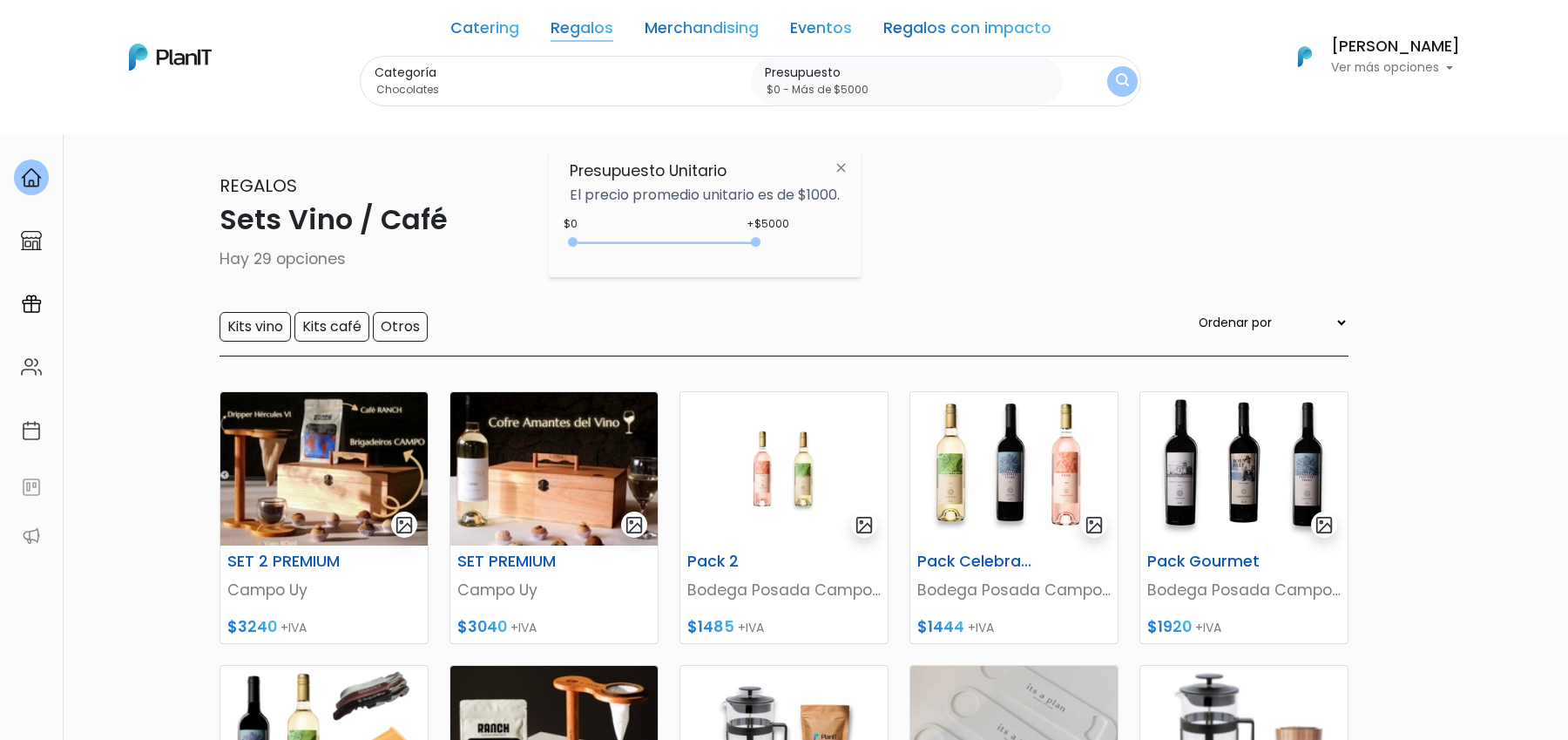
type input "$0 - Más de $5000"
drag, startPoint x: 613, startPoint y: 241, endPoint x: 922, endPoint y: 242, distance: 309.0
click at [922, 242] on body "Catering Regalos Merchandising Eventos Regalos con impacto Sets Vino / Café | $…" at bounding box center [784, 370] width 1568 height 740
click at [1120, 87] on img "submit" at bounding box center [1122, 81] width 13 height 17
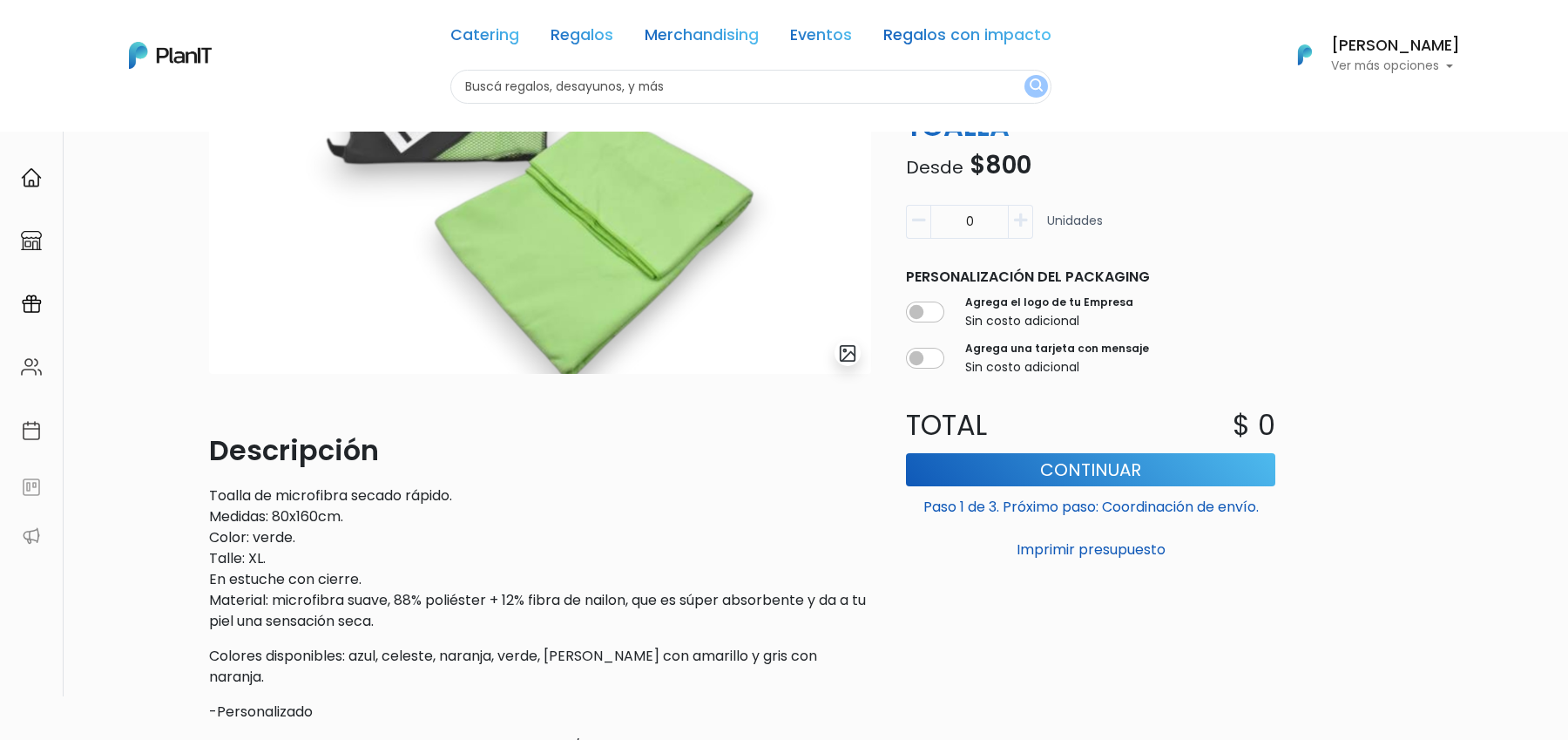
scroll to position [196, 0]
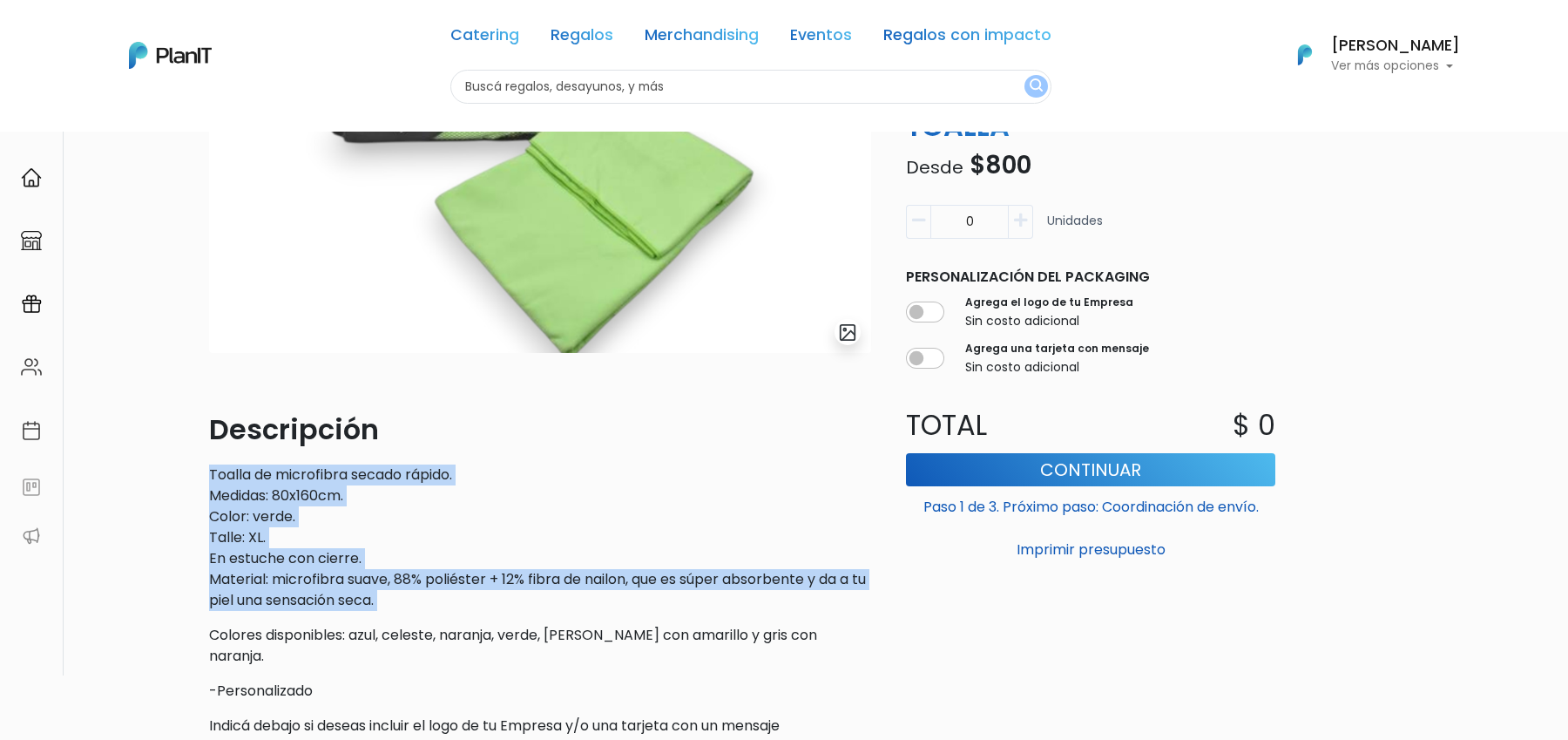
drag, startPoint x: 205, startPoint y: 467, endPoint x: 387, endPoint y: 617, distance: 235.8
click at [387, 617] on div "slide 1 of 1 Descripción Toalla de microfibra secado rápido. Medidas: 80x160cm.…" at bounding box center [540, 402] width 683 height 850
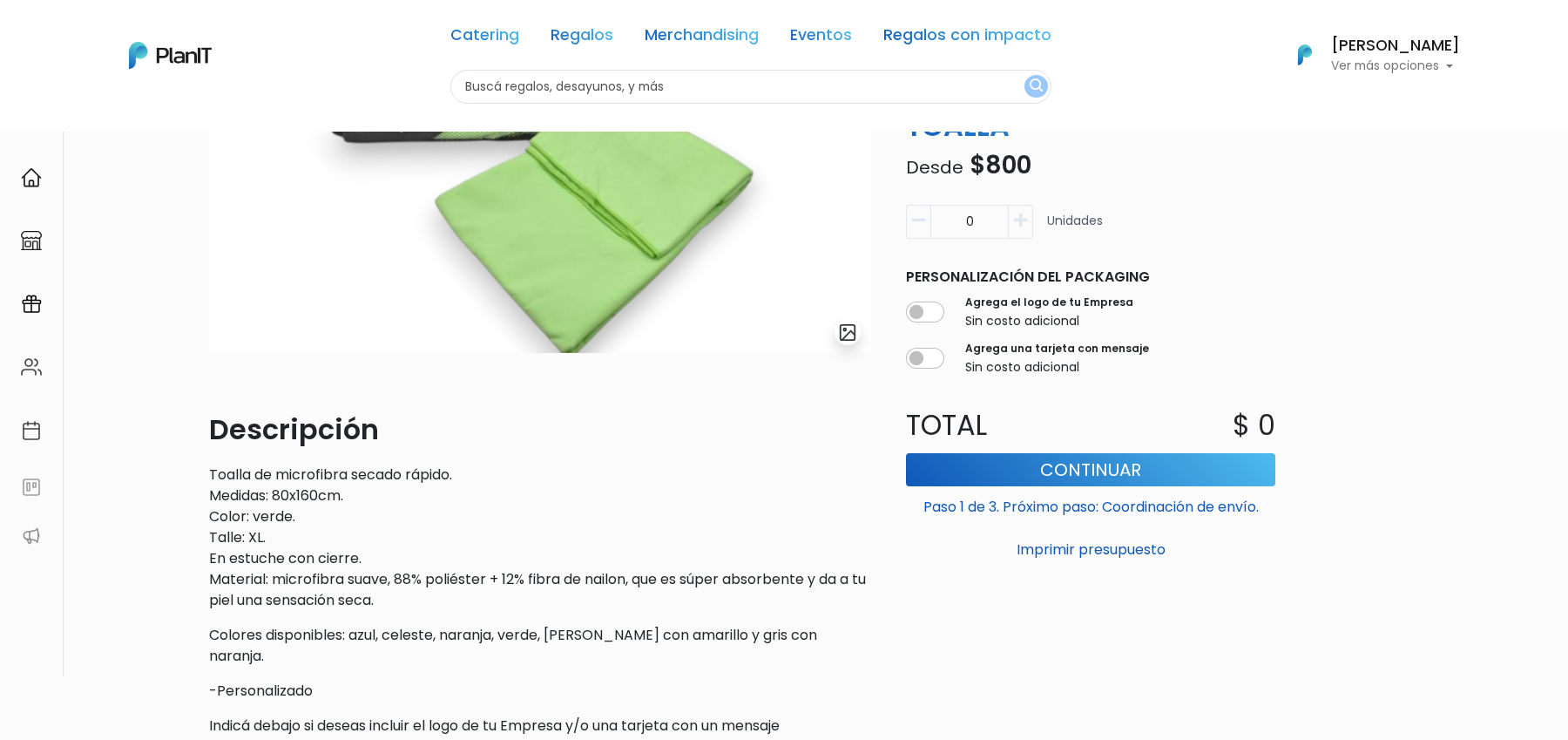
click at [455, 608] on p "Toalla de microfibra secado rápido. Medidas: 80x160cm. Color: verde. Talle: XL.…" at bounding box center [540, 537] width 662 height 146
drag, startPoint x: 290, startPoint y: 671, endPoint x: 158, endPoint y: 671, distance: 132.0
click at [158, 671] on div "slide 1 of 1 Descripción Toalla de microfibra secado rápido. Medidas: 80x160cm.…" at bounding box center [784, 474] width 1568 height 1080
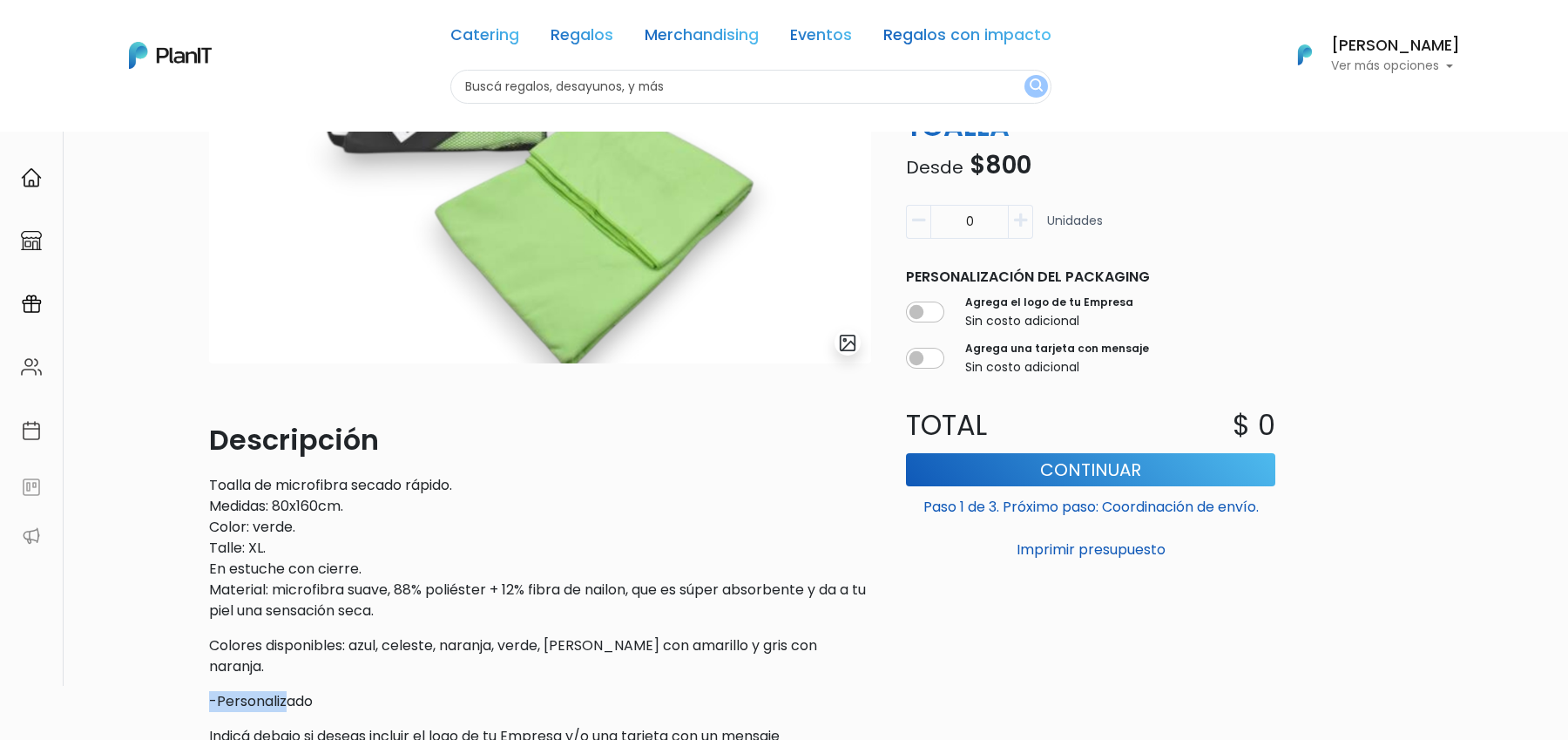
scroll to position [188, 0]
click at [620, 43] on div "Catering Regalos Merchandising Eventos Regalos con impacto" at bounding box center [751, 39] width 601 height 63
click at [585, 42] on link "Regalos" at bounding box center [582, 39] width 63 height 21
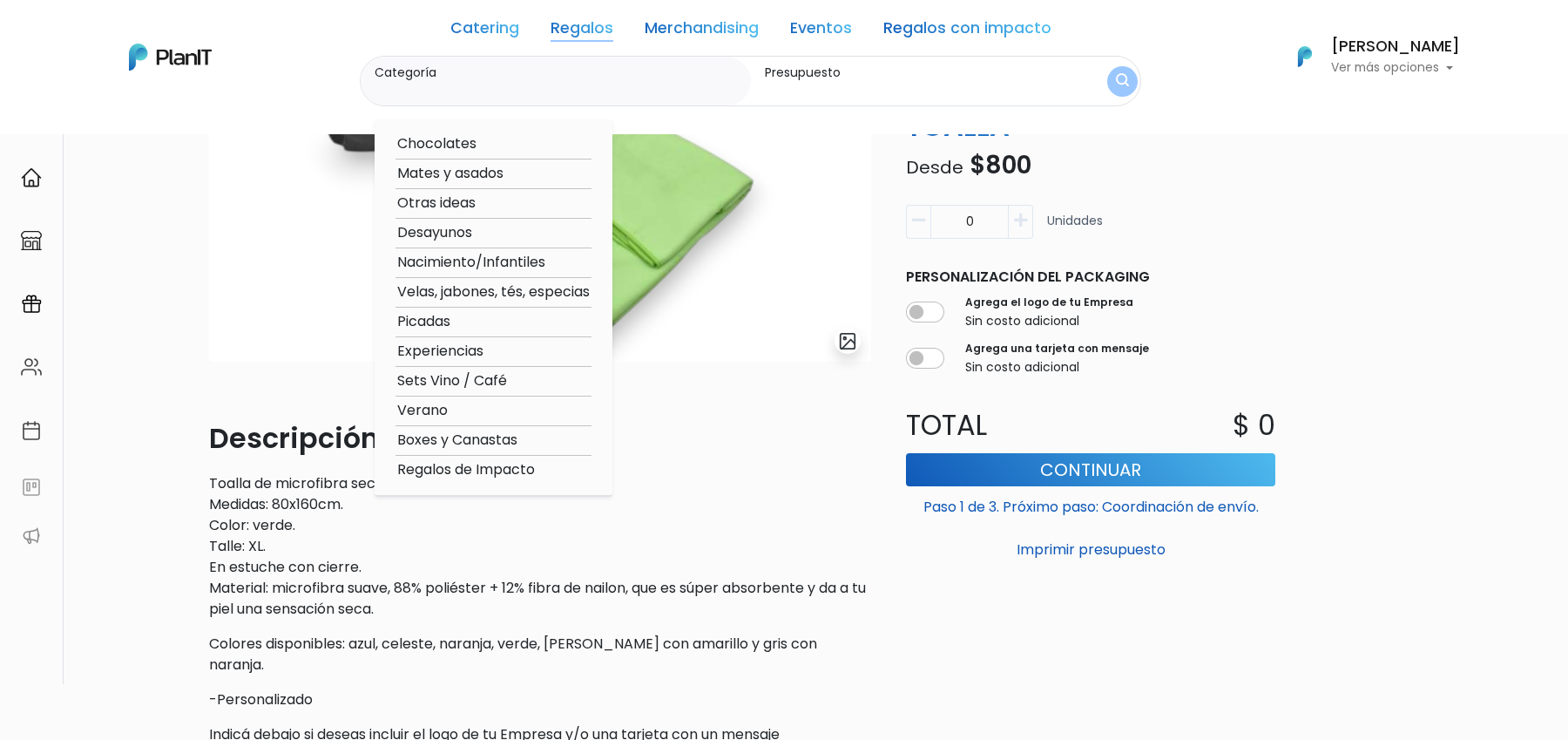
click at [460, 295] on option "Velas, jabones, tés, especias" at bounding box center [493, 292] width 196 height 22
type input "Velas, jabones, tés, especias"
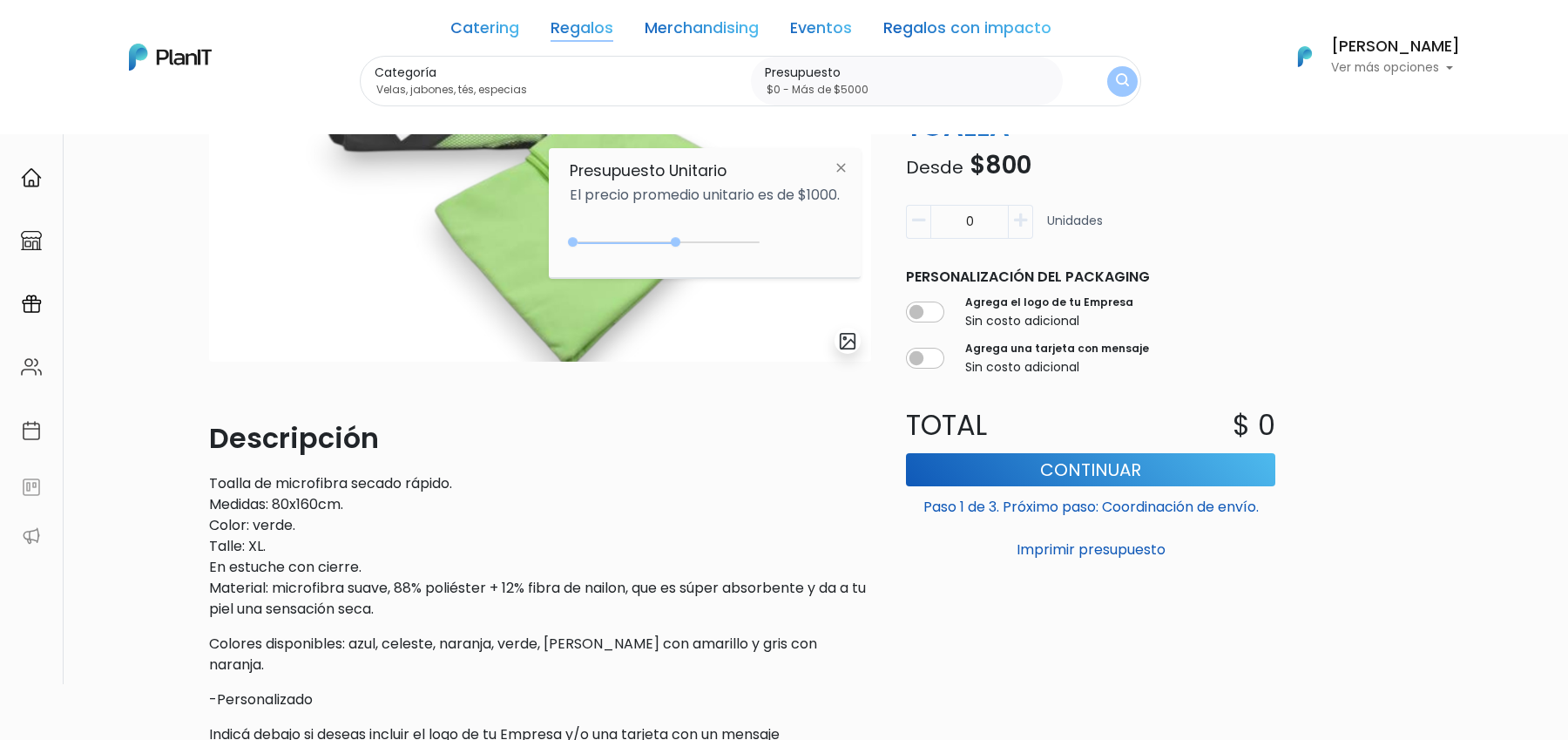
type input "$0 - Más de $5000"
drag, startPoint x: 604, startPoint y: 241, endPoint x: 849, endPoint y: 251, distance: 245.2
click at [849, 251] on div "Presupuesto Unitario El precio promedio unitario es de $1000. $2800 $0 0 : 2800…" at bounding box center [705, 213] width 312 height 130
click at [1094, 82] on div "Categoría Velas, jabones, tés, especias Chocolates Mates y asados Otras ideas D…" at bounding box center [750, 82] width 782 height 52
click at [1116, 82] on img "submit" at bounding box center [1122, 81] width 13 height 17
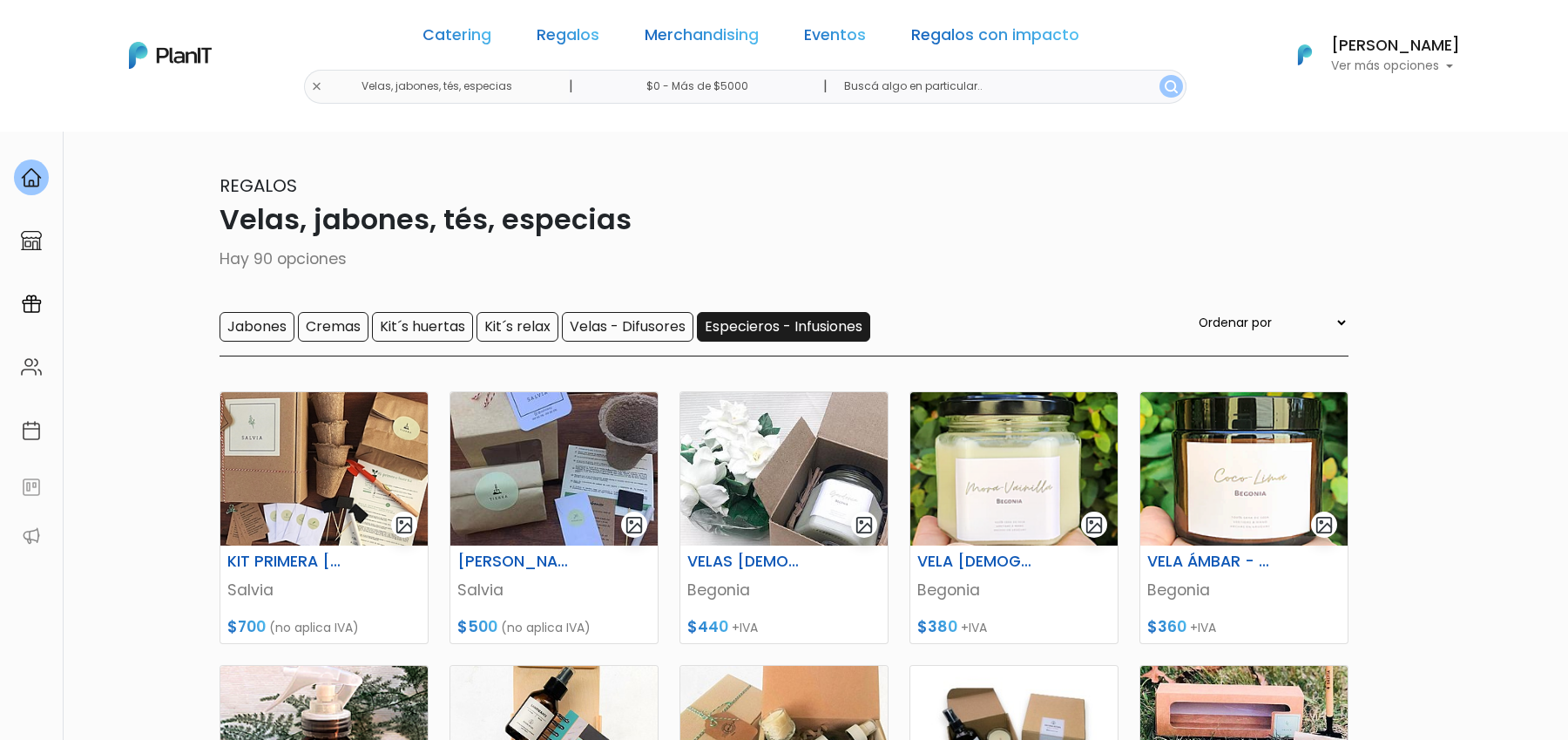
click at [809, 331] on input "Especieros - Infusiones" at bounding box center [784, 327] width 174 height 30
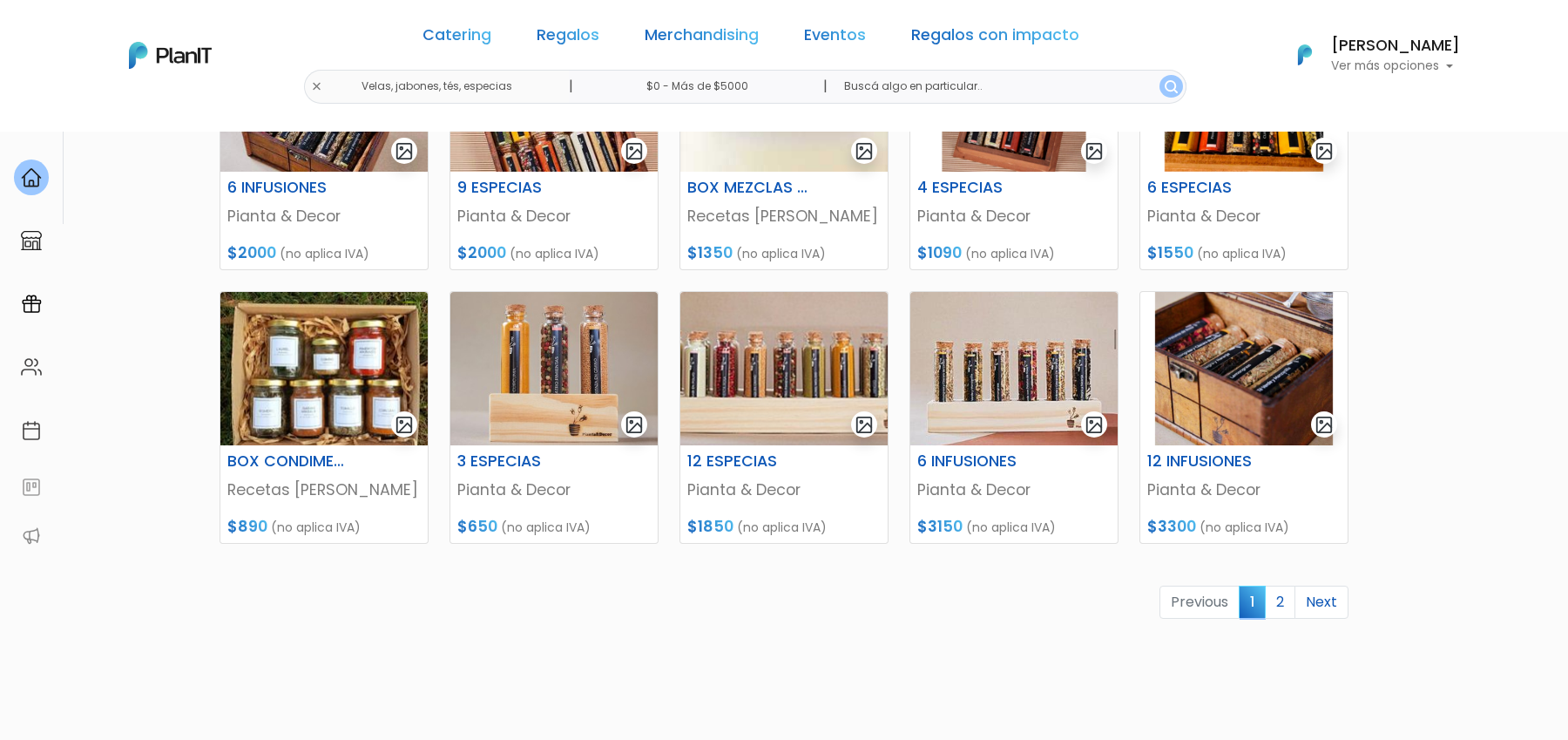
scroll to position [667, 0]
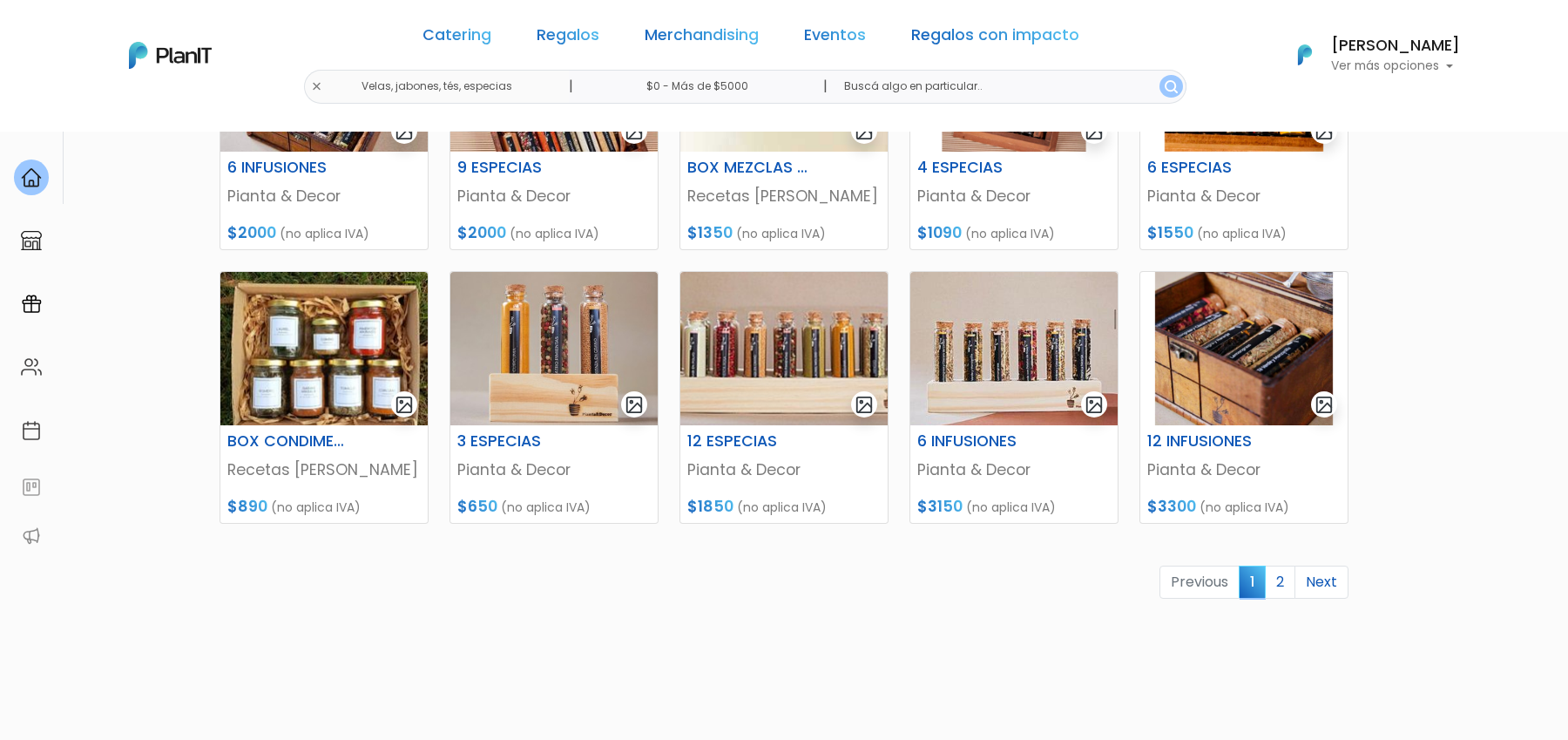
click at [1282, 581] on link "2" at bounding box center [1280, 582] width 31 height 33
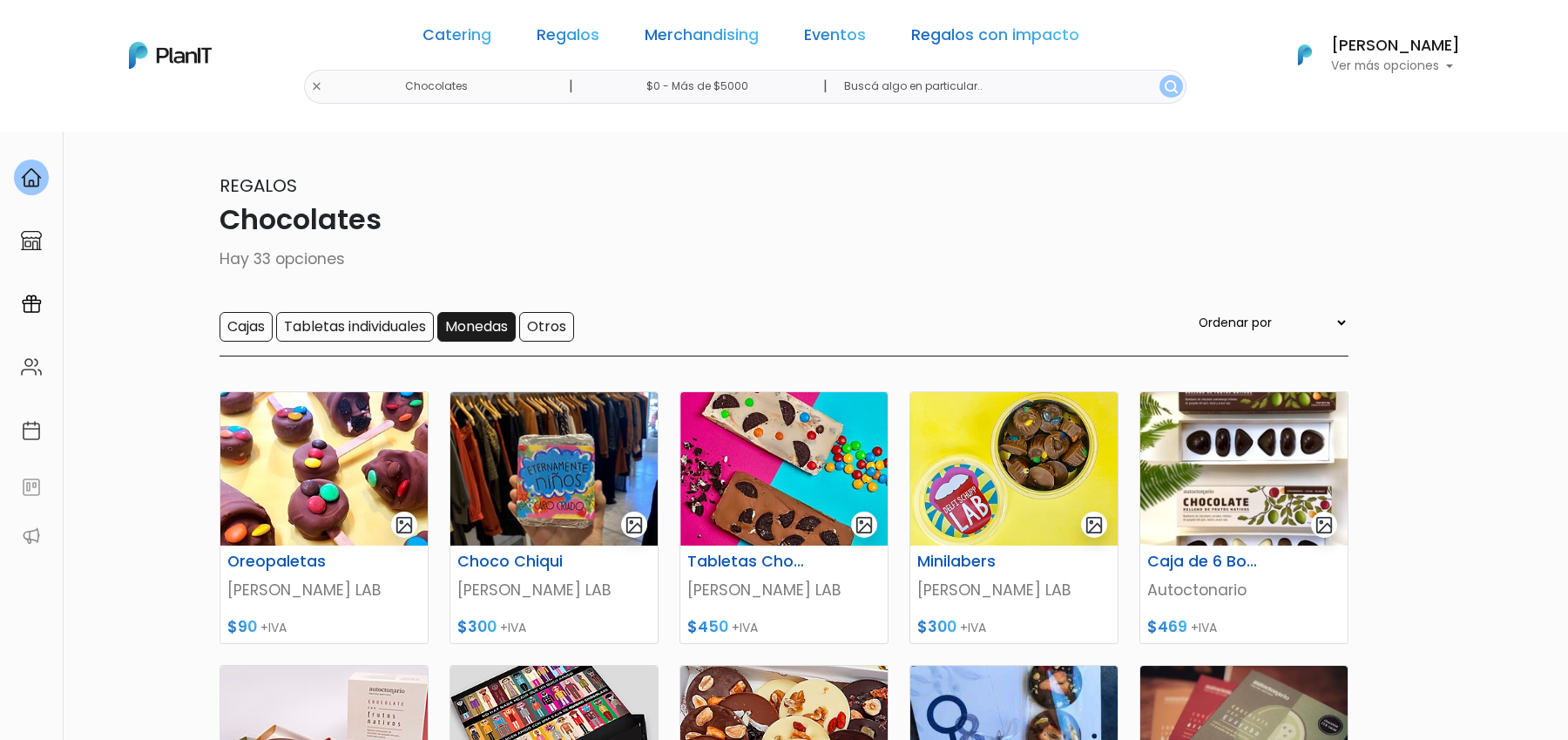
click at [484, 326] on input "Monedas" at bounding box center [476, 327] width 78 height 30
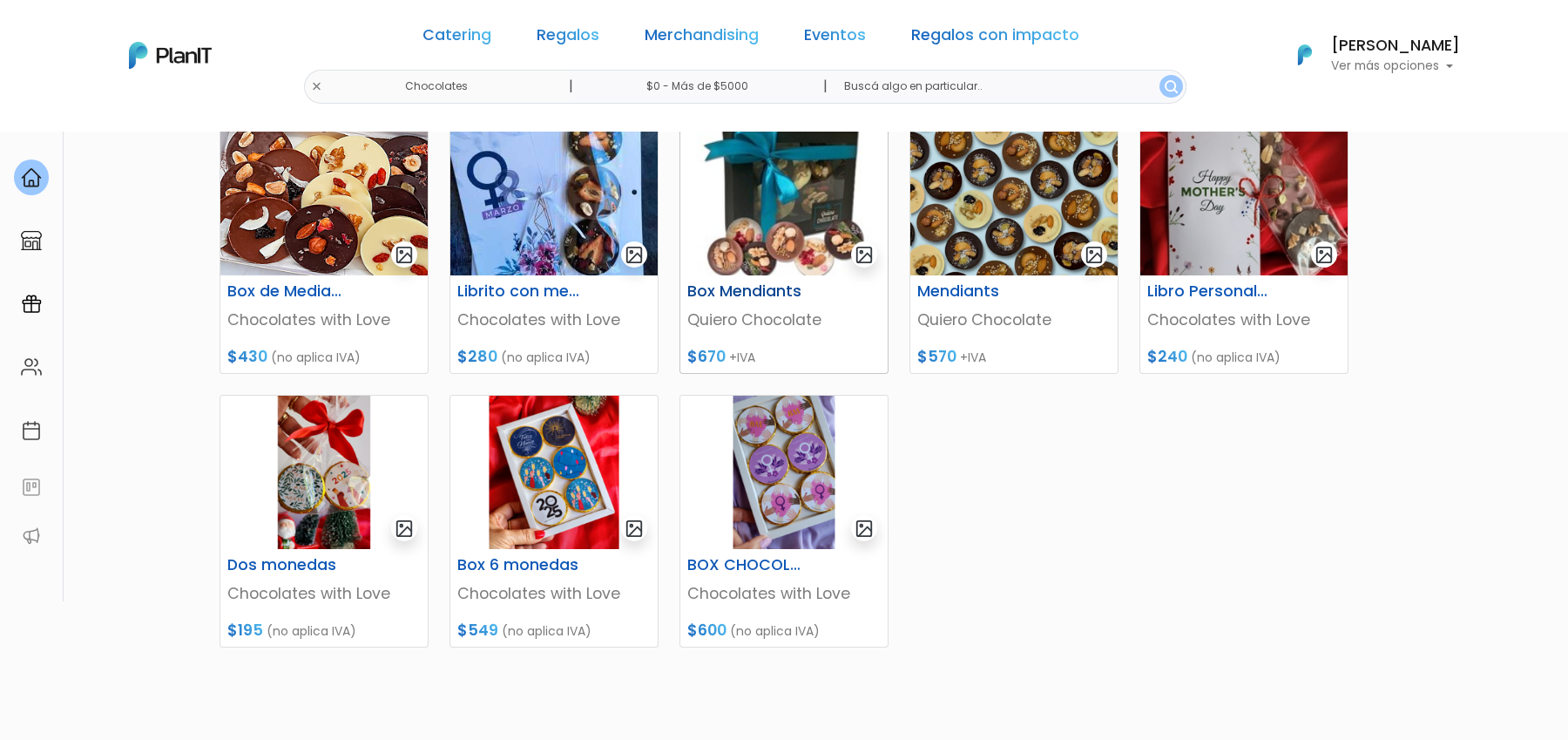
scroll to position [231, 0]
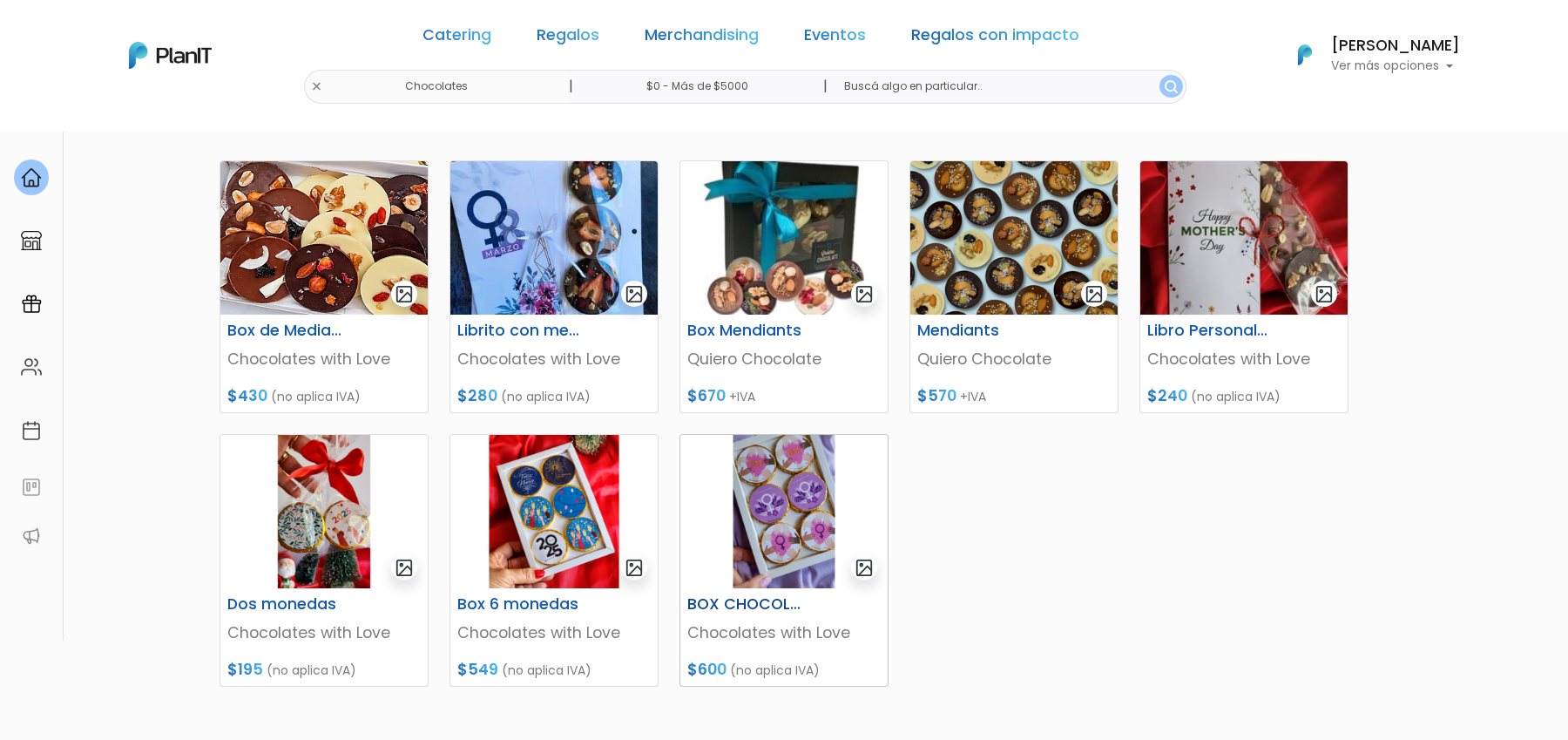
click at [816, 518] on img at bounding box center [784, 511] width 208 height 153
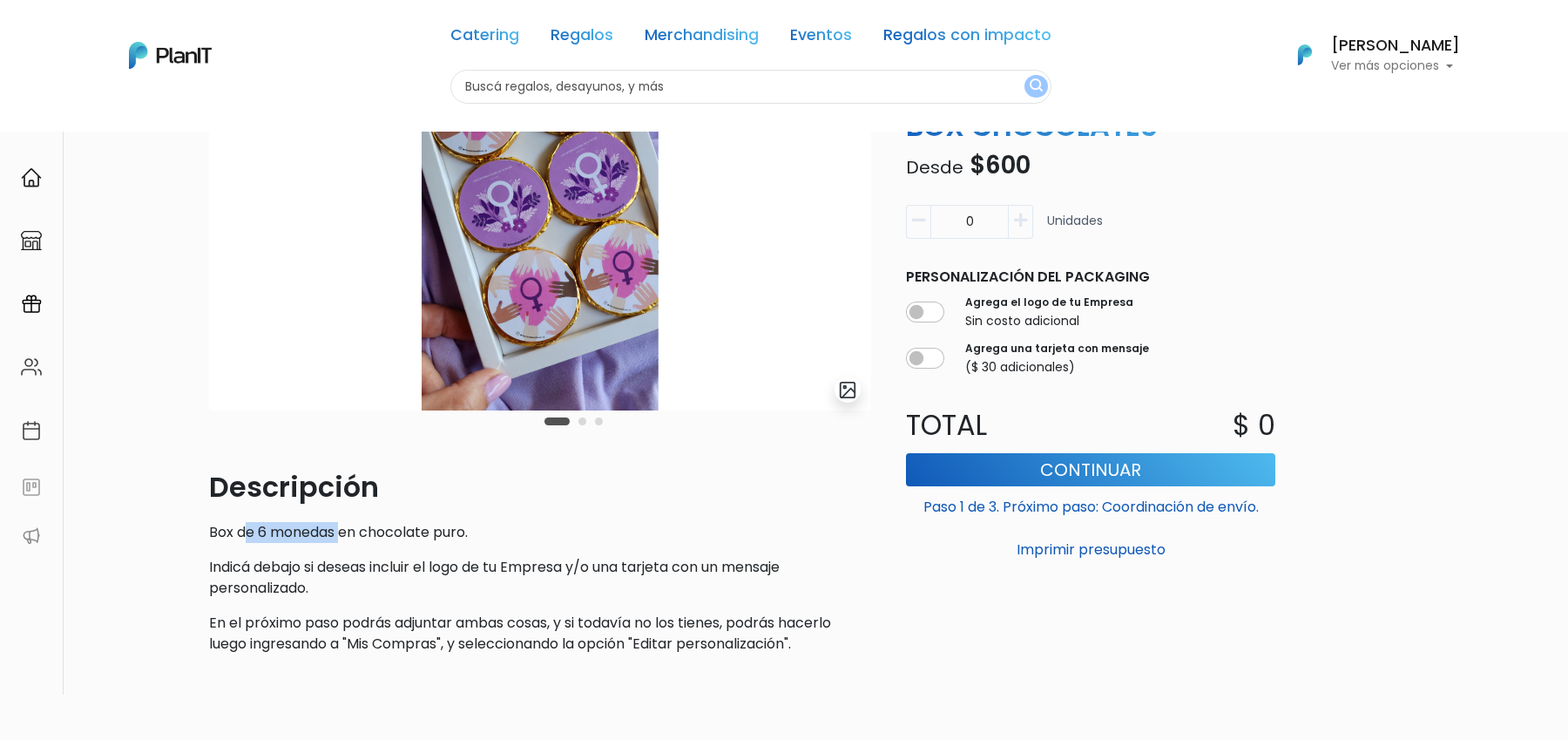
drag, startPoint x: 246, startPoint y: 525, endPoint x: 344, endPoint y: 524, distance: 98.0
click at [344, 524] on p "Box de 6 monedas en chocolate puro." at bounding box center [540, 532] width 662 height 21
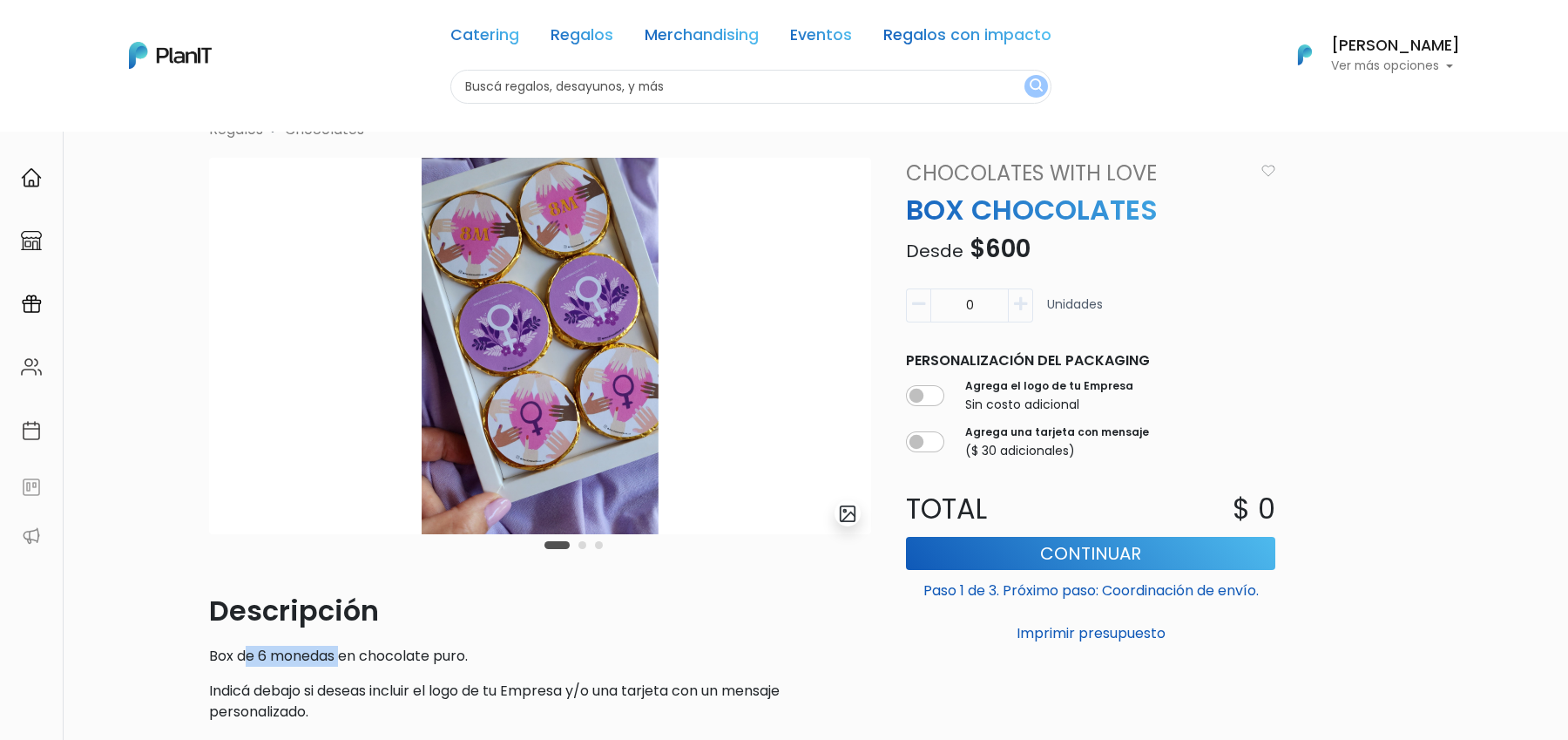
scroll to position [18, 0]
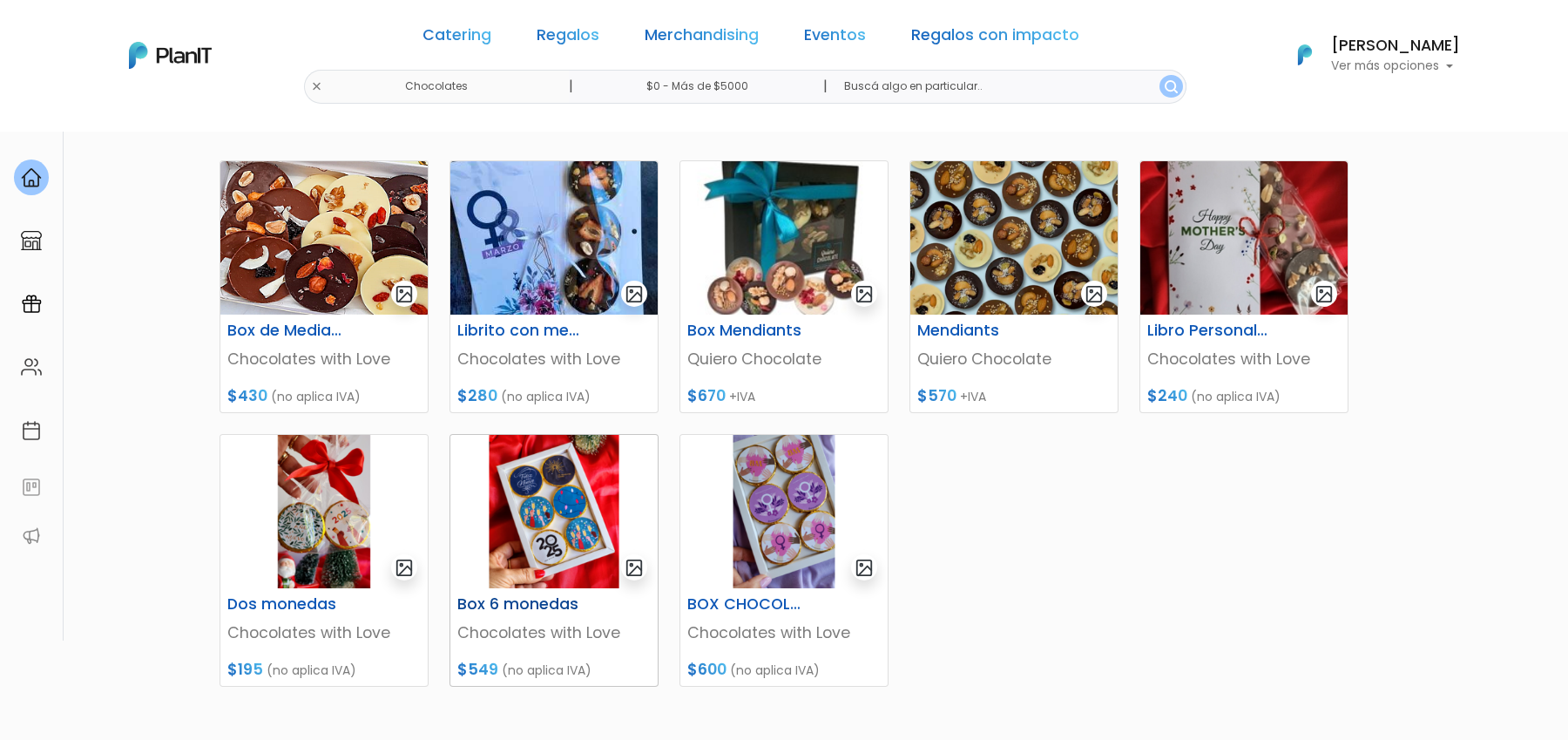
click at [596, 513] on img at bounding box center [554, 511] width 208 height 153
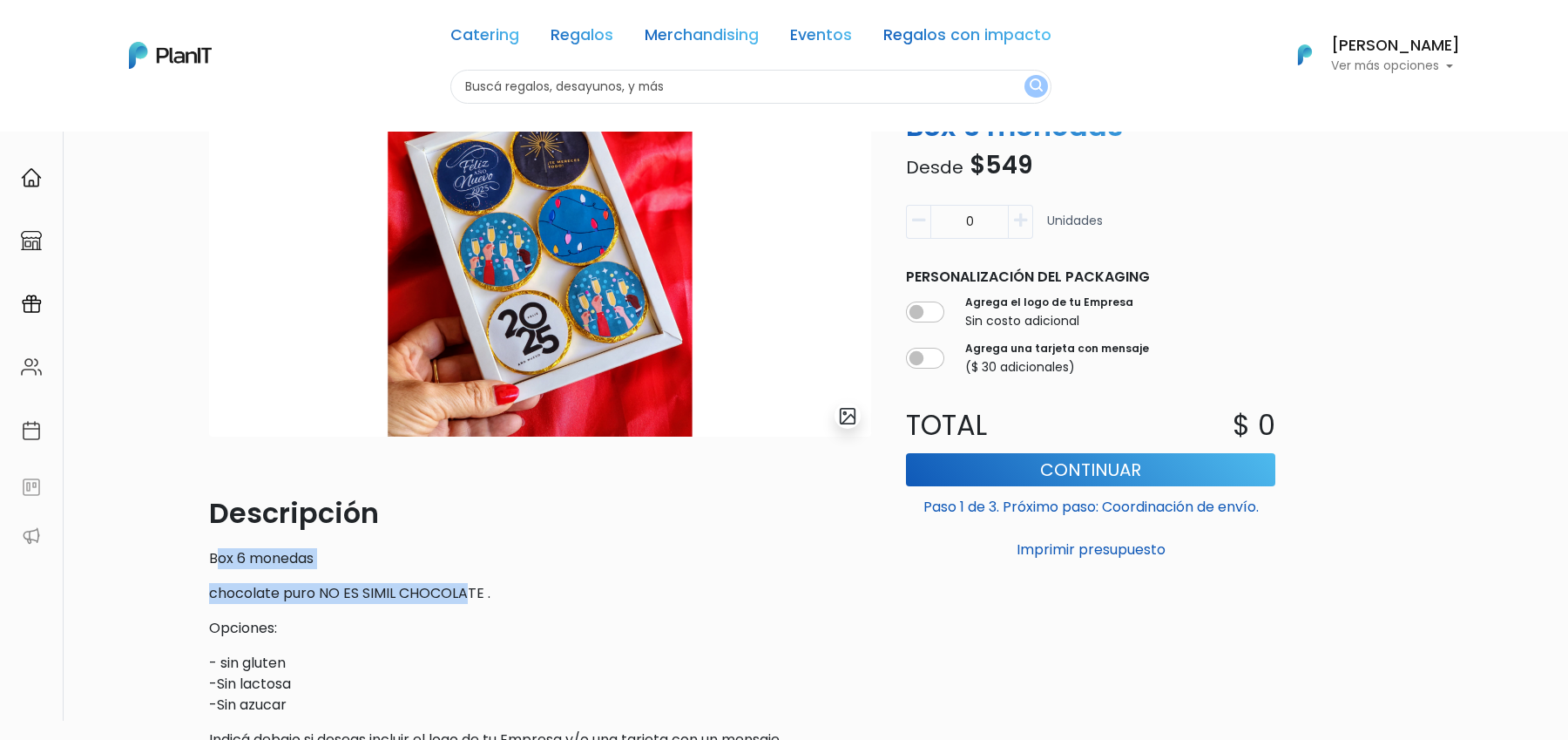
drag, startPoint x: 214, startPoint y: 559, endPoint x: 468, endPoint y: 583, distance: 255.1
click at [468, 583] on div "Descripción Box 6 monedas chocolate puro NO ES SIMIL CHOCOLATE . Opciones: - si…" at bounding box center [540, 660] width 662 height 335
click at [453, 637] on p "Opciones:" at bounding box center [540, 629] width 662 height 21
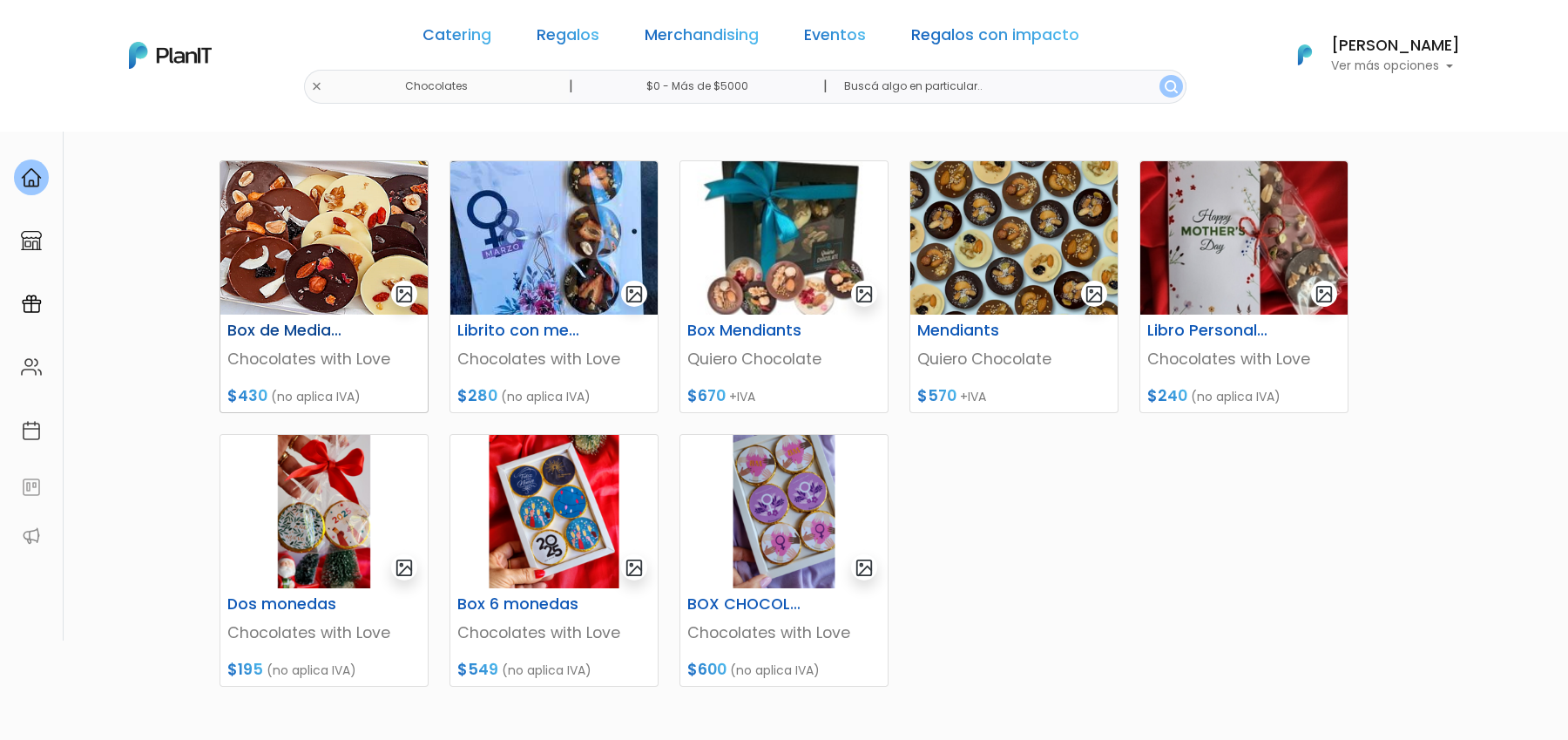
click at [320, 274] on img at bounding box center [323, 238] width 208 height 153
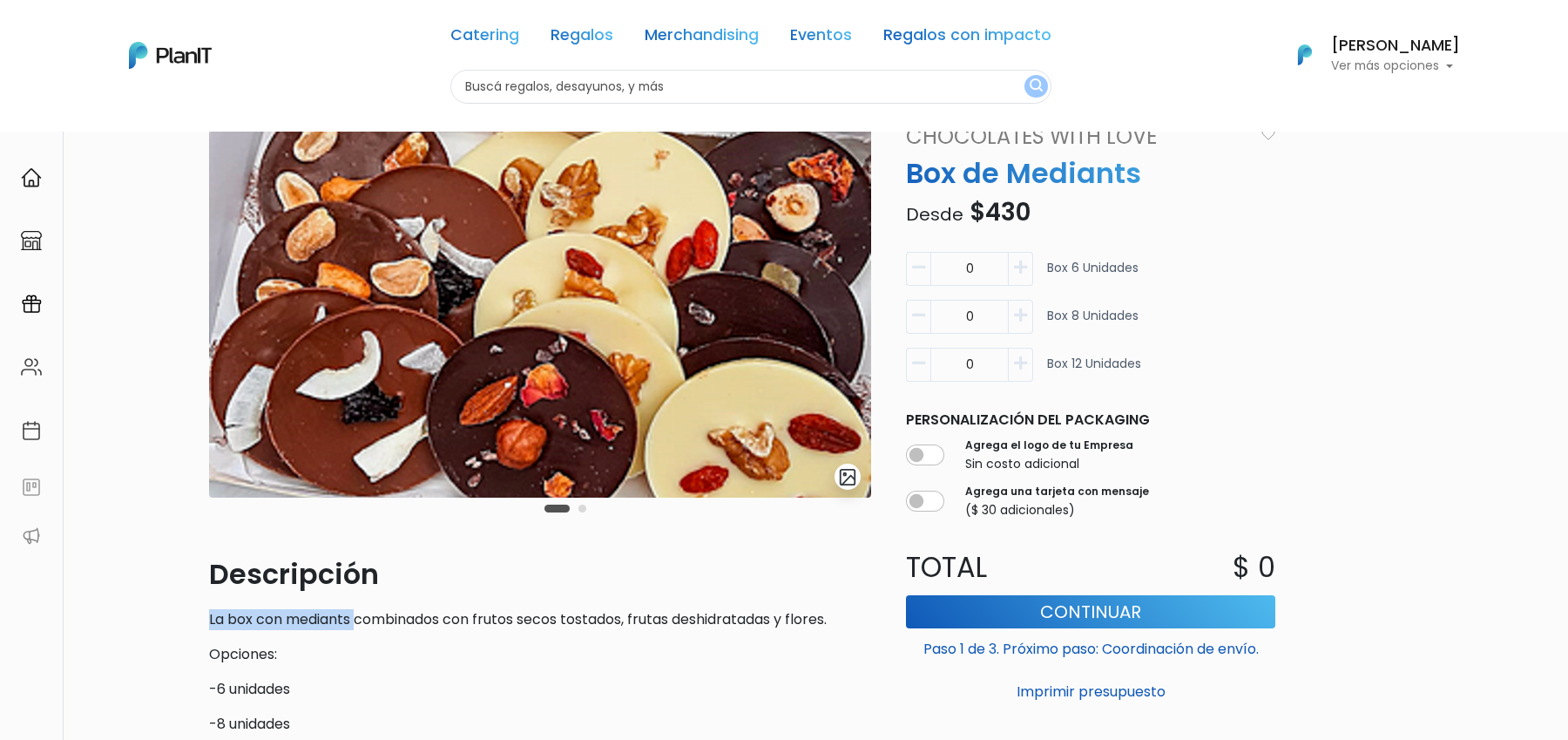
drag, startPoint x: 209, startPoint y: 621, endPoint x: 356, endPoint y: 627, distance: 147.1
click at [356, 627] on p "La box con mediants combinados con frutos secos tostados, frutas deshidratadas …" at bounding box center [540, 620] width 662 height 21
click at [385, 627] on p "La box con mediants combinados con frutos secos tostados, frutas deshidratadas …" at bounding box center [540, 620] width 662 height 21
drag, startPoint x: 368, startPoint y: 623, endPoint x: 334, endPoint y: 623, distance: 34.0
click at [334, 623] on p "La box con mediants combinados con frutos secos tostados, frutas deshidratadas …" at bounding box center [540, 620] width 662 height 21
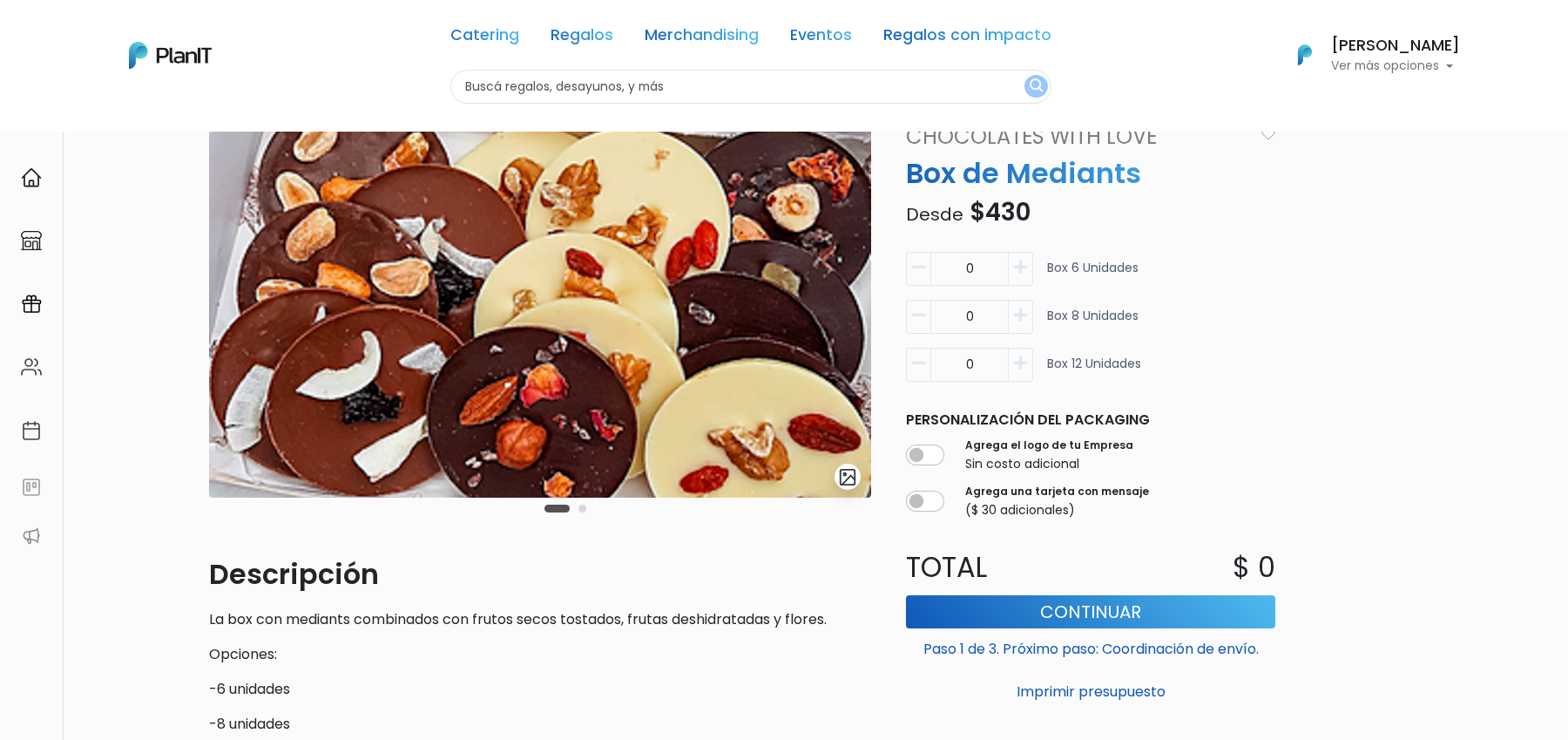
drag, startPoint x: 223, startPoint y: 672, endPoint x: 259, endPoint y: 672, distance: 36.0
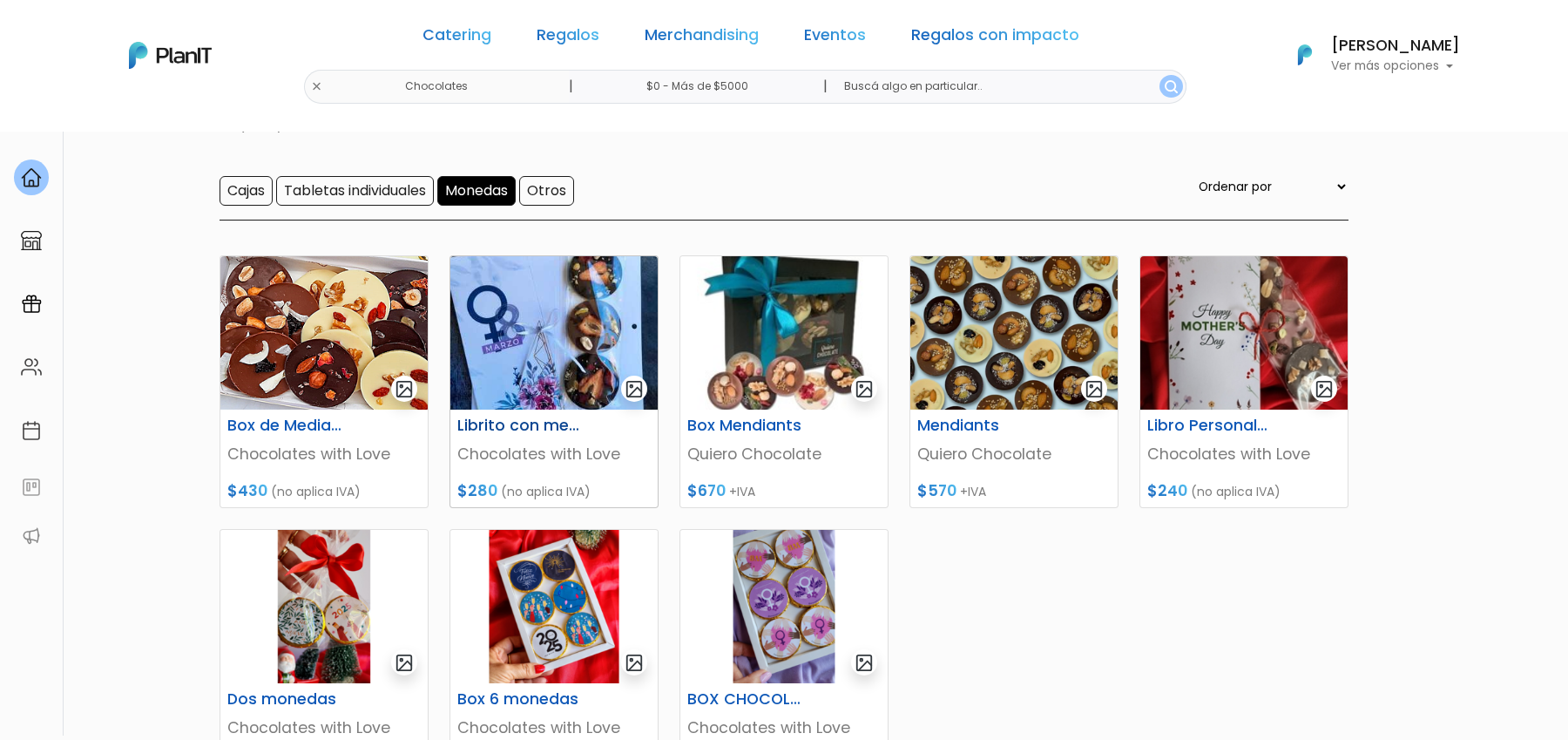
scroll to position [138, 0]
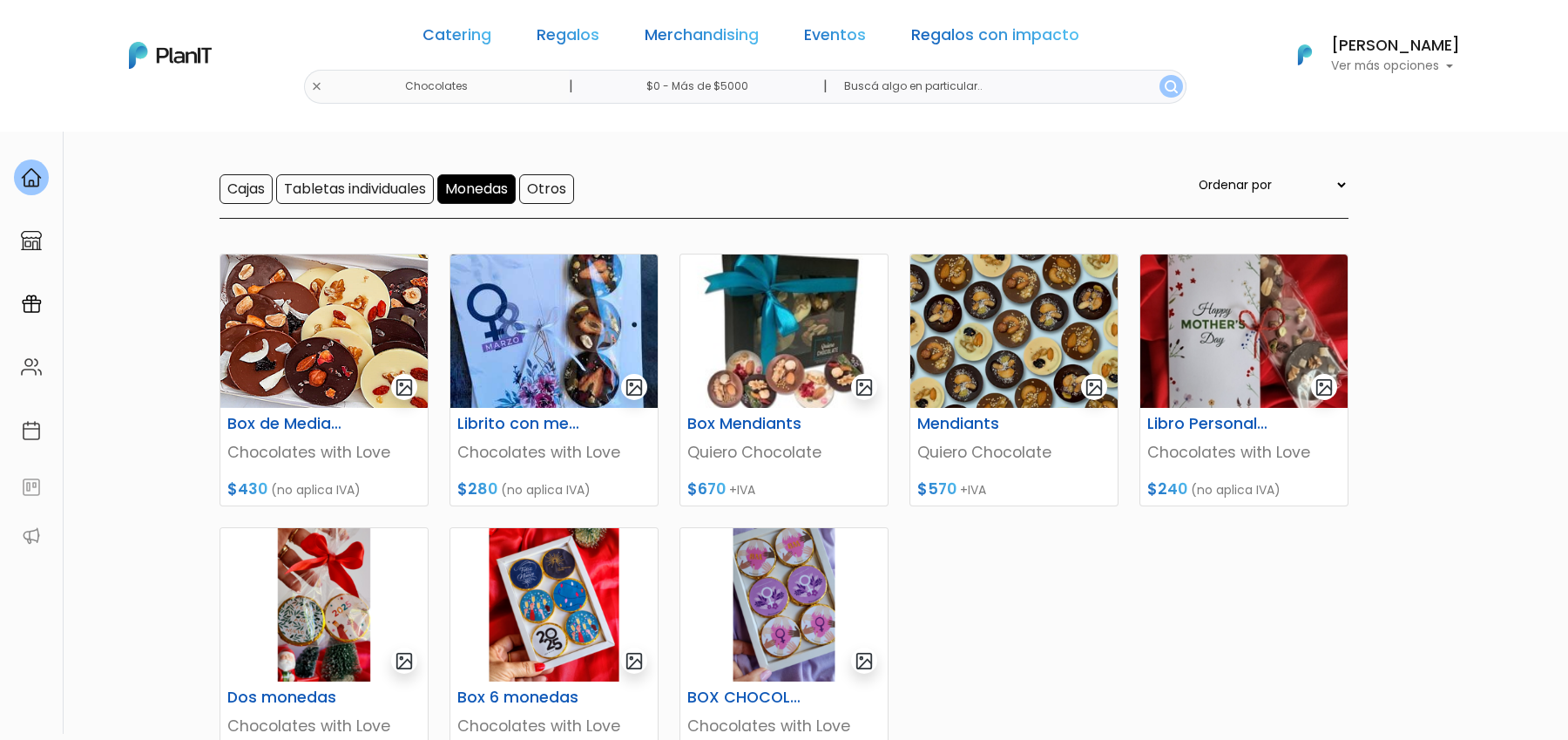
click at [515, 193] on input "Monedas" at bounding box center [476, 189] width 78 height 30
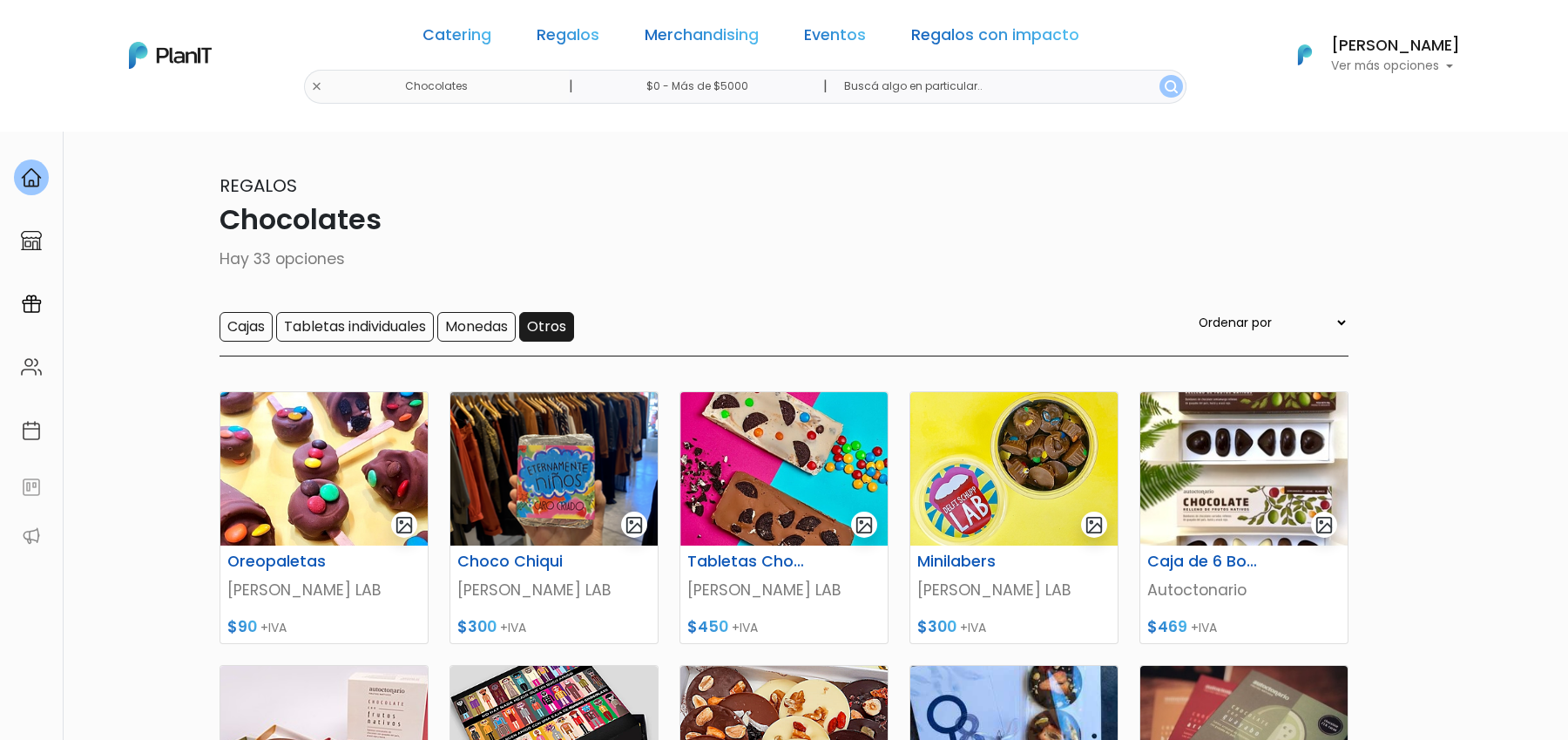
click at [571, 324] on input "Otros" at bounding box center [546, 327] width 55 height 30
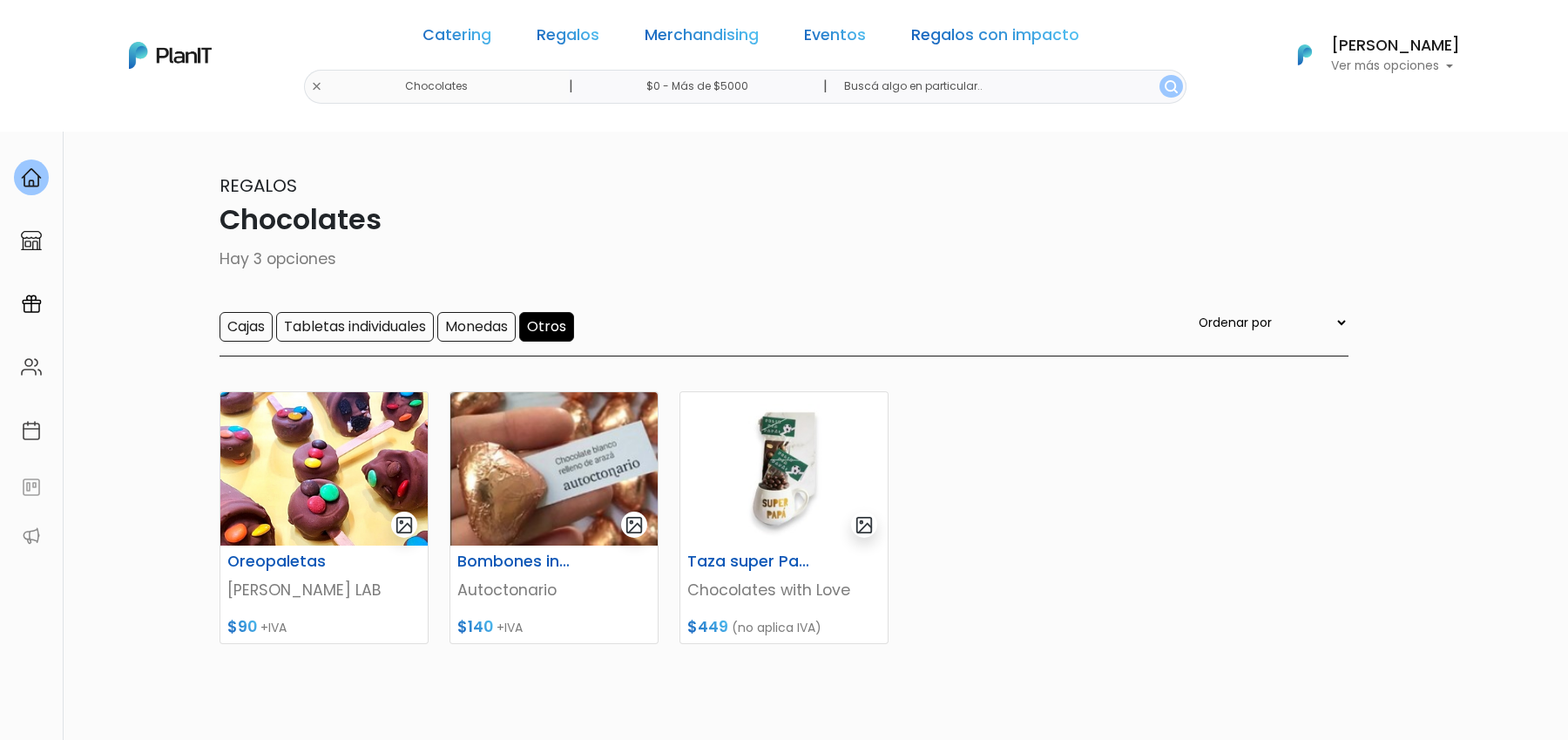
click at [574, 329] on input "Otros" at bounding box center [546, 327] width 55 height 30
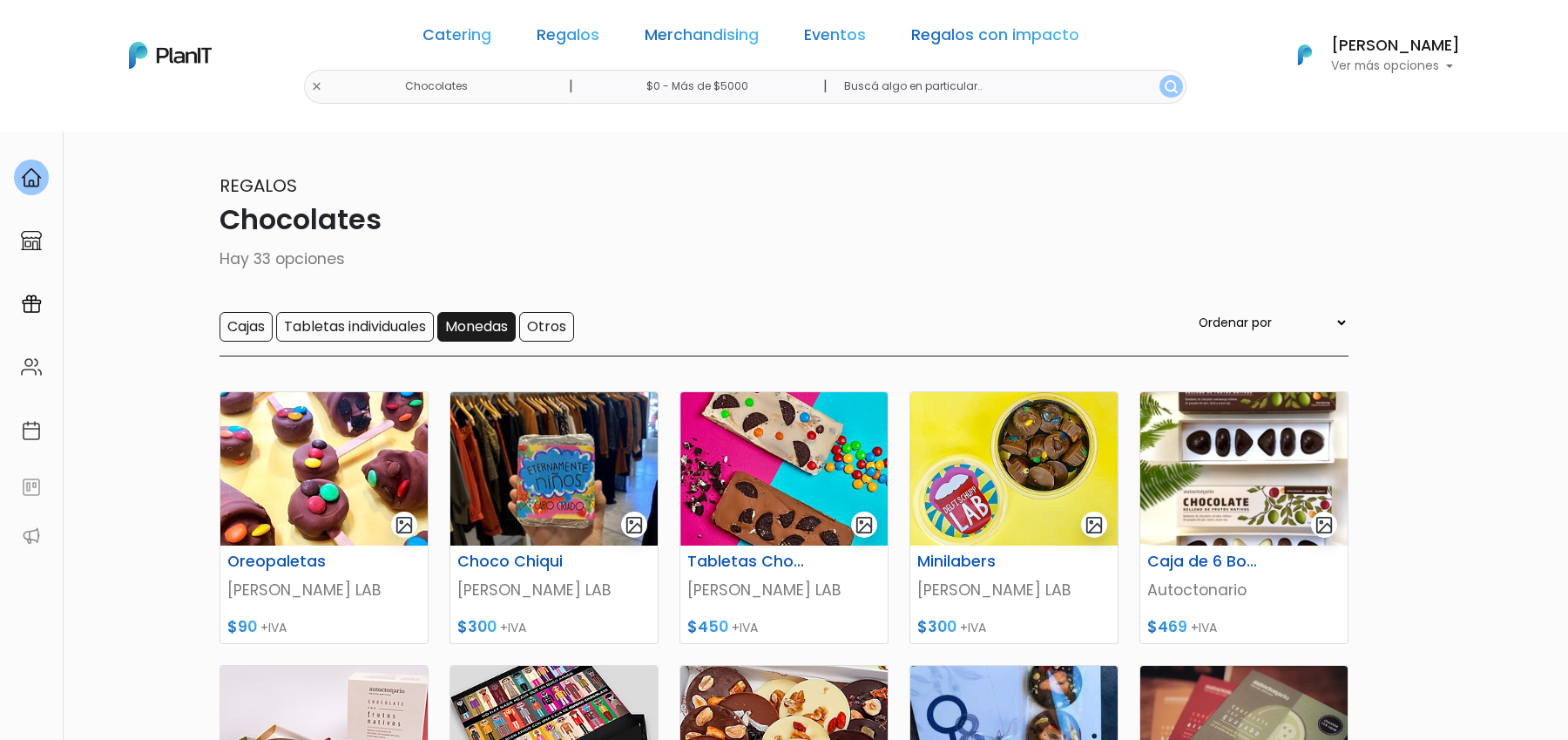
click at [509, 328] on input "Monedas" at bounding box center [476, 327] width 78 height 30
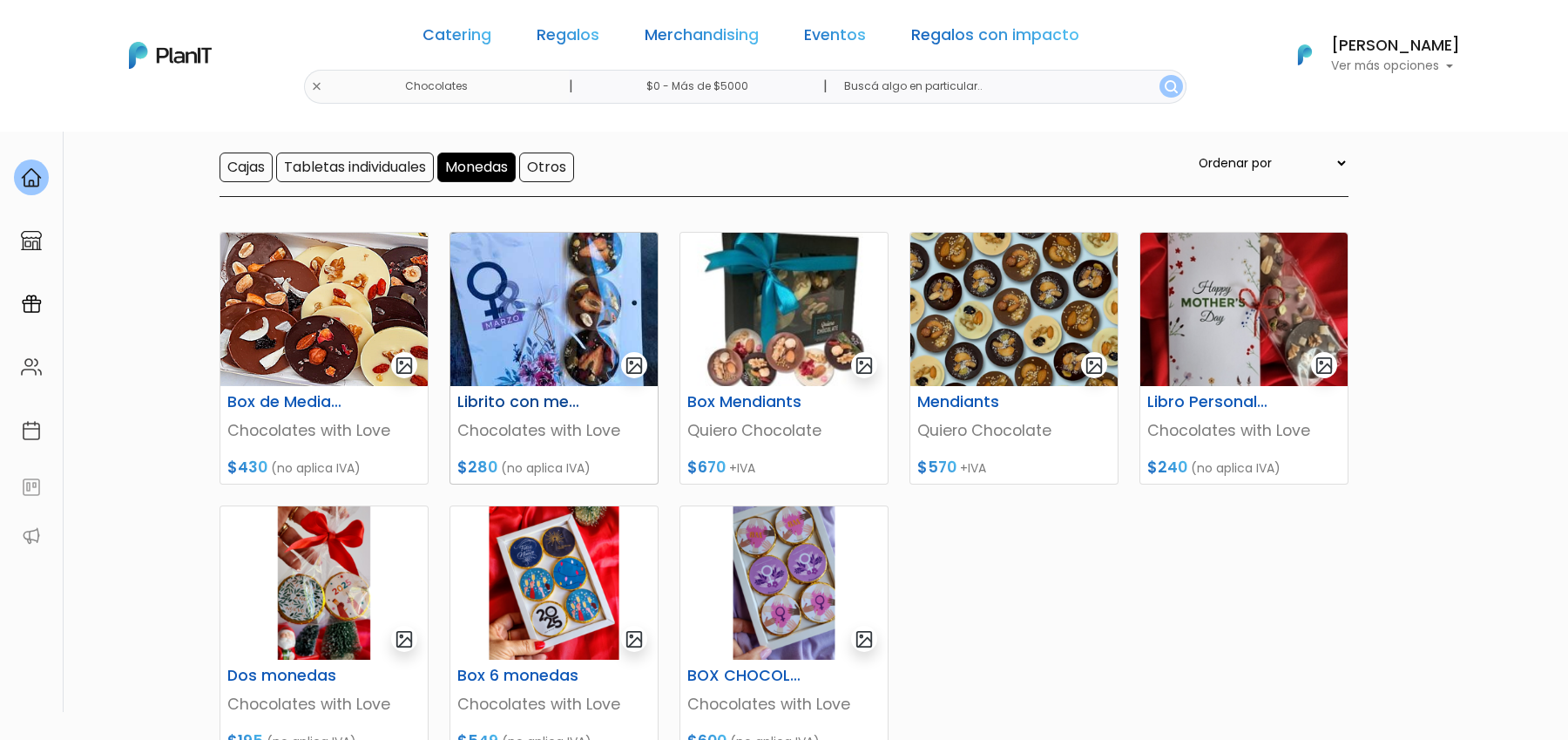
scroll to position [179, 0]
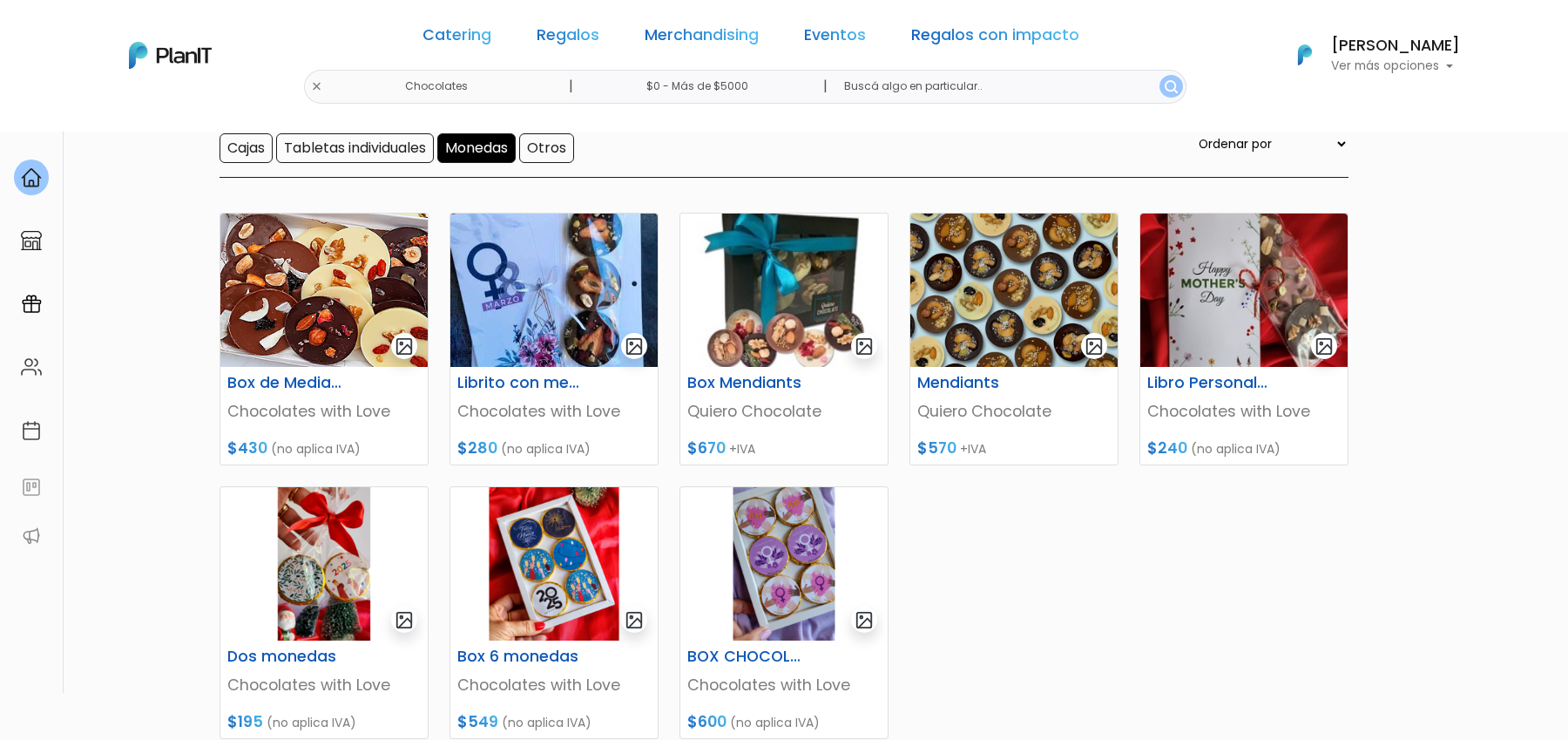
click at [363, 81] on div "Catering Regalos Merchandising Eventos Regalos con impacto Chocolates | $0 - Má…" at bounding box center [784, 55] width 1394 height 96
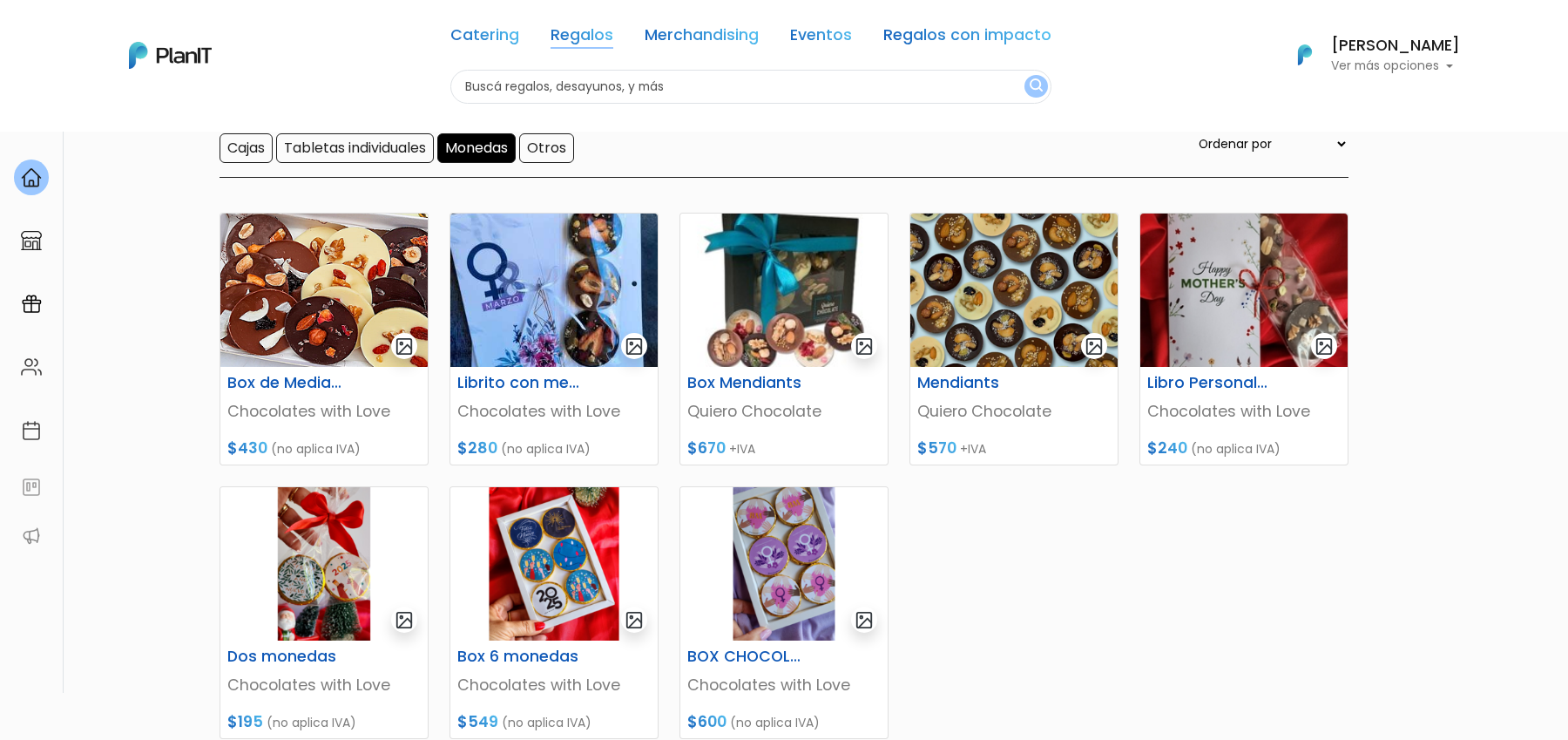
click at [595, 39] on link "Regalos" at bounding box center [582, 39] width 63 height 21
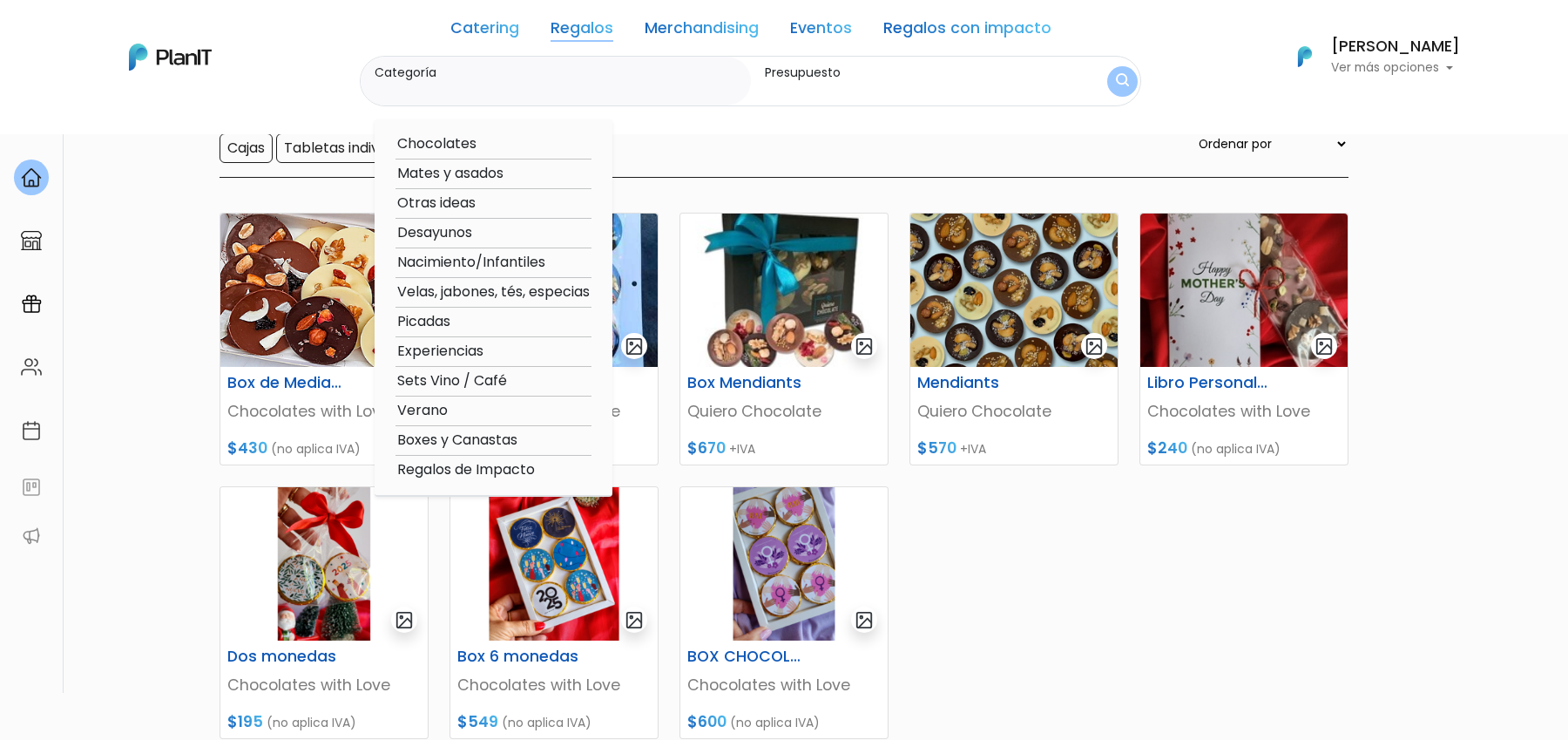
click at [441, 230] on option "Desayunos" at bounding box center [493, 232] width 196 height 22
type input "Desayunos"
type input "$0 - $1000"
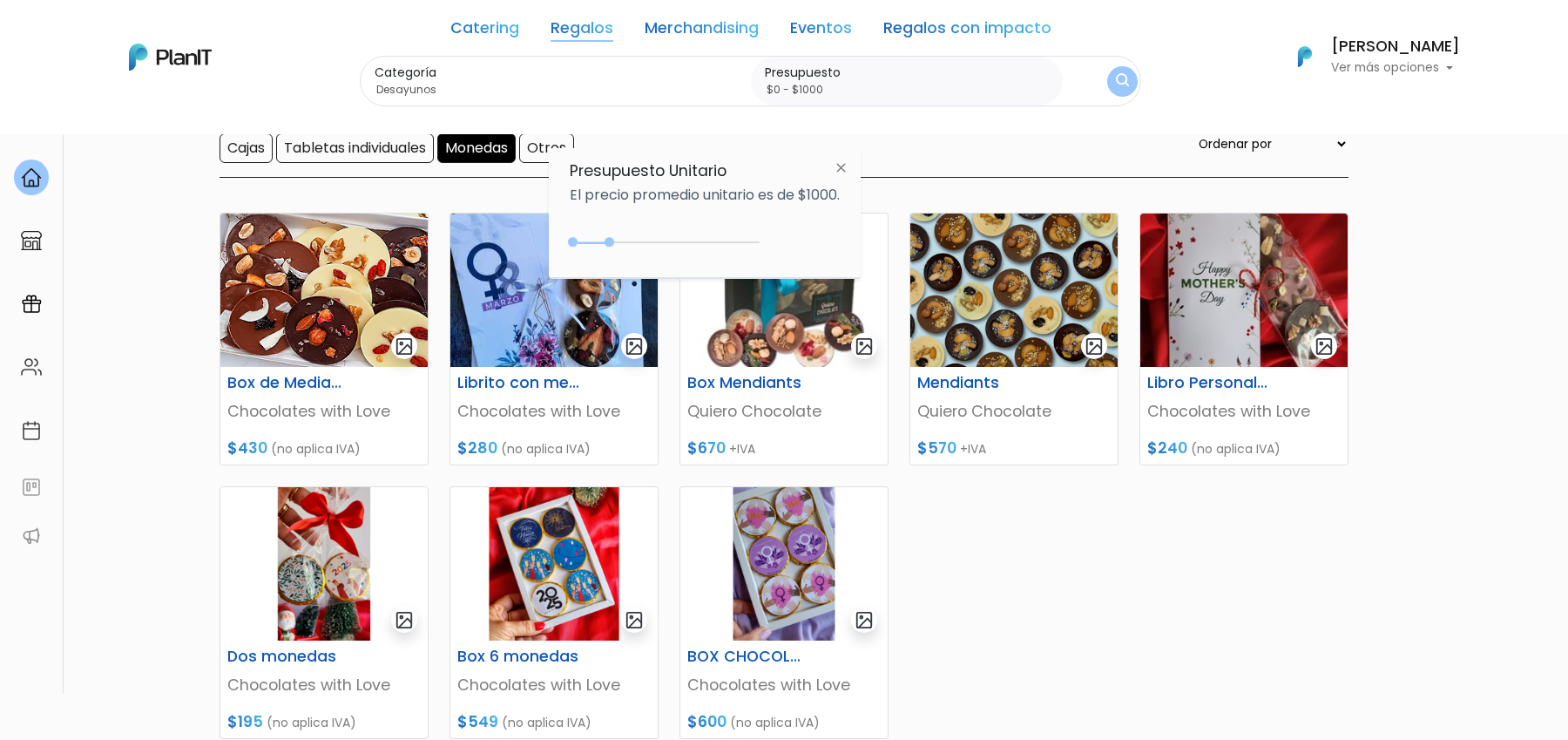
click at [576, 31] on link "Regalos" at bounding box center [582, 32] width 63 height 21
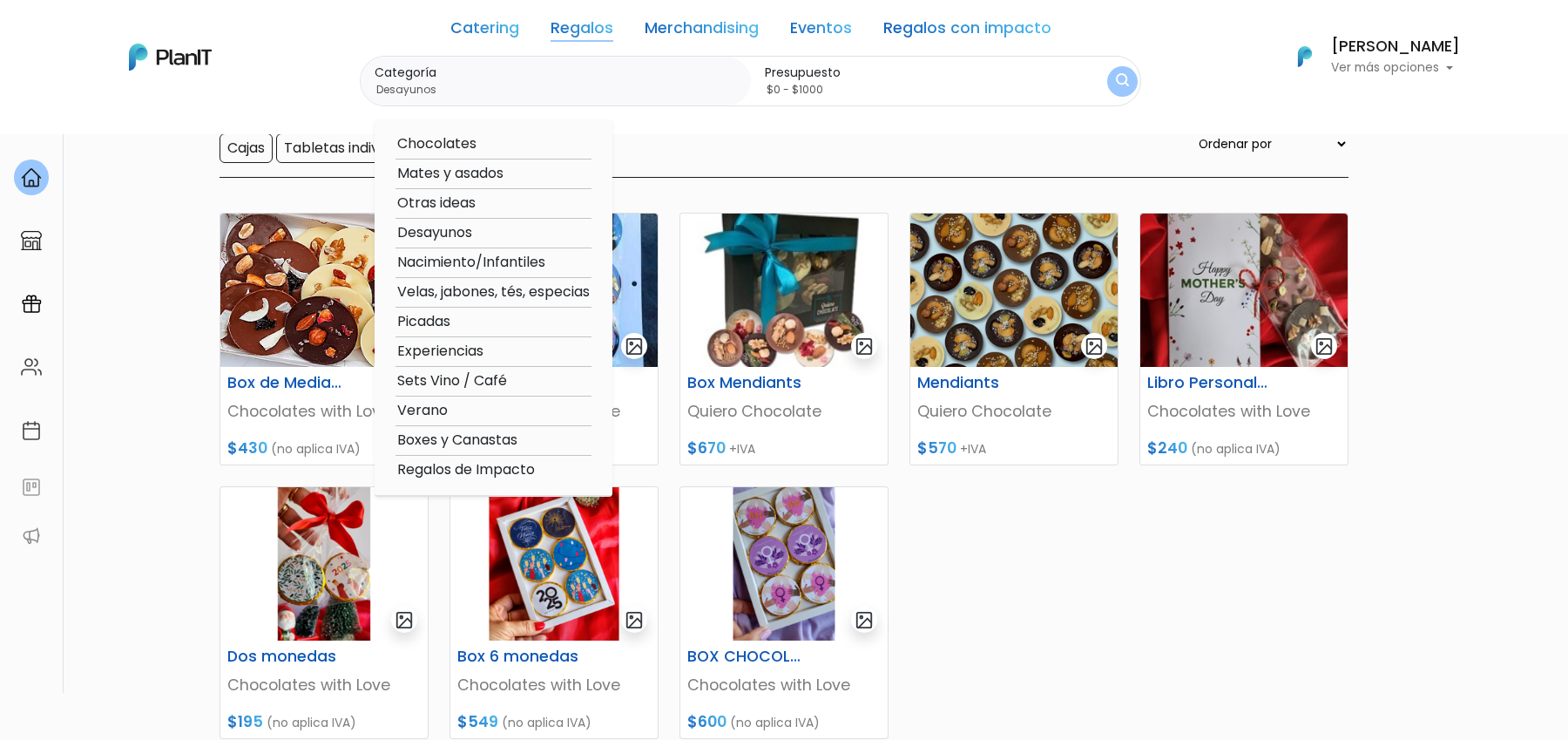
click at [441, 203] on option "Otras ideas" at bounding box center [493, 203] width 196 height 22
type input "Otras ideas"
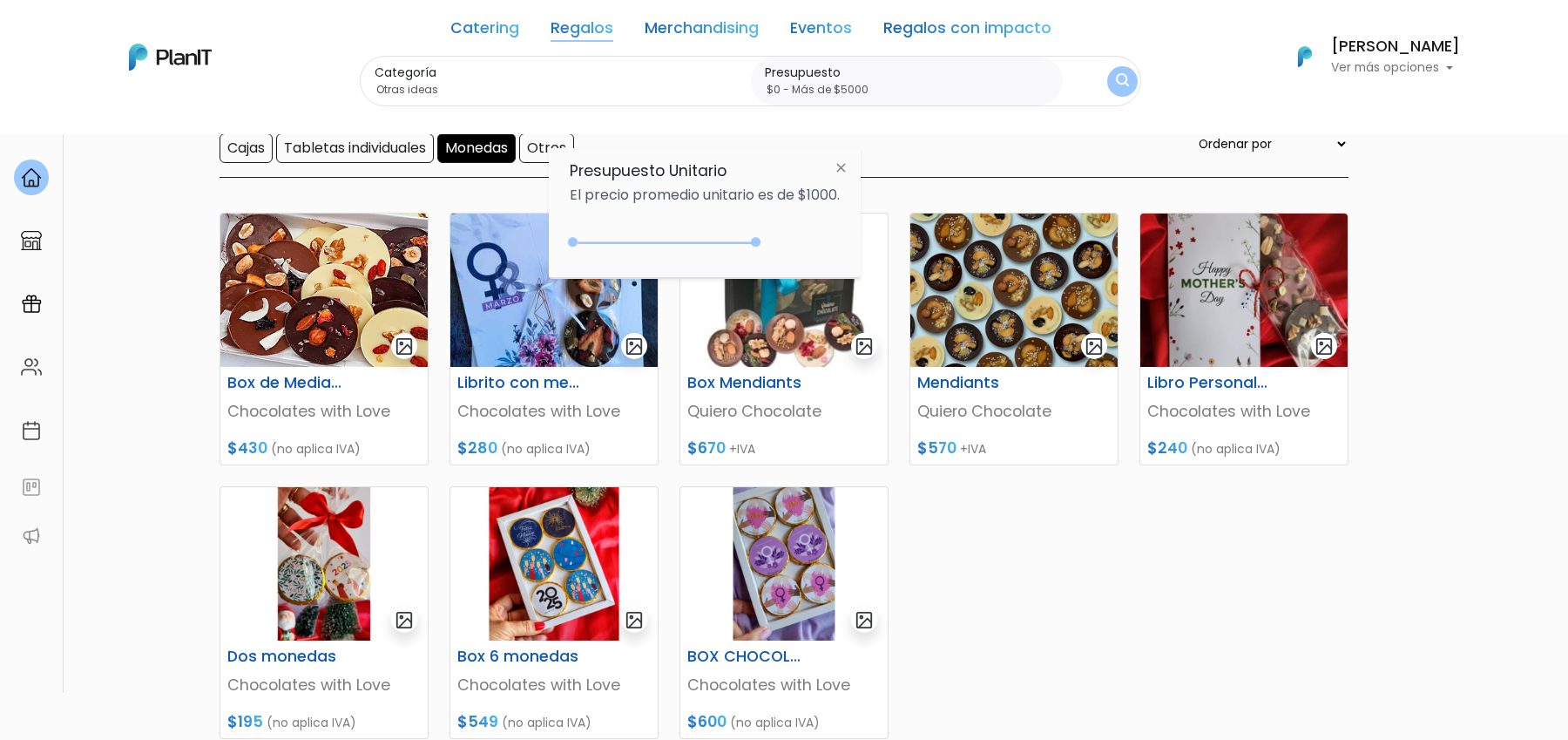
type input "$0 - Más de $5000"
drag, startPoint x: 612, startPoint y: 243, endPoint x: 862, endPoint y: 244, distance: 250.0
click at [861, 244] on div "Presupuesto Unitario El precio promedio unitario es de $1000. +$5000 $0 0 : 500…" at bounding box center [705, 213] width 312 height 130
click at [1116, 82] on img "submit" at bounding box center [1122, 81] width 13 height 17
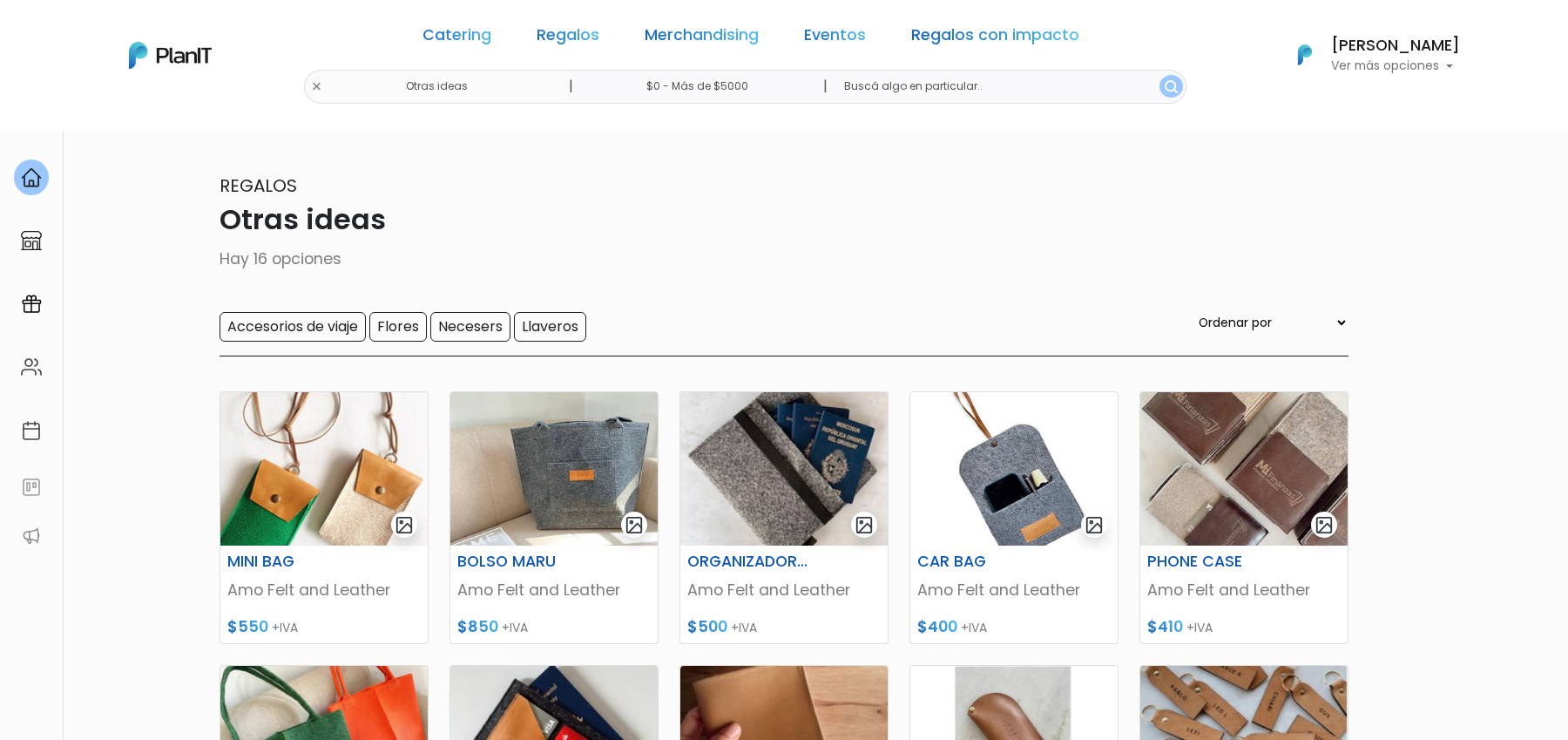
click at [362, 84] on div "Catering Regalos Merchandising Eventos Regalos con impacto Otras ideas | $0 - M…" at bounding box center [784, 55] width 1394 height 96
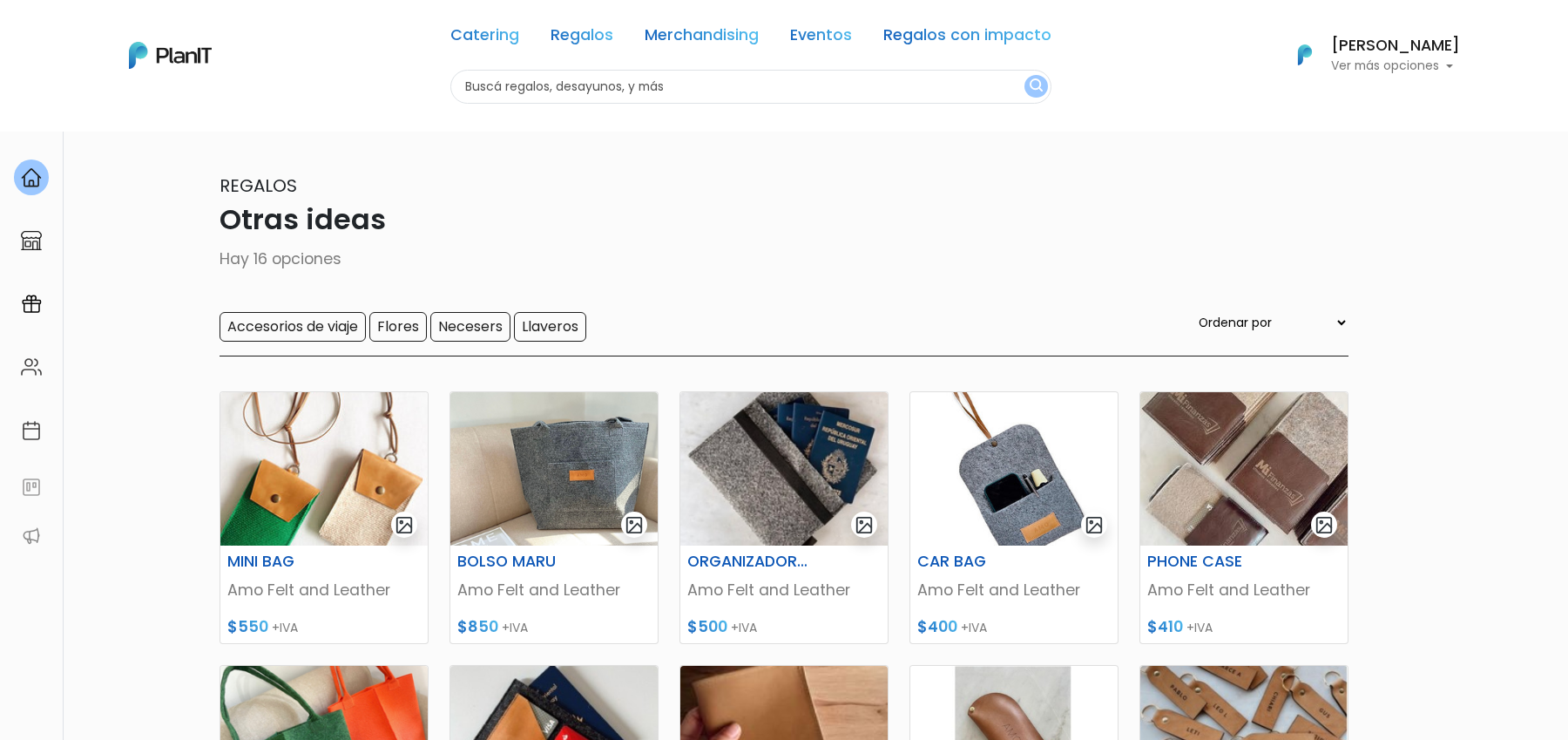
click at [934, 53] on div "Catering Regalos Merchandising Eventos Regalos con impacto" at bounding box center [751, 39] width 601 height 63
click at [681, 39] on link "Merchandising" at bounding box center [702, 39] width 114 height 21
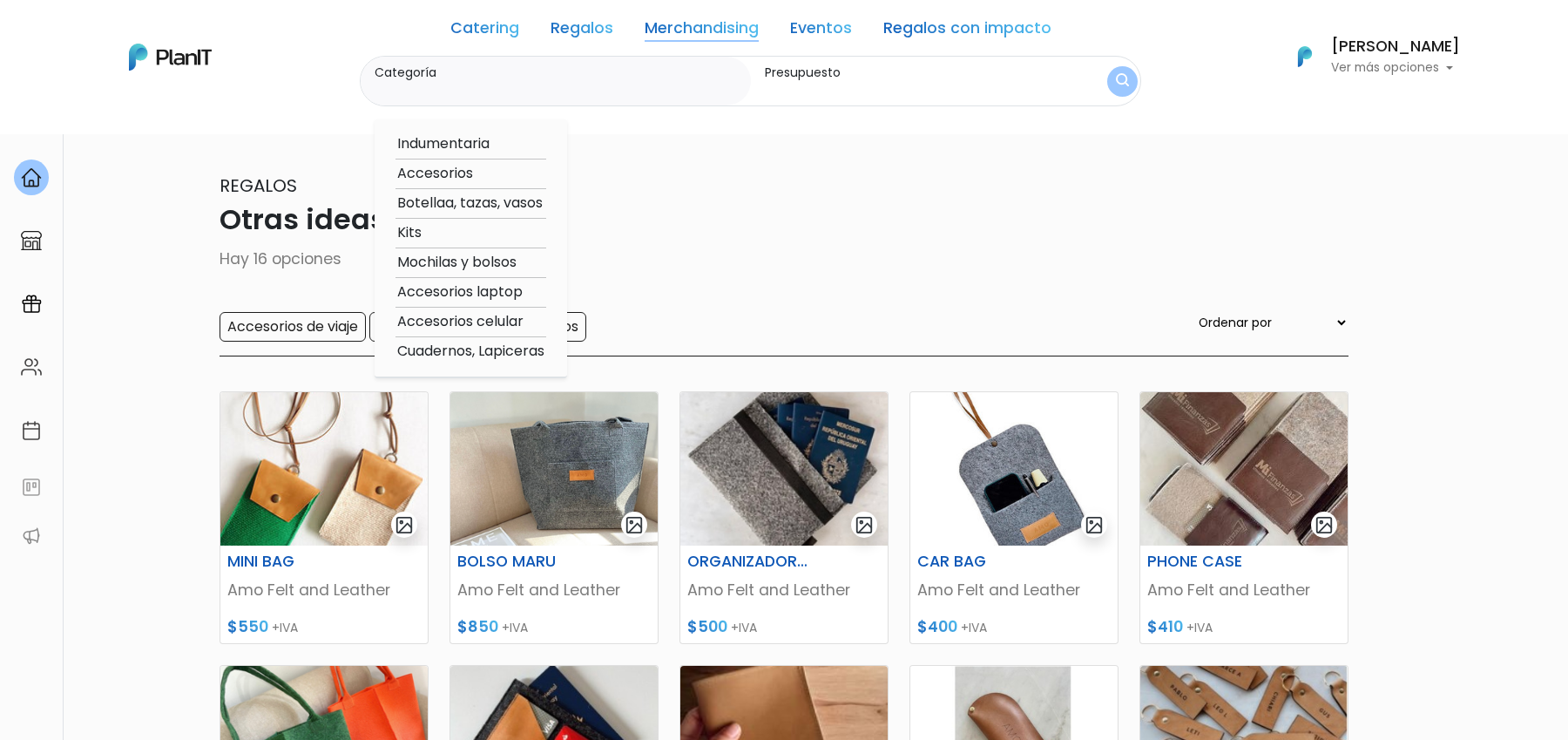
click at [455, 146] on option "Indumentaria" at bounding box center [471, 144] width 151 height 22
type input "Indumentaria"
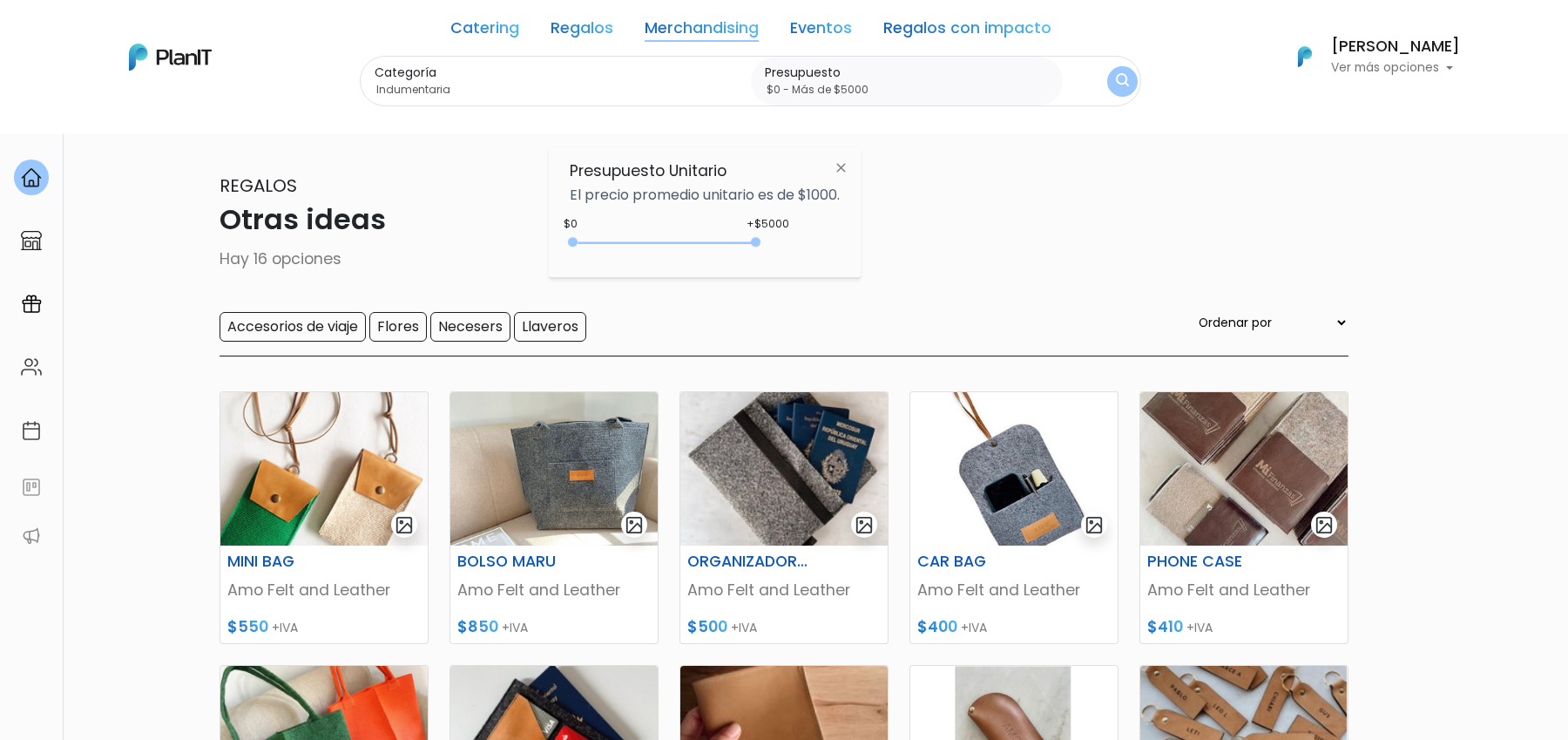
type input "$0 - Más de $5000"
drag, startPoint x: 609, startPoint y: 243, endPoint x: 922, endPoint y: 272, distance: 314.3
click at [922, 272] on body "Catering Regalos Merchandising Eventos Regalos con impacto Otras ideas | $0 - M…" at bounding box center [784, 370] width 1568 height 740
click at [1116, 82] on img "submit" at bounding box center [1122, 81] width 13 height 17
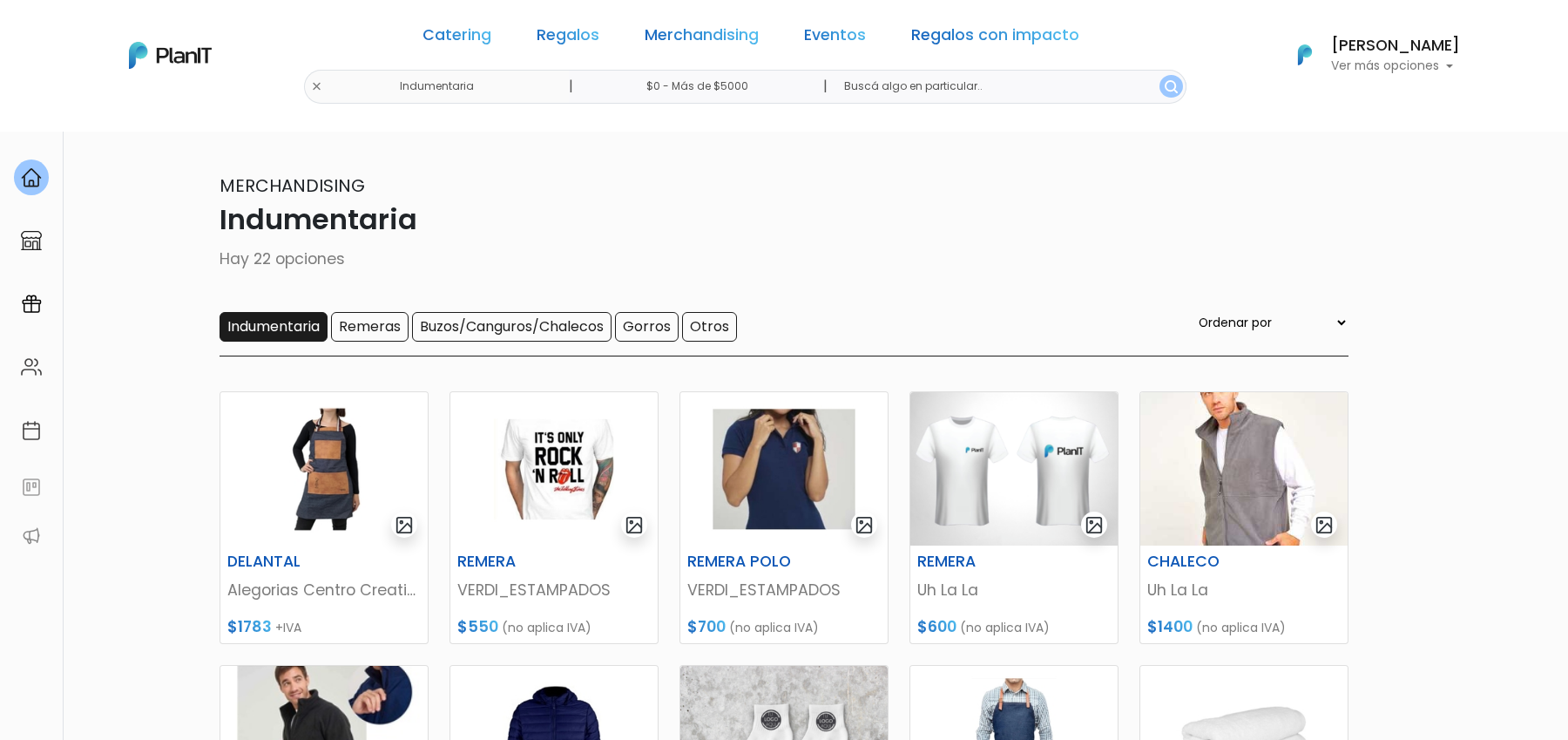
click at [270, 331] on input "Indumentaria" at bounding box center [273, 327] width 108 height 30
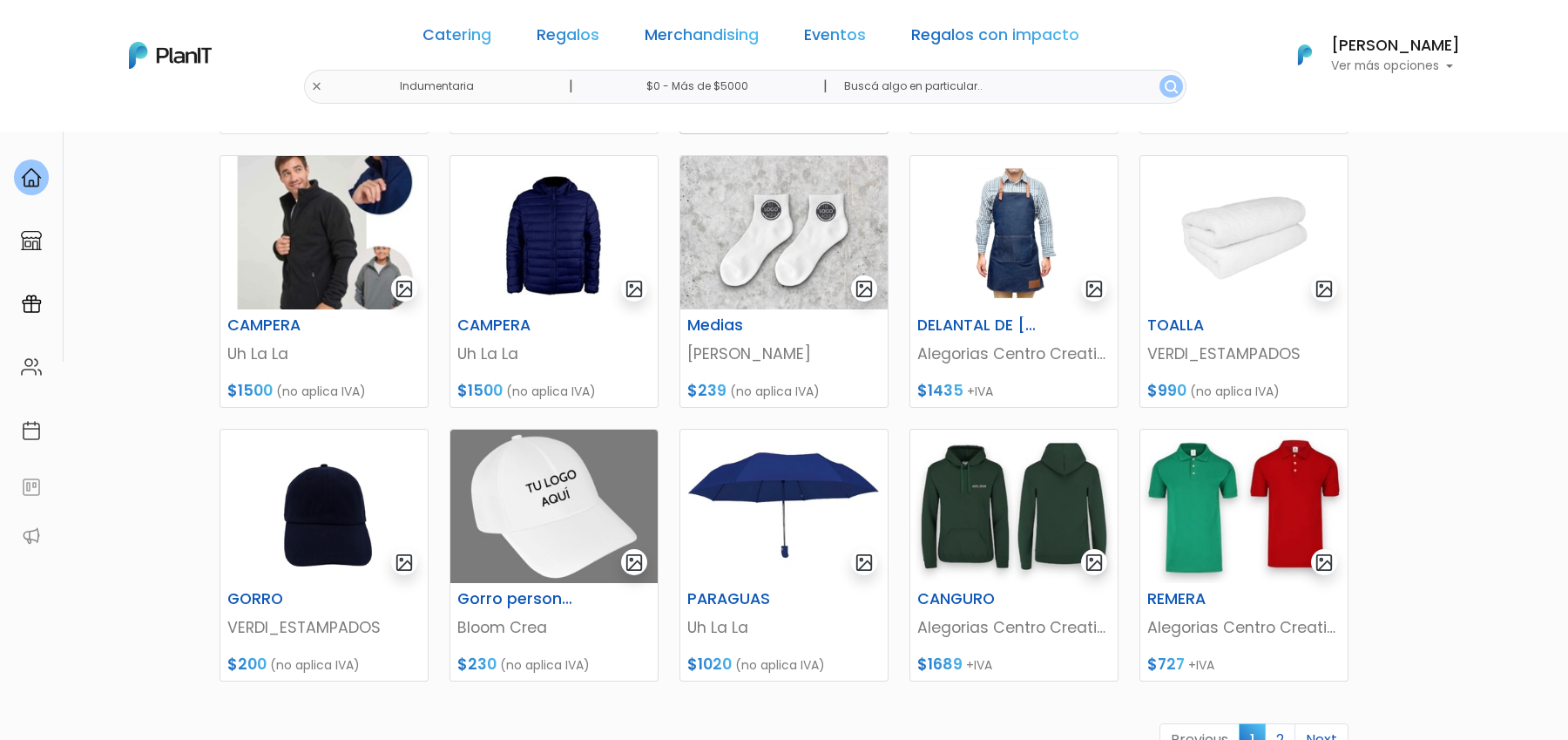
scroll to position [549, 0]
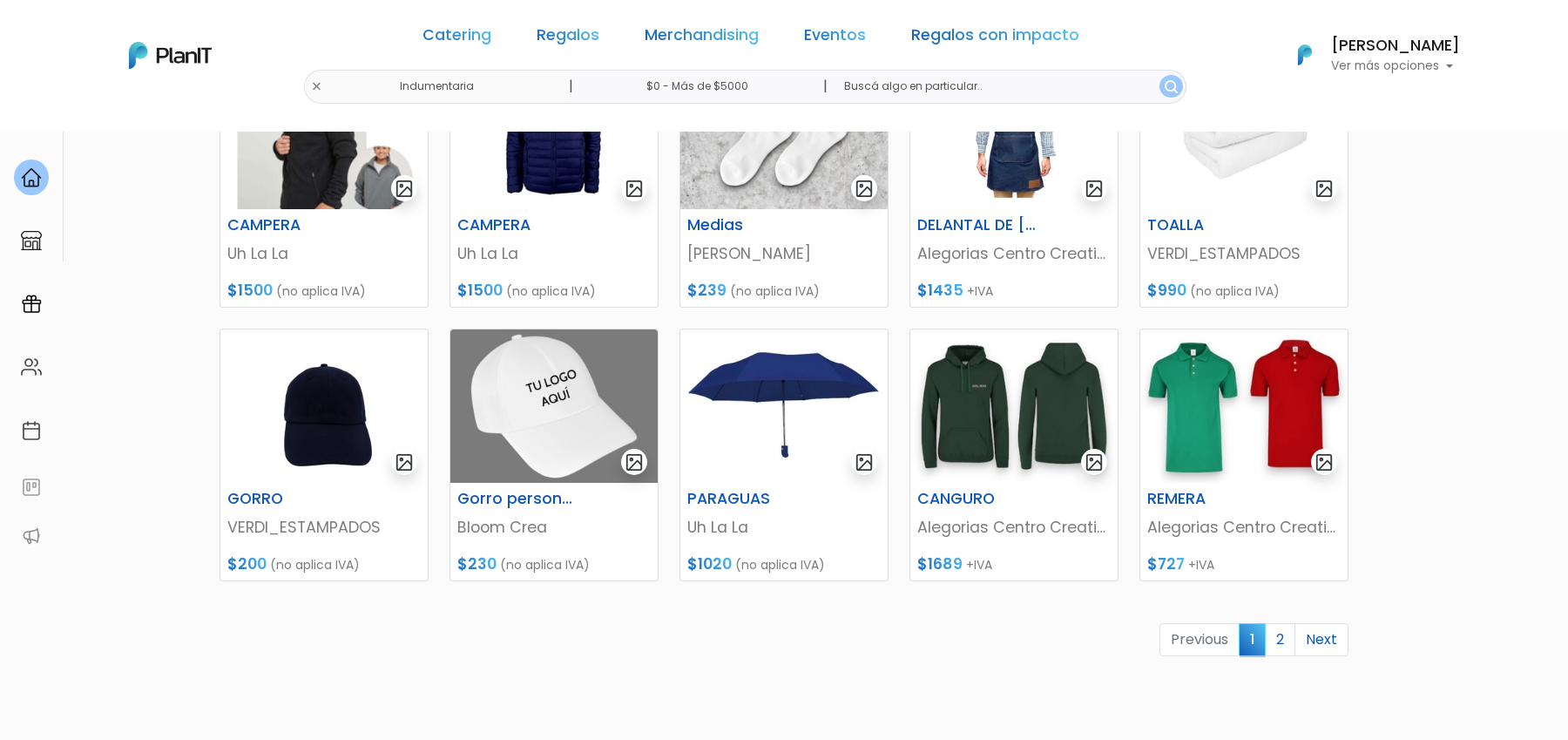
scroll to position [659, 0]
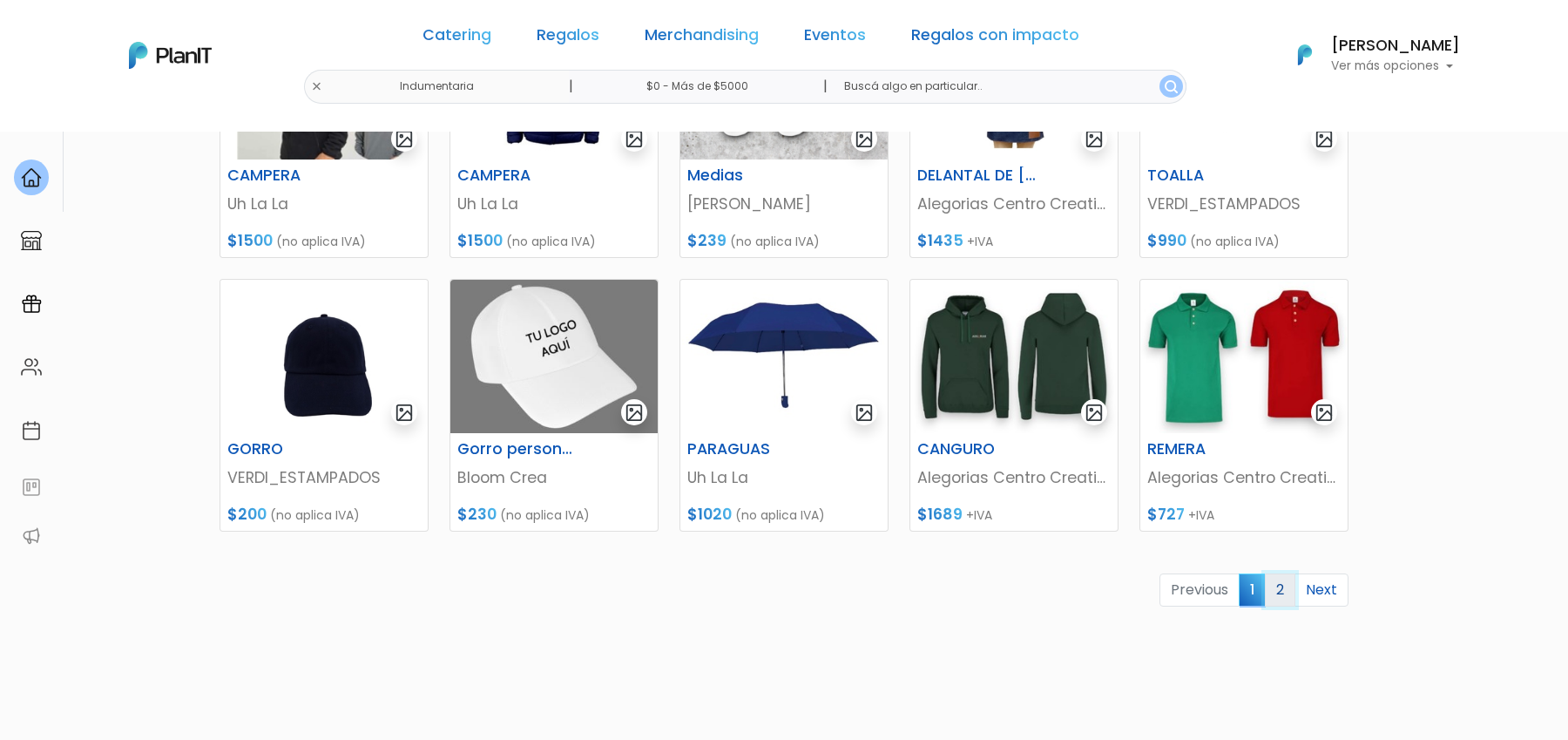
click at [1286, 593] on link "2" at bounding box center [1280, 590] width 31 height 33
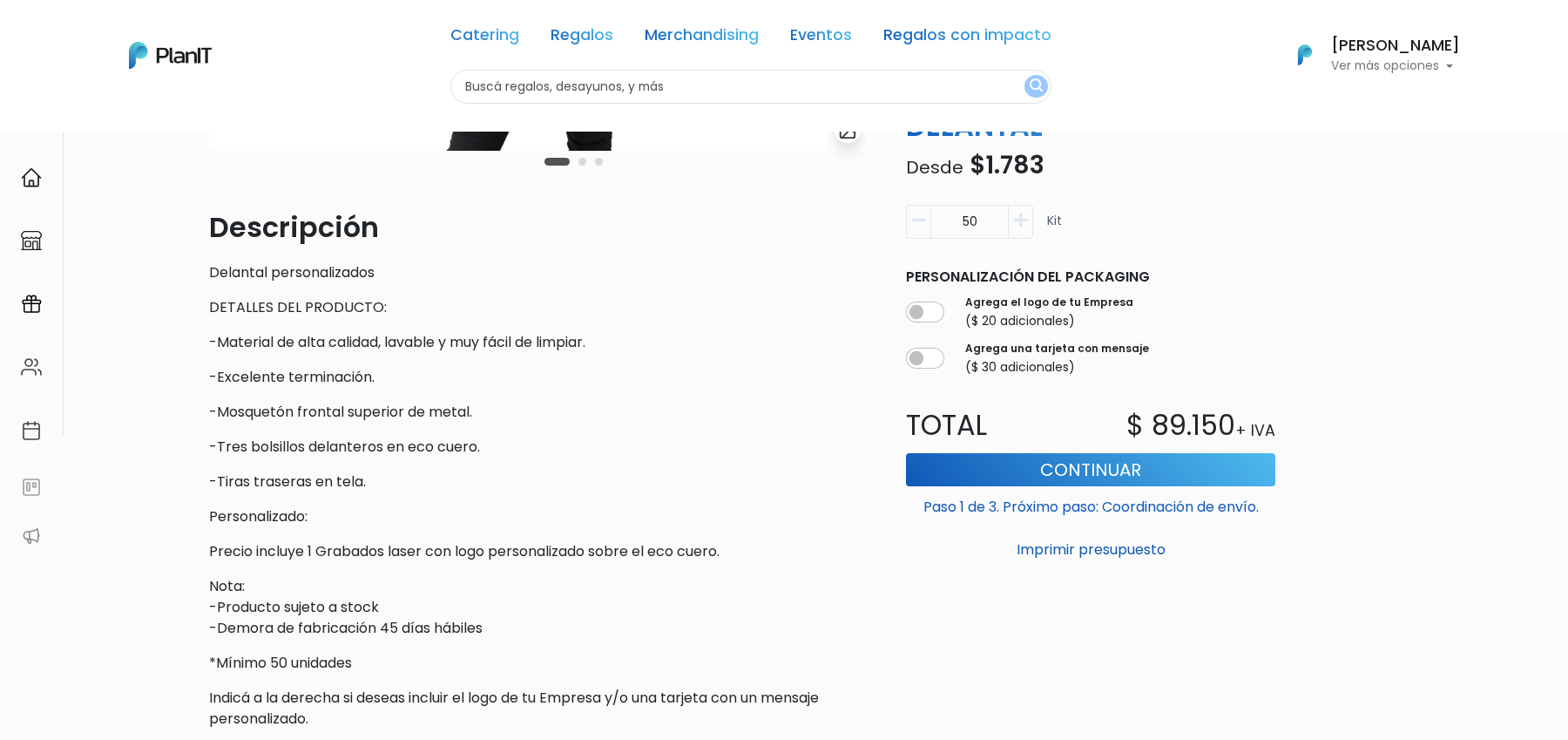
scroll to position [452, 0]
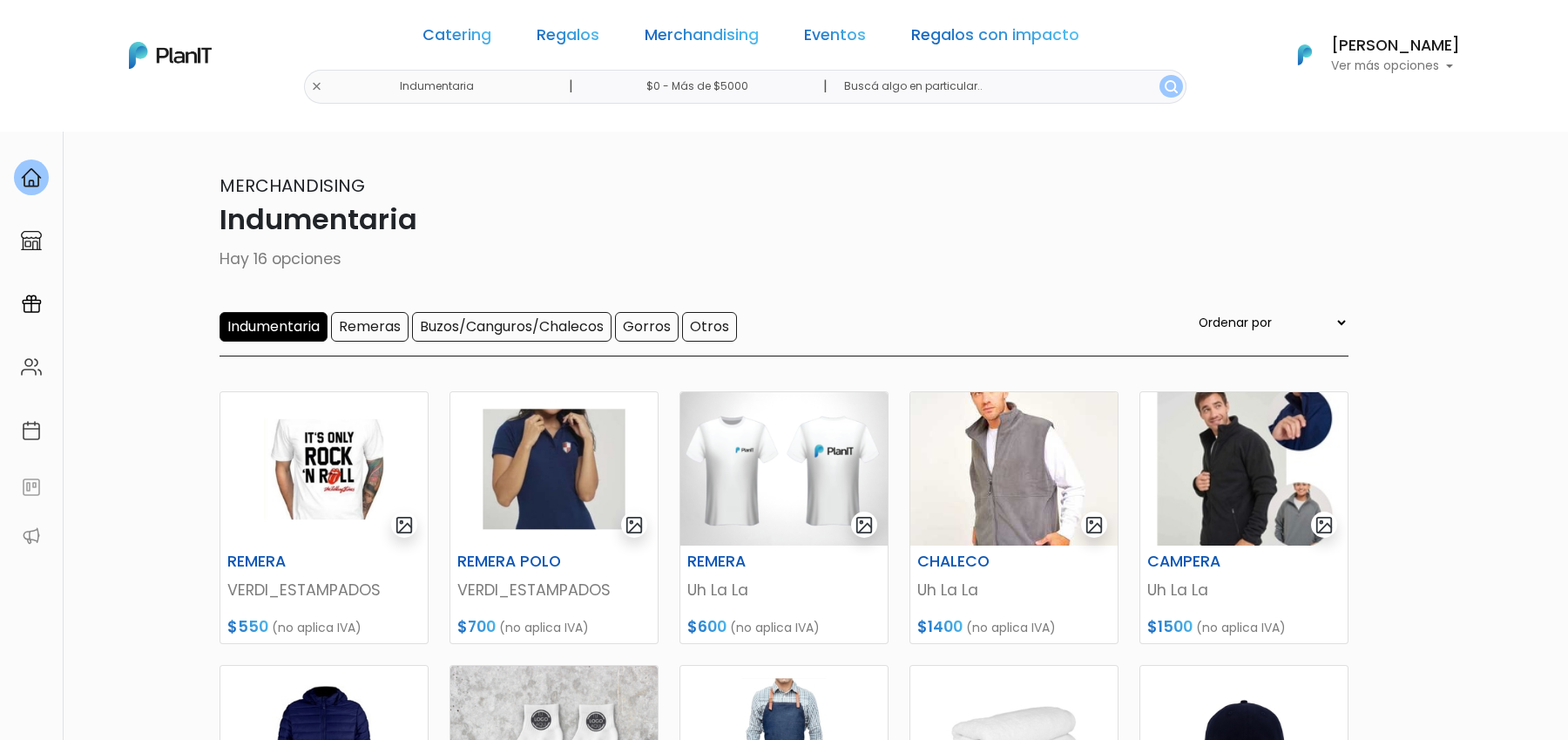
click at [294, 313] on input "Indumentaria" at bounding box center [273, 327] width 108 height 30
click at [685, 41] on link "Merchandising" at bounding box center [702, 39] width 114 height 21
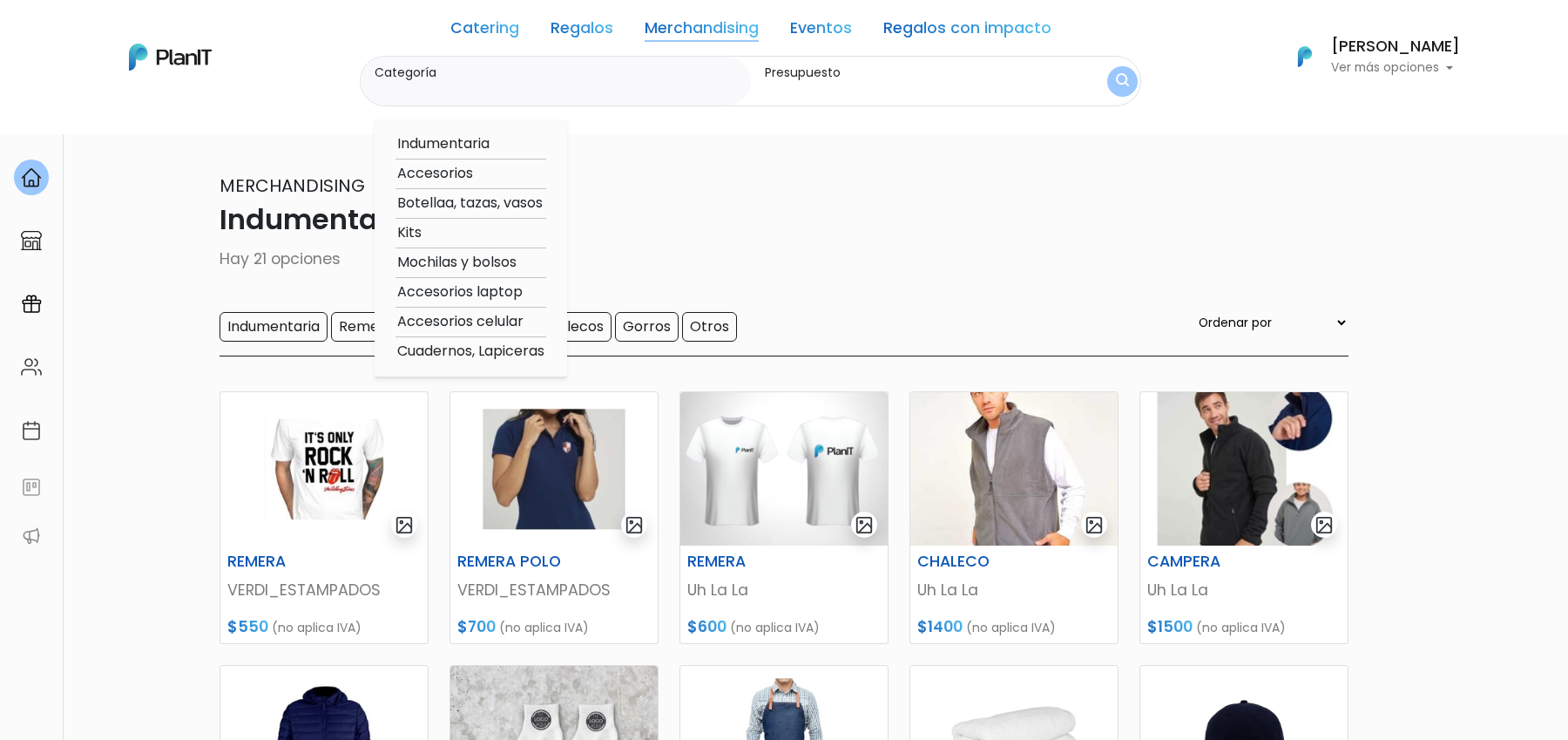
click at [466, 199] on option "Botellaa, tazas, vasos" at bounding box center [471, 203] width 151 height 22
type input "Botellaa, tazas, vasos"
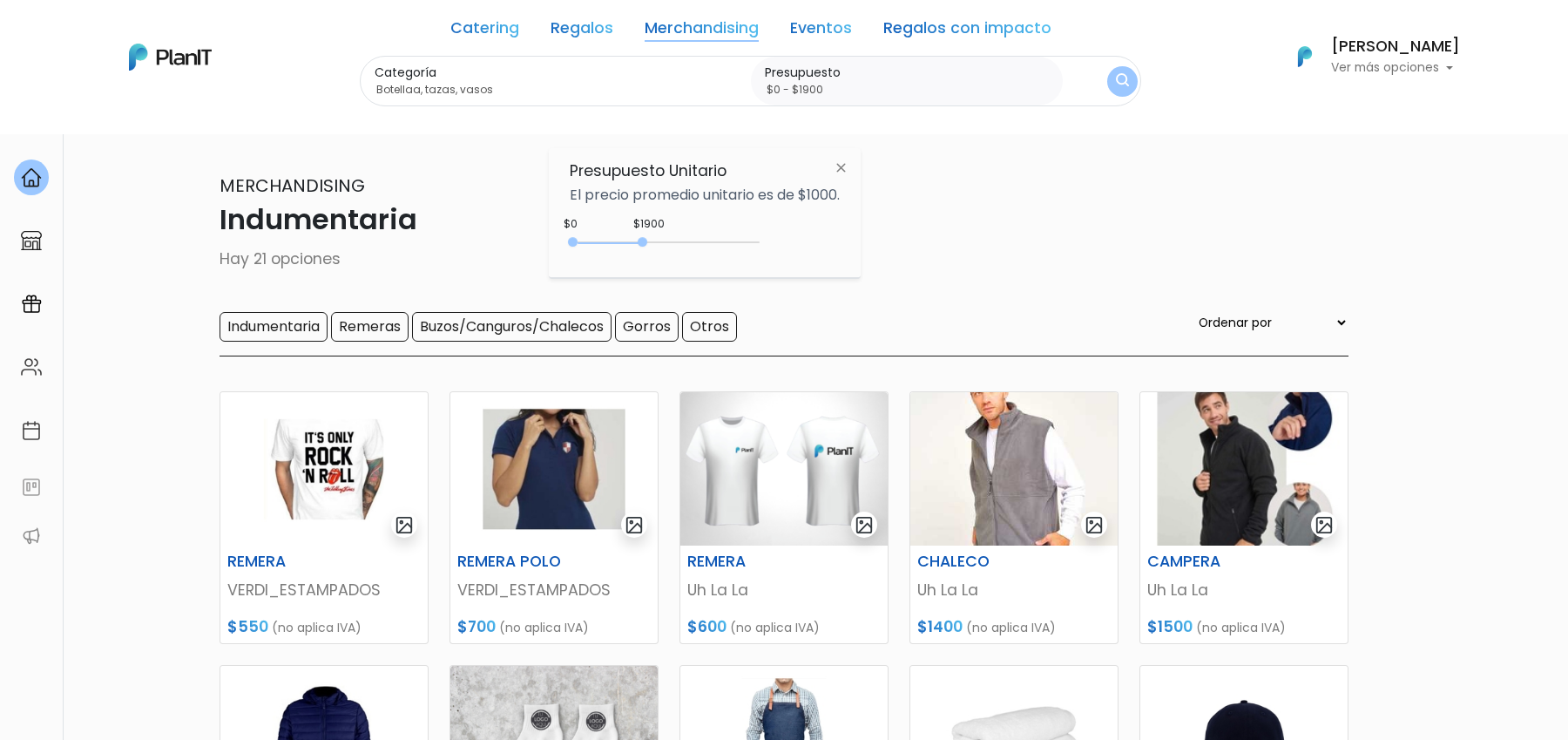
type input "$0 - Más de $5000"
drag, startPoint x: 607, startPoint y: 243, endPoint x: 919, endPoint y: 224, distance: 312.6
click at [903, 245] on body "Catering Regalos Merchandising Eventos Regalos con impacto Indumentaria | $0 - …" at bounding box center [784, 370] width 1568 height 740
click at [1131, 75] on div "Categoría Botellaa, tazas, vasos Indumentaria Accesorios Botellaa, tazas, vasos…" at bounding box center [750, 82] width 782 height 52
click at [1127, 75] on button "submit" at bounding box center [1122, 82] width 31 height 31
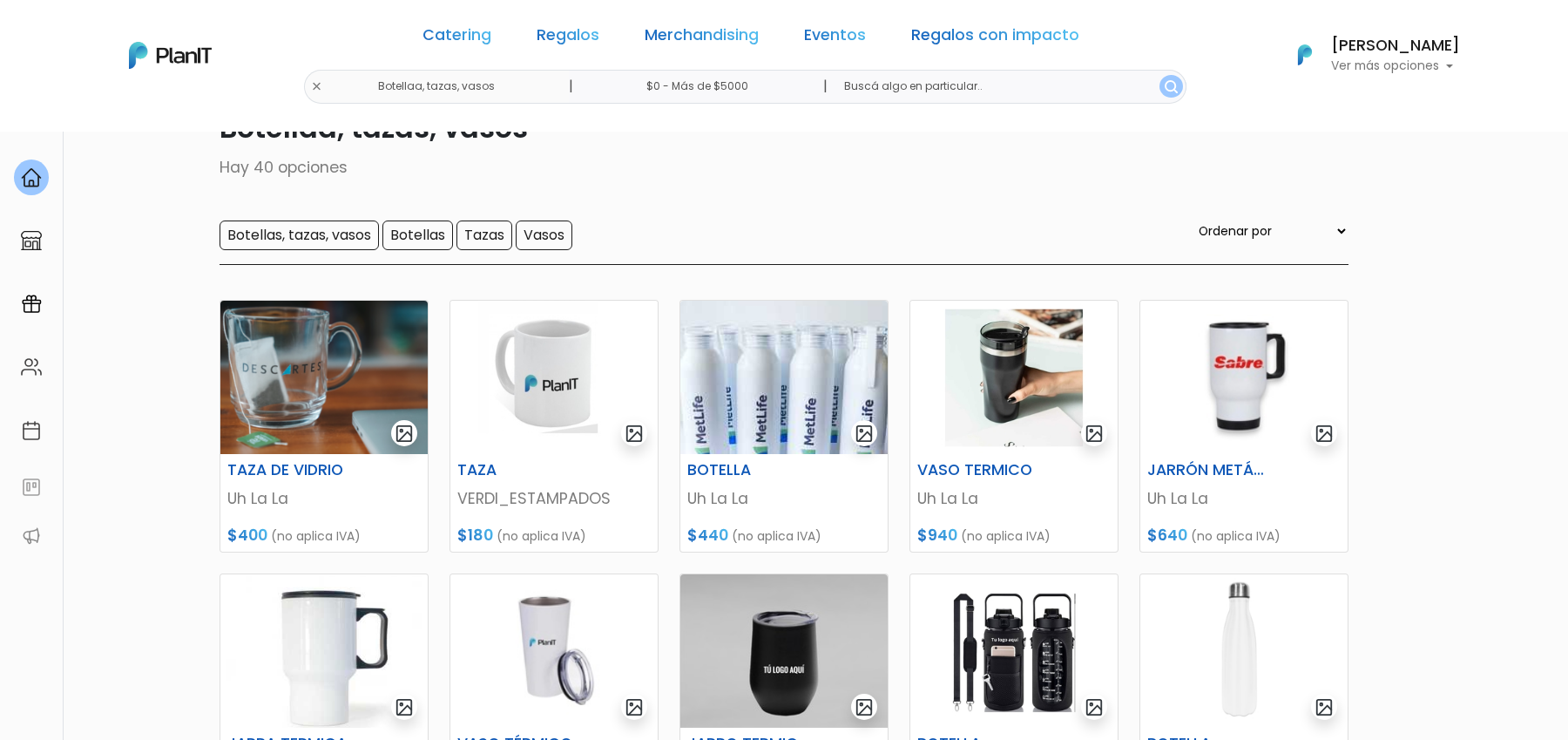
scroll to position [96, 0]
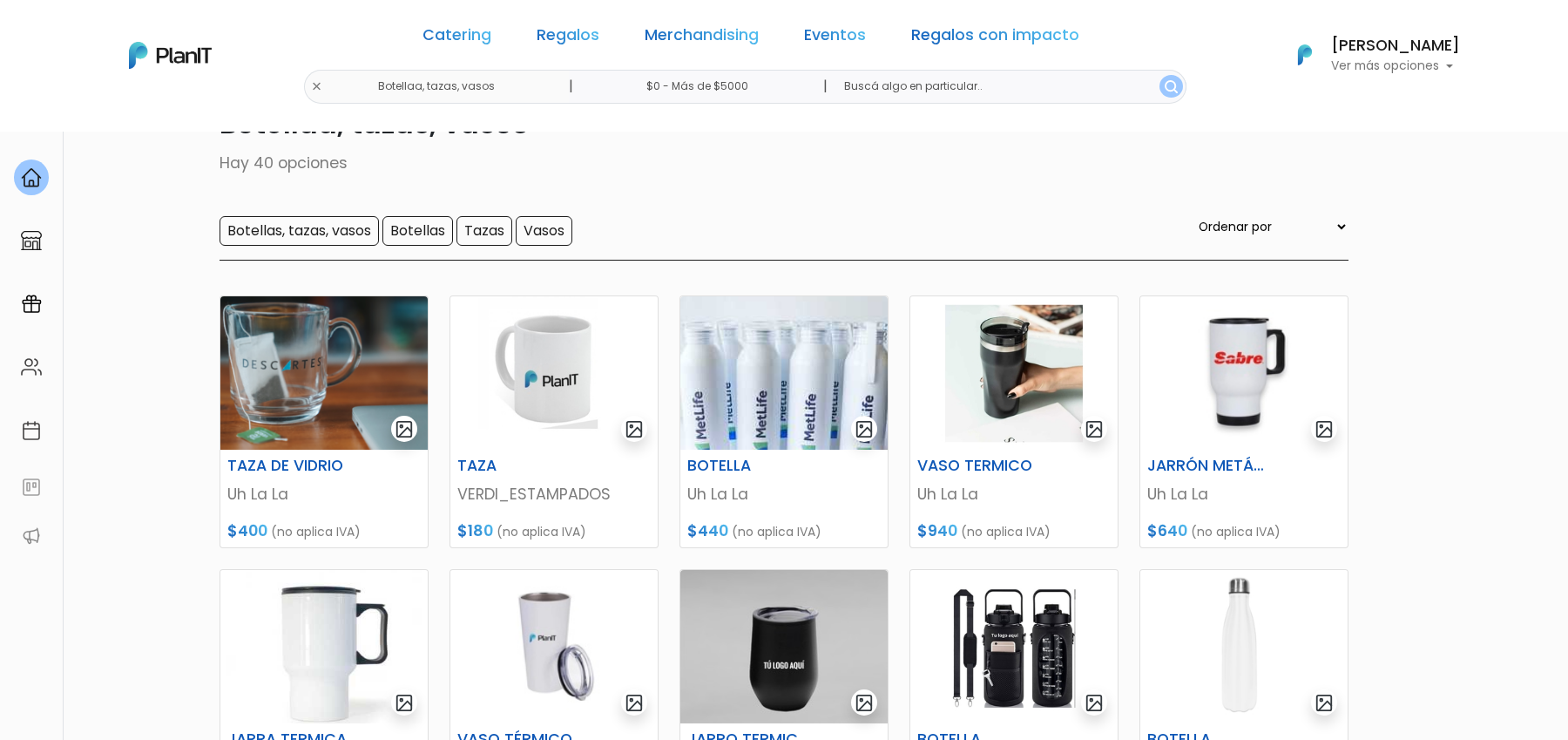
click at [313, 245] on div "Botellas, tazas, vasos Botellas Tazas Vasos Ordenar por Menor Precio Mayor Prec…" at bounding box center [784, 238] width 1129 height 45
click at [313, 239] on input "Botellas, tazas, vasos" at bounding box center [299, 231] width 160 height 30
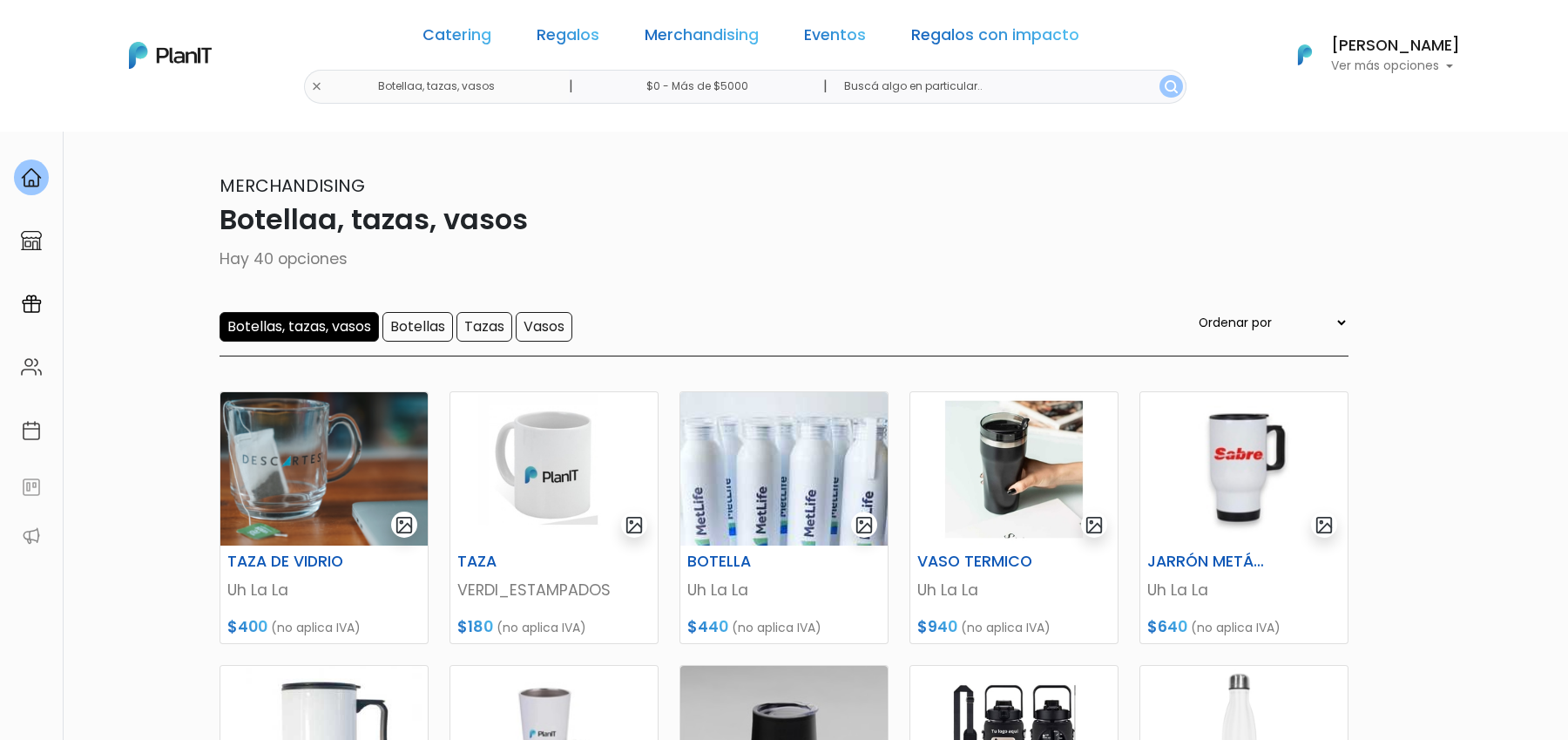
click at [332, 315] on input "Botellas, tazas, vasos" at bounding box center [299, 327] width 160 height 30
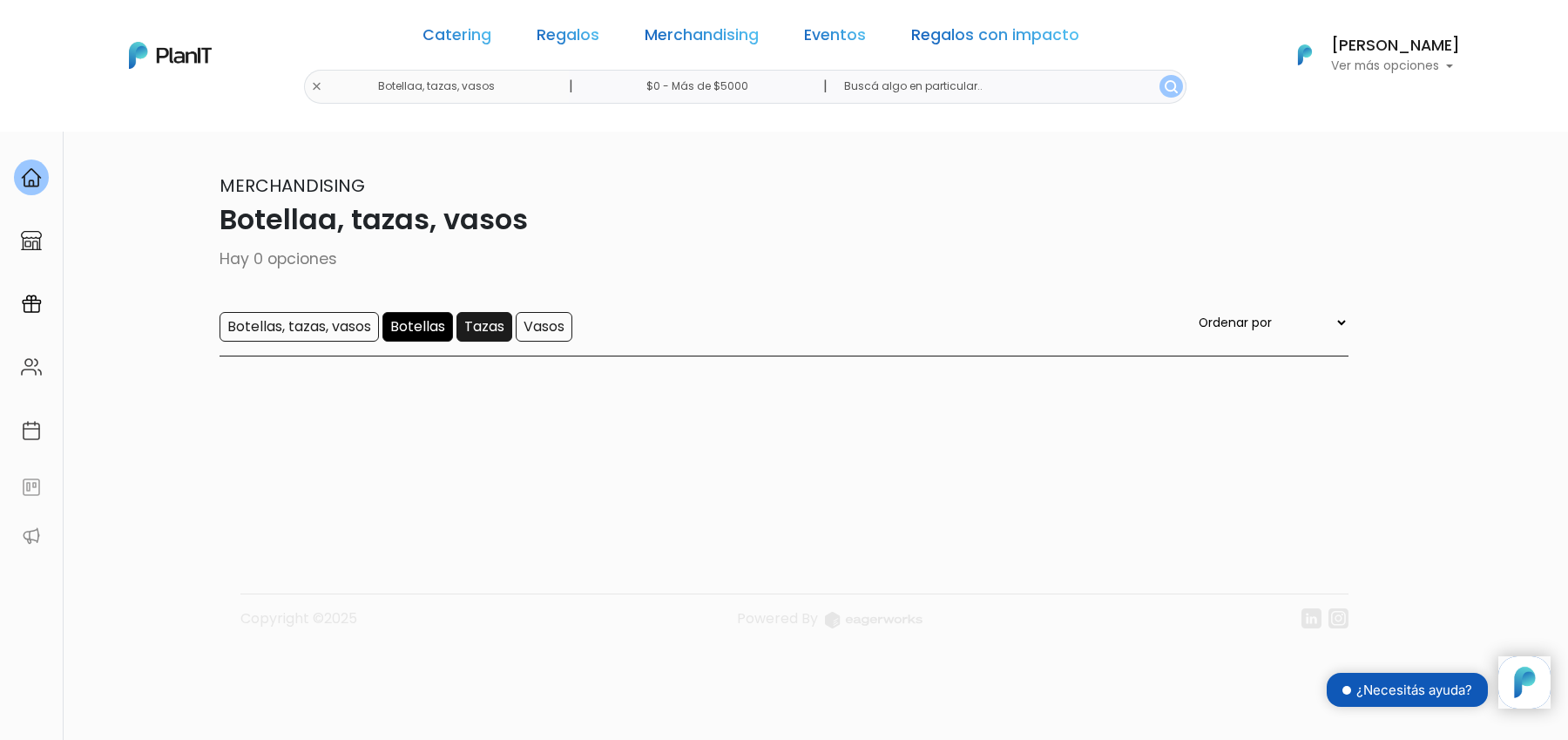
click at [486, 330] on input "Tazas" at bounding box center [485, 327] width 56 height 30
click at [485, 331] on input "Tazas" at bounding box center [485, 327] width 56 height 30
click at [334, 333] on input "Botellas, tazas, vasos" at bounding box center [299, 327] width 160 height 30
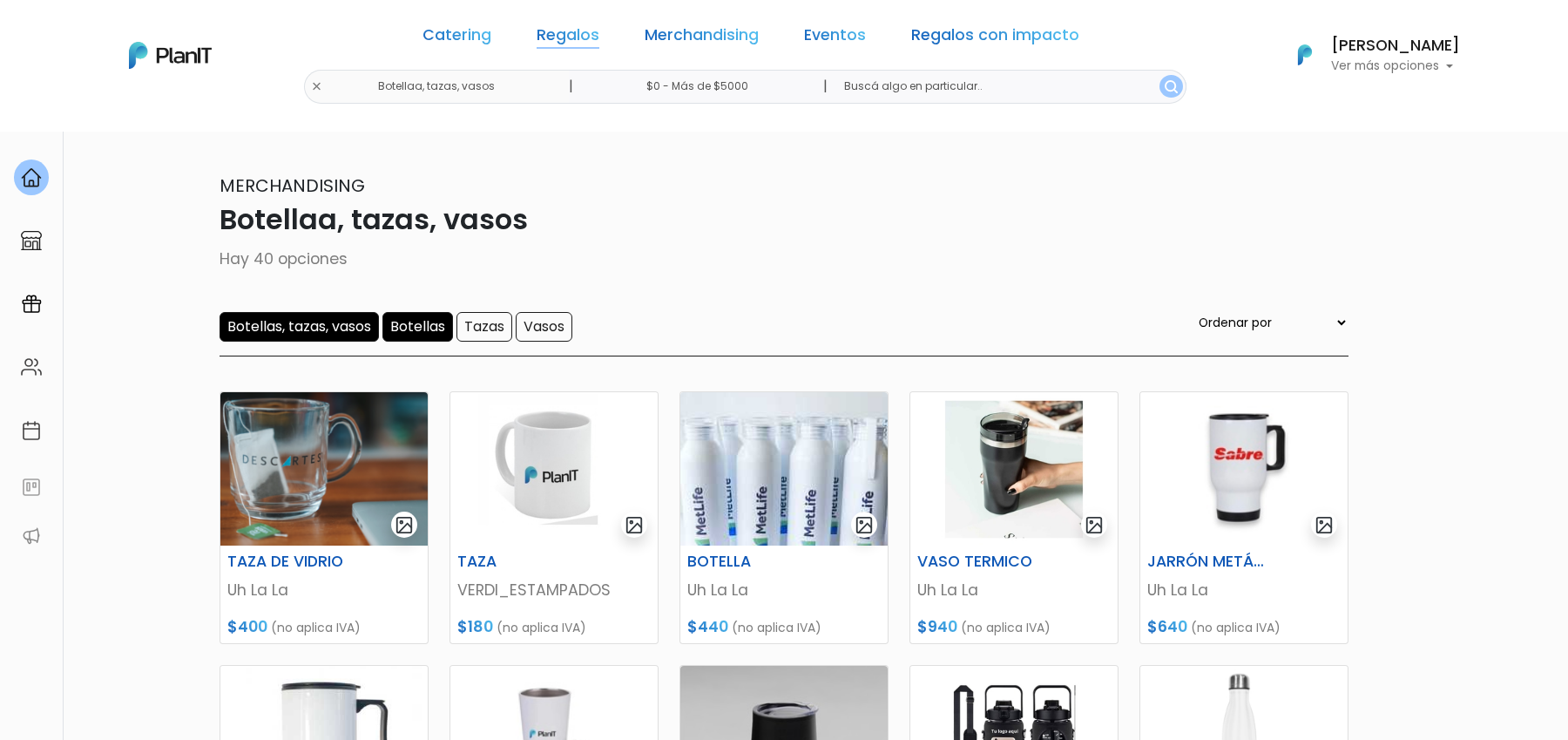
click at [589, 46] on link "Regalos" at bounding box center [568, 39] width 63 height 21
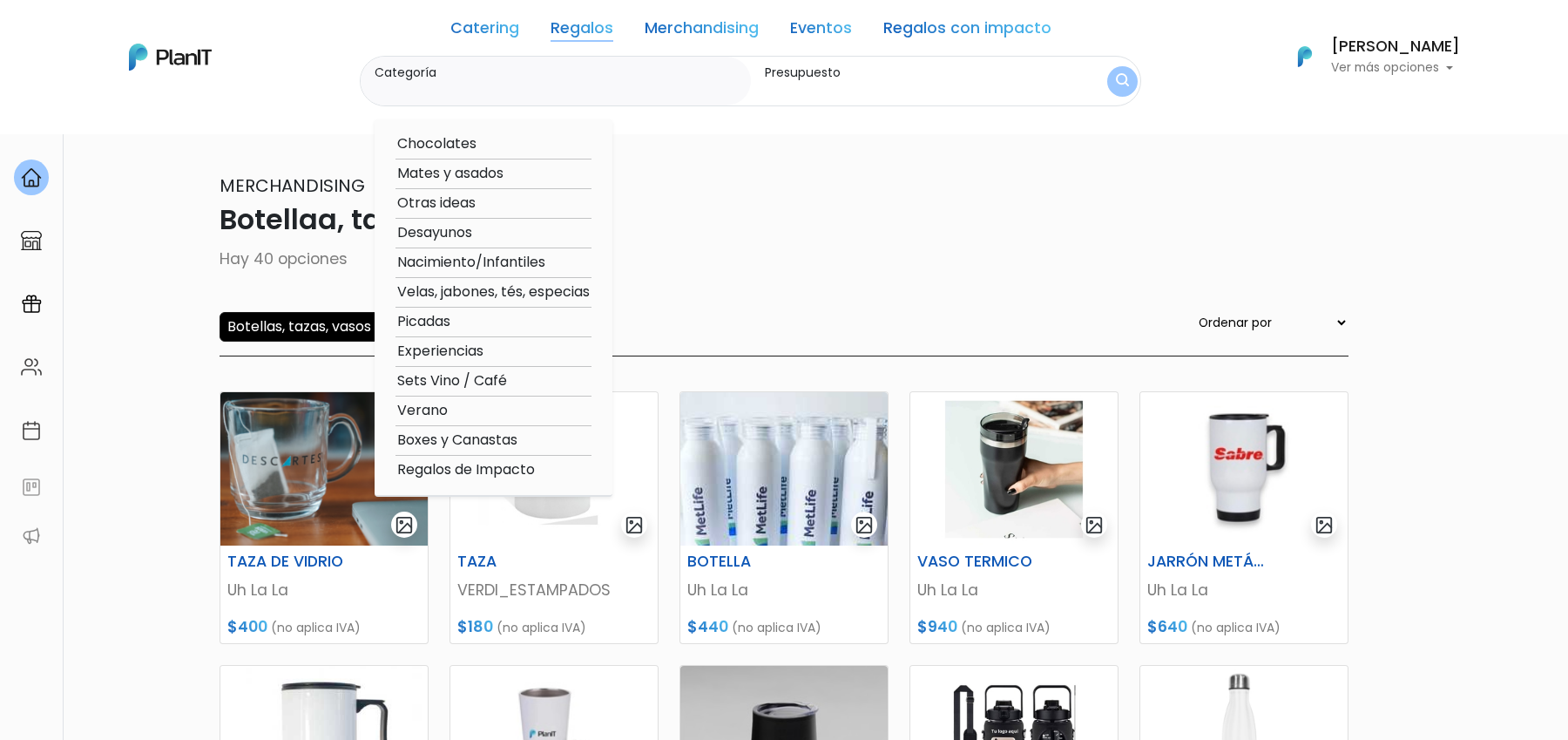
click at [454, 201] on option "Otras ideas" at bounding box center [493, 203] width 196 height 22
type input "Otras ideas"
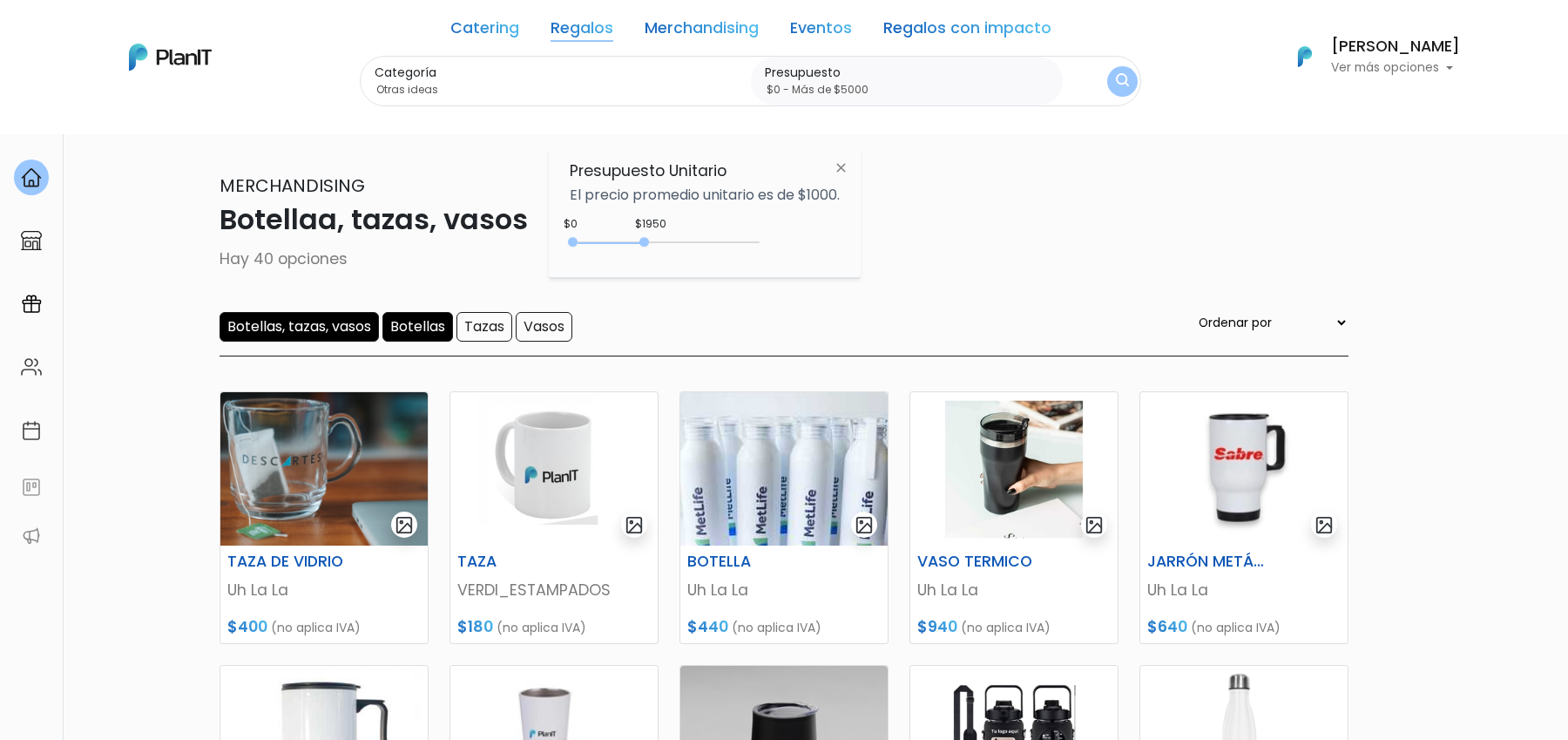
type input "$0 - Más de $5000"
drag, startPoint x: 607, startPoint y: 244, endPoint x: 801, endPoint y: 244, distance: 194.0
click at [801, 244] on div "$1950 $0 0 : 1950 0 1950 0,5000" at bounding box center [705, 245] width 270 height 35
click at [1128, 83] on button "submit" at bounding box center [1122, 81] width 31 height 31
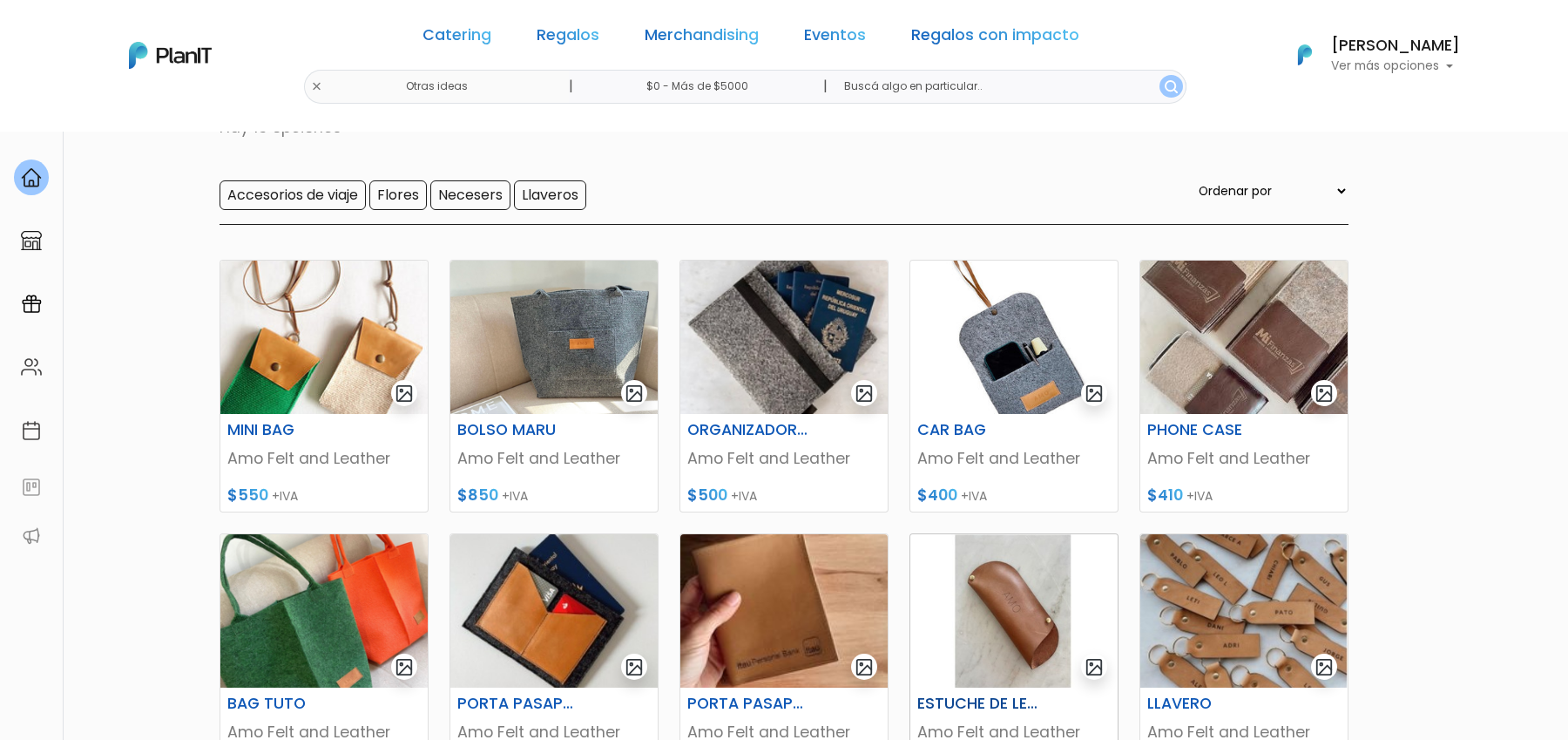
scroll to position [784, 0]
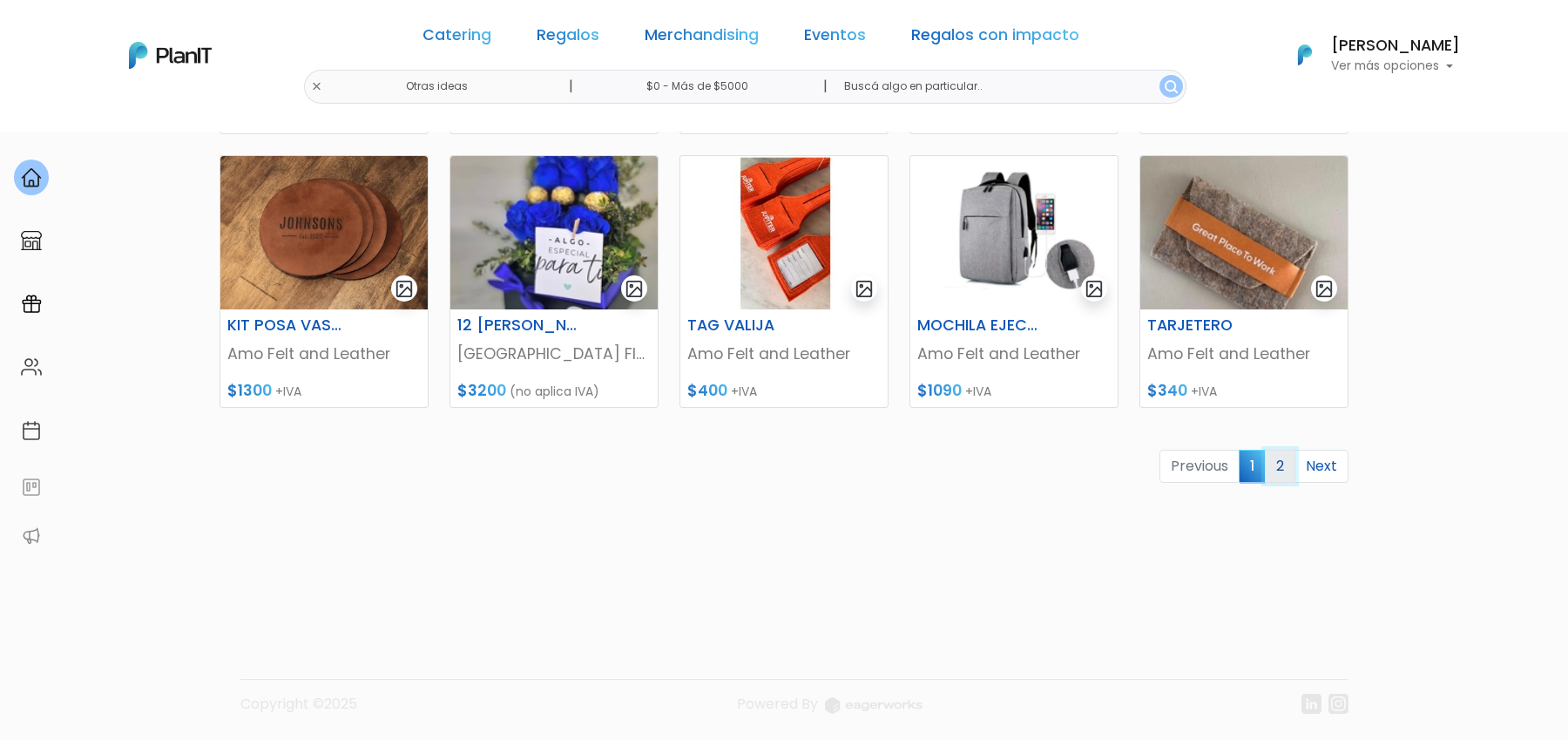
click at [1276, 464] on link "2" at bounding box center [1280, 466] width 31 height 33
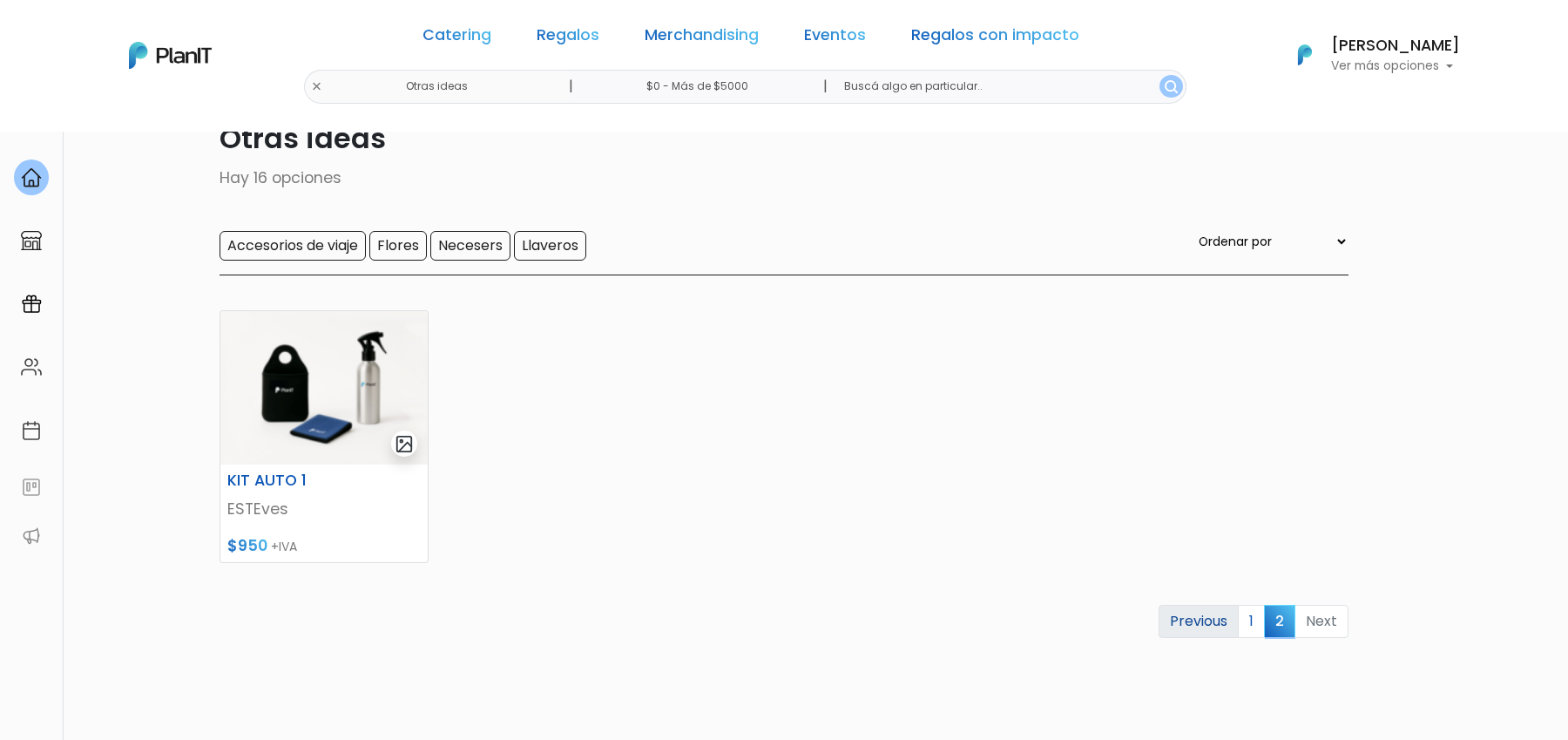
scroll to position [107, 0]
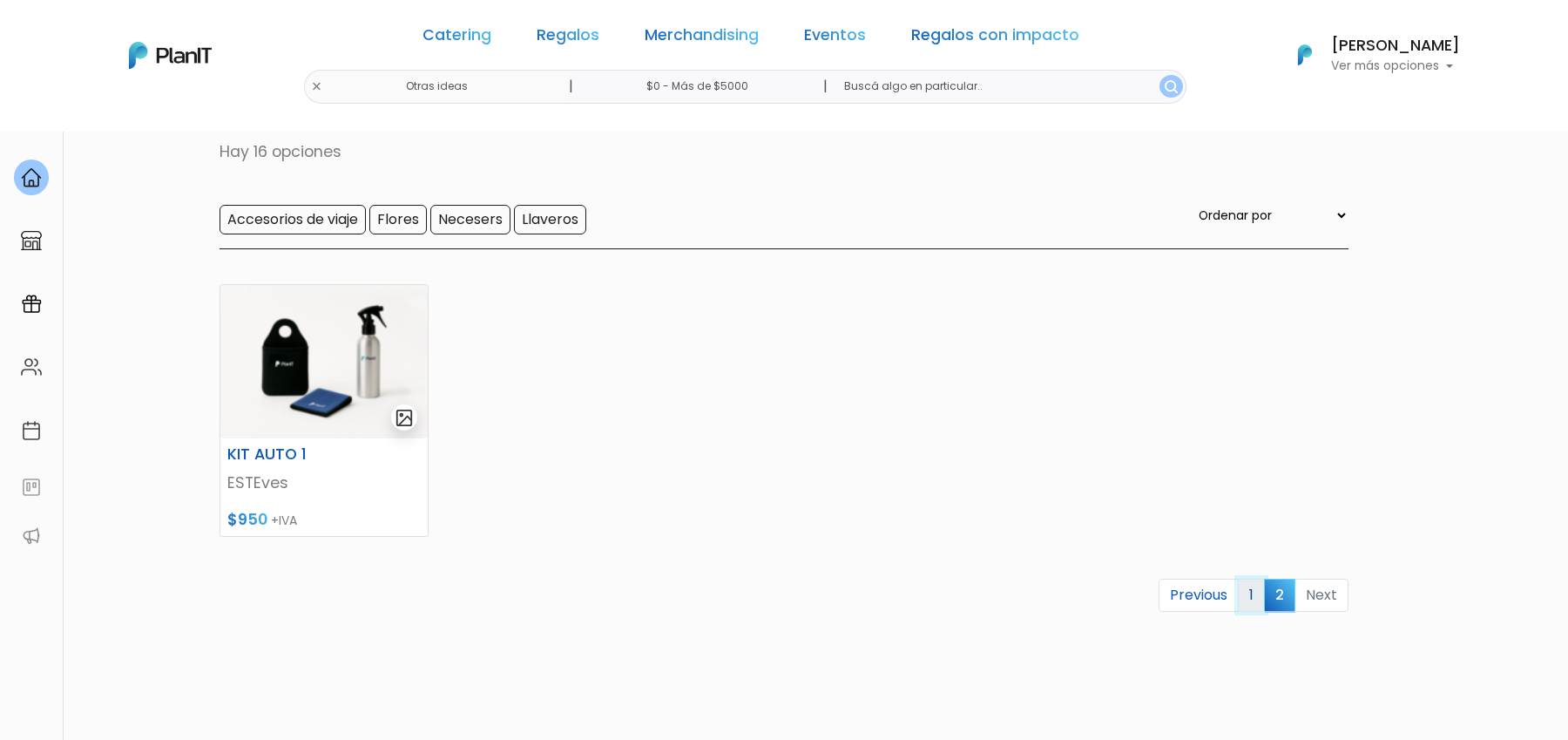
click at [1253, 595] on link "1" at bounding box center [1251, 595] width 27 height 33
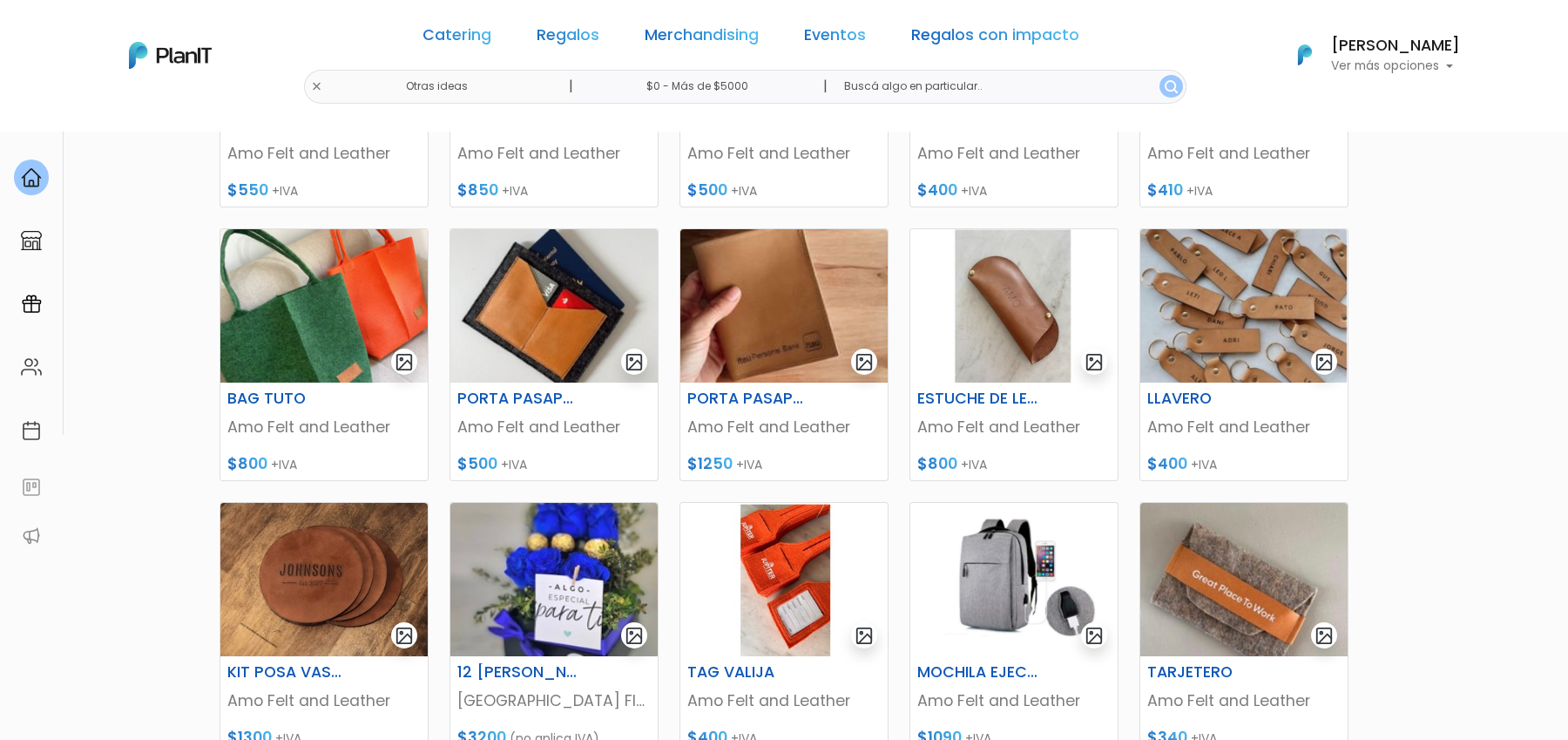
scroll to position [443, 0]
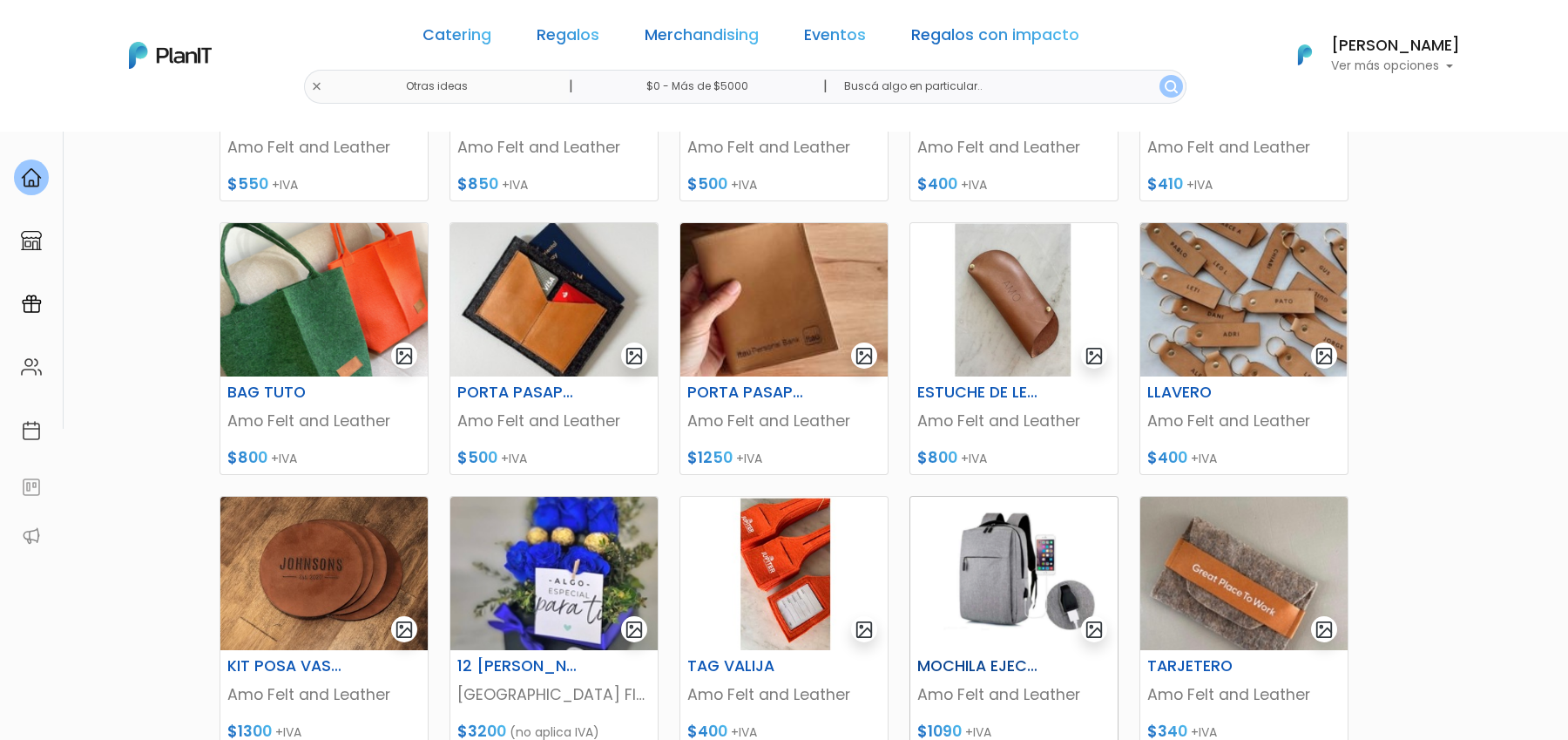
click at [1028, 578] on img at bounding box center [1014, 573] width 208 height 153
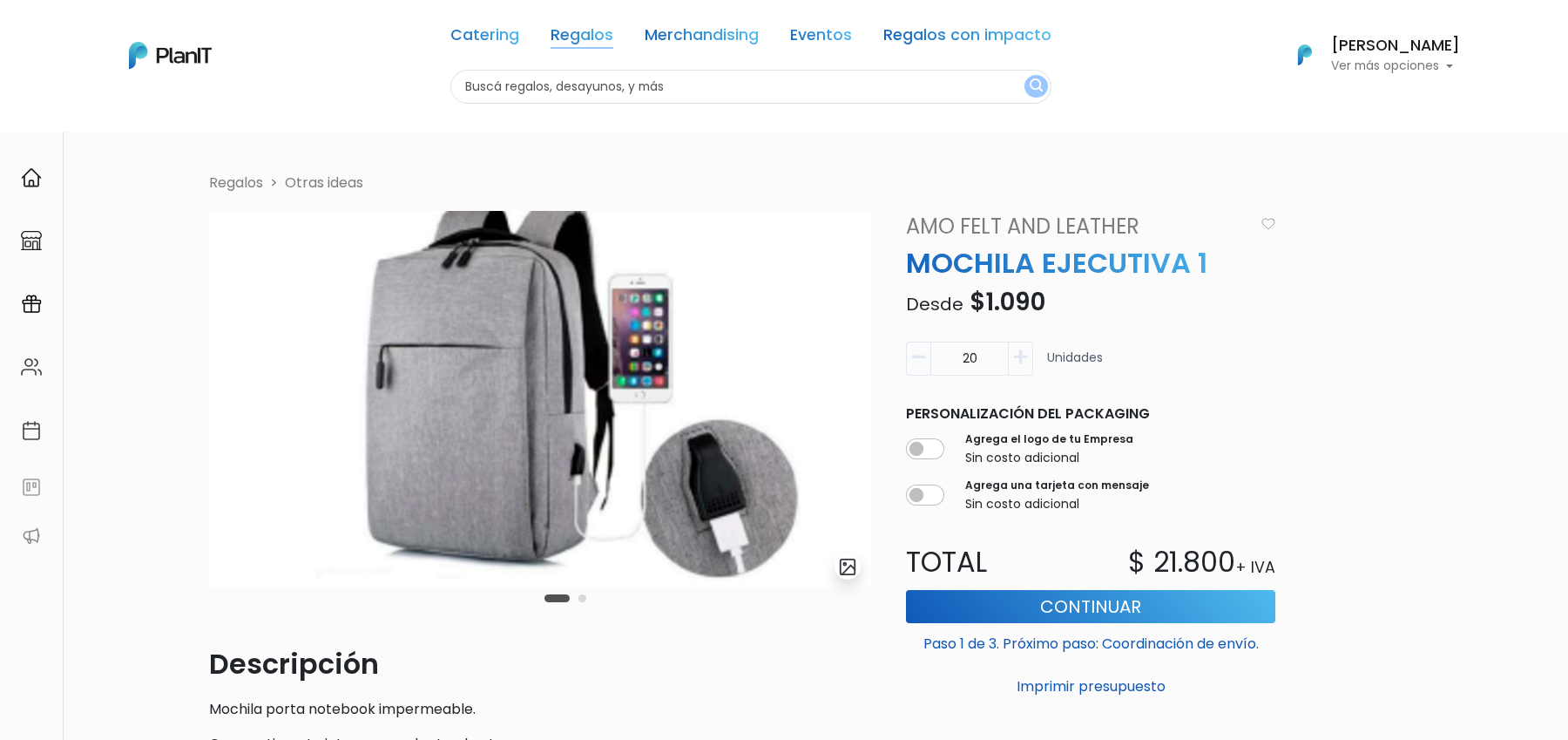
click at [591, 40] on link "Regalos" at bounding box center [582, 39] width 63 height 21
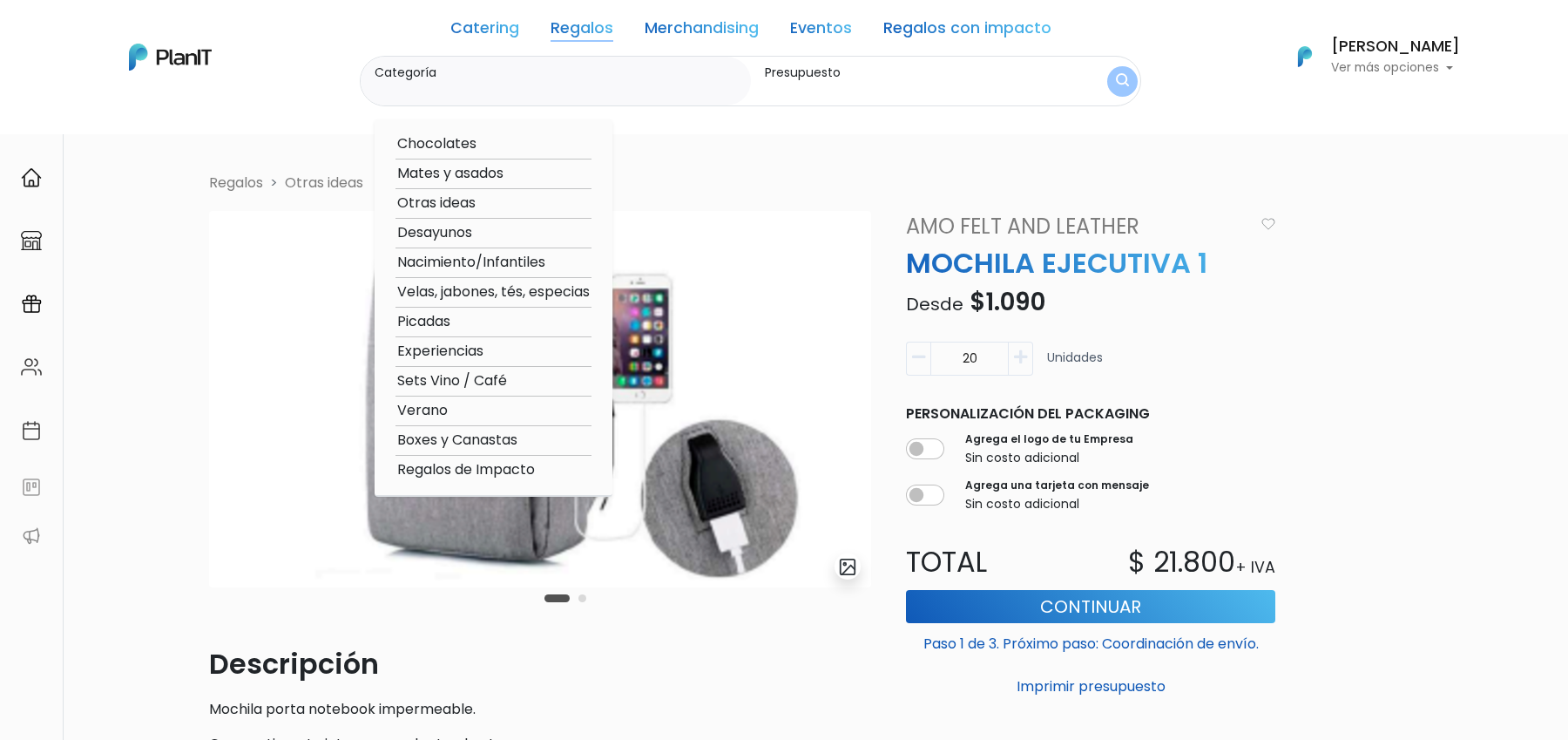
click at [450, 443] on option "Boxes y Canastas" at bounding box center [493, 440] width 196 height 22
type input "Boxes y Canastas"
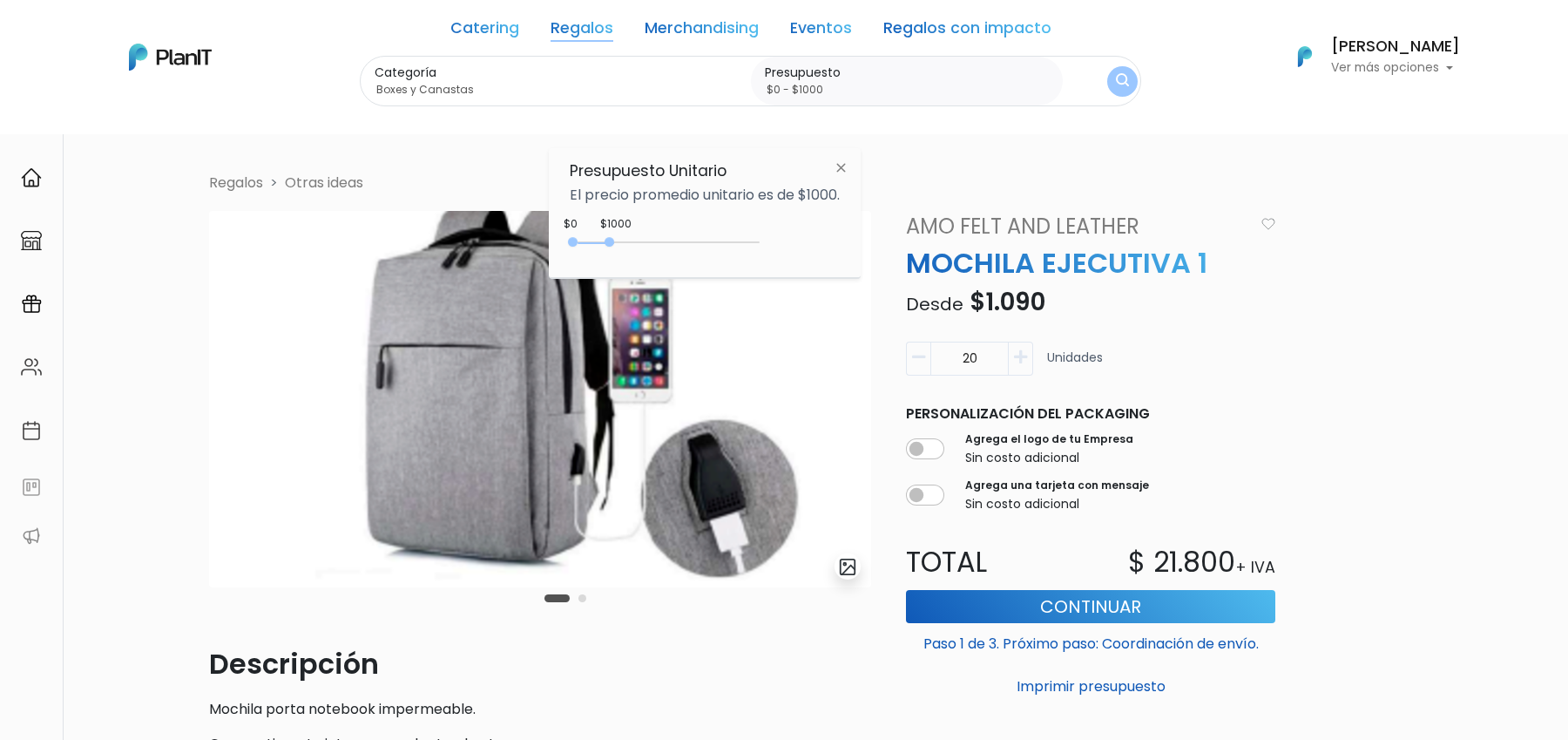
click at [763, 234] on div "$1000 $0 0 : 1000 0 1000 0,1000" at bounding box center [705, 245] width 270 height 35
click at [753, 235] on div "0 : 1000 0 1000 0,1000" at bounding box center [668, 245] width 183 height 21
type input "$0 - $4800"
click at [753, 244] on div "0 : 4800 0 4800" at bounding box center [668, 245] width 183 height 18
click at [1125, 81] on button "submit" at bounding box center [1123, 82] width 32 height 32
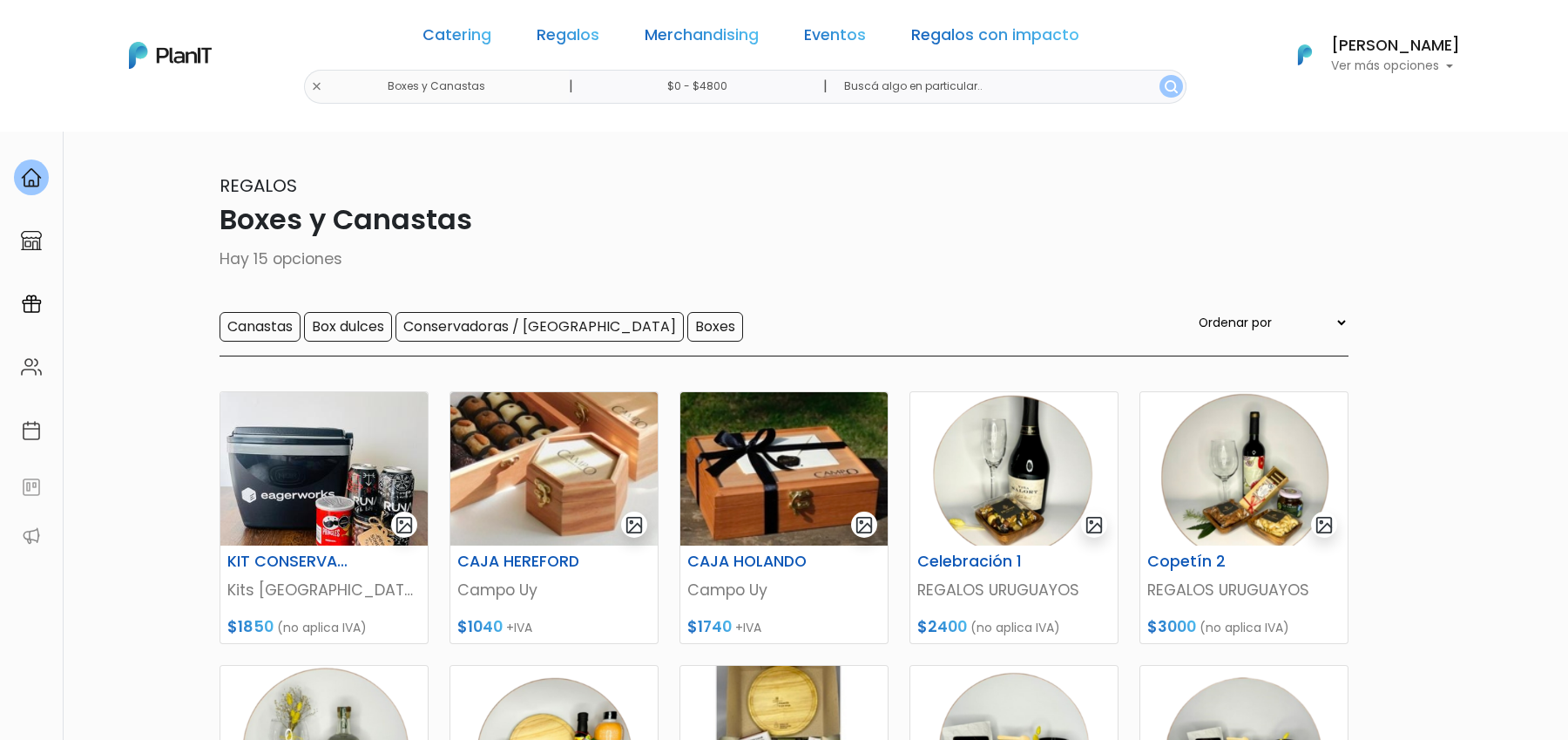
click at [582, 20] on div "Catering Regalos Merchandising Eventos Regalos con impacto" at bounding box center [750, 39] width 670 height 63
click at [582, 22] on div "Catering Regalos Merchandising Eventos Regalos con impacto" at bounding box center [750, 39] width 670 height 63
click at [582, 28] on link "Regalos" at bounding box center [568, 39] width 63 height 21
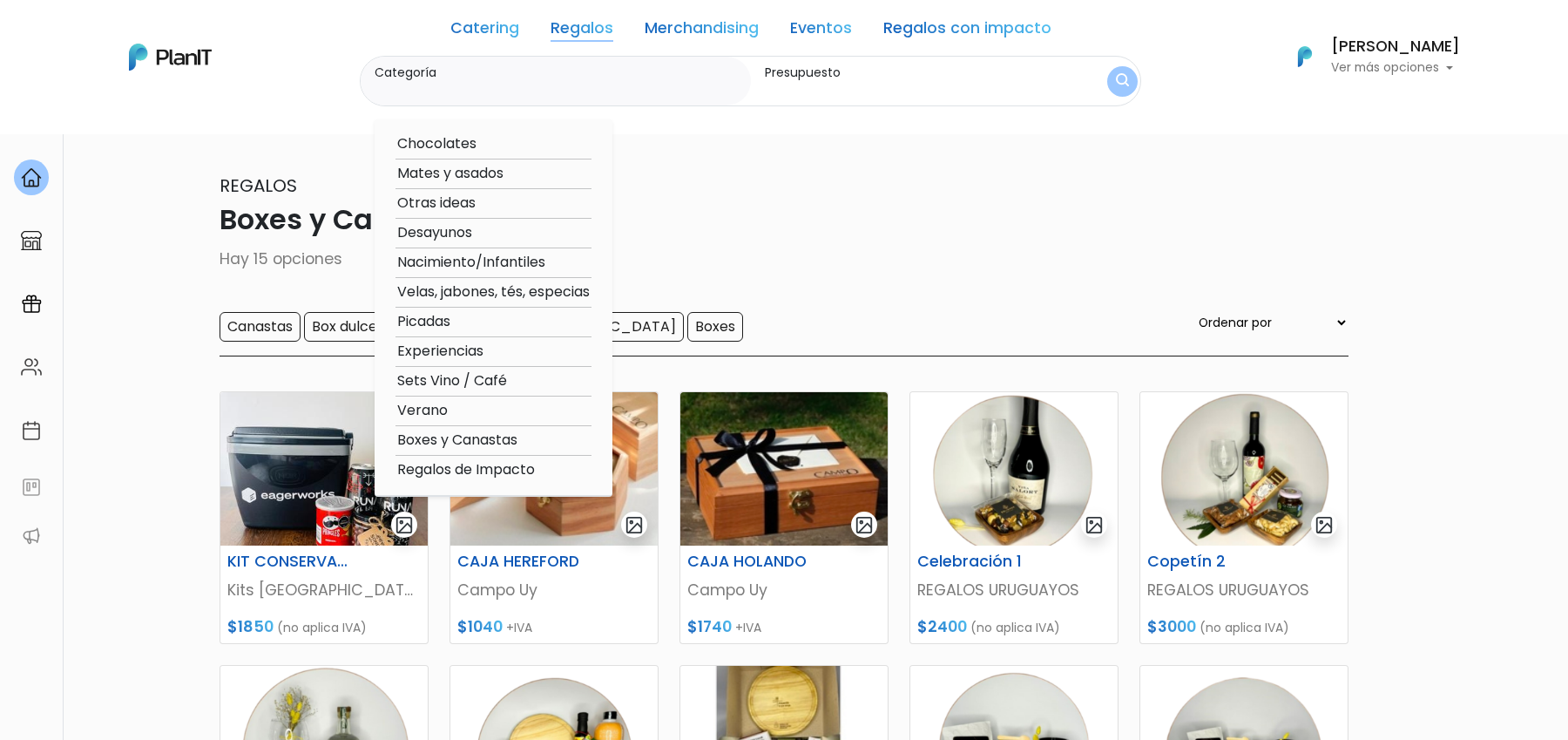
click at [827, 192] on p "Regalos" at bounding box center [784, 186] width 1129 height 26
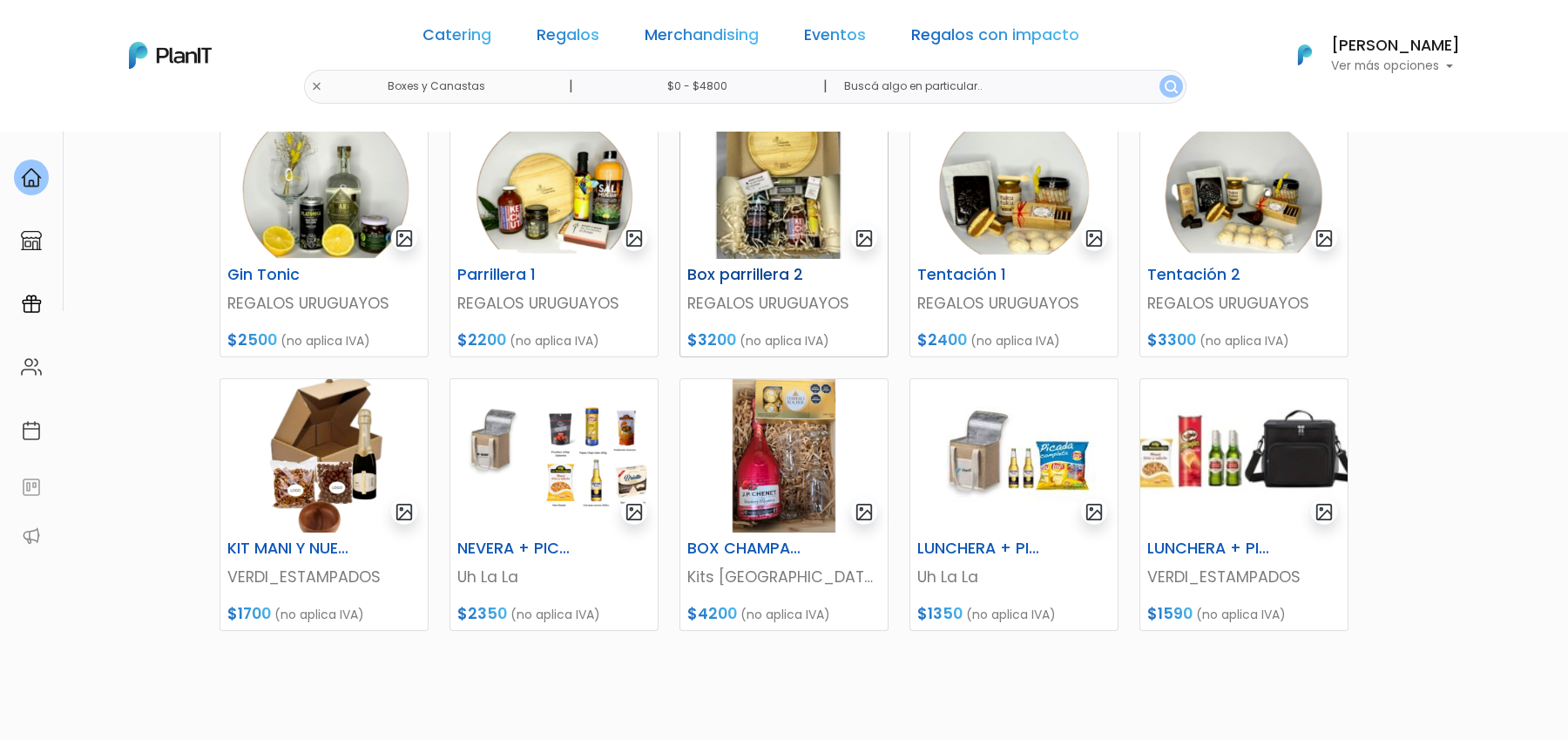
scroll to position [562, 0]
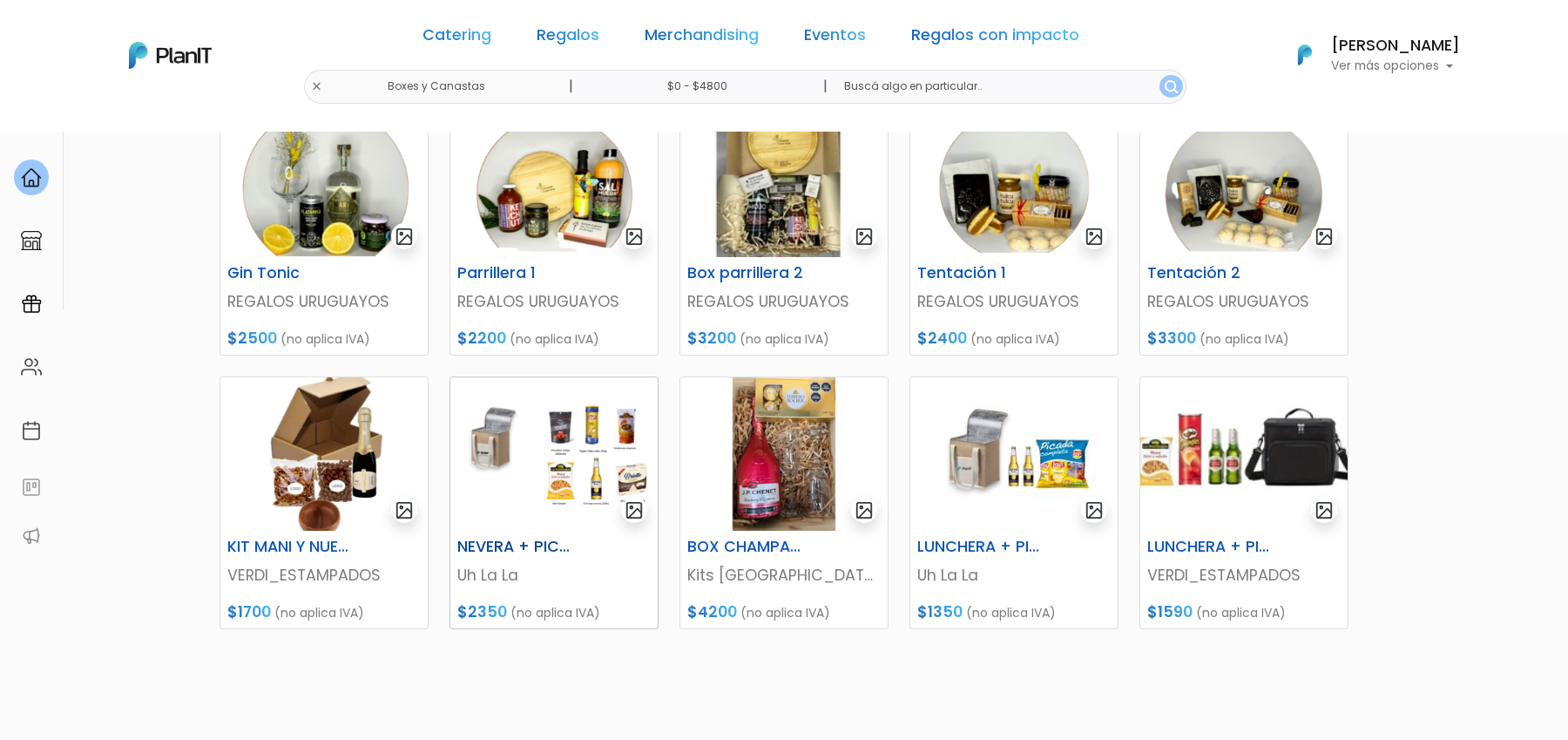
click at [561, 446] on img at bounding box center [554, 453] width 208 height 153
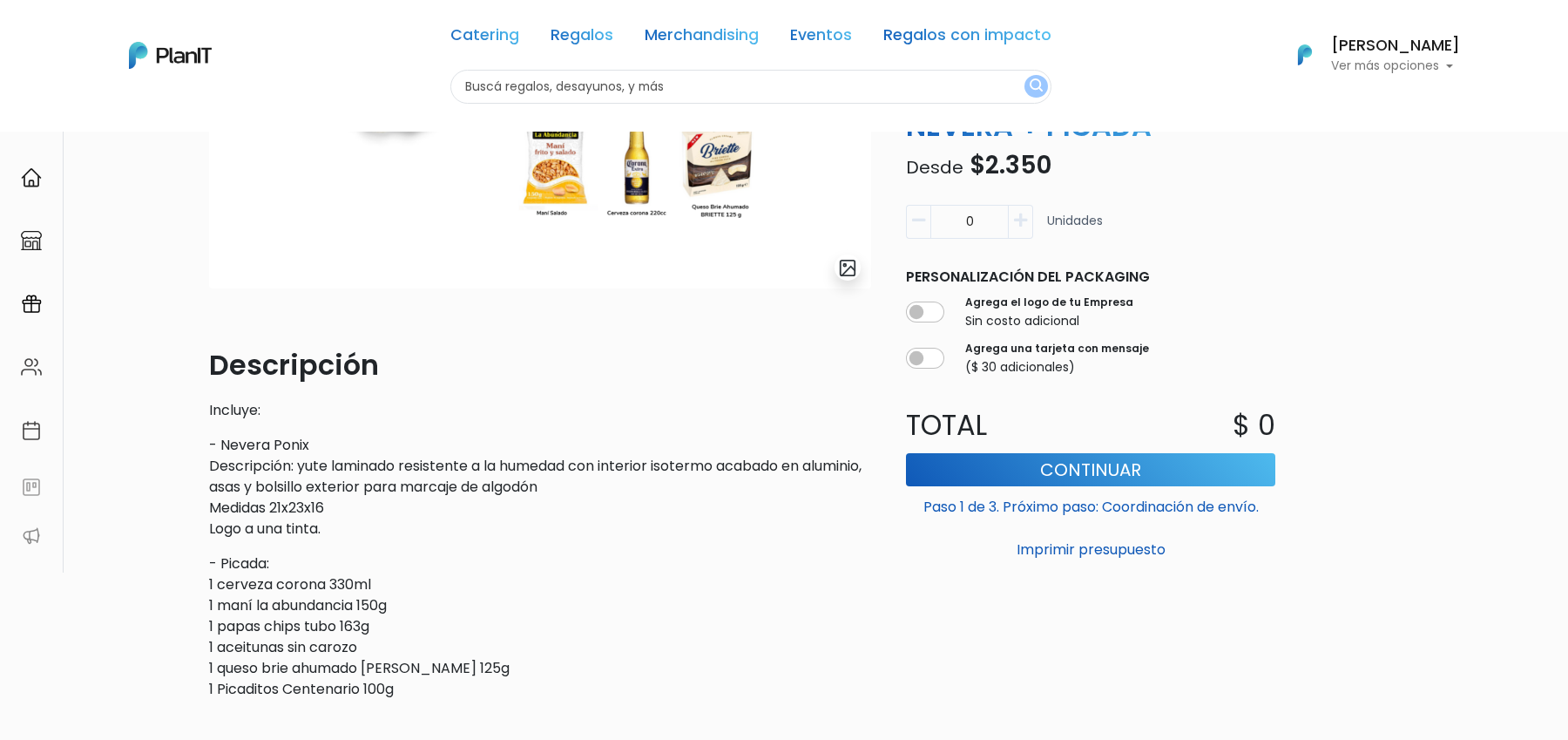
scroll to position [305, 0]
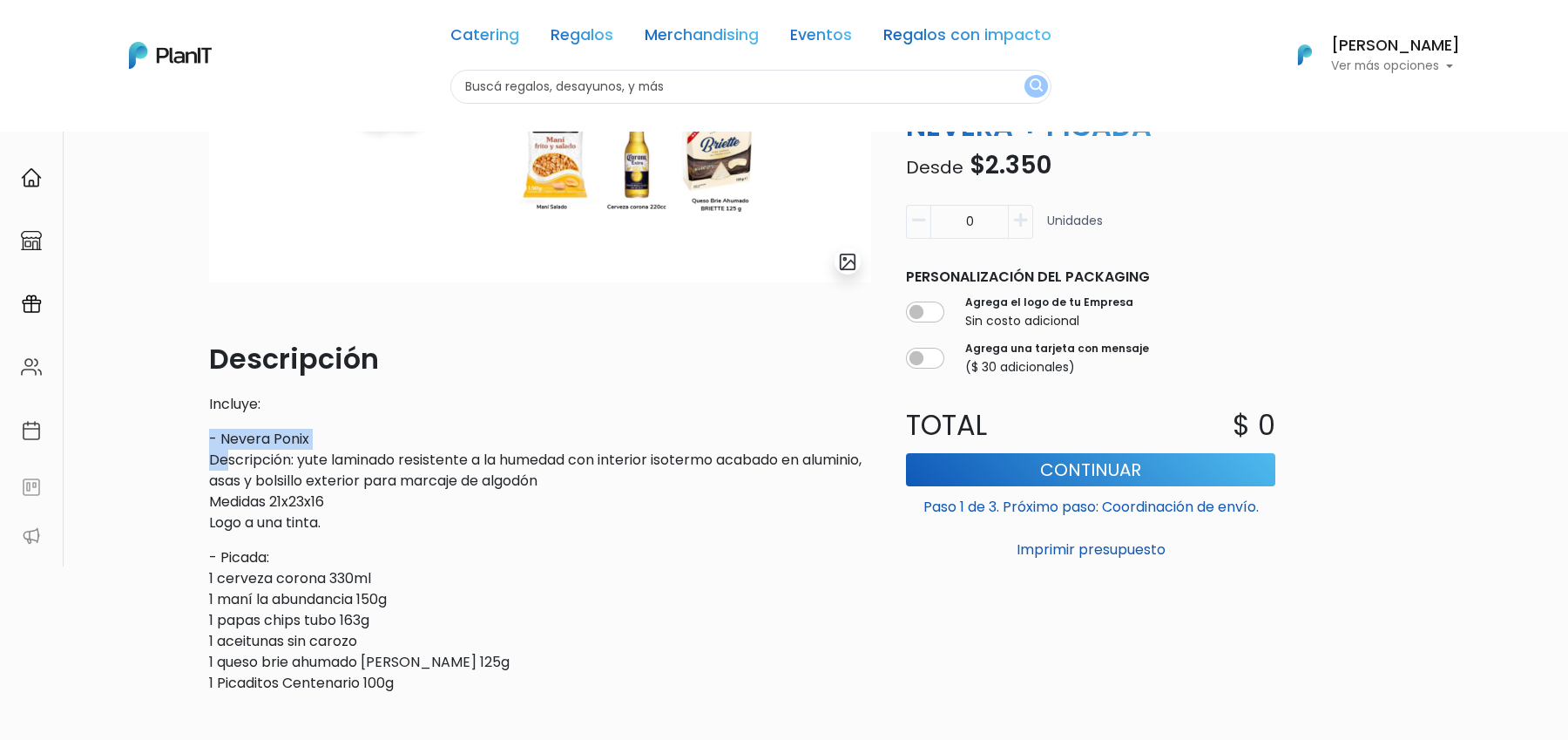
drag, startPoint x: 227, startPoint y: 452, endPoint x: 355, endPoint y: 440, distance: 128.6
click at [355, 440] on p "- Nevera Ponix Descripción: yute laminado resistente a la humedad con interior …" at bounding box center [540, 480] width 662 height 104
click at [315, 440] on p "- Nevera Ponix Descripción: yute laminado resistente a la humedad con interior …" at bounding box center [540, 480] width 662 height 104
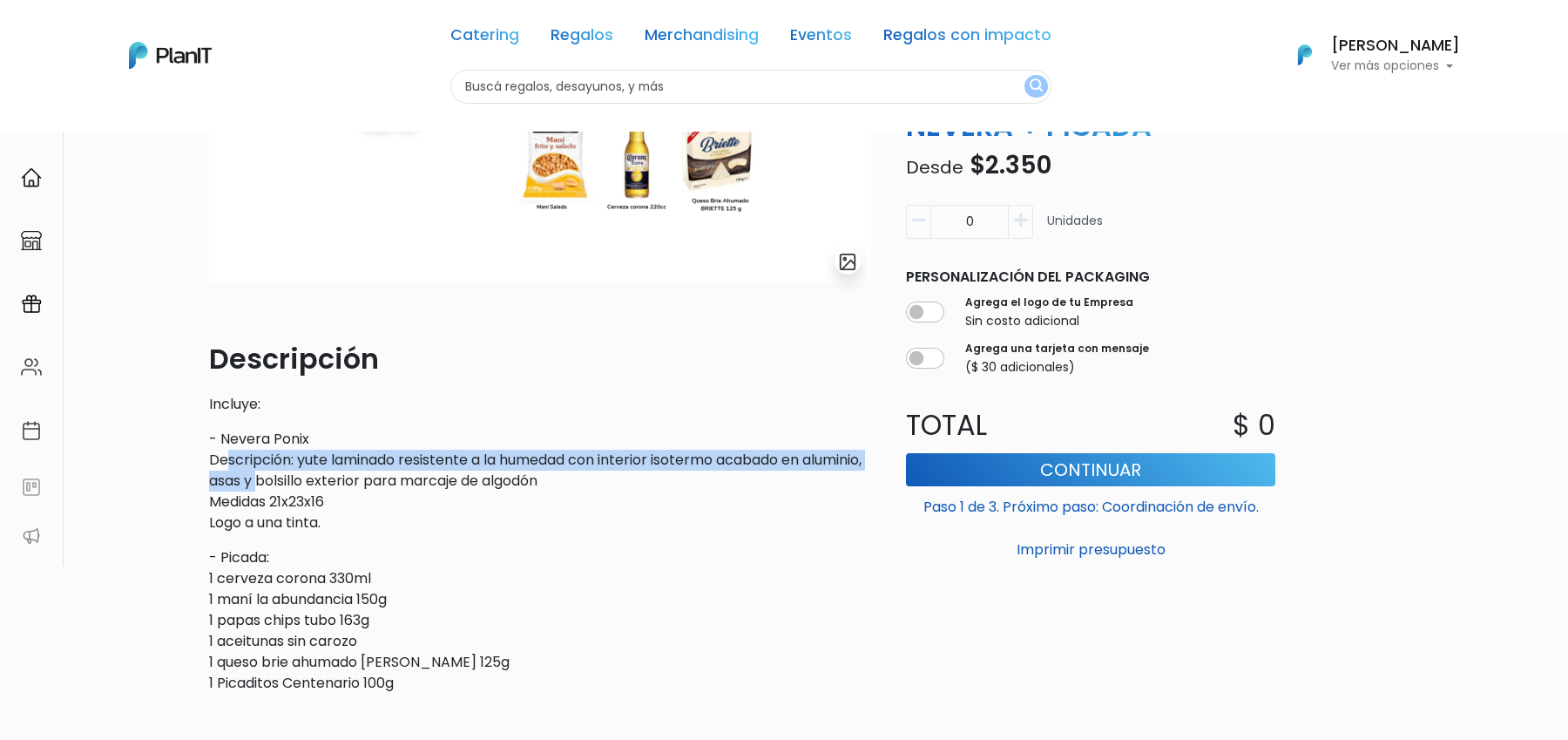
drag, startPoint x: 253, startPoint y: 463, endPoint x: 330, endPoint y: 488, distance: 81.0
click at [330, 488] on p "- Nevera Ponix Descripción: yute laminado resistente a la humedad con interior …" at bounding box center [540, 480] width 662 height 104
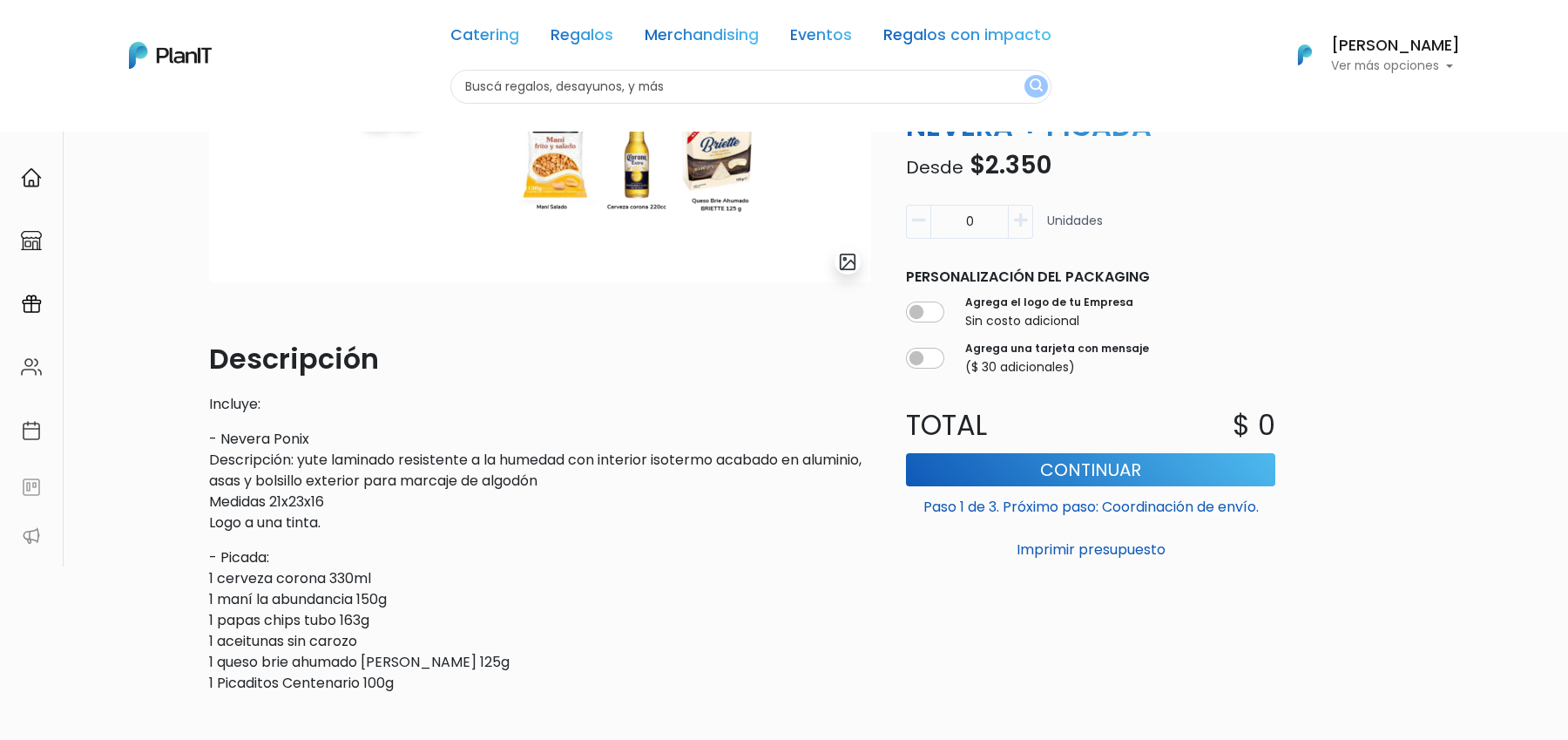
click at [241, 561] on p "- Picada: 1 cerveza corona 330ml 1 maní la abundancia 150g 1 papas chips tubo 1…" at bounding box center [540, 620] width 662 height 146
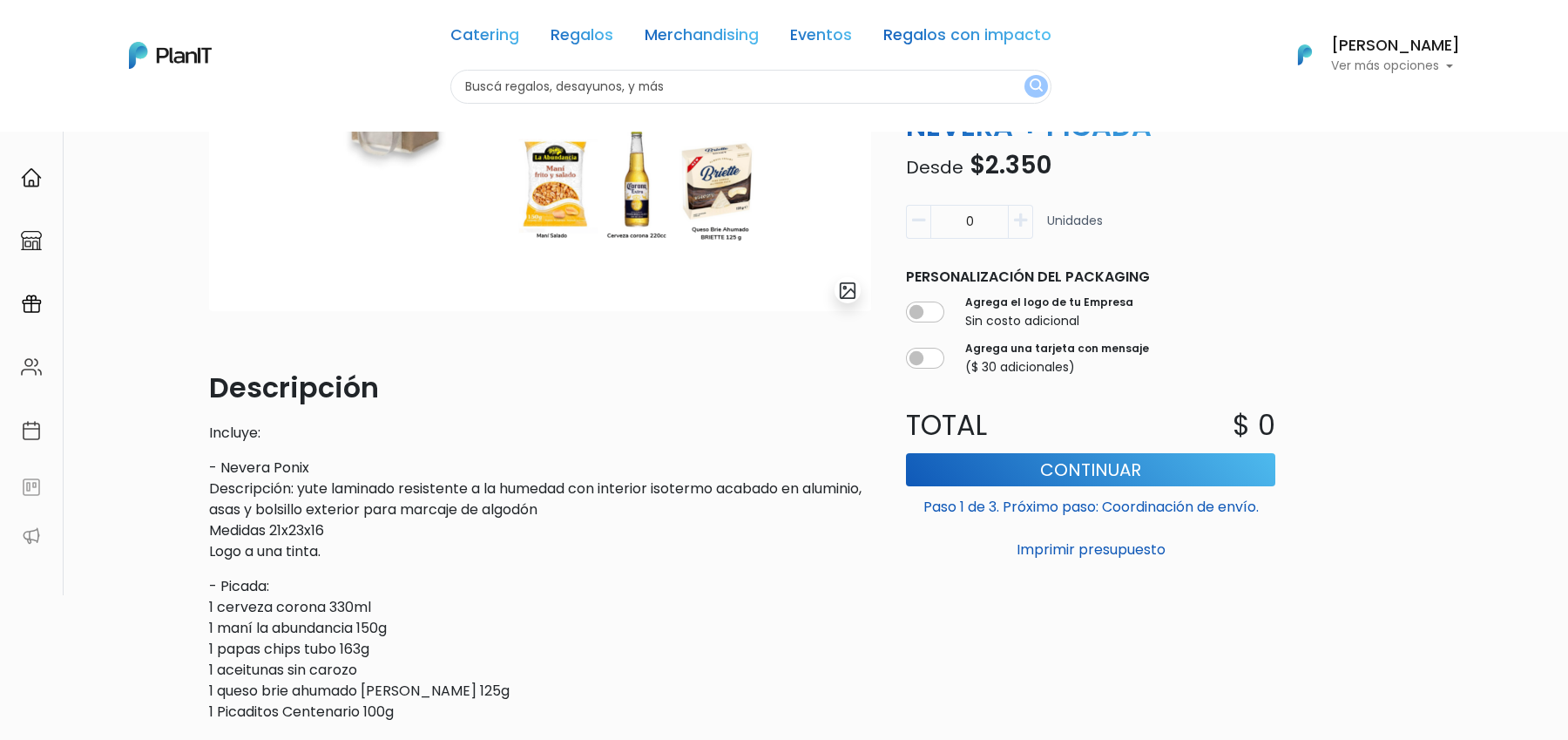
scroll to position [279, 0]
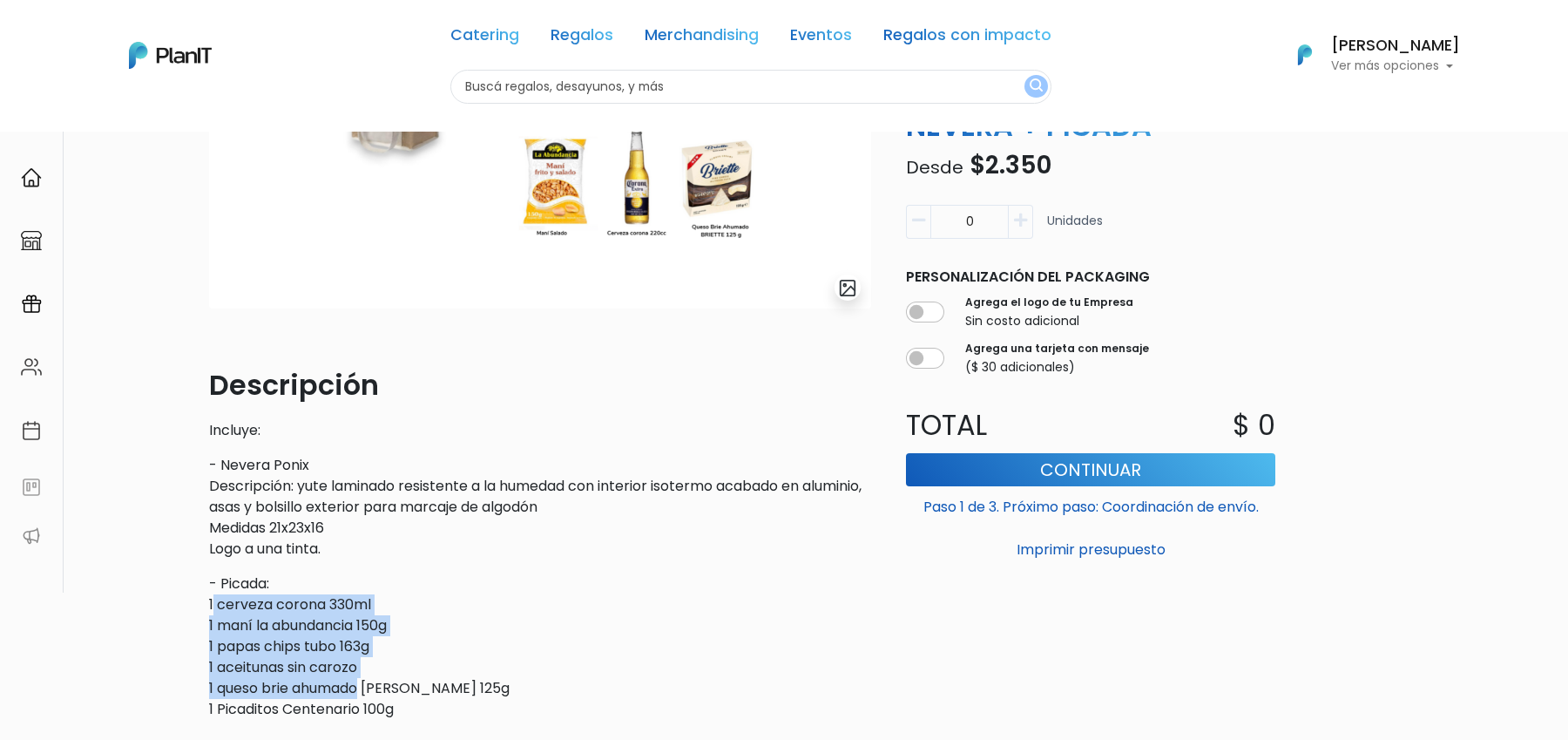
drag, startPoint x: 214, startPoint y: 612, endPoint x: 358, endPoint y: 697, distance: 167.2
click at [358, 697] on p "- Picada: 1 cerveza corona 330ml 1 maní la abundancia 150g 1 papas chips tubo 1…" at bounding box center [540, 646] width 662 height 146
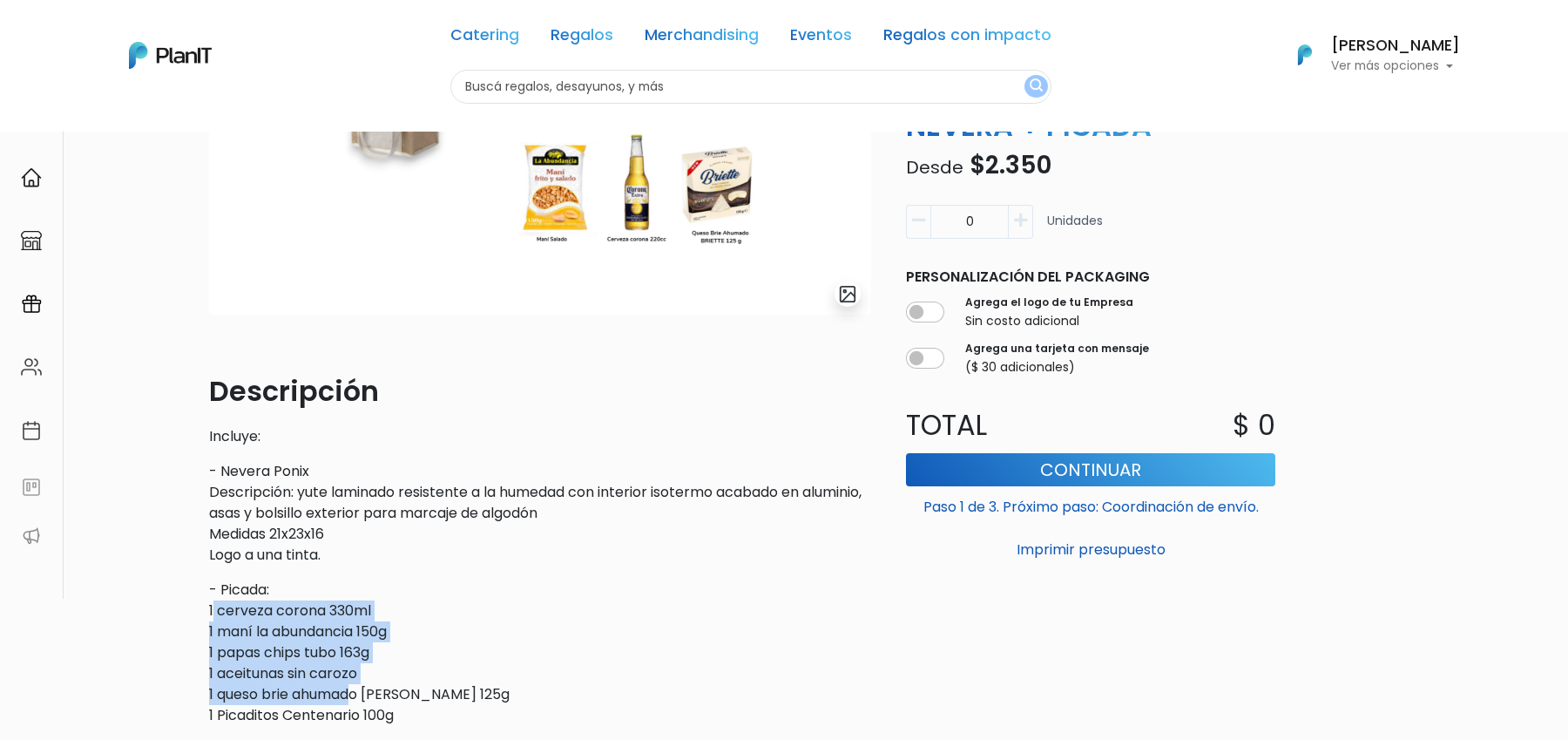
scroll to position [280, 0]
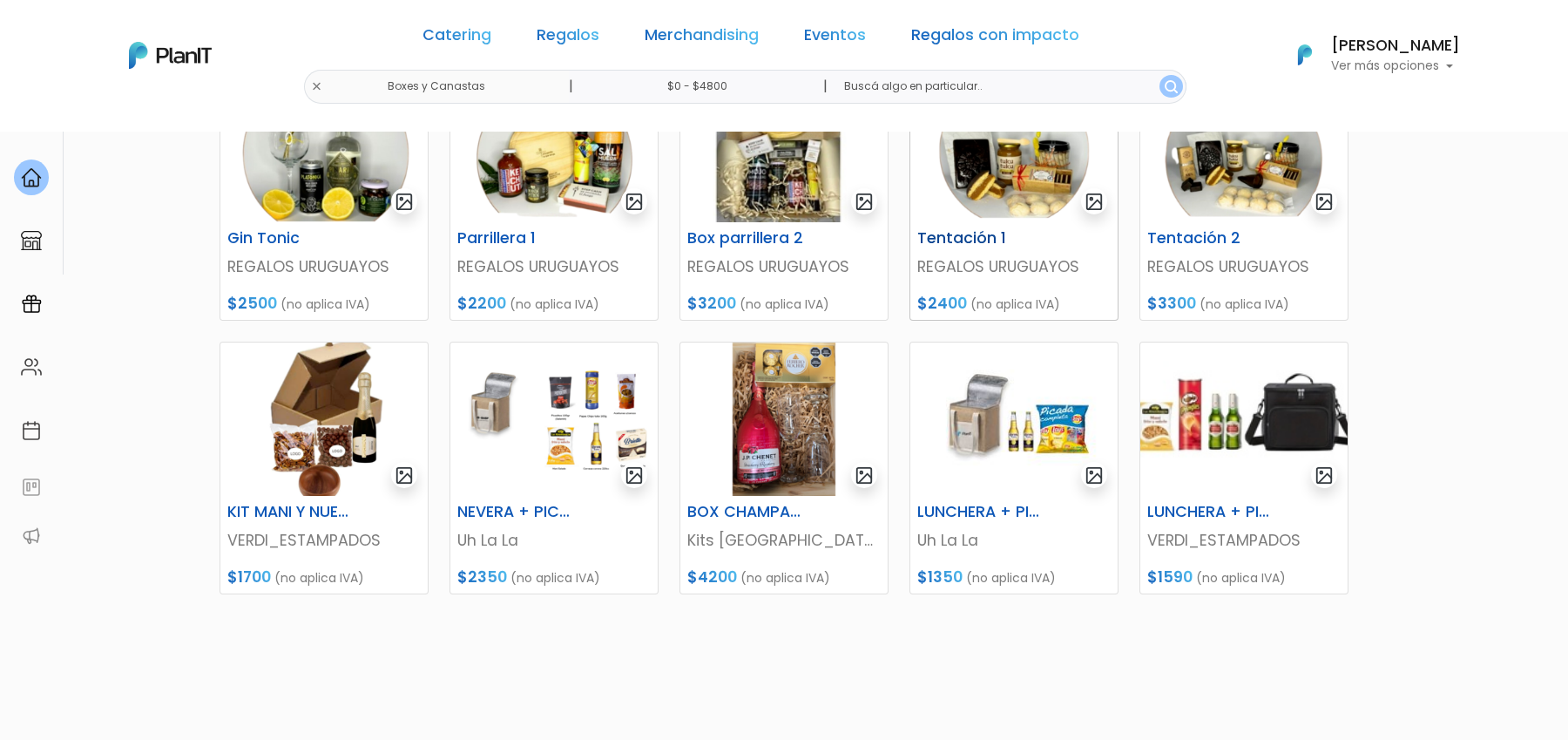
scroll to position [599, 0]
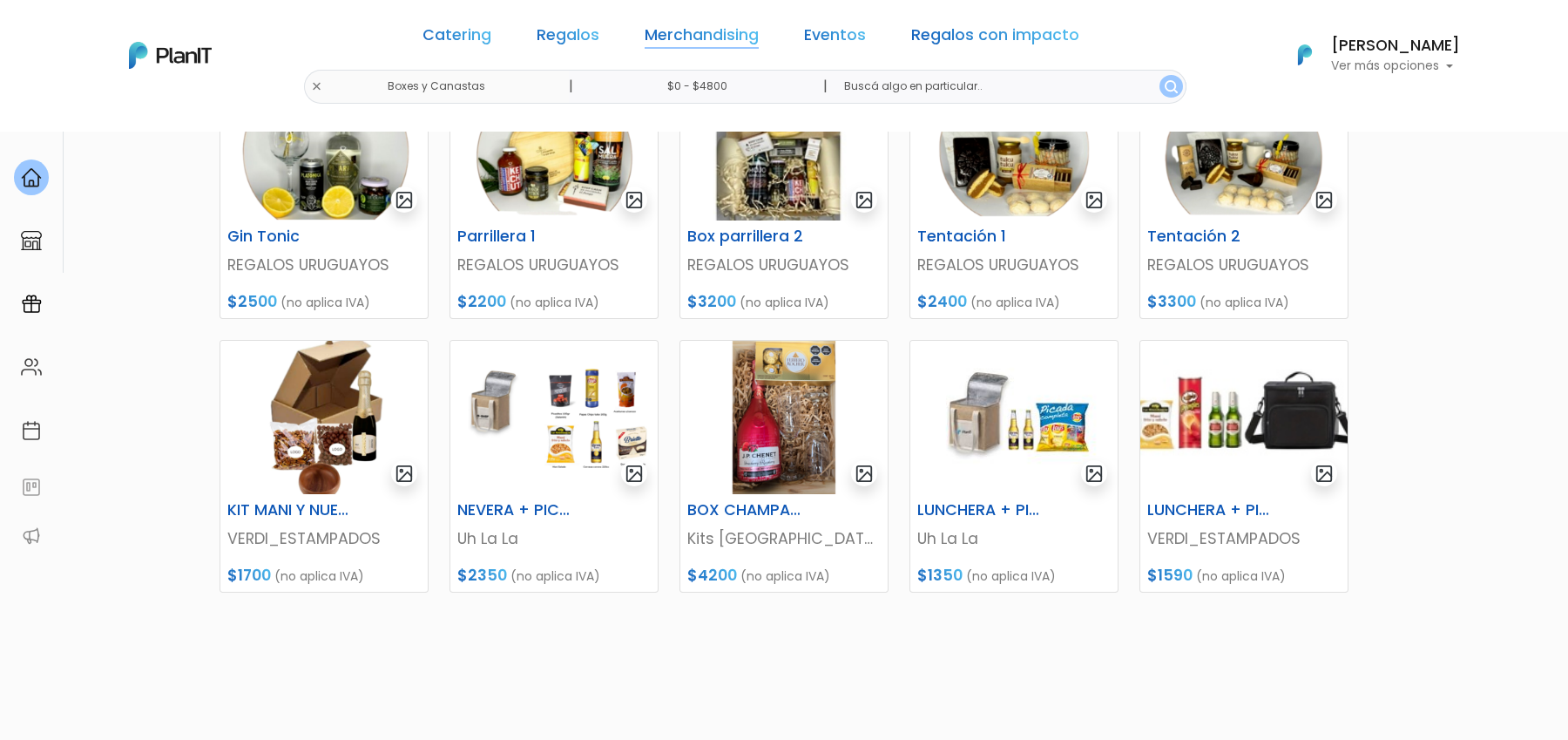
click at [699, 32] on link "Merchandising" at bounding box center [702, 39] width 114 height 21
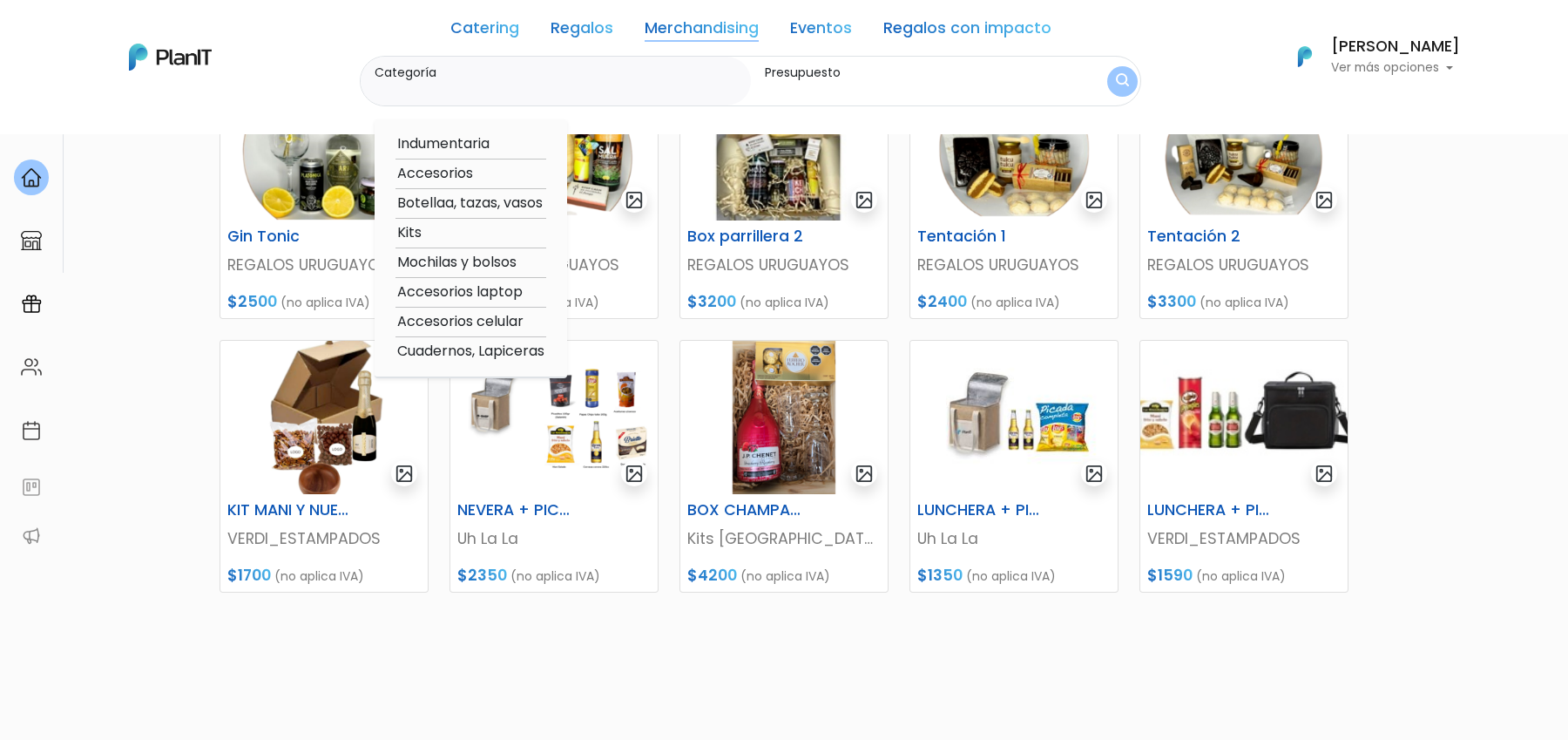
click at [509, 203] on option "Botellaa, tazas, vasos" at bounding box center [471, 203] width 151 height 22
type input "Botellaa, tazas, vasos"
type input "$0 - $4800"
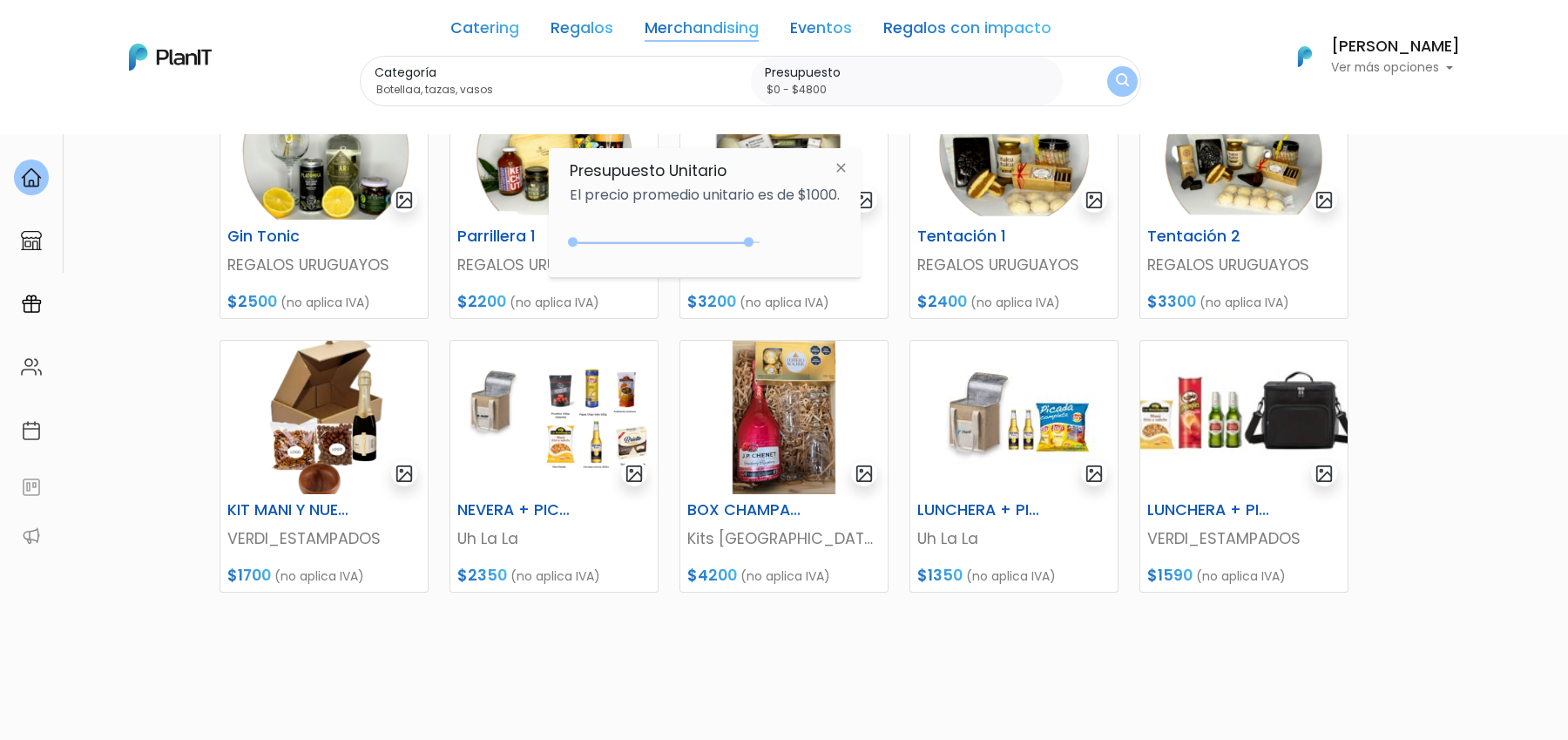
click at [847, 164] on img at bounding box center [841, 167] width 32 height 32
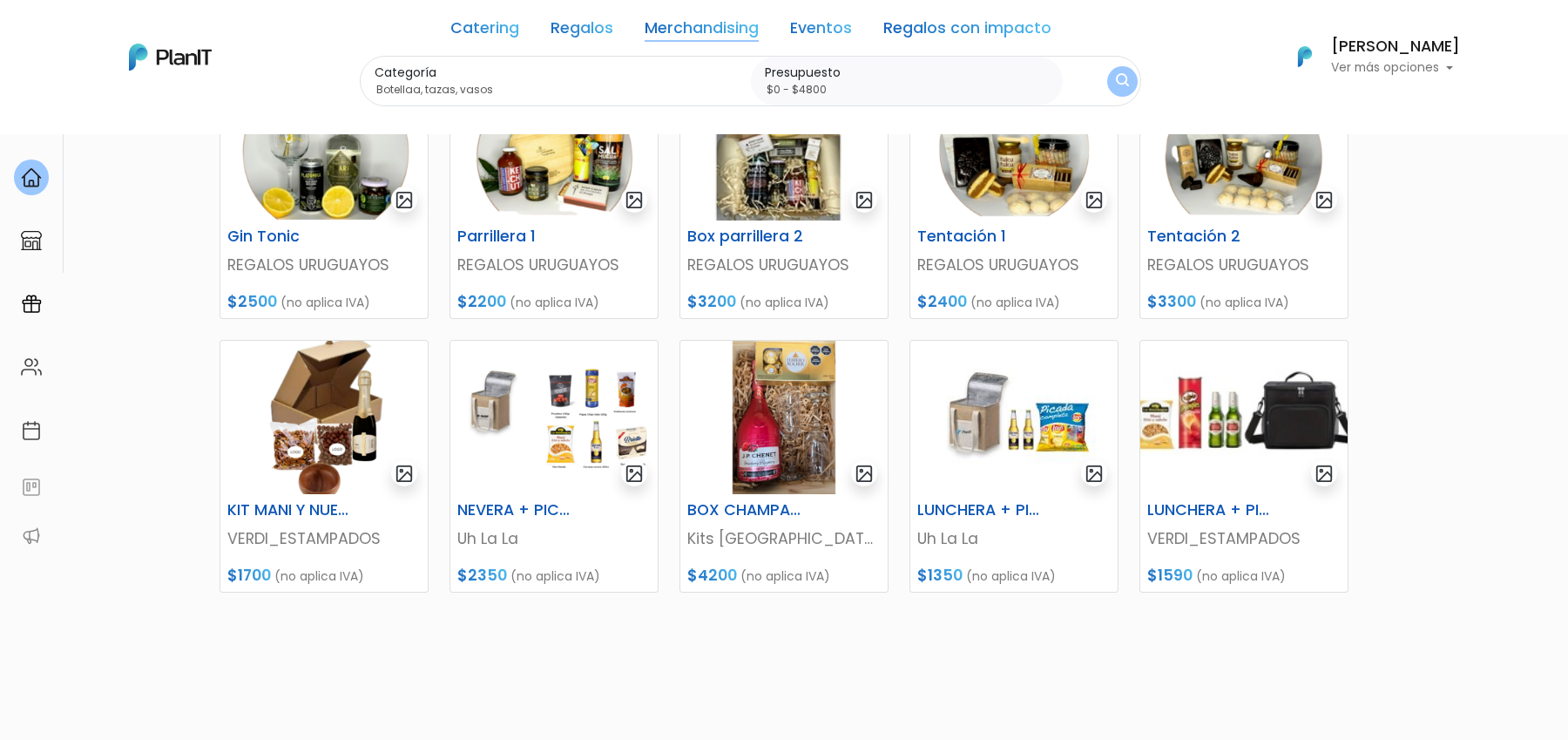
click at [715, 30] on link "Merchandising" at bounding box center [702, 32] width 114 height 21
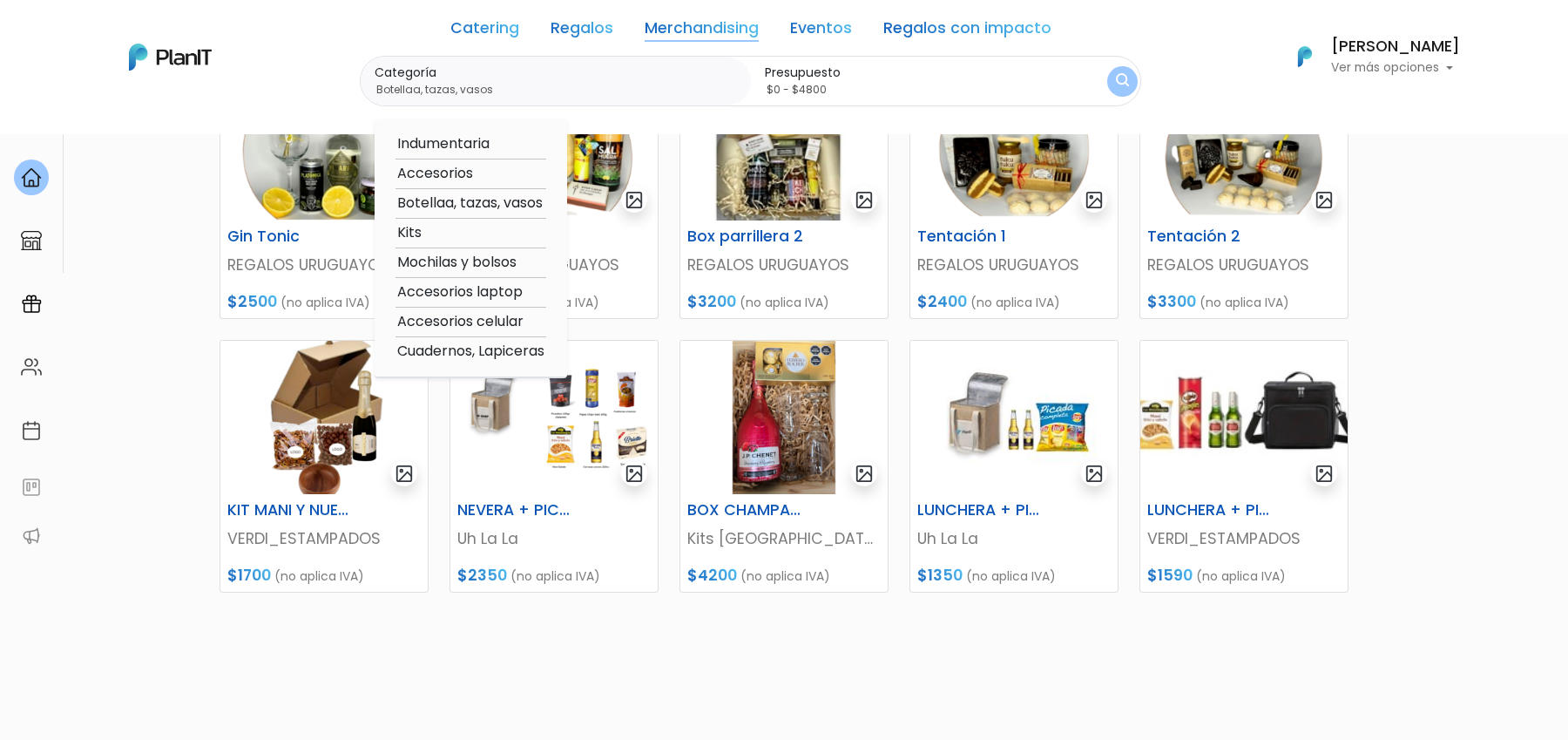
click at [448, 205] on option "Botellaa, tazas, vasos" at bounding box center [471, 203] width 151 height 22
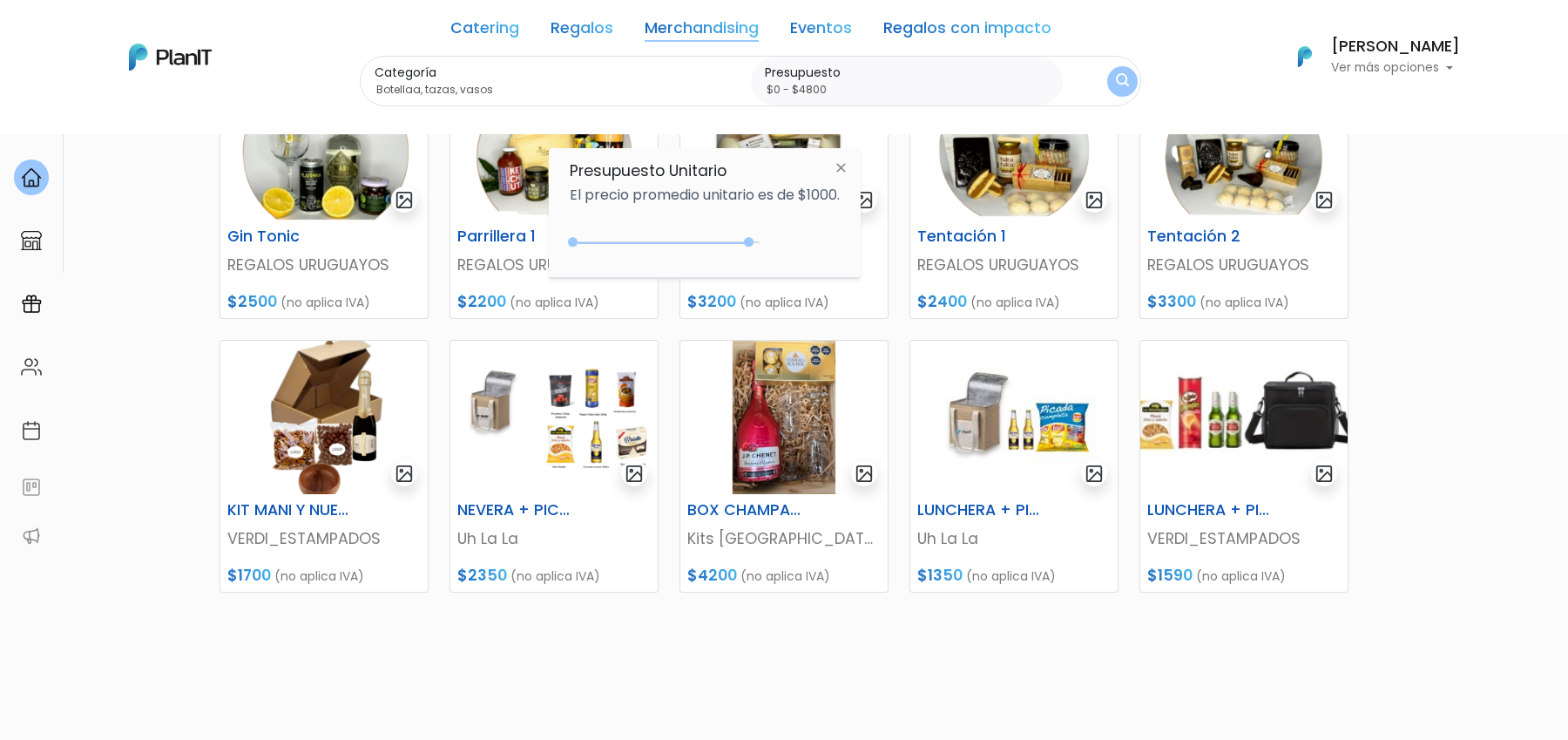
click at [1125, 81] on button "submit" at bounding box center [1122, 82] width 31 height 31
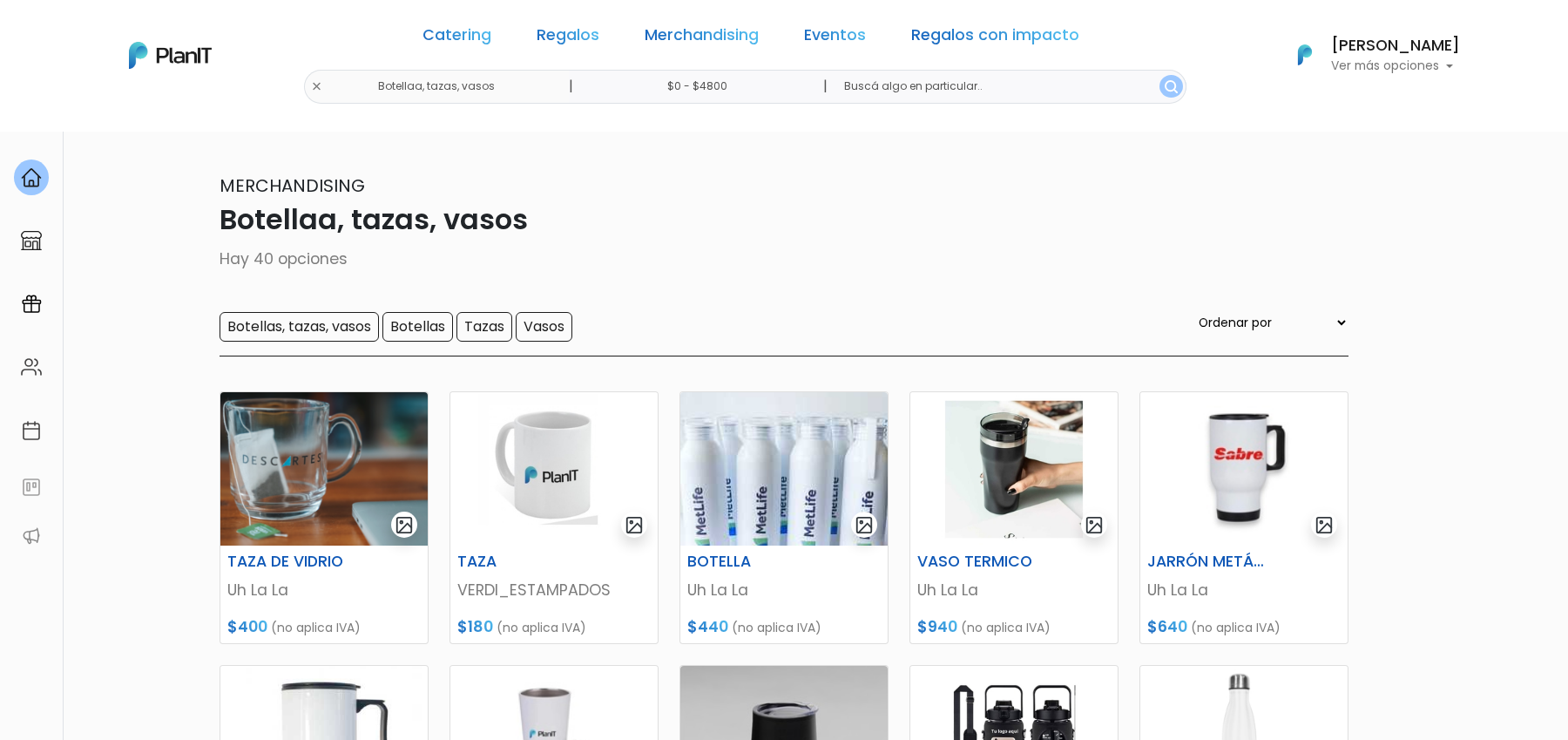
click at [284, 345] on div "Botellas, tazas, vasos Botellas Tazas Vasos Ordenar por Menor Precio Mayor Prec…" at bounding box center [784, 334] width 1129 height 45
click at [286, 339] on input "Botellas, tazas, vasos" at bounding box center [299, 327] width 160 height 30
click at [727, 30] on link "Merchandising" at bounding box center [702, 39] width 114 height 21
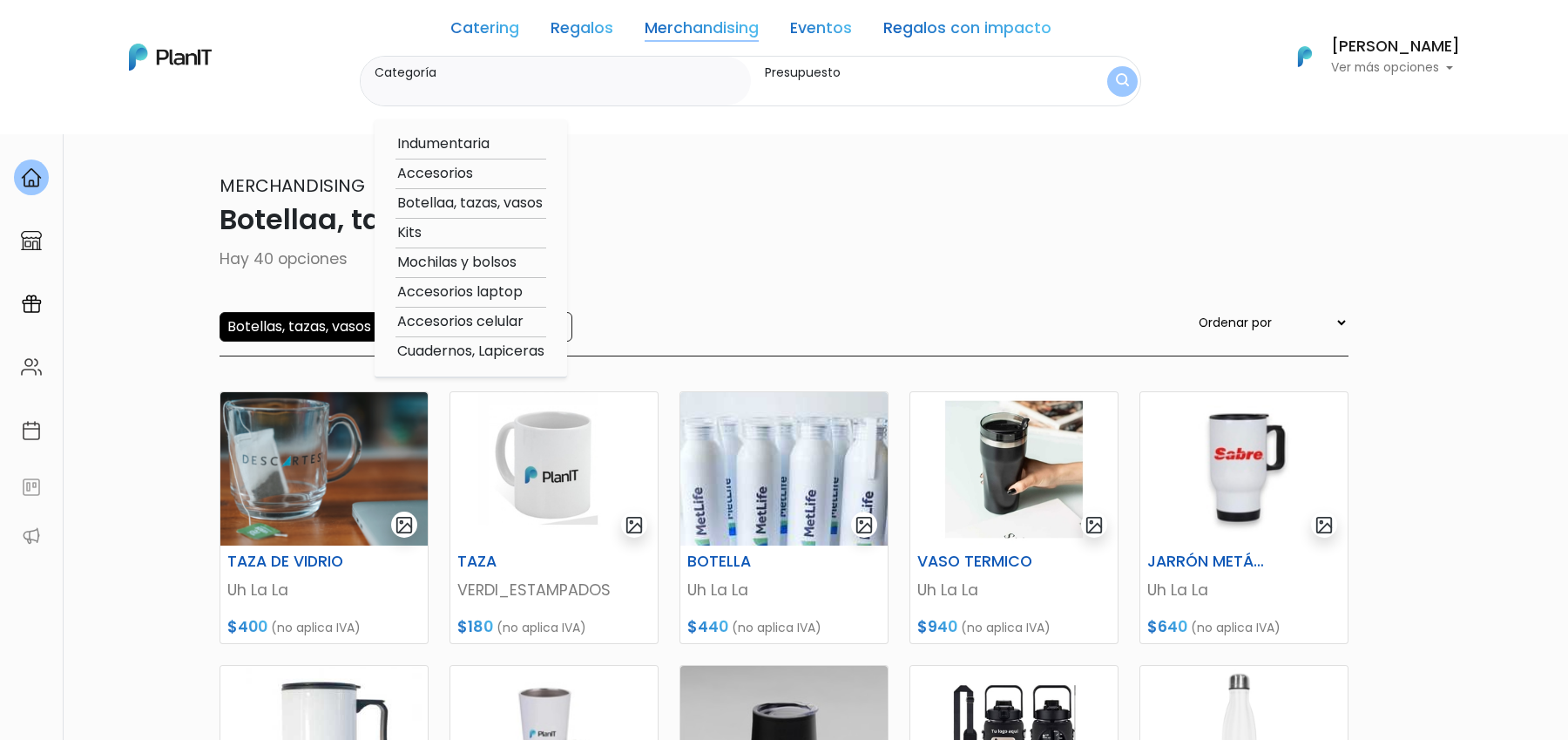
click at [451, 171] on option "Accesorios" at bounding box center [471, 174] width 151 height 22
type input "Accesorios"
type input "$0 - $4800"
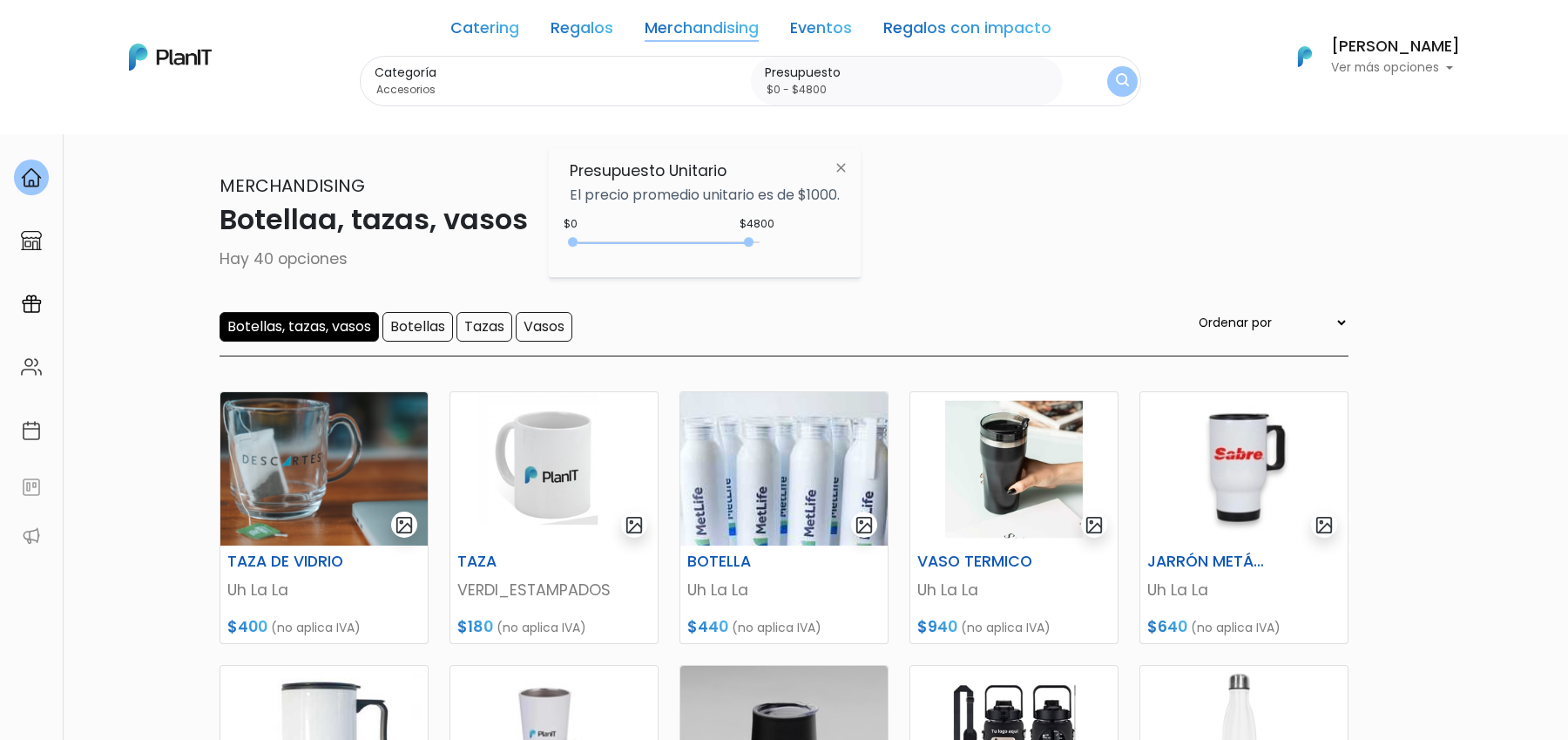
click at [1107, 85] on button "submit" at bounding box center [1122, 82] width 31 height 31
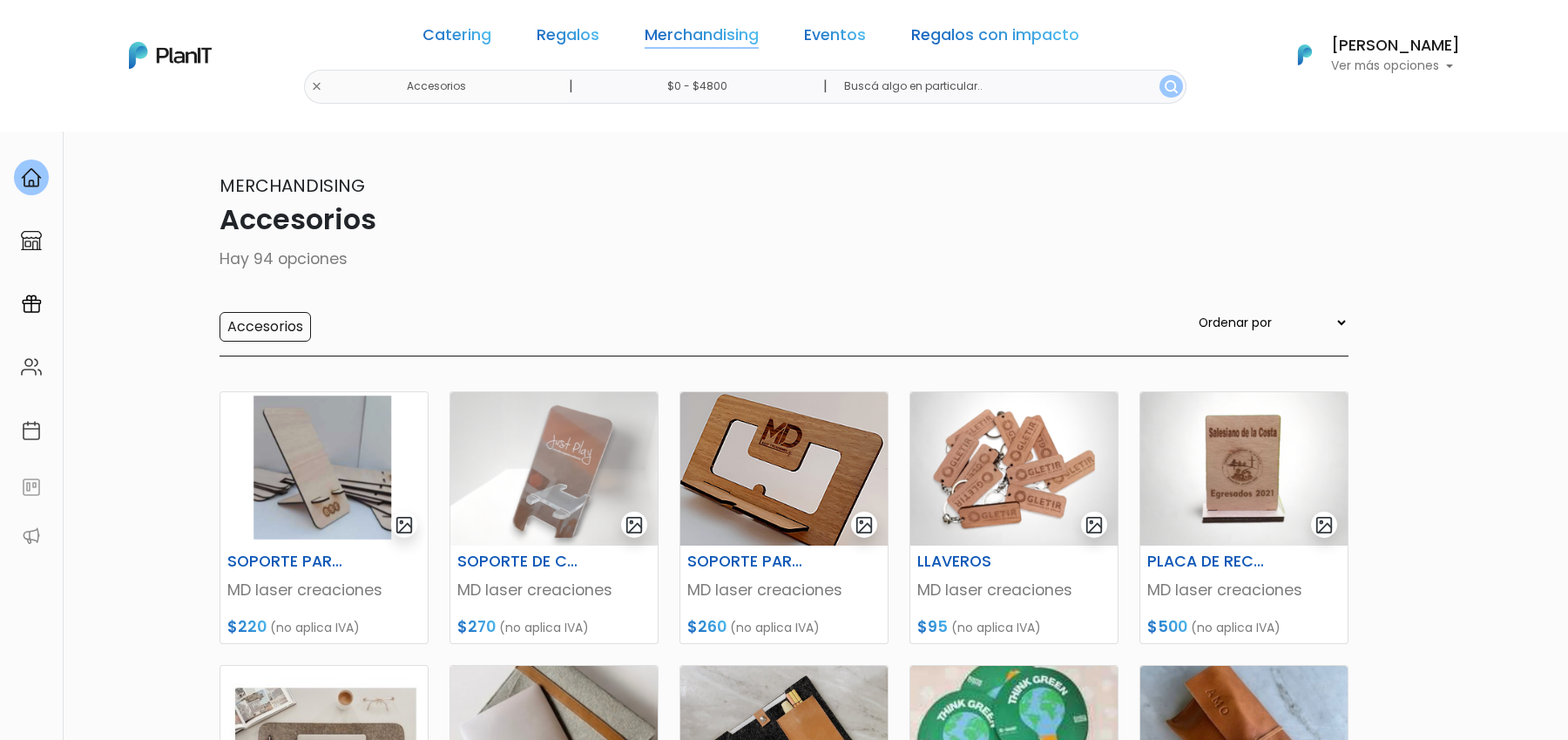
click at [695, 40] on link "Merchandising" at bounding box center [702, 39] width 114 height 21
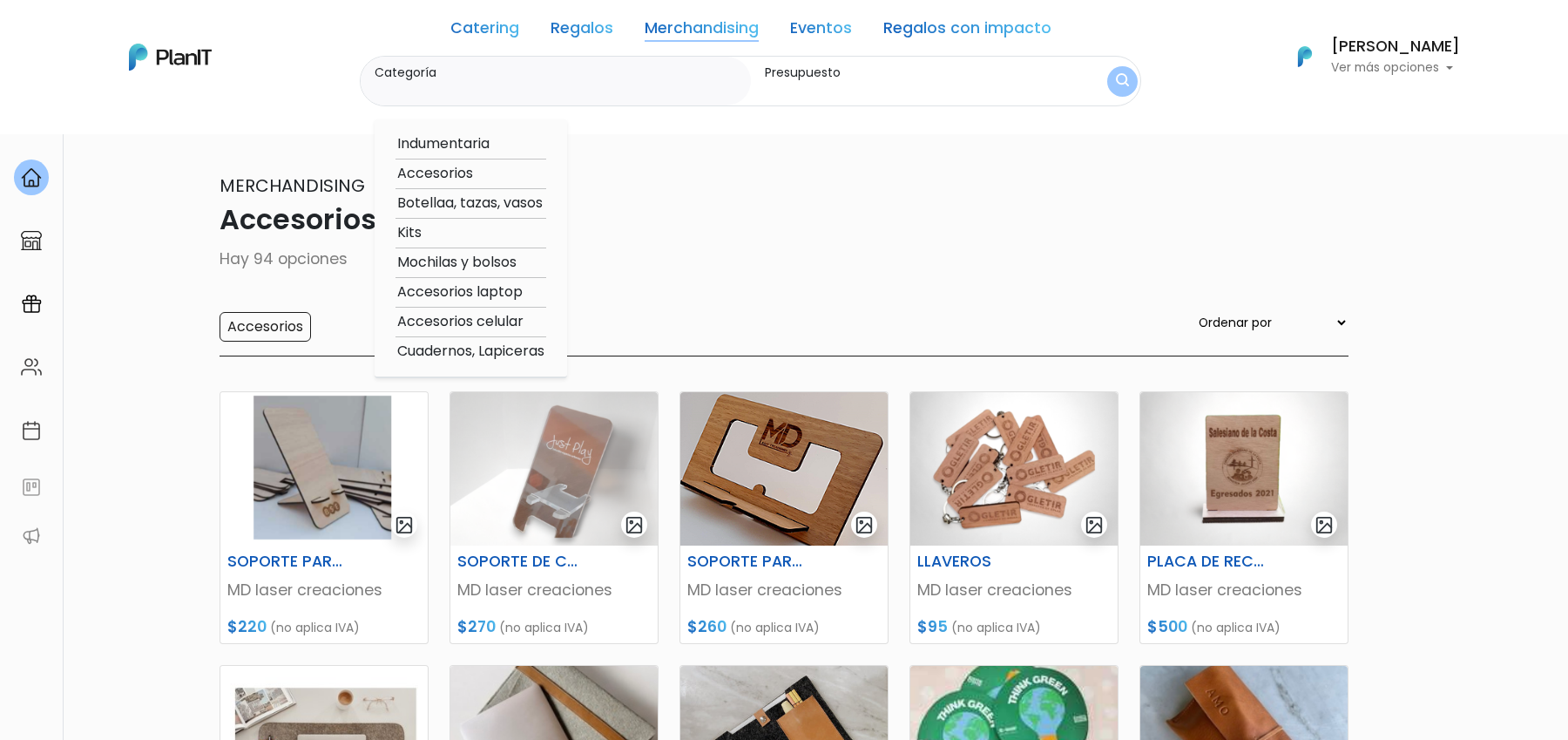
click at [516, 350] on option "Cuadernos, Lapiceras" at bounding box center [471, 352] width 151 height 22
type input "Cuadernos, Lapiceras"
type input "$0 - $4800"
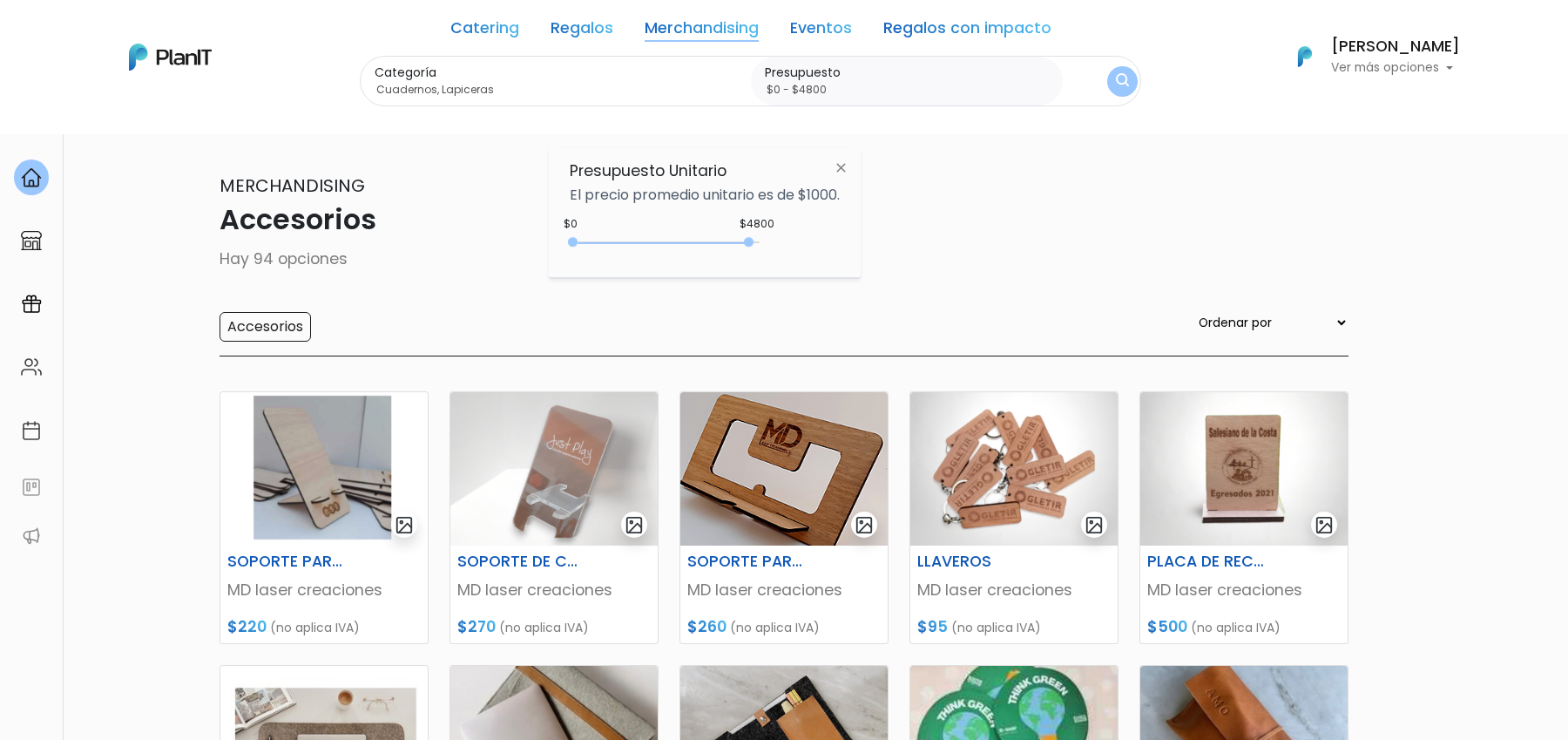
click at [1127, 84] on button "submit" at bounding box center [1122, 82] width 31 height 31
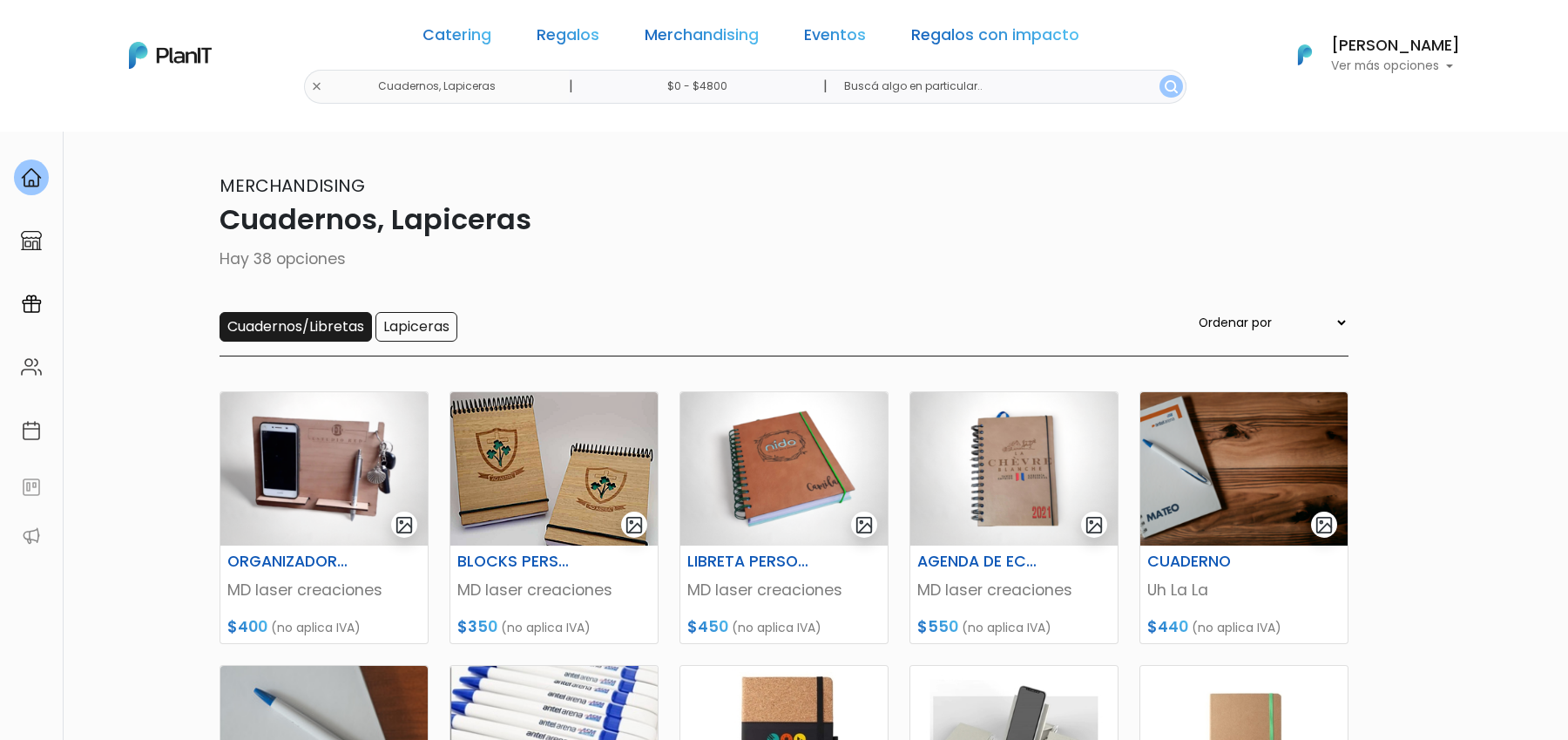
click at [302, 327] on input "Cuadernos/Libretas" at bounding box center [295, 327] width 153 height 30
click at [423, 327] on input "Lapiceras" at bounding box center [415, 327] width 82 height 30
click at [730, 46] on link "Merchandising" at bounding box center [702, 39] width 114 height 21
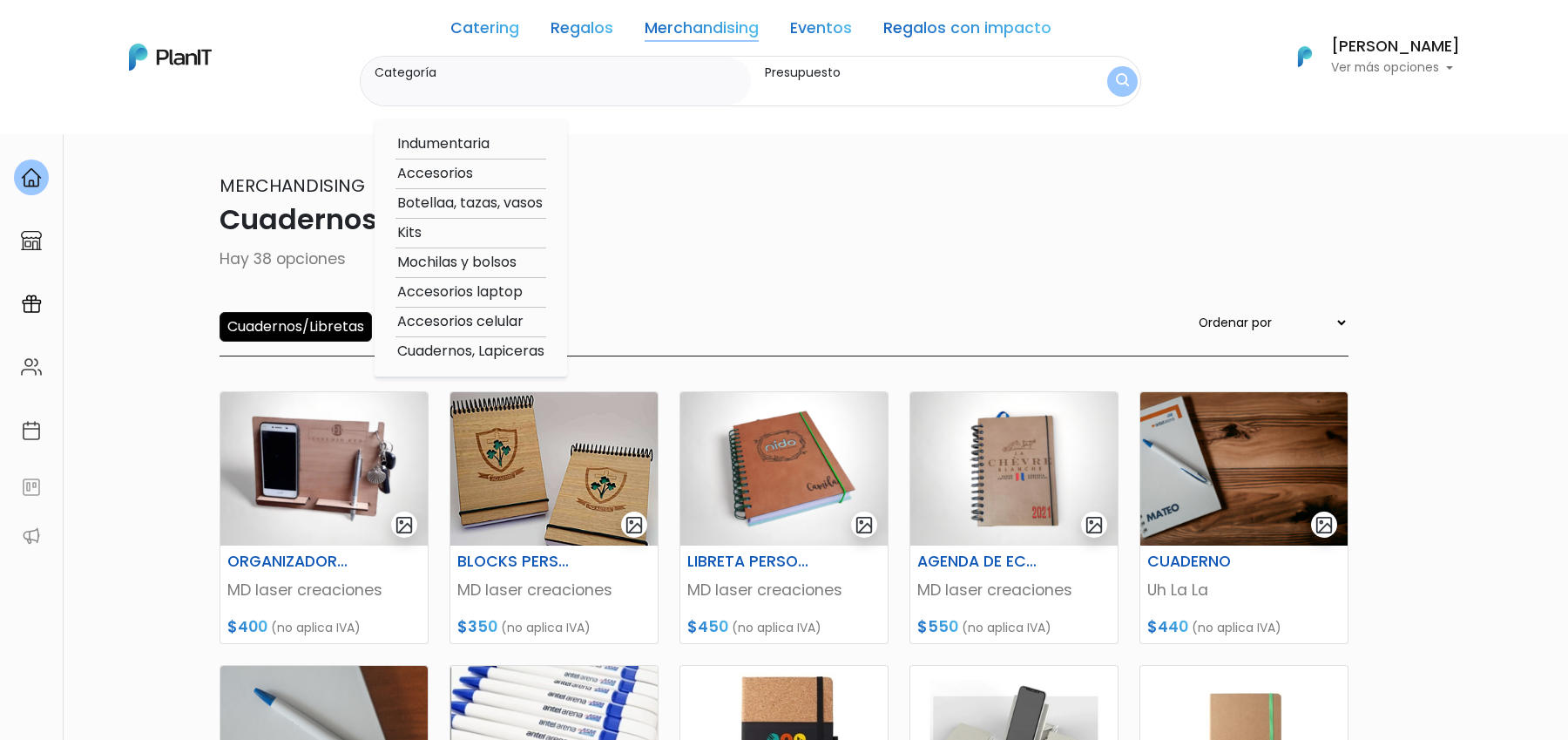
click at [414, 235] on option "Kits" at bounding box center [471, 232] width 151 height 22
type input "Kits"
type input "$0 - $4800"
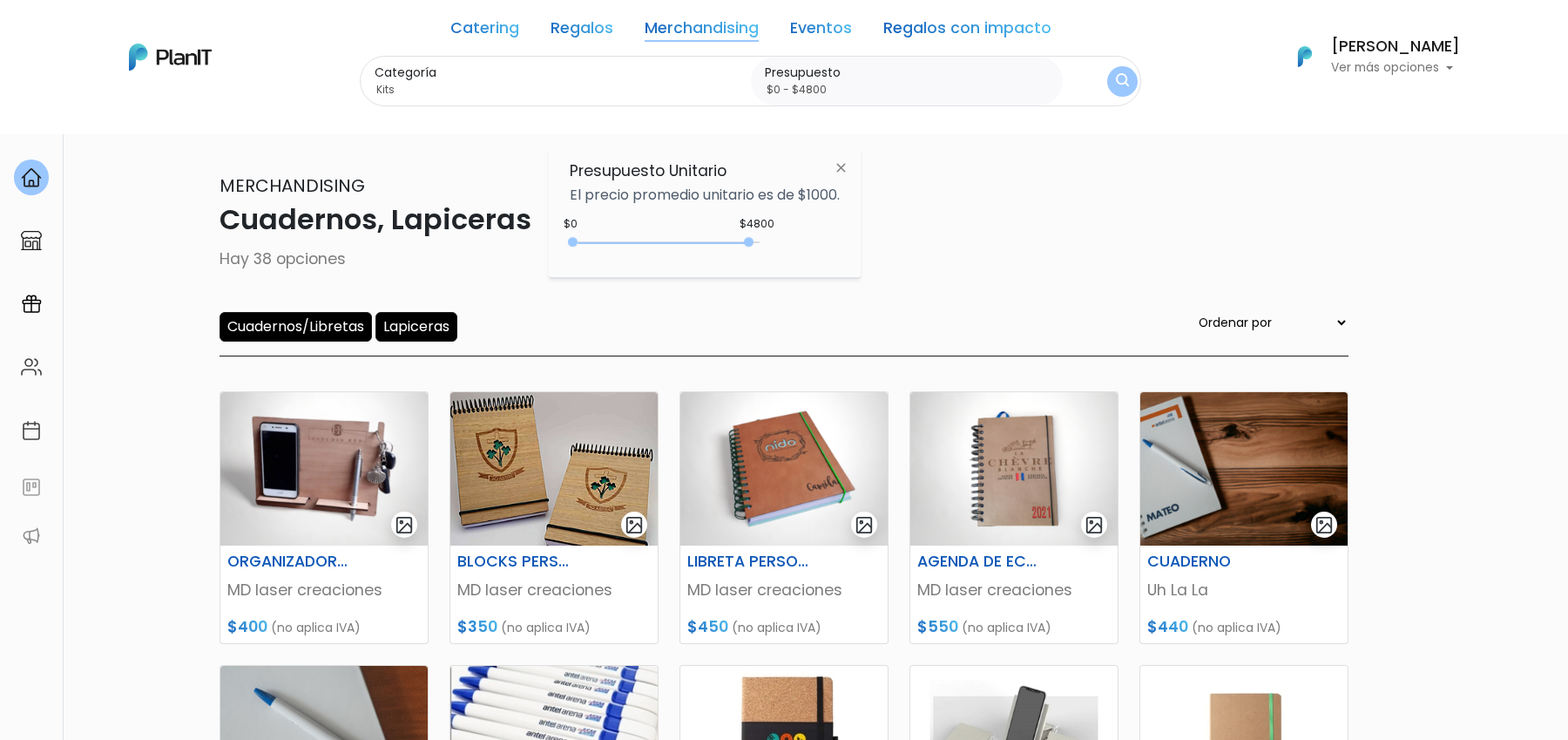
click at [1116, 85] on img "submit" at bounding box center [1122, 81] width 13 height 17
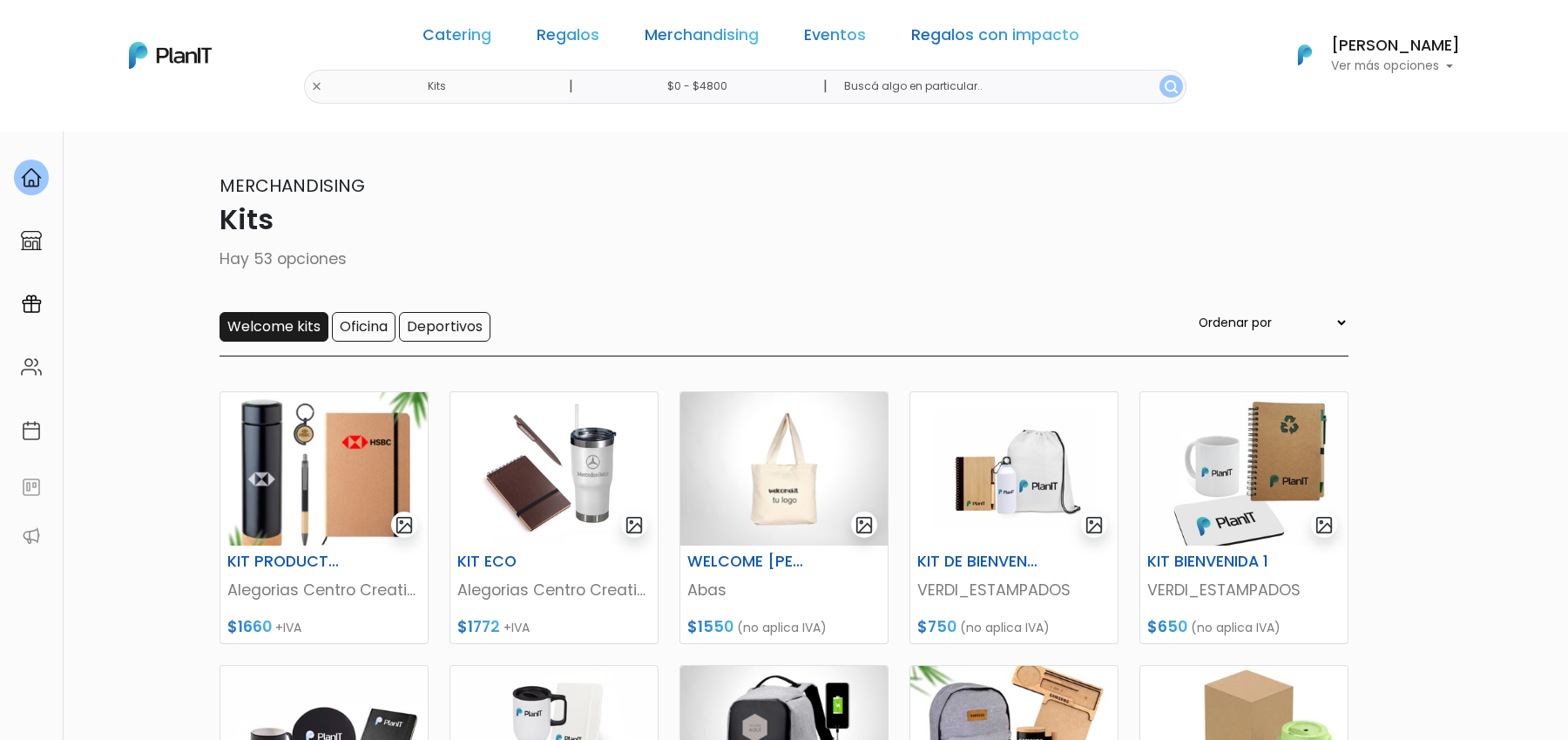
click at [302, 331] on input "Welcome kits" at bounding box center [273, 327] width 109 height 30
click at [367, 330] on input "Oficina" at bounding box center [364, 327] width 64 height 30
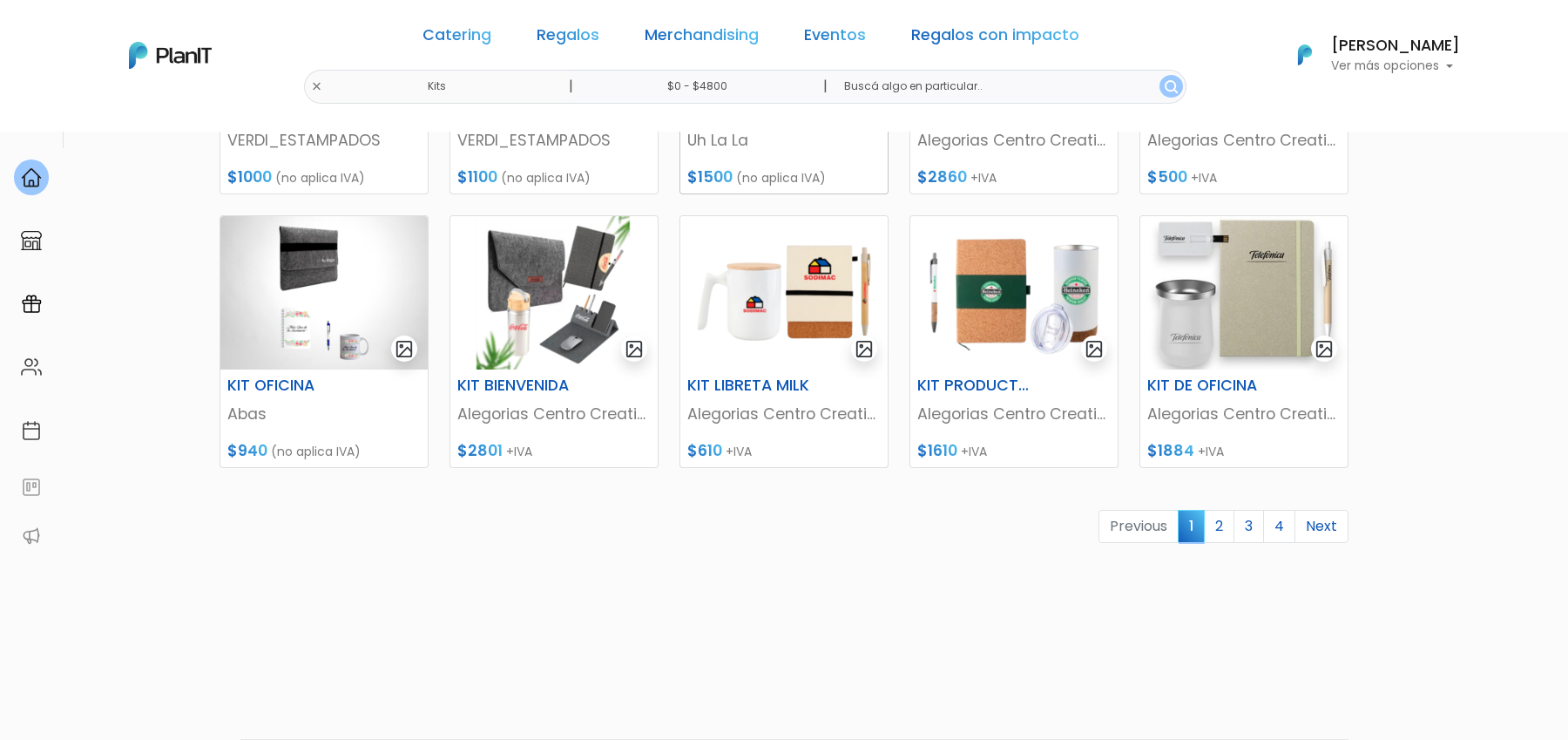
scroll to position [761, 0]
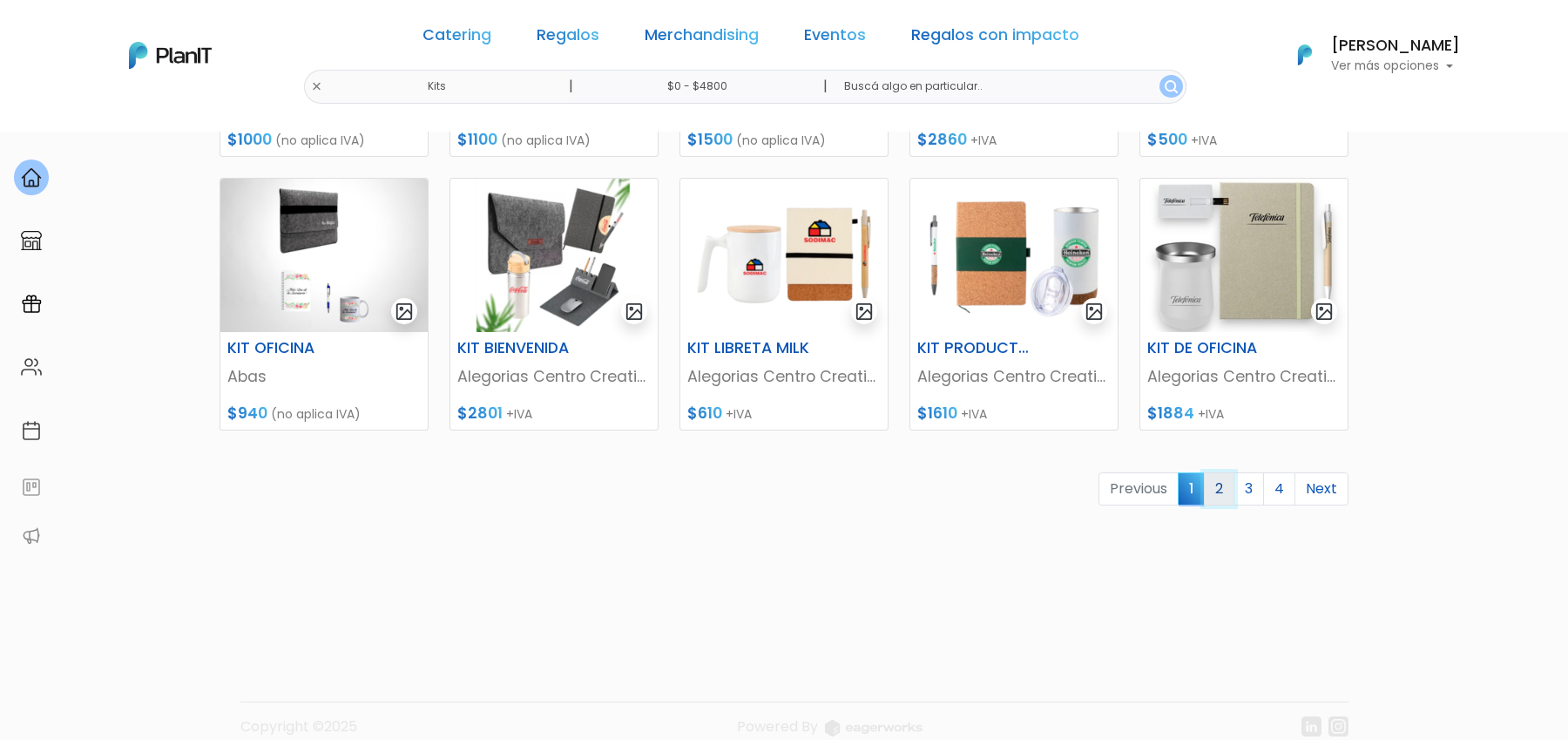
click at [1223, 500] on link "2" at bounding box center [1219, 489] width 31 height 33
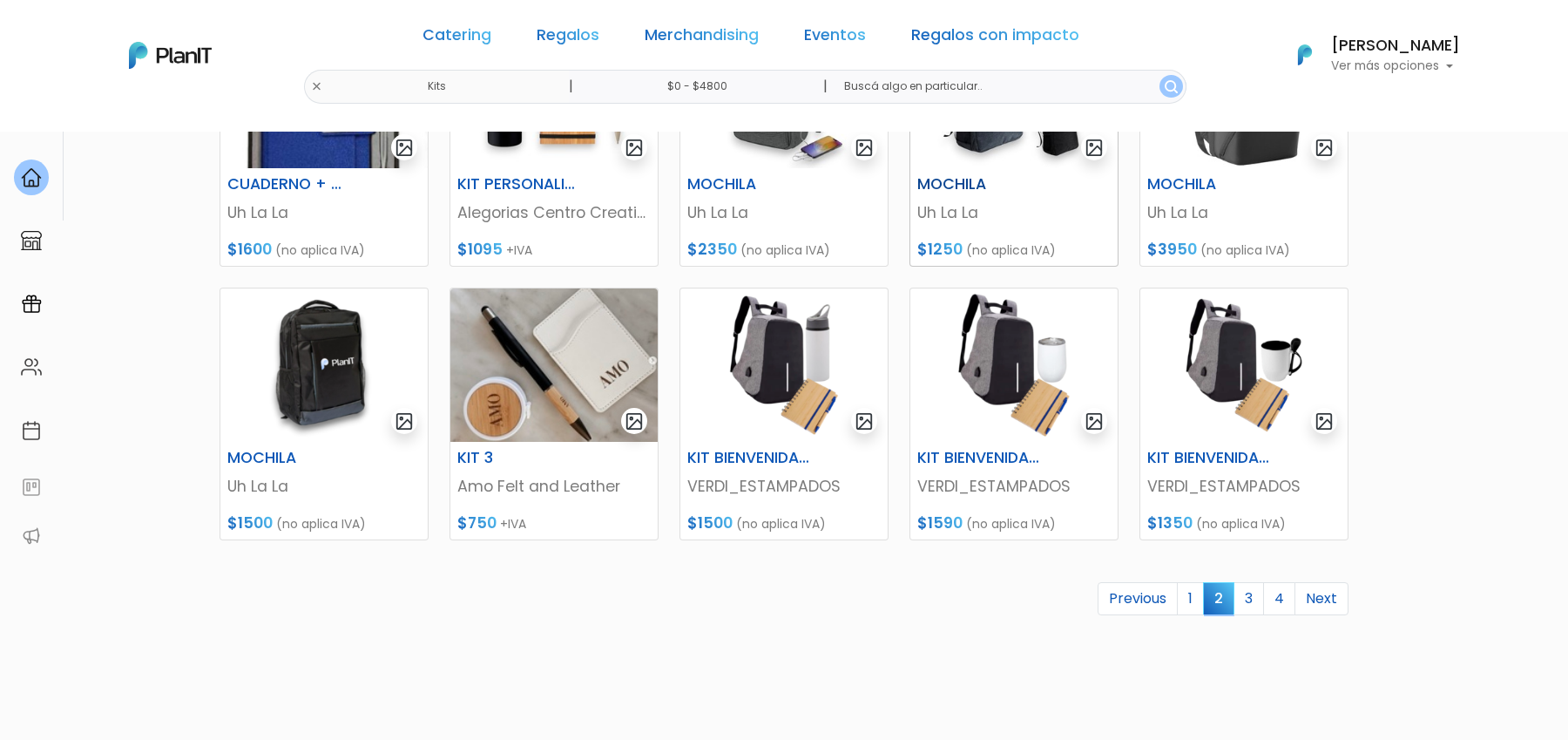
scroll to position [662, 0]
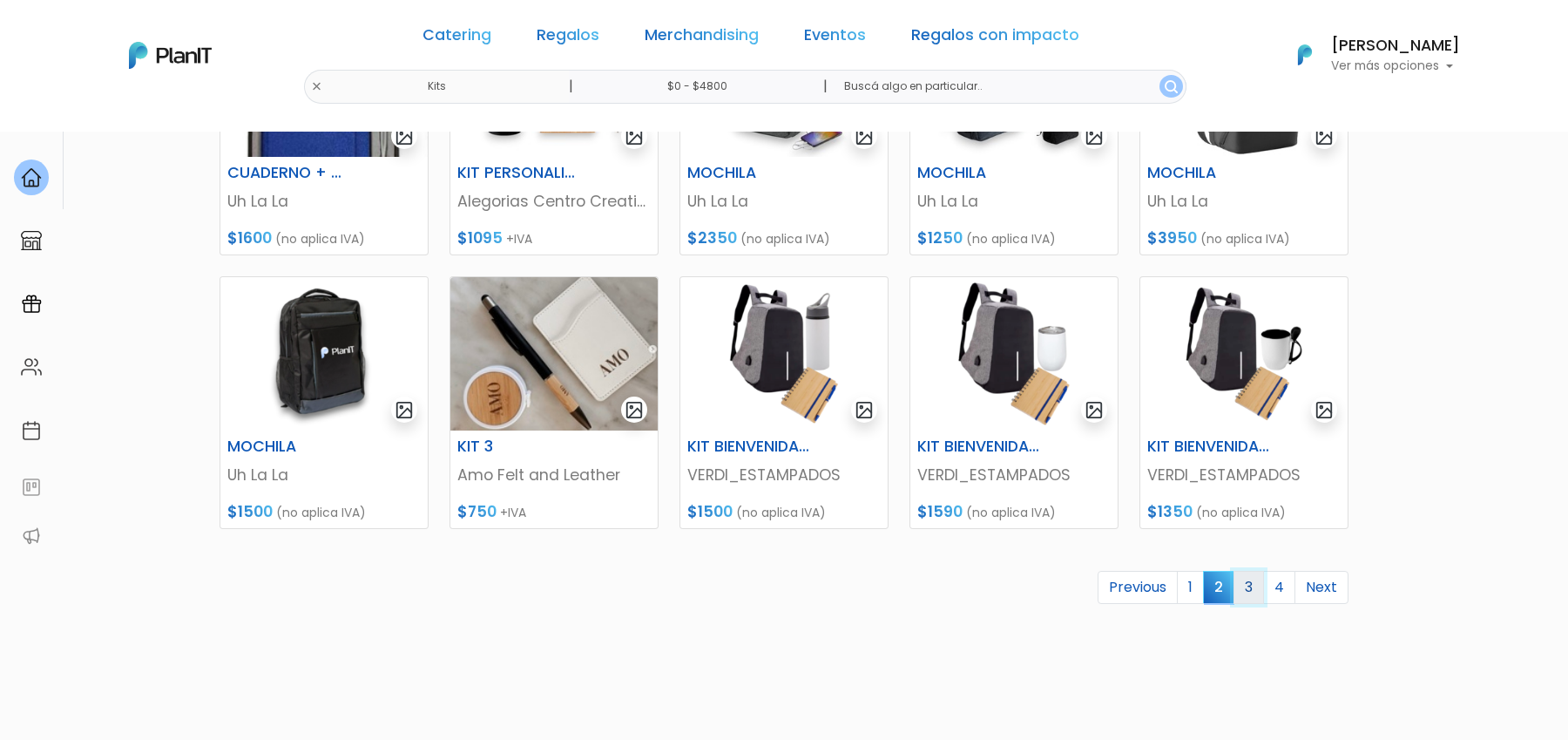
click at [1249, 584] on link "3" at bounding box center [1248, 587] width 31 height 33
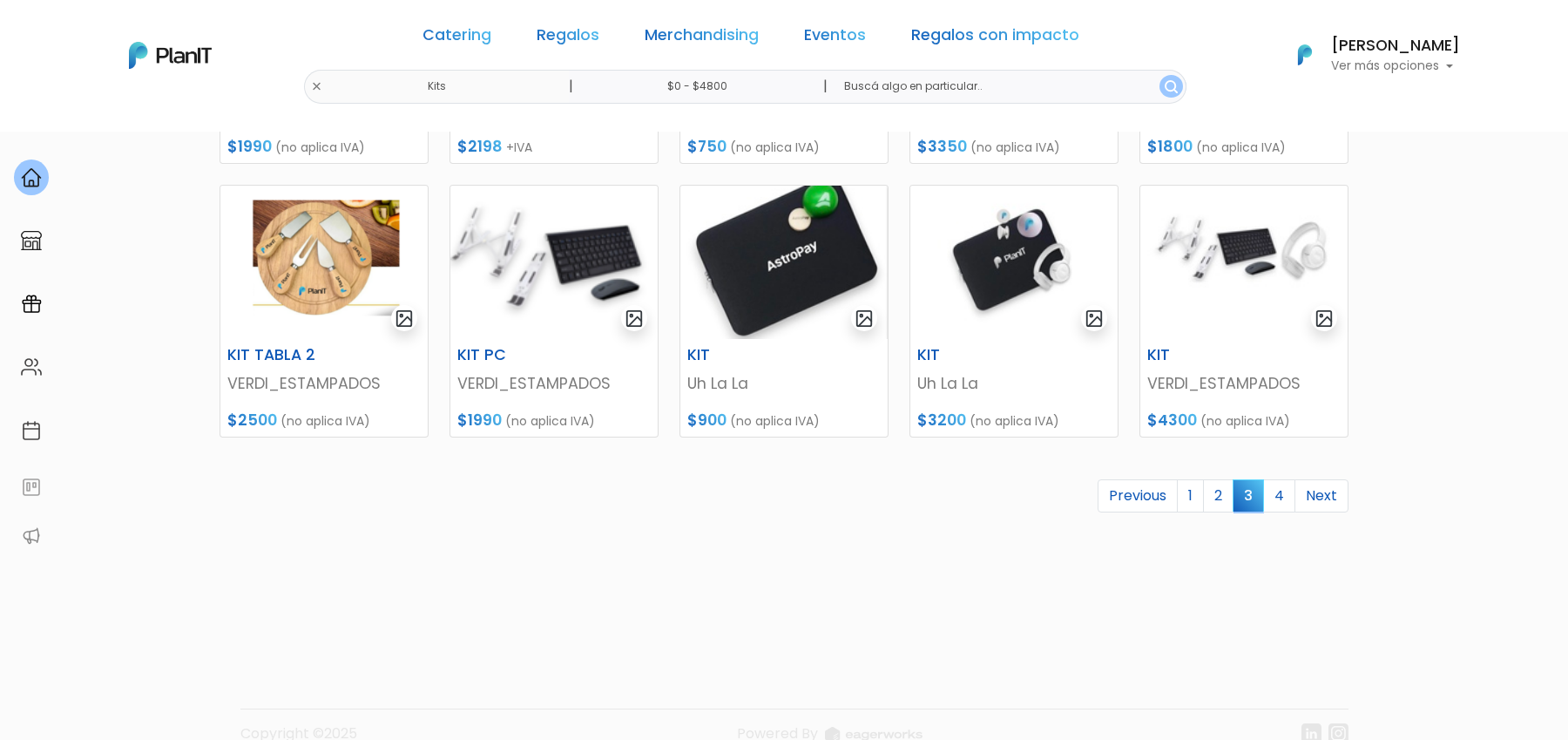
scroll to position [784, 0]
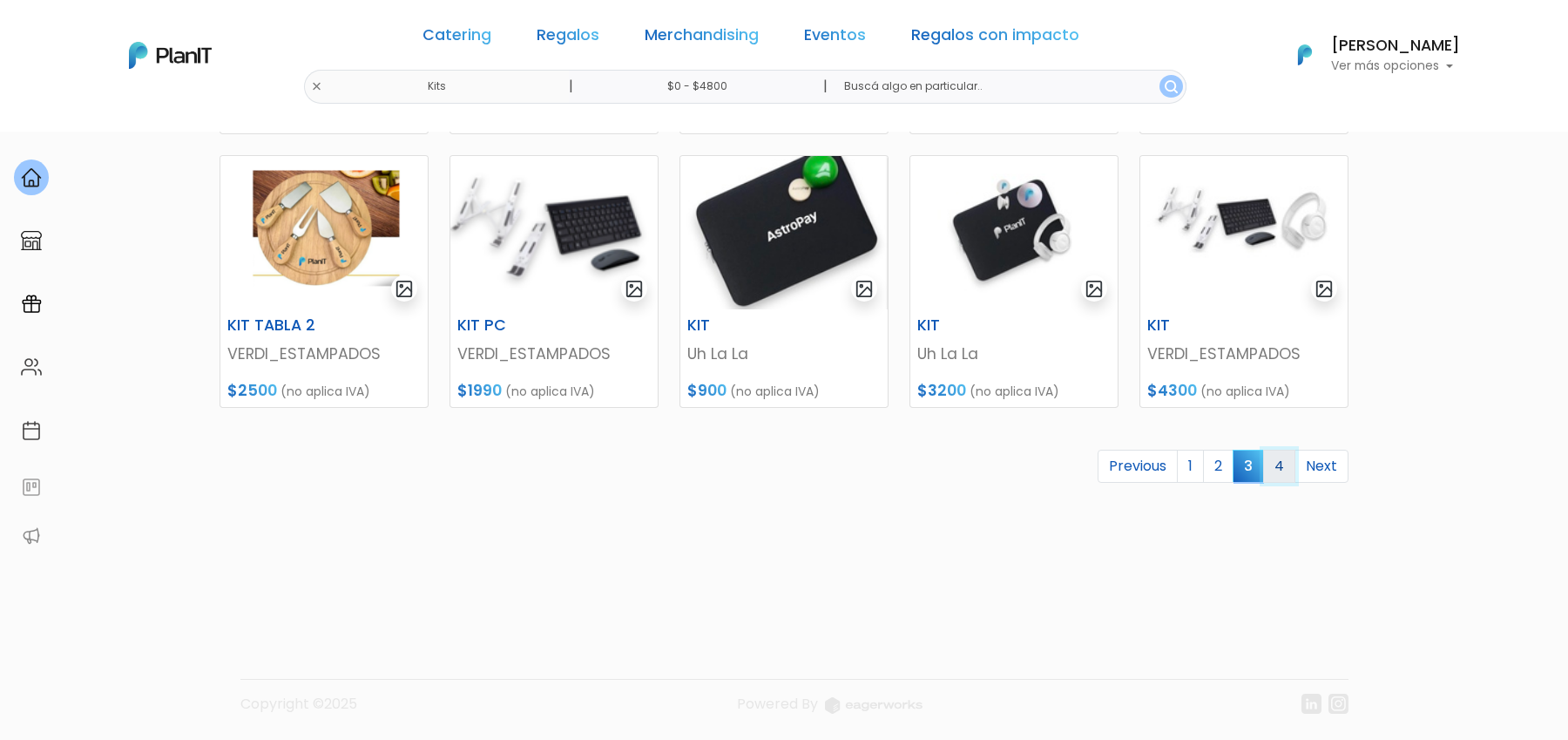
click at [1288, 477] on link "4" at bounding box center [1279, 466] width 32 height 33
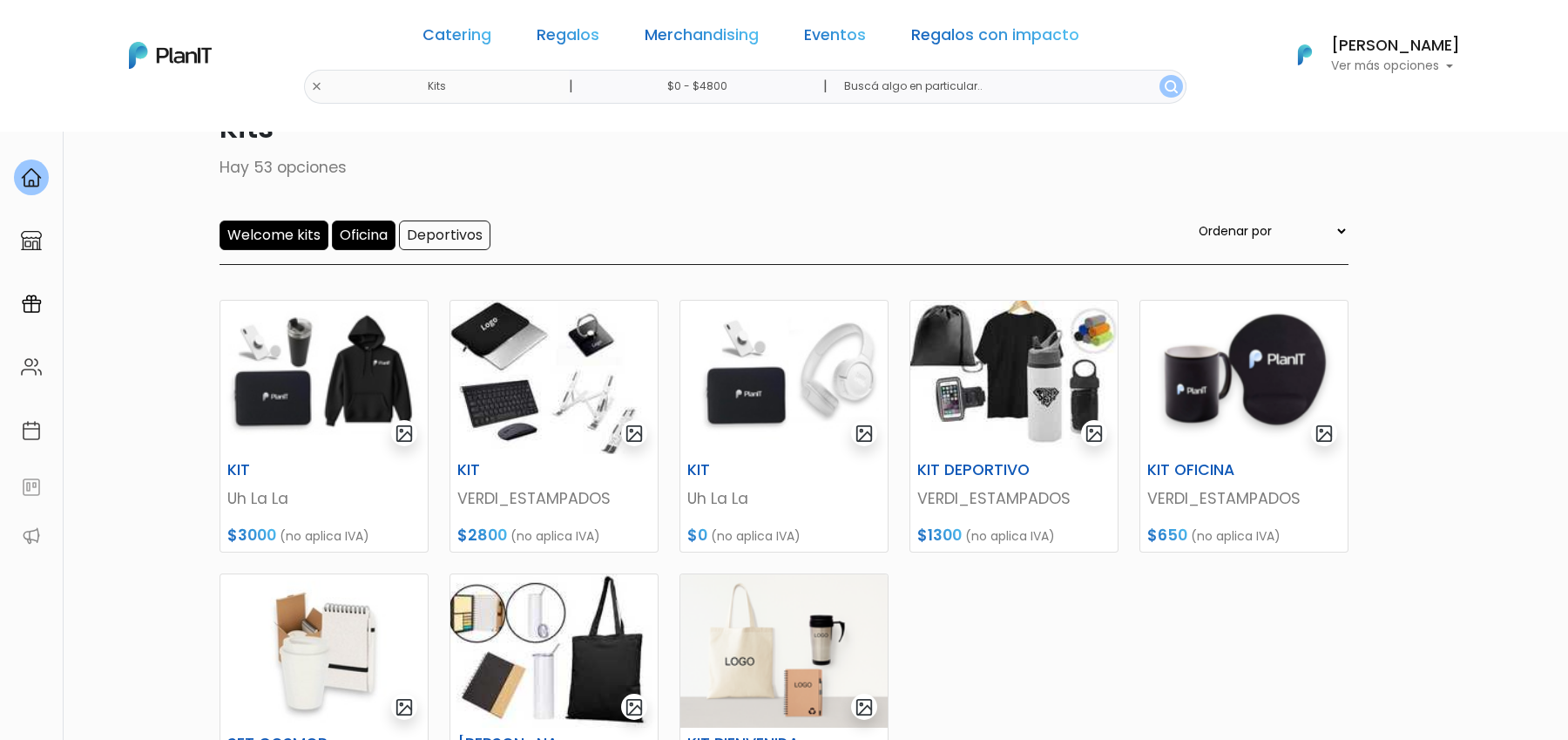
scroll to position [174, 0]
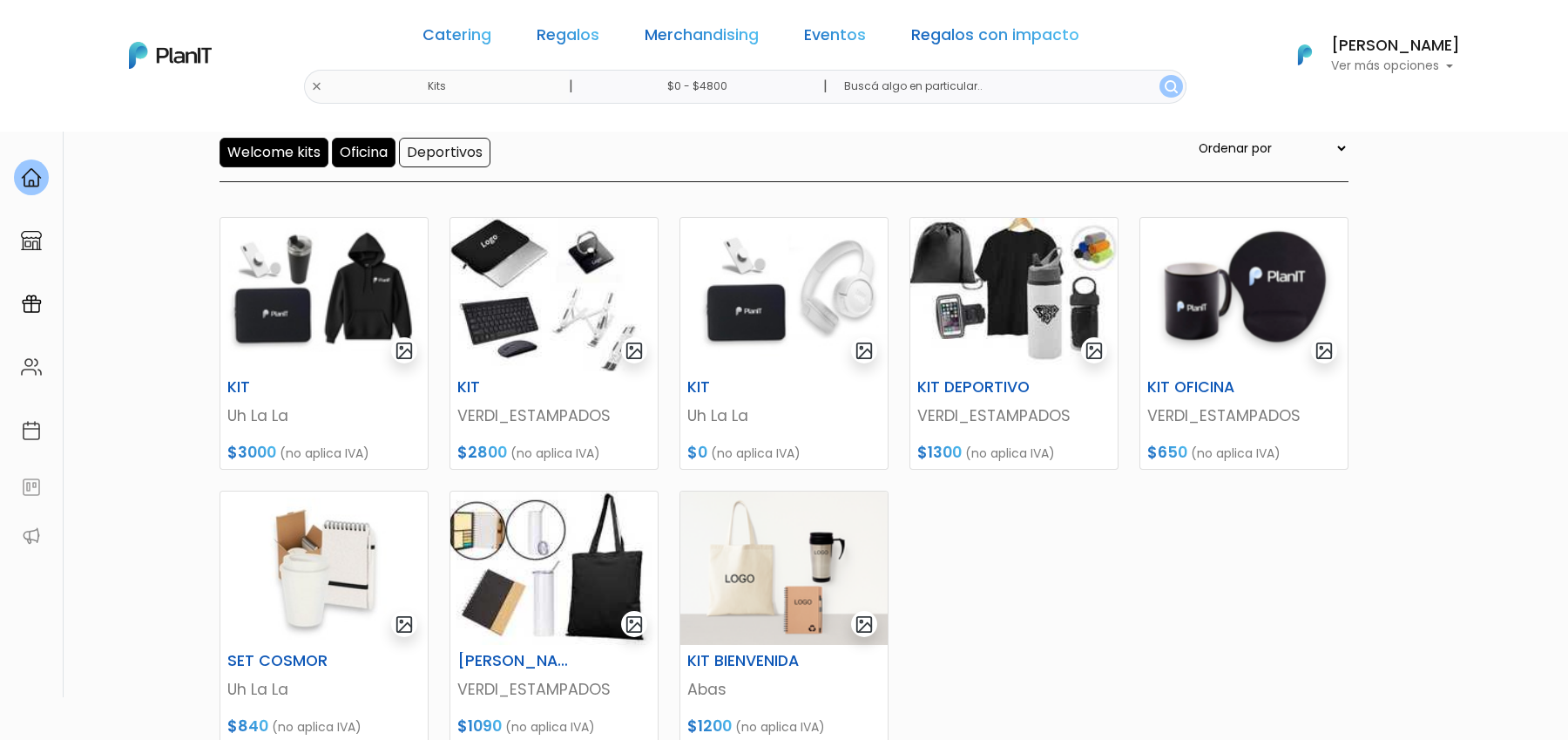
click at [372, 167] on div "Welcome kits Oficina Deportivos Ordenar por Menor Precio Mayor Precio Reviews Ú…" at bounding box center [784, 160] width 1129 height 45
click at [360, 151] on input "Oficina" at bounding box center [364, 153] width 64 height 30
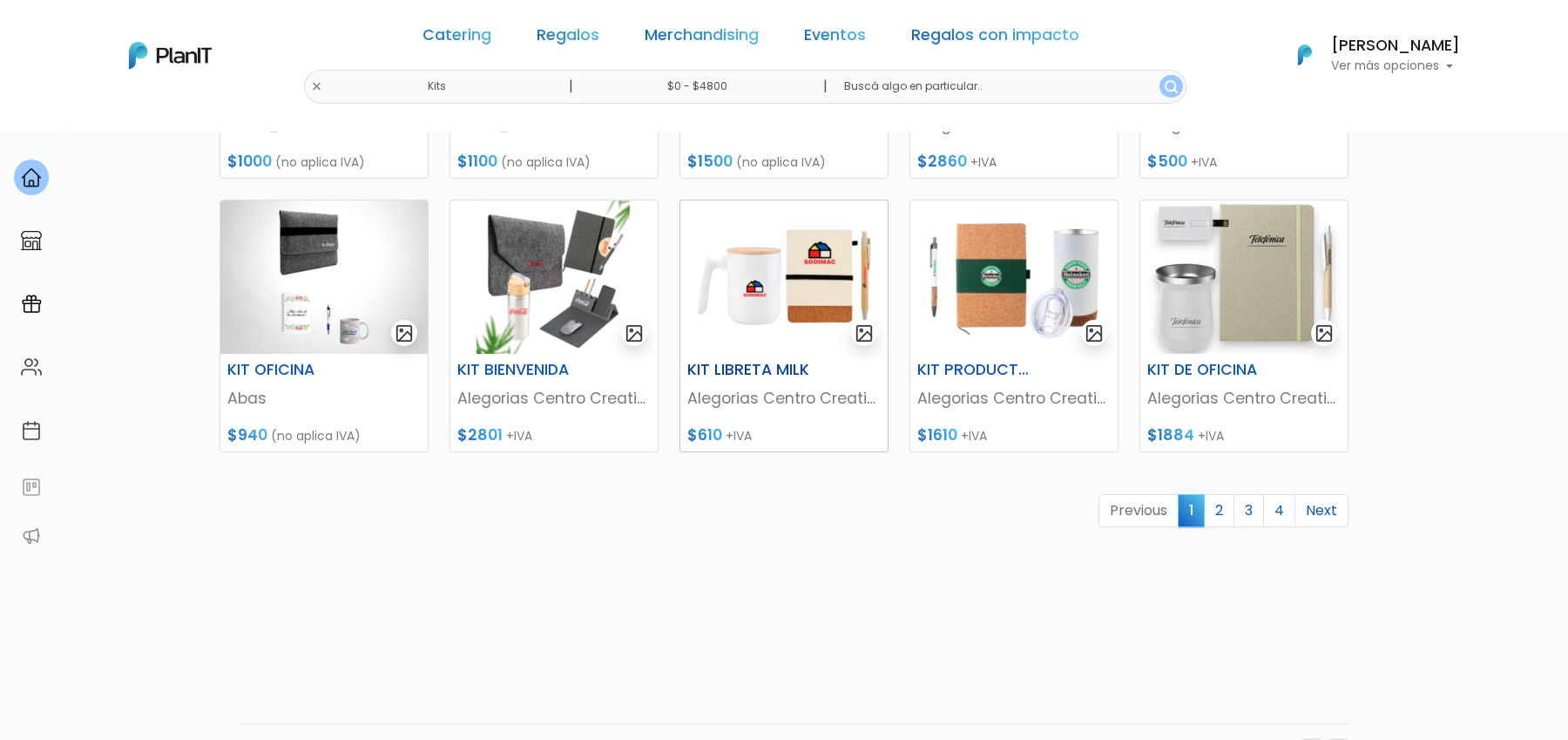
scroll to position [784, 0]
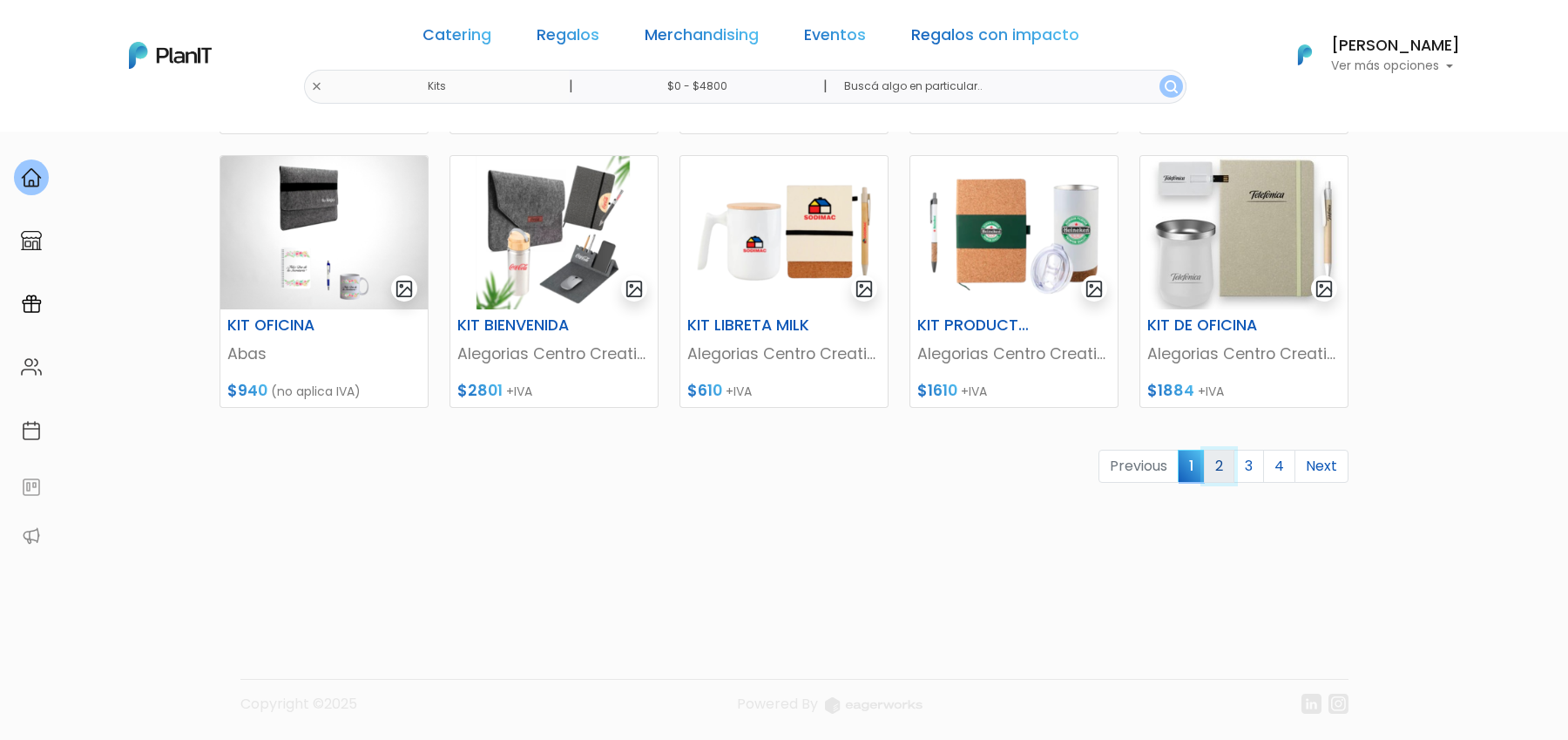
click at [1227, 468] on link "2" at bounding box center [1219, 466] width 31 height 33
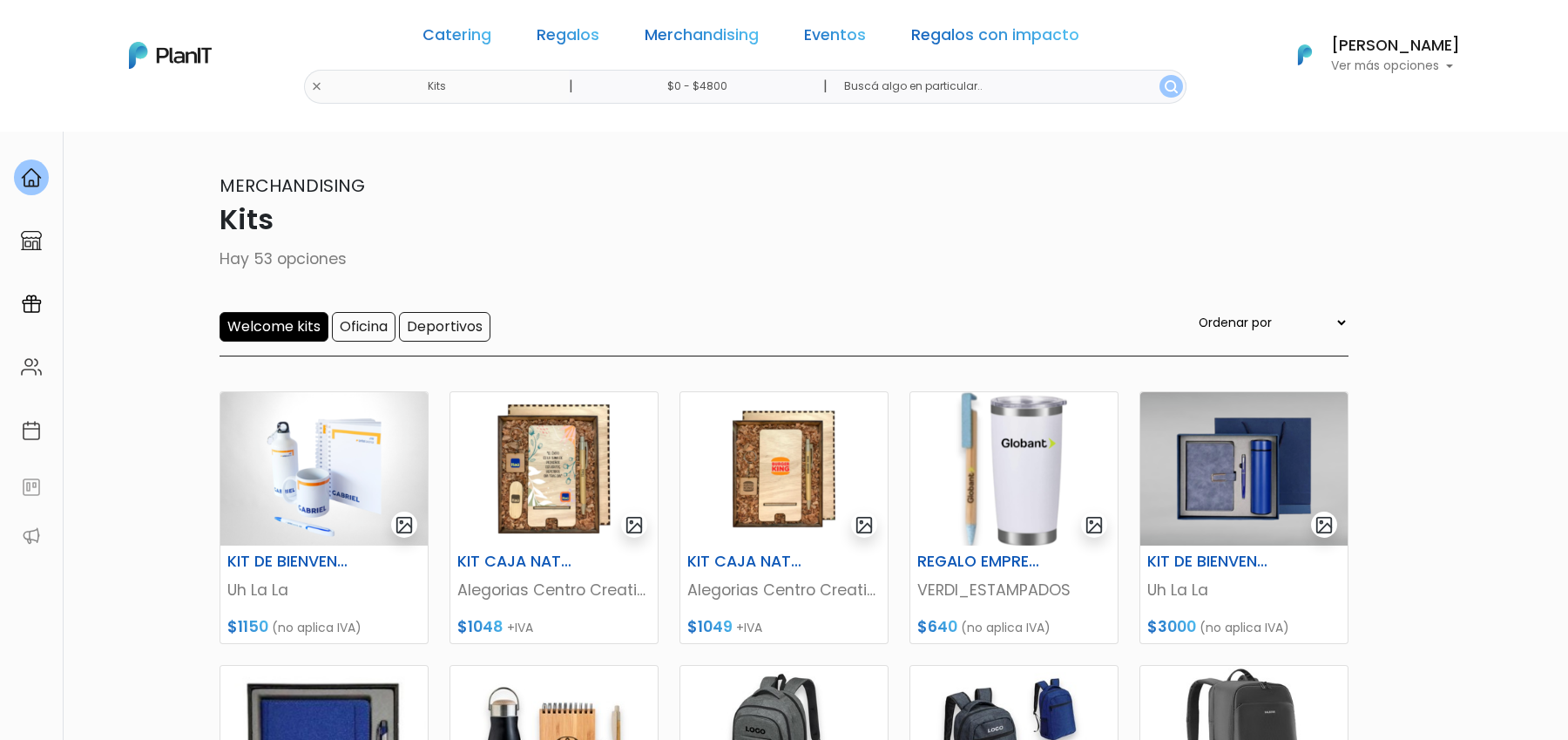
click at [687, 52] on div "Catering Regalos Merchandising Eventos Regalos con impacto" at bounding box center [750, 39] width 670 height 63
click at [687, 39] on link "Merchandising" at bounding box center [702, 39] width 114 height 21
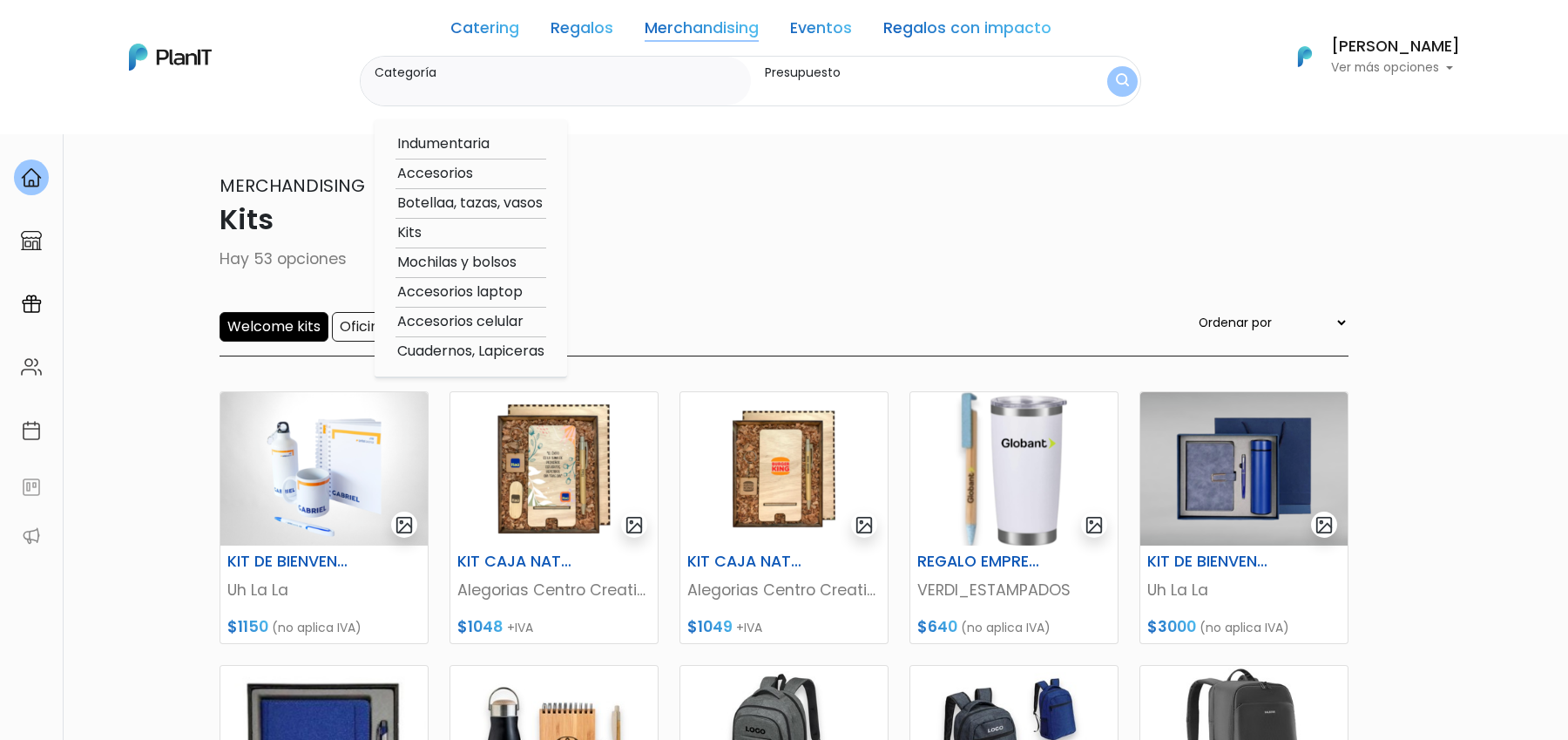
click at [445, 292] on option "Accesorios laptop" at bounding box center [471, 292] width 151 height 22
type input "Accesorios laptop"
type input "$0 - $4800"
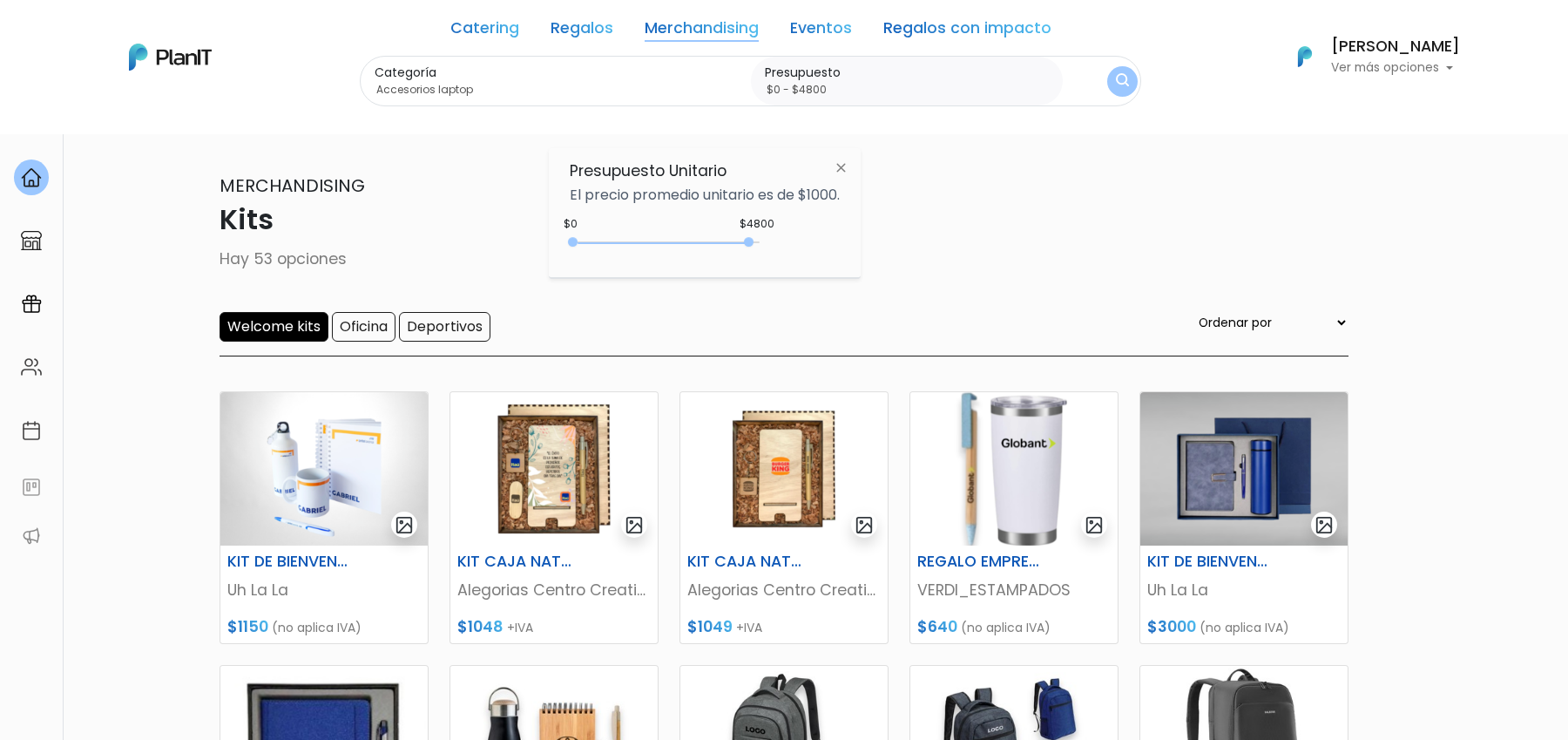
click at [1117, 82] on img "submit" at bounding box center [1122, 81] width 13 height 17
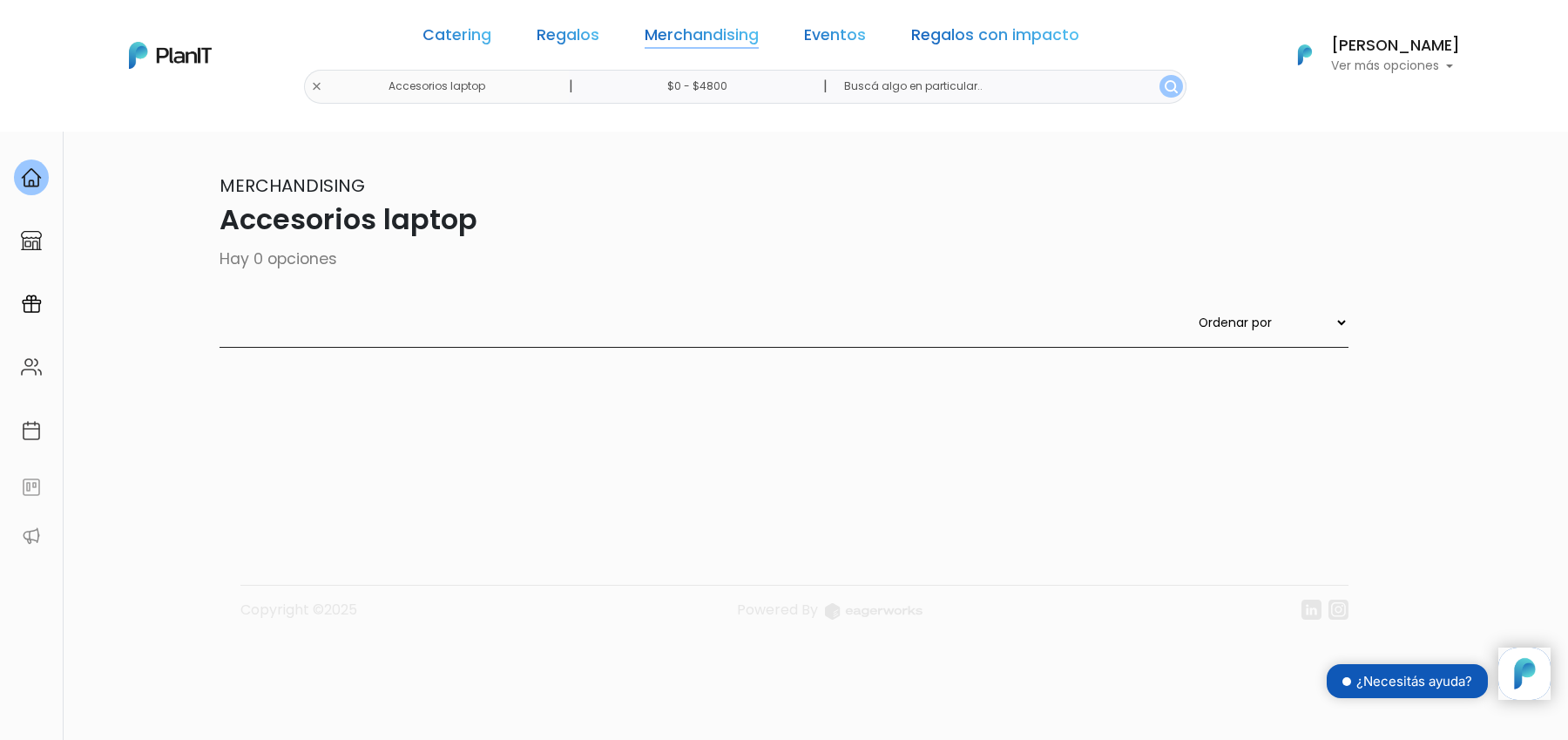
click at [749, 47] on link "Merchandising" at bounding box center [702, 39] width 114 height 21
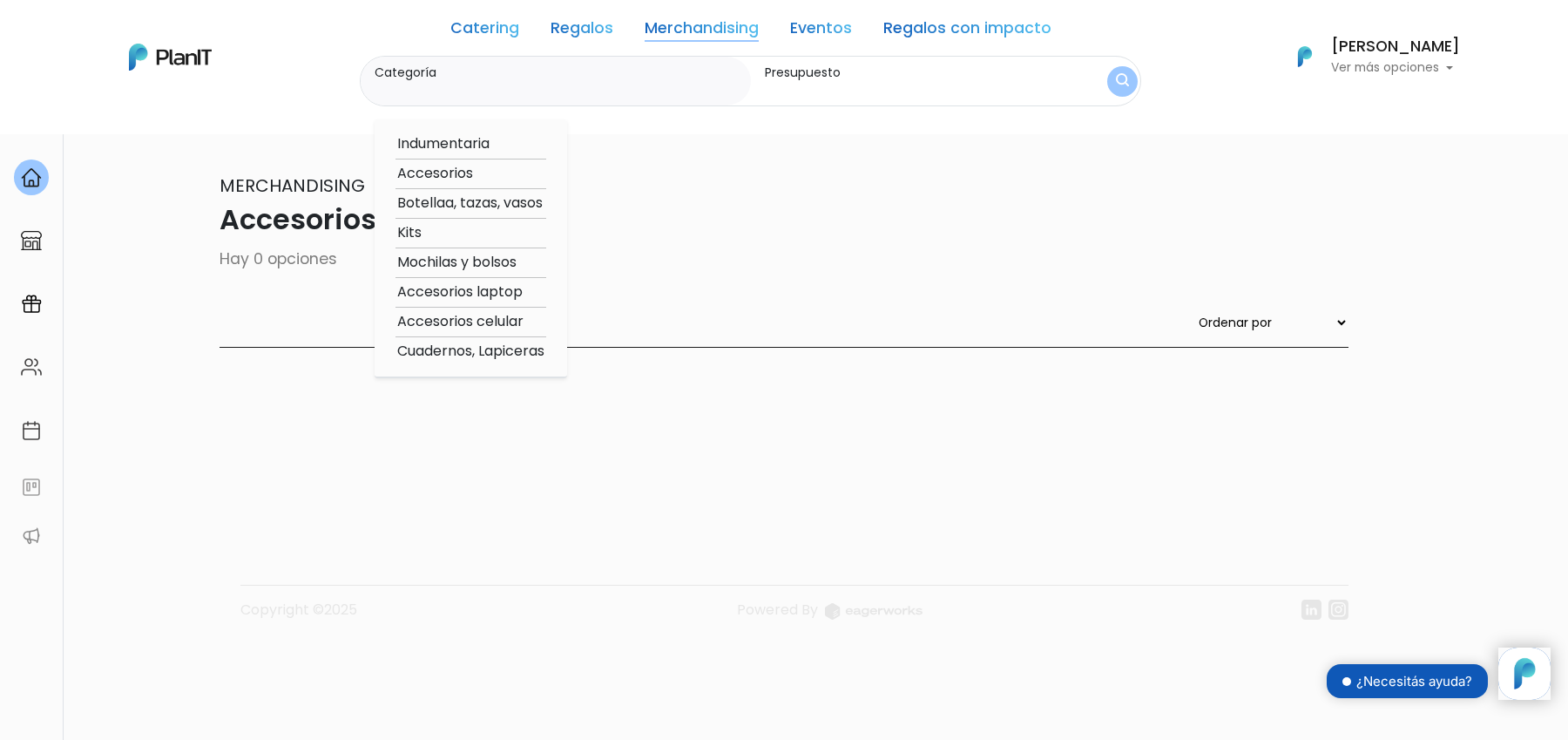
click at [512, 320] on option "Accesorios celular" at bounding box center [471, 322] width 151 height 22
type input "Accesorios celular"
type input "$0 - $4800"
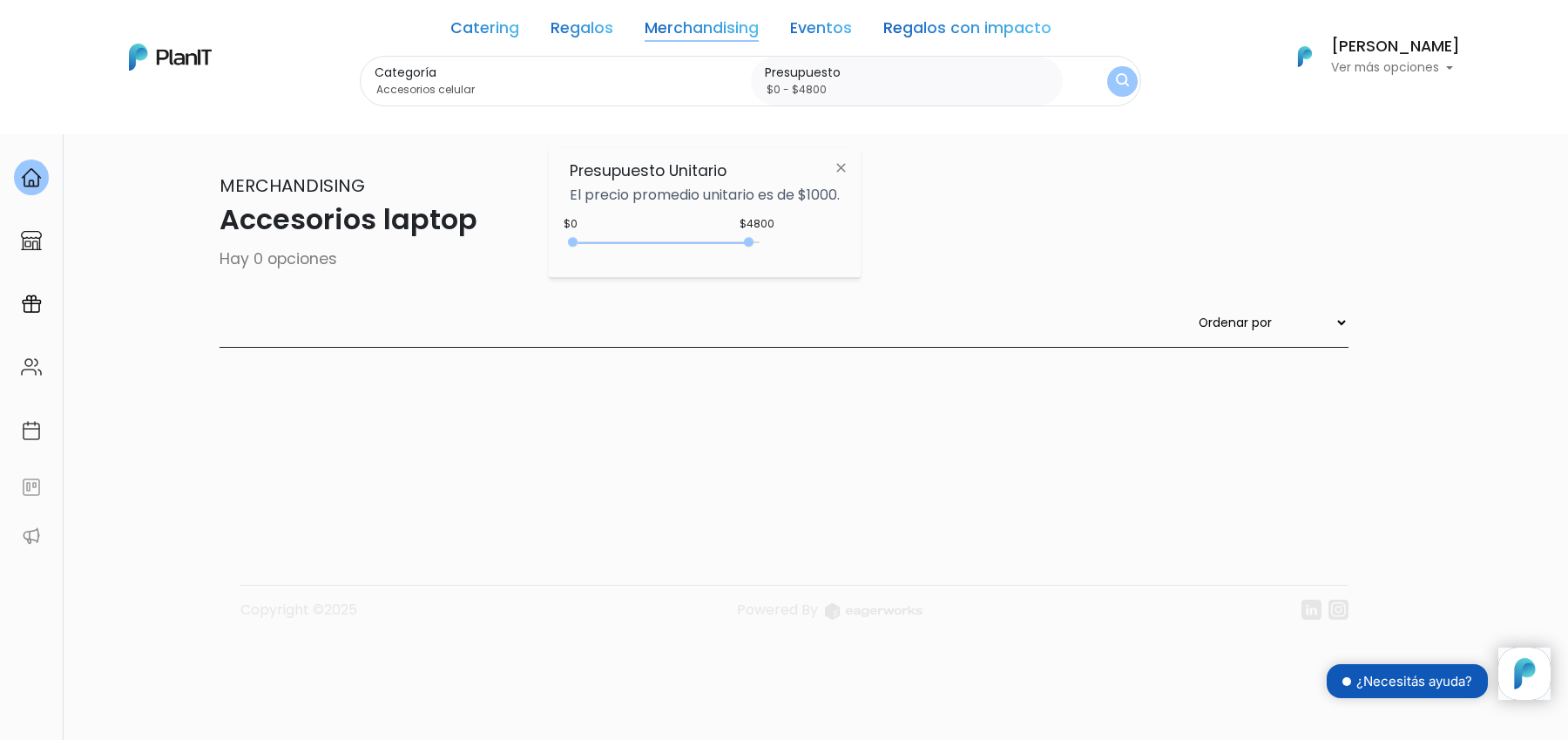
click at [1116, 88] on img "submit" at bounding box center [1122, 81] width 13 height 17
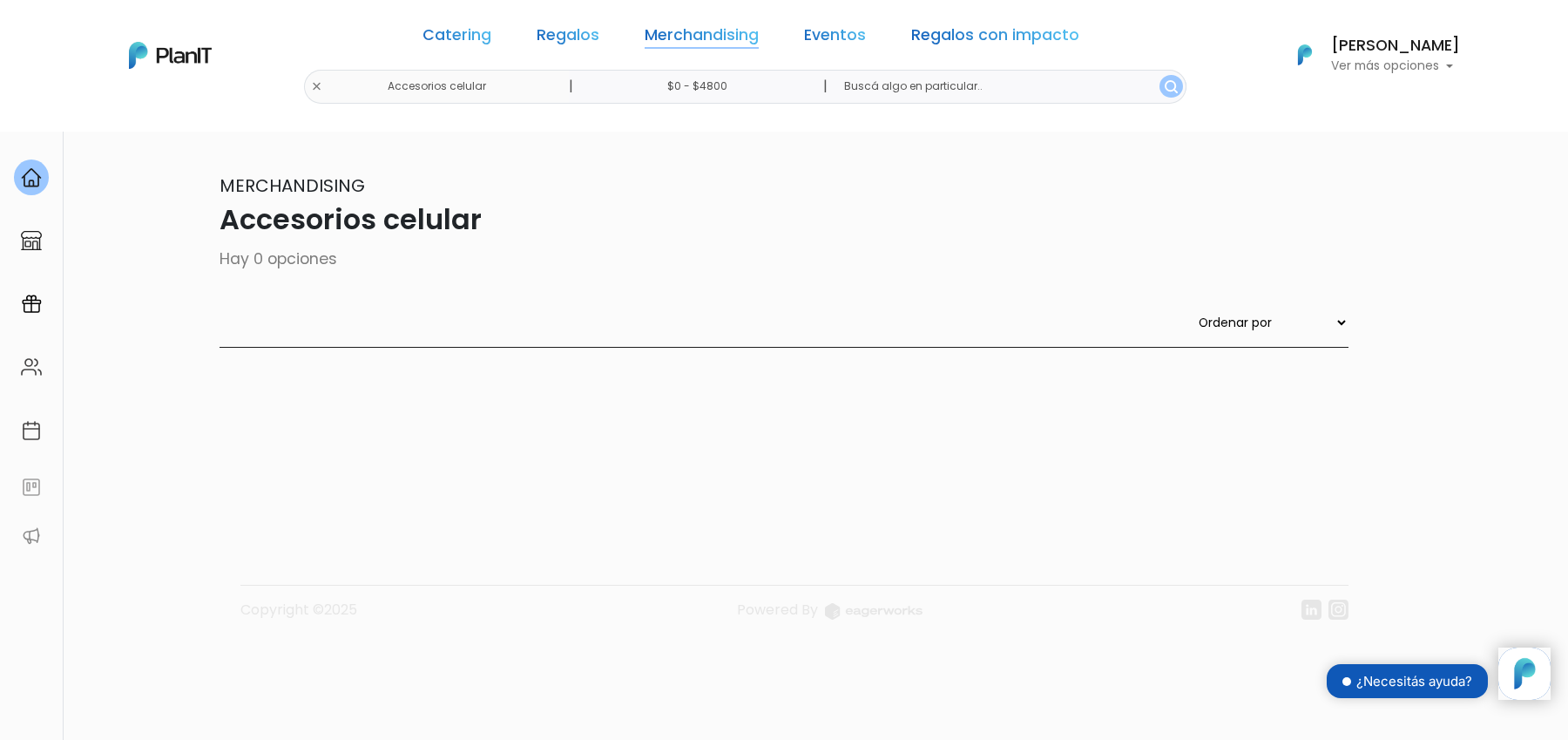
click at [676, 46] on link "Merchandising" at bounding box center [702, 39] width 114 height 21
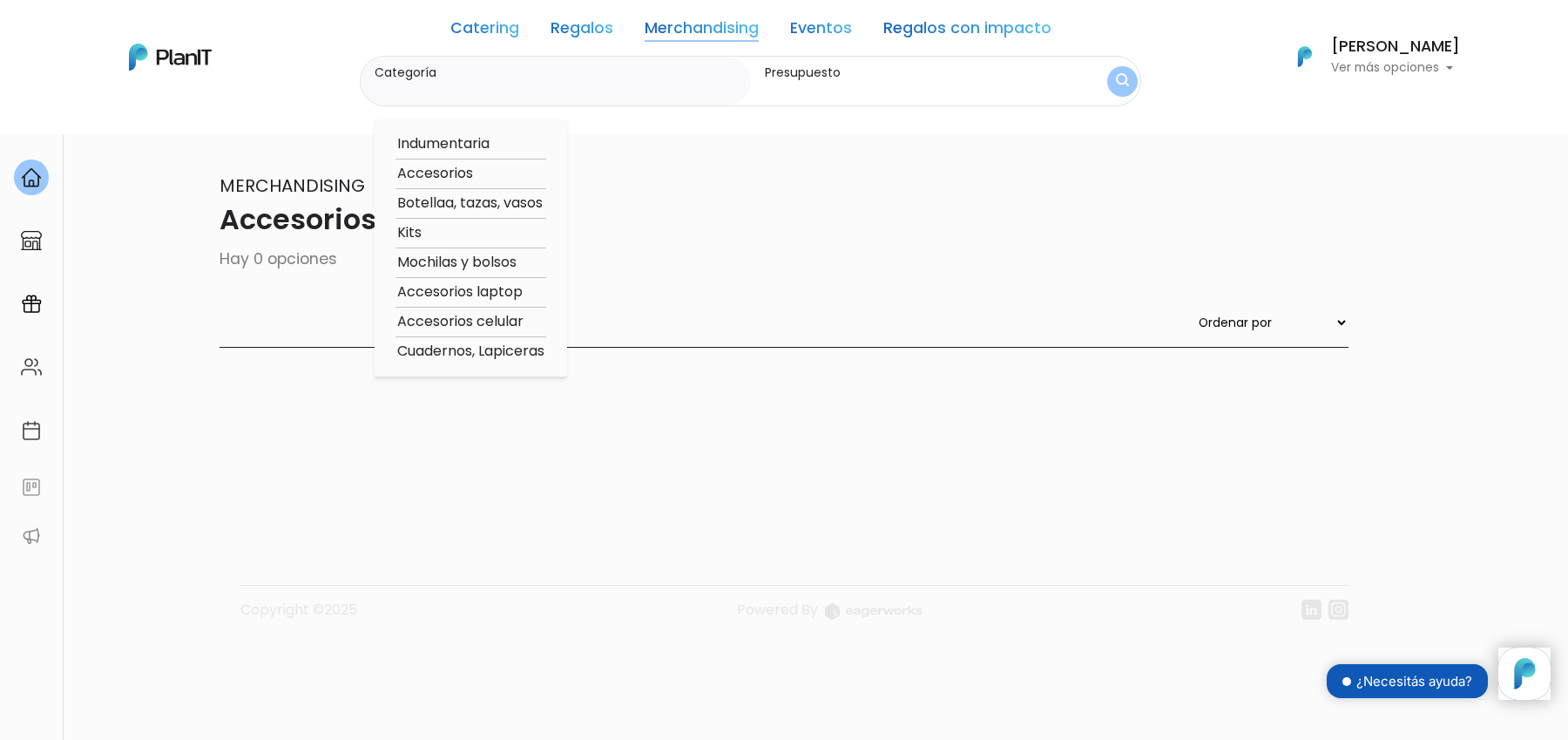
click at [436, 178] on option "Accesorios" at bounding box center [471, 174] width 151 height 22
type input "Accesorios"
type input "$0 - $4800"
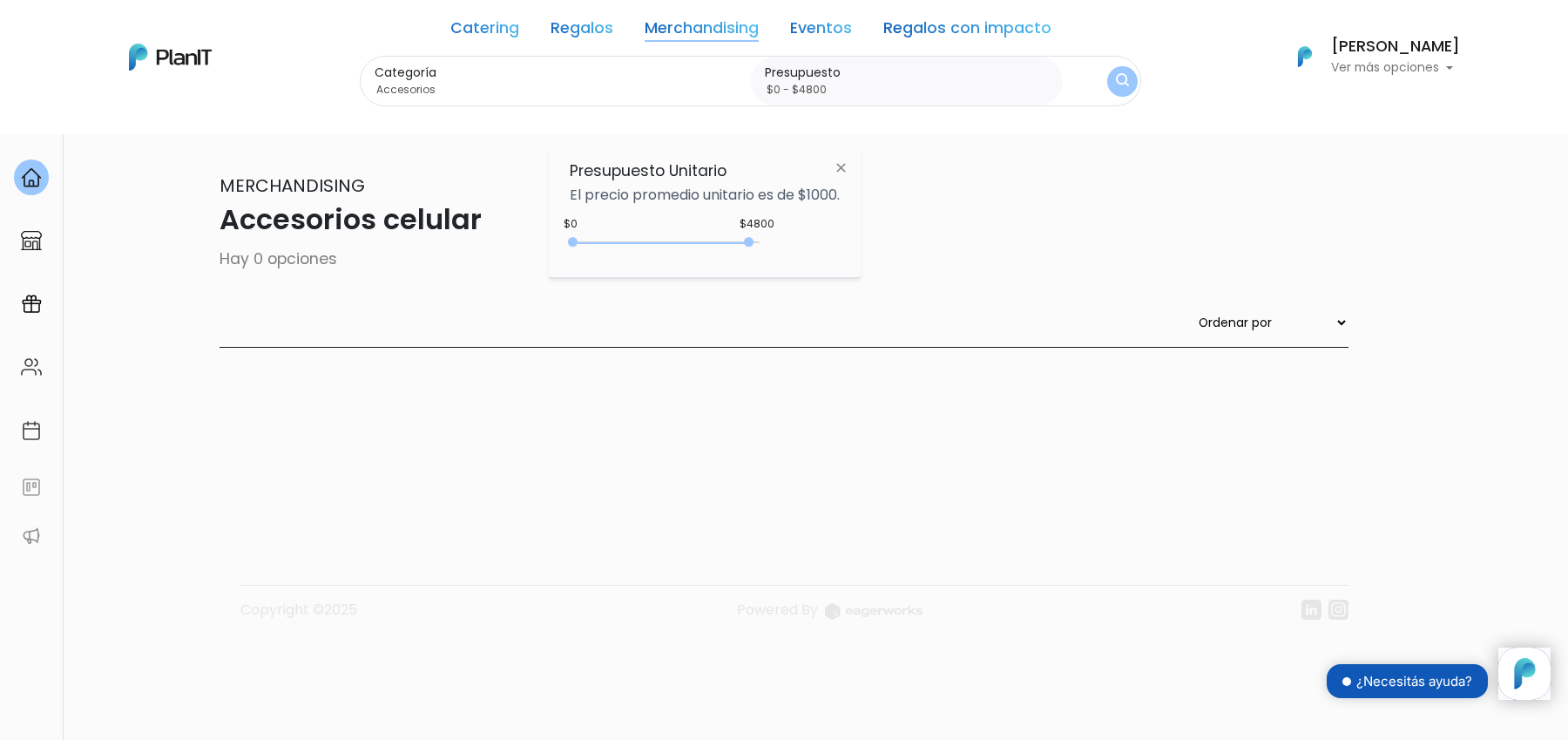
click at [873, 323] on div "Ordenar por Menor Precio Mayor Precio Reviews Últimos ingresos" at bounding box center [784, 330] width 1129 height 36
